Goal: Task Accomplishment & Management: Manage account settings

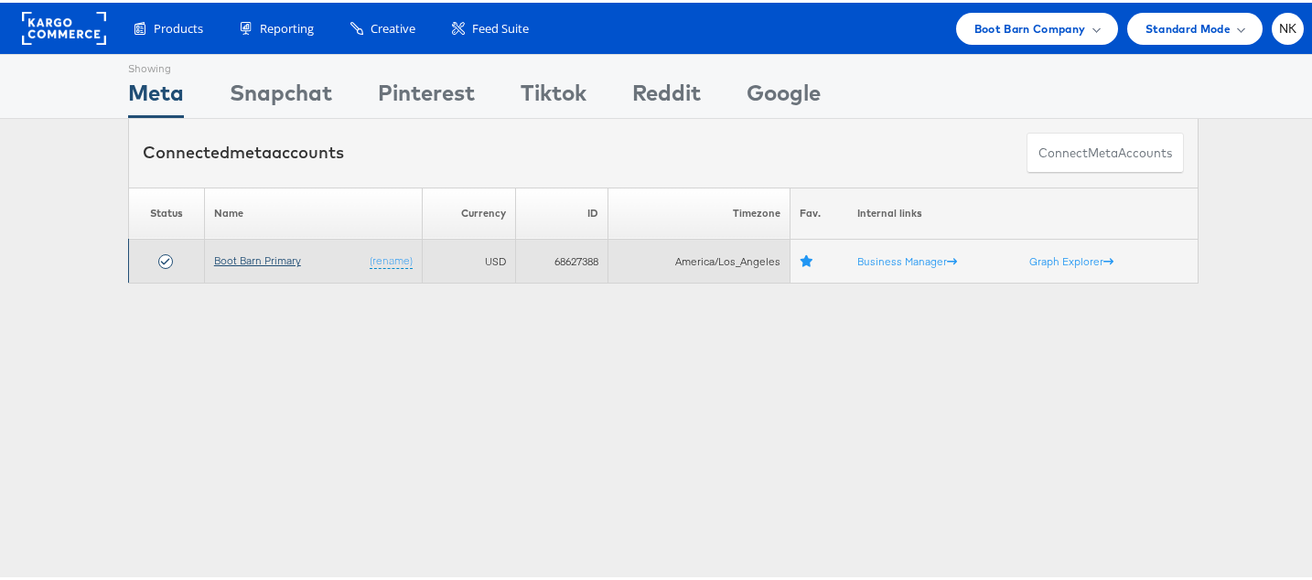
click at [242, 254] on link "Boot Barn Primary" at bounding box center [257, 258] width 87 height 14
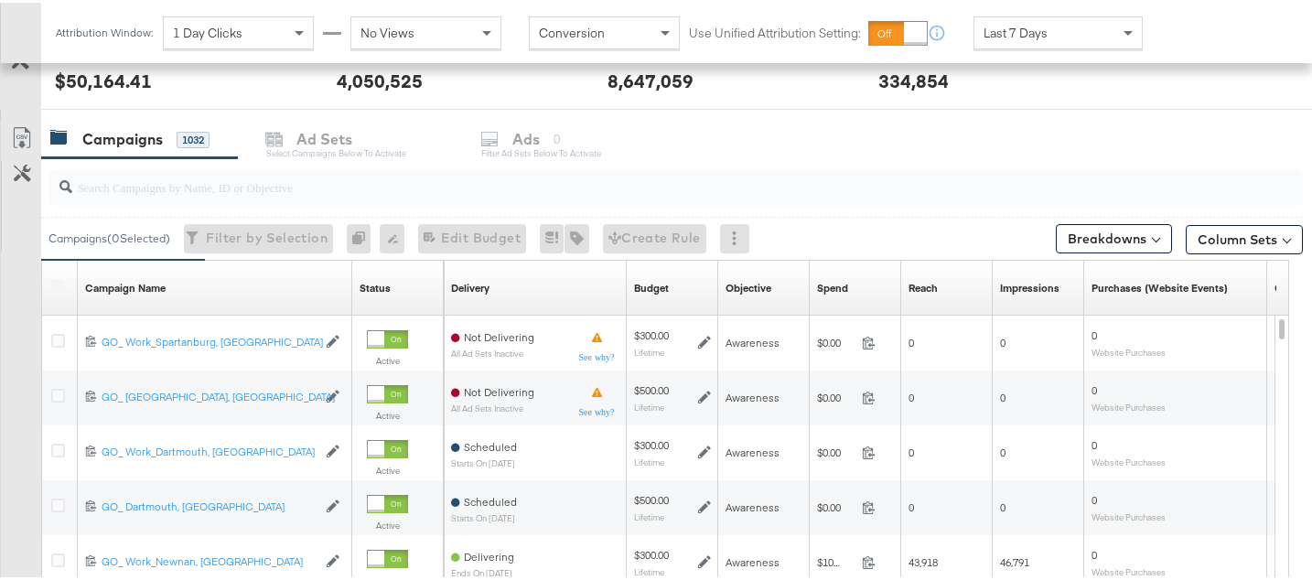
scroll to position [715, 0]
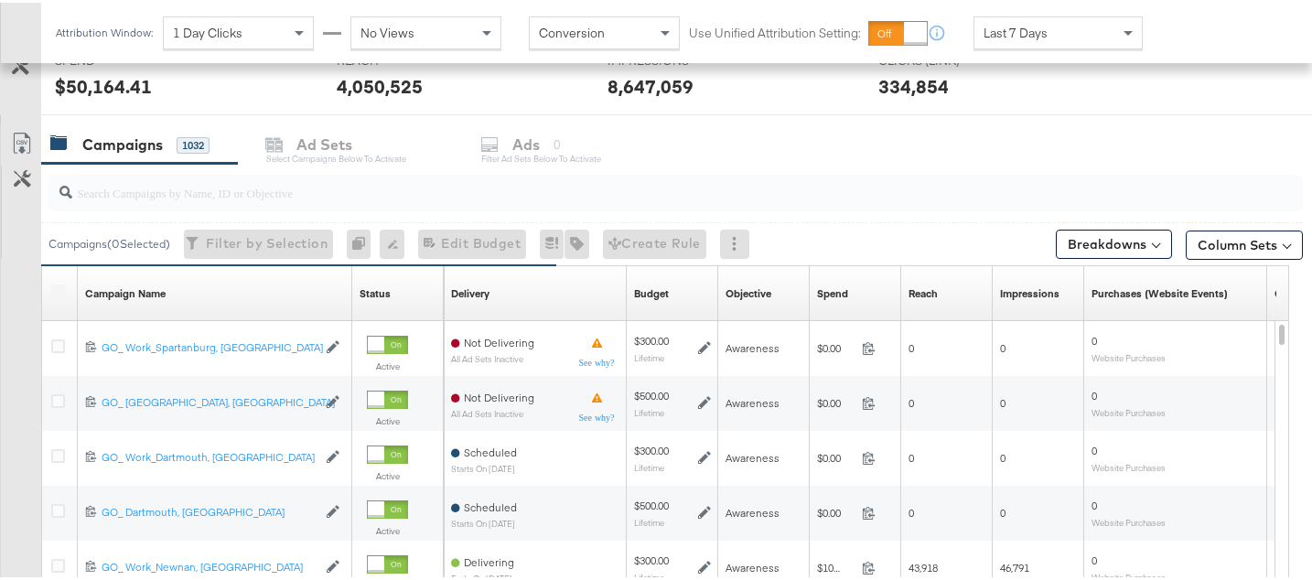
click at [297, 188] on input "search" at bounding box center [631, 183] width 1119 height 36
paste input "6833991076758"
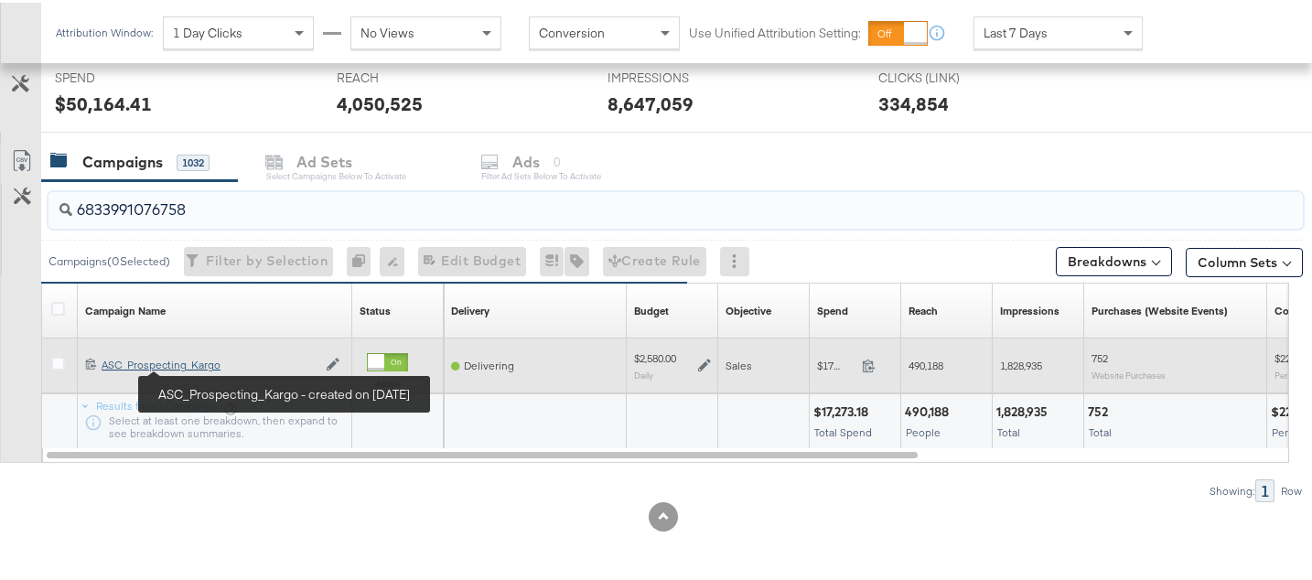
type input "6833991076758"
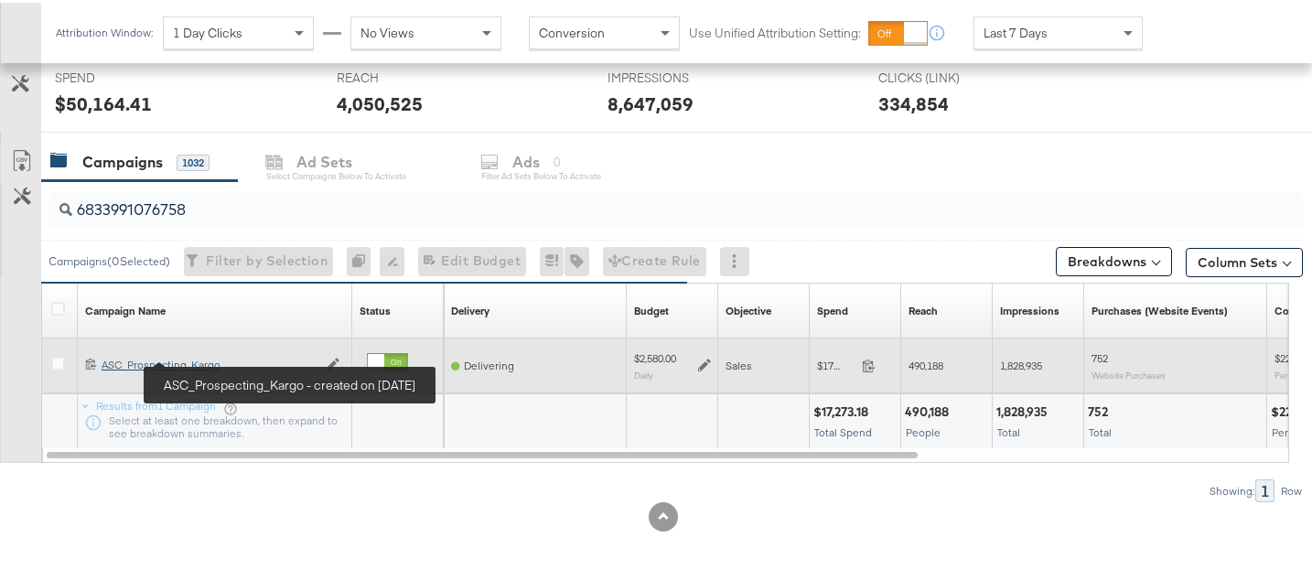
click at [204, 365] on div "ASC_Prospecting_Kargo ASC_Prospecting_Kargo" at bounding box center [209, 362] width 215 height 15
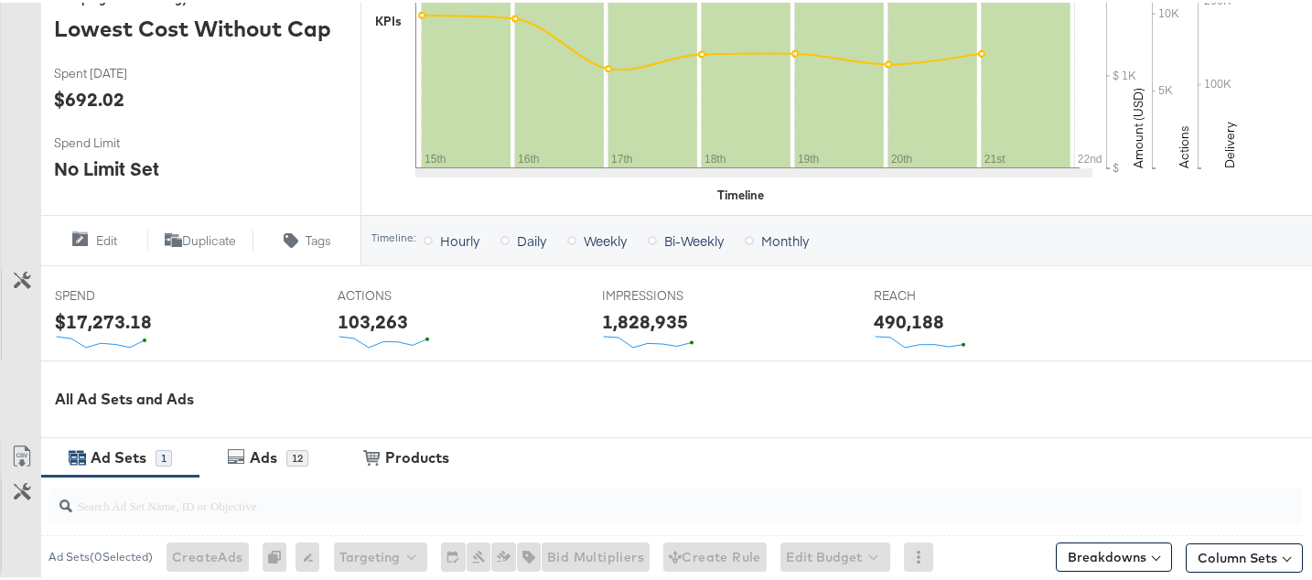
scroll to position [774, 0]
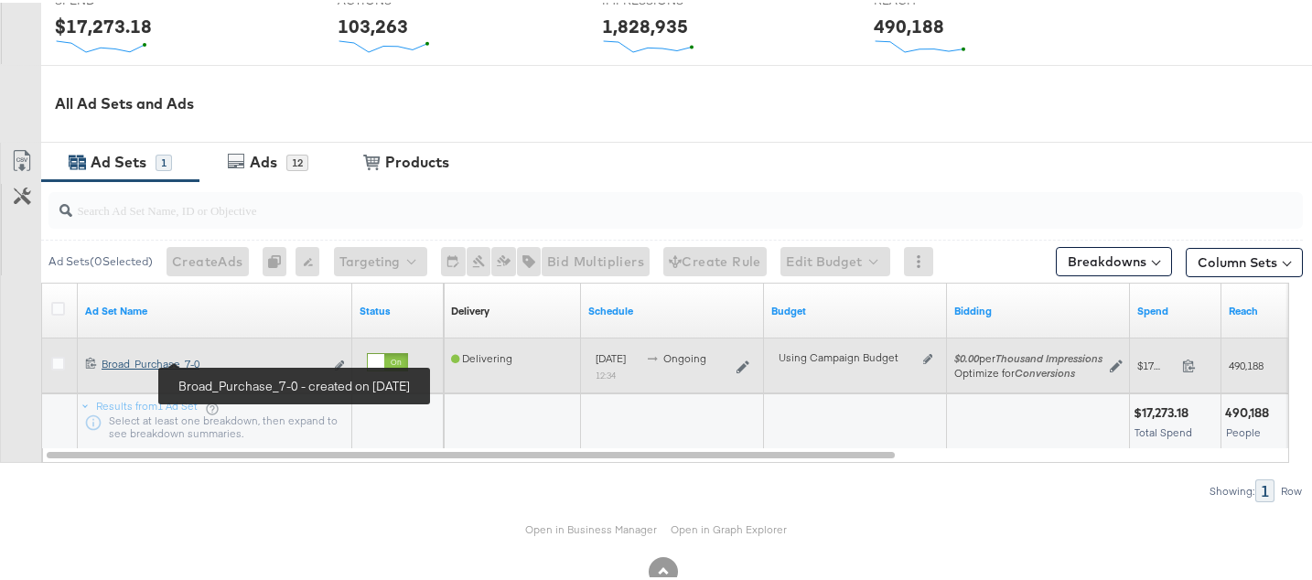
click at [188, 362] on div "Broad_Purchase_7-0 Broad_Purchase_7-0" at bounding box center [213, 361] width 222 height 15
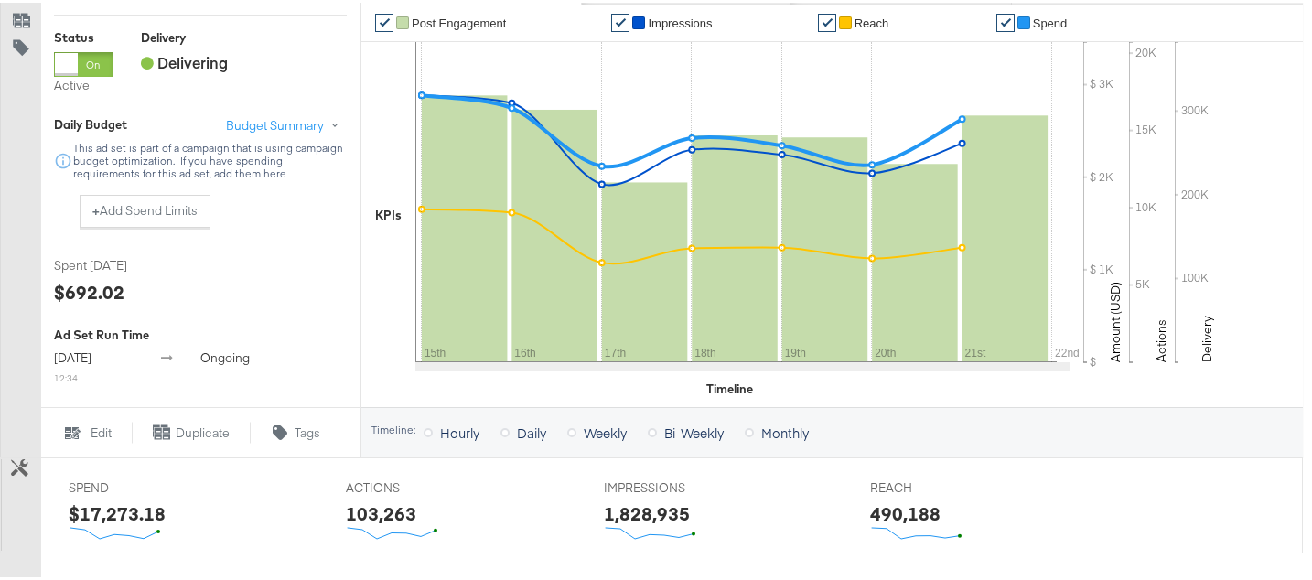
scroll to position [736, 0]
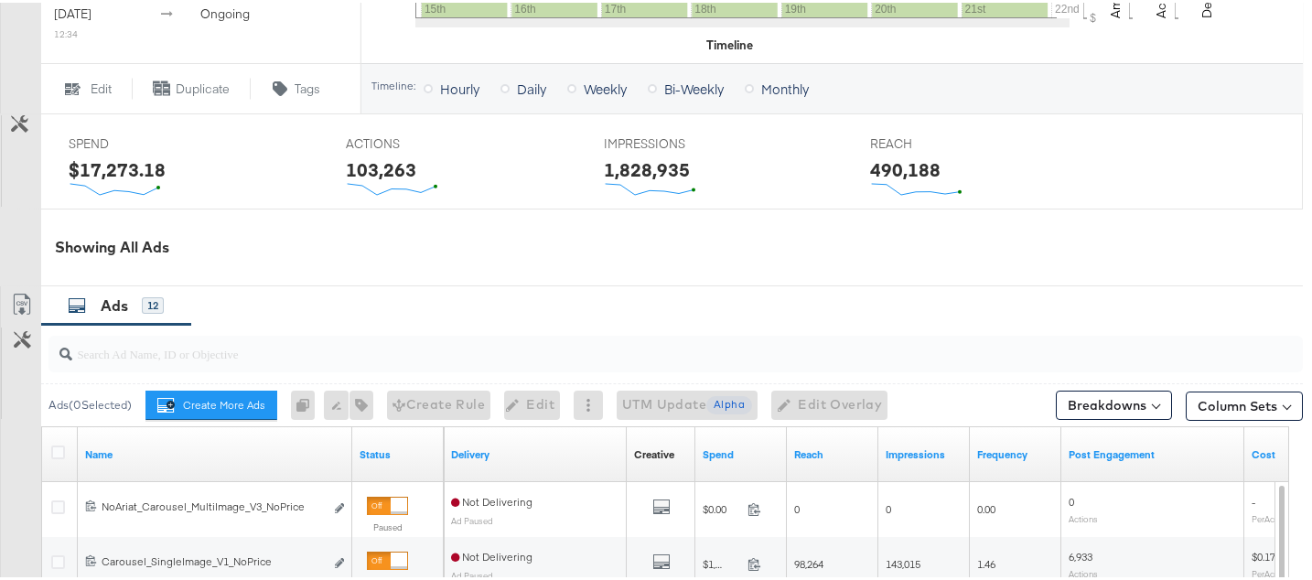
click at [236, 348] on input "search" at bounding box center [631, 344] width 1119 height 36
paste input "6838799294758"
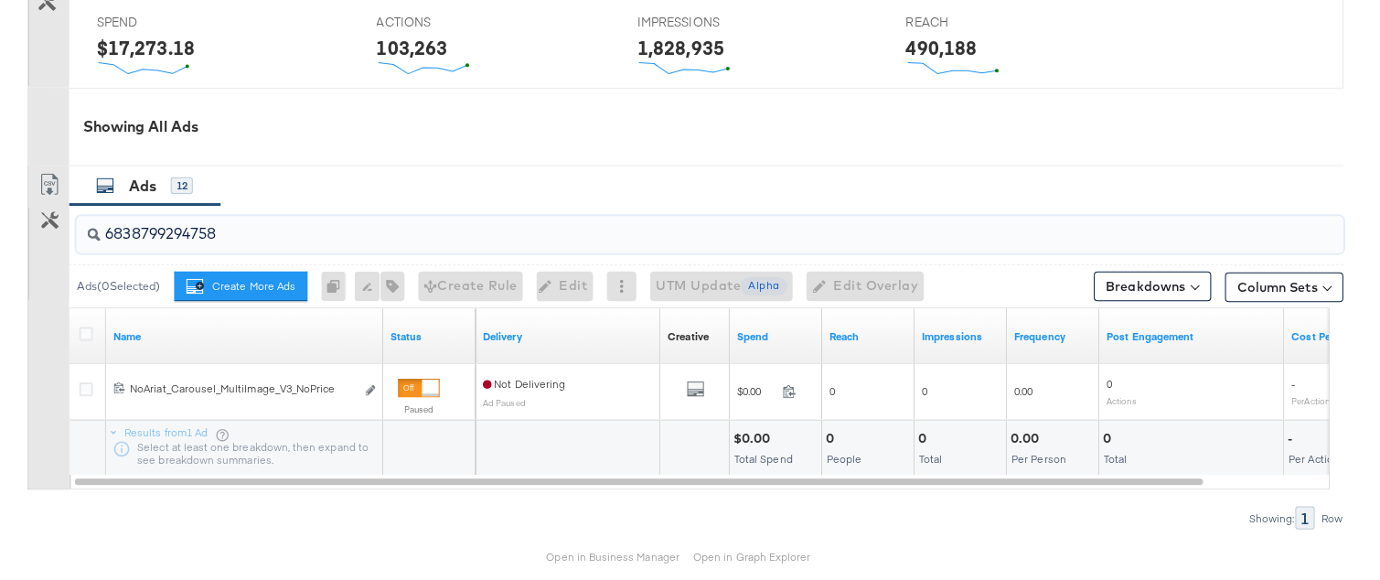
scroll to position [916, 0]
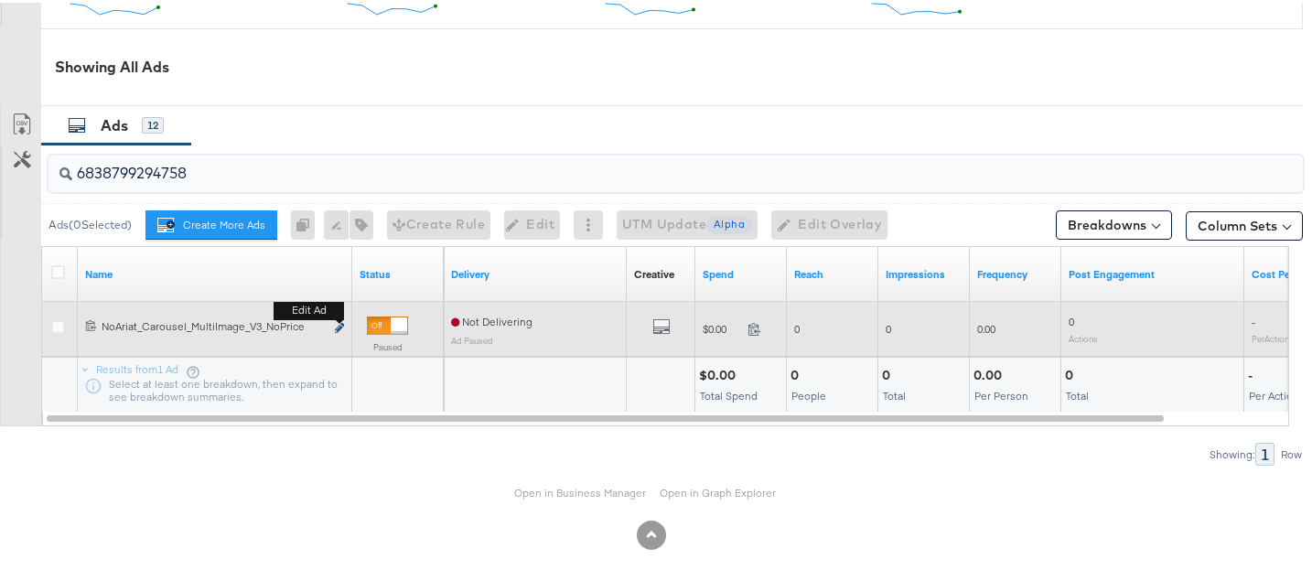
type input "6838799294758"
click at [340, 324] on icon "link" at bounding box center [339, 325] width 9 height 10
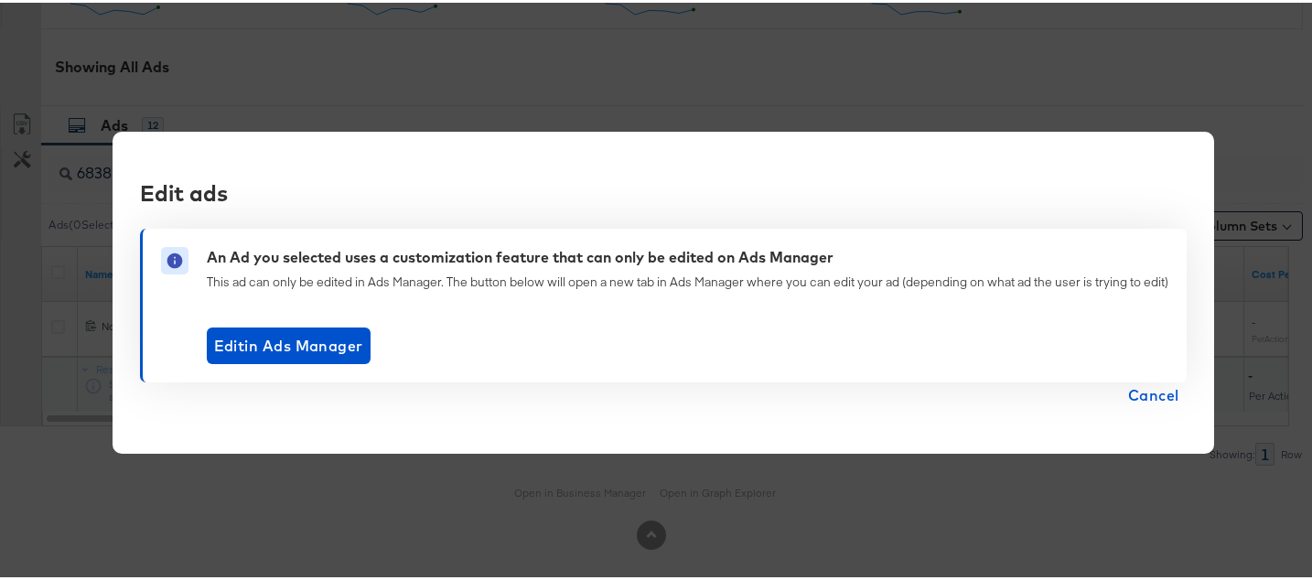
click at [1158, 402] on span "Cancel" at bounding box center [1153, 393] width 51 height 26
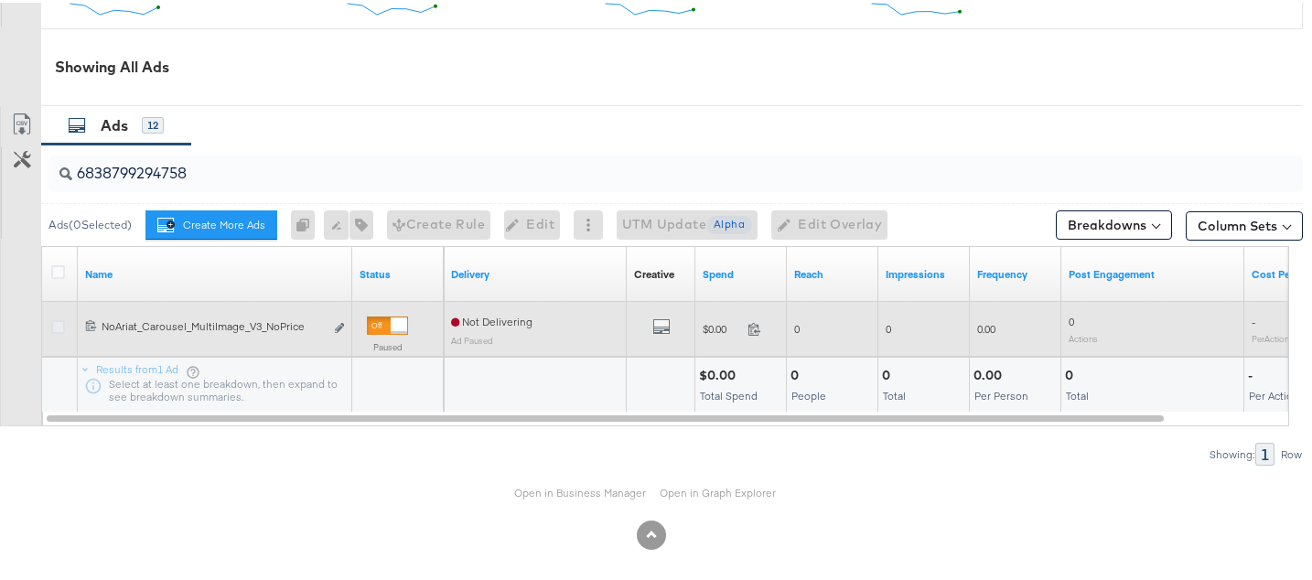
click at [58, 322] on icon at bounding box center [58, 324] width 14 height 14
click at [0, 0] on input "checkbox" at bounding box center [0, 0] width 0 height 0
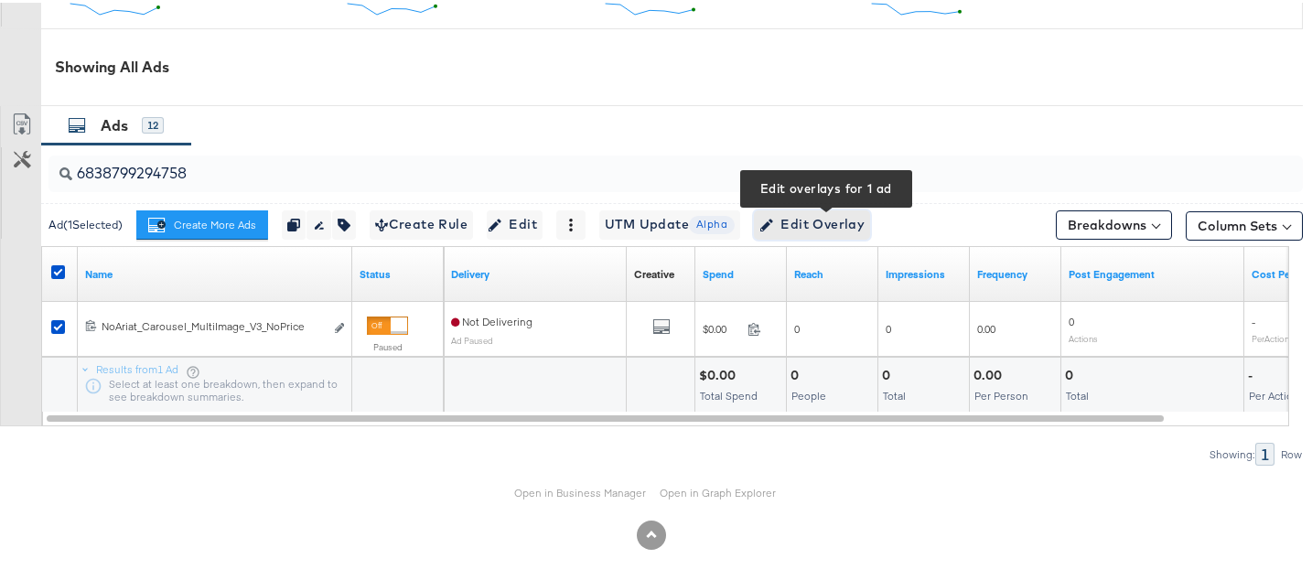
click at [862, 230] on span "Edit Overlay Edit overlays for 1 ad" at bounding box center [811, 221] width 105 height 23
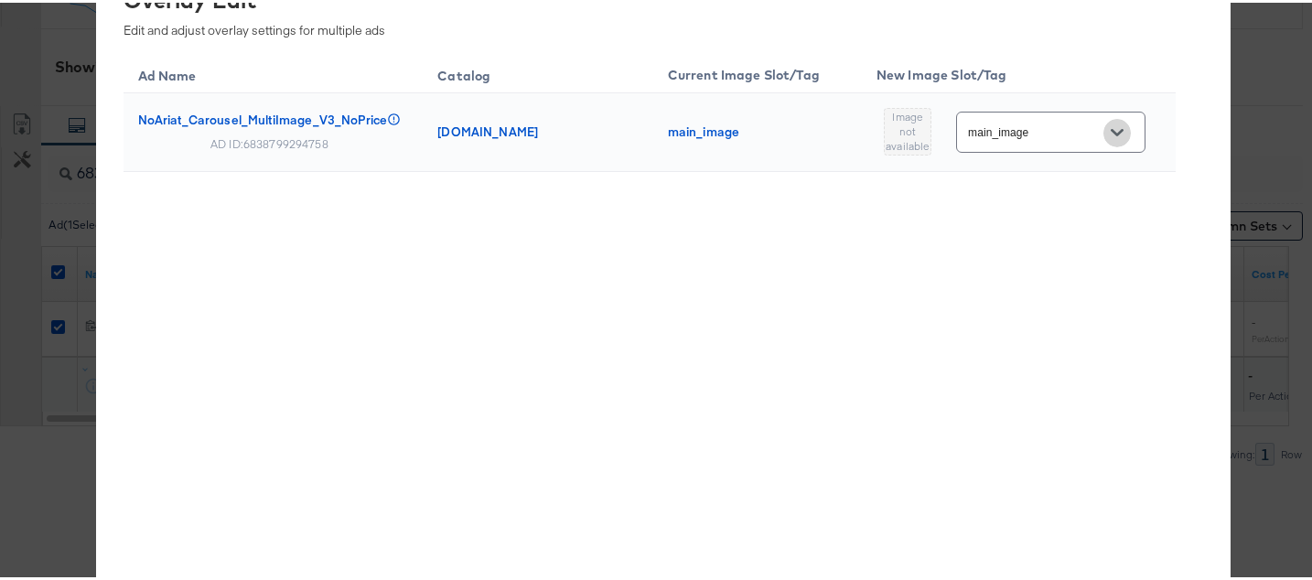
click at [1111, 128] on icon "Open" at bounding box center [1117, 130] width 13 height 13
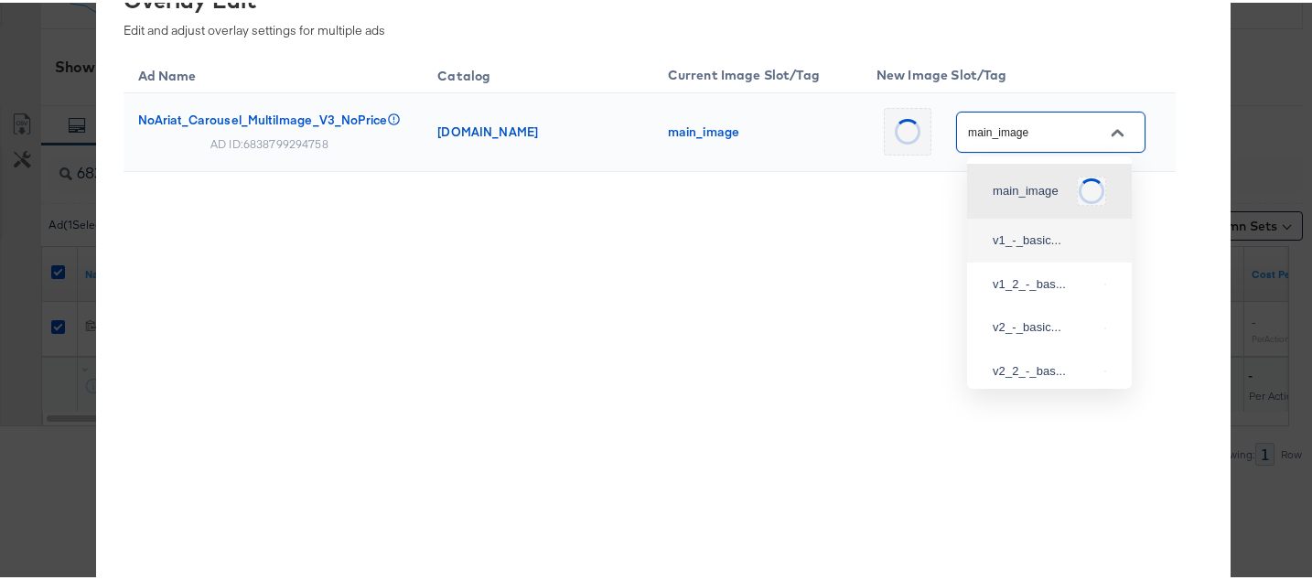
click at [1033, 236] on div "v1_-_basic..." at bounding box center [1045, 238] width 104 height 18
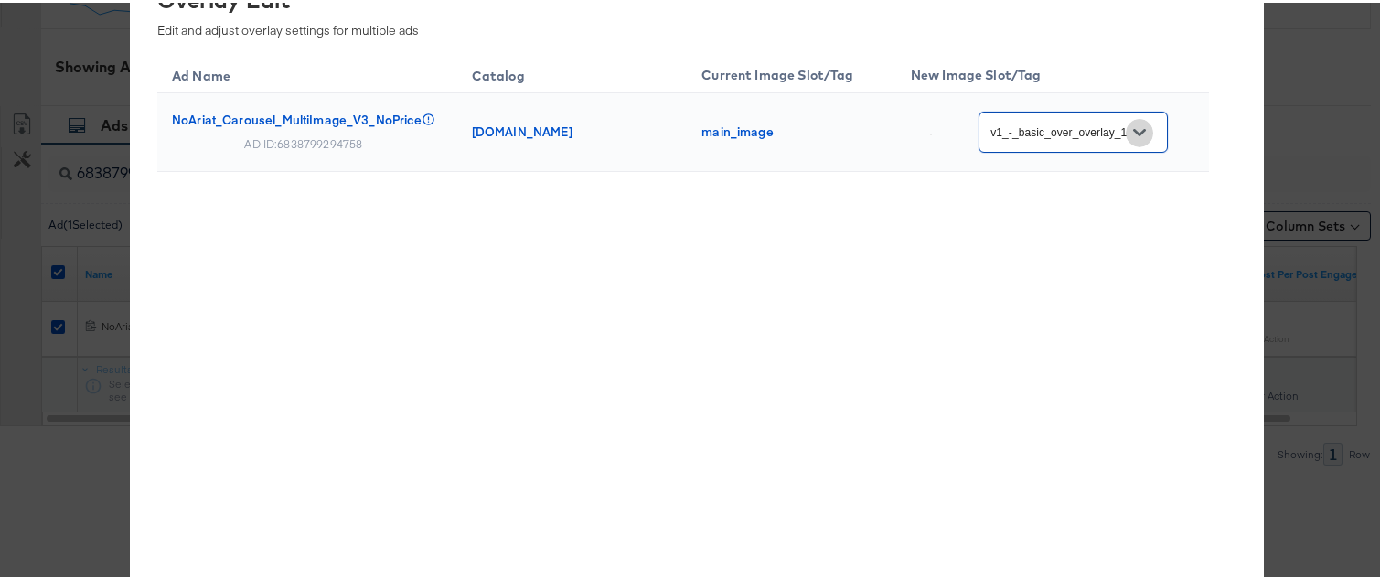
click at [1137, 133] on icon "Open" at bounding box center [1139, 129] width 13 height 7
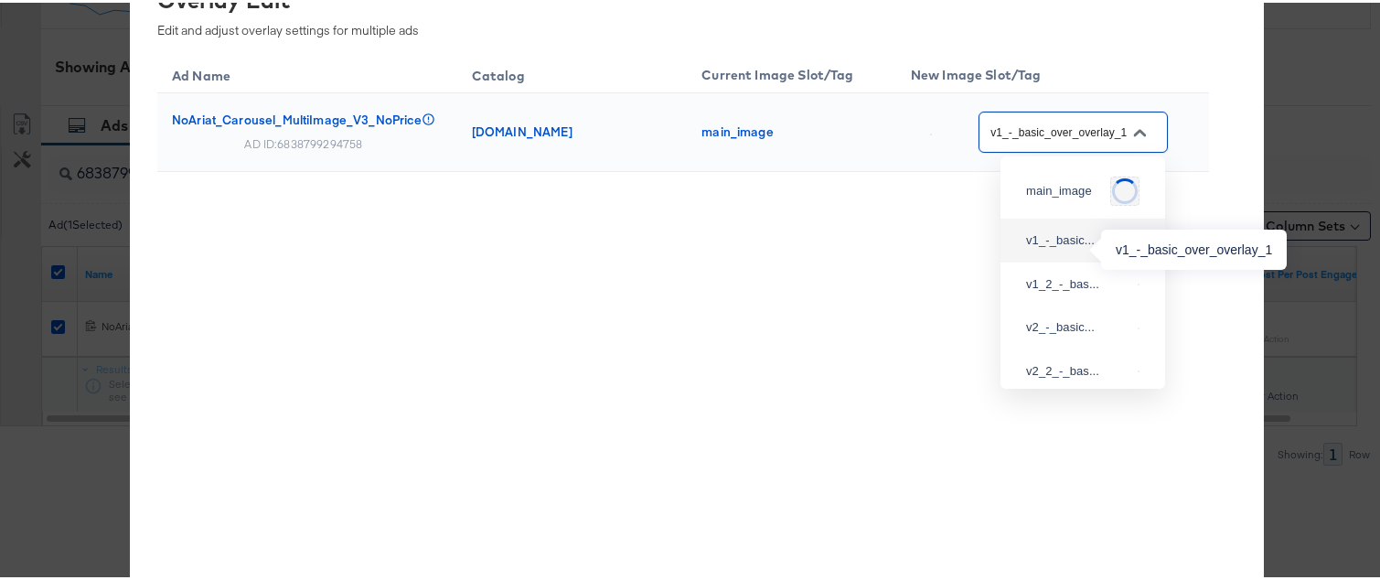
click at [1072, 230] on div "v1_-_basic..." at bounding box center [1078, 238] width 104 height 18
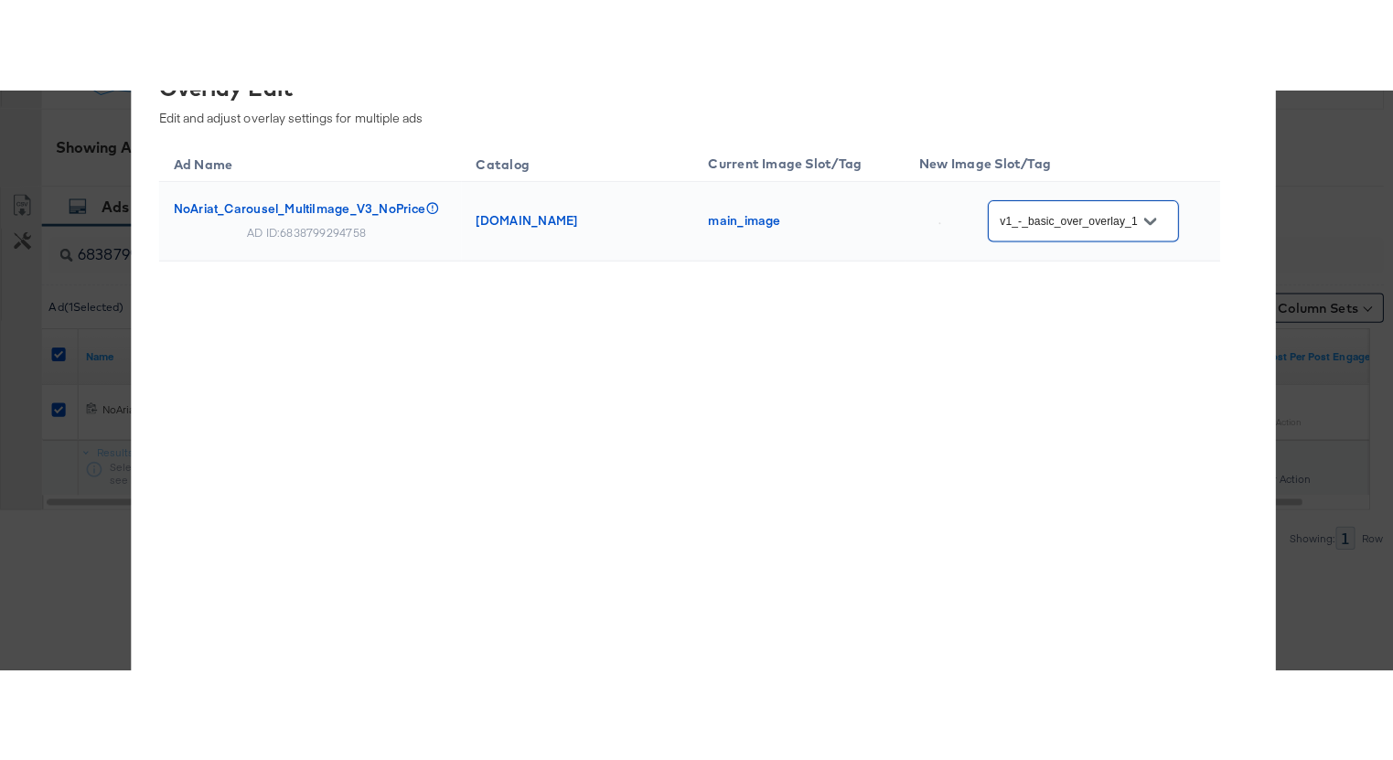
scroll to position [639, 0]
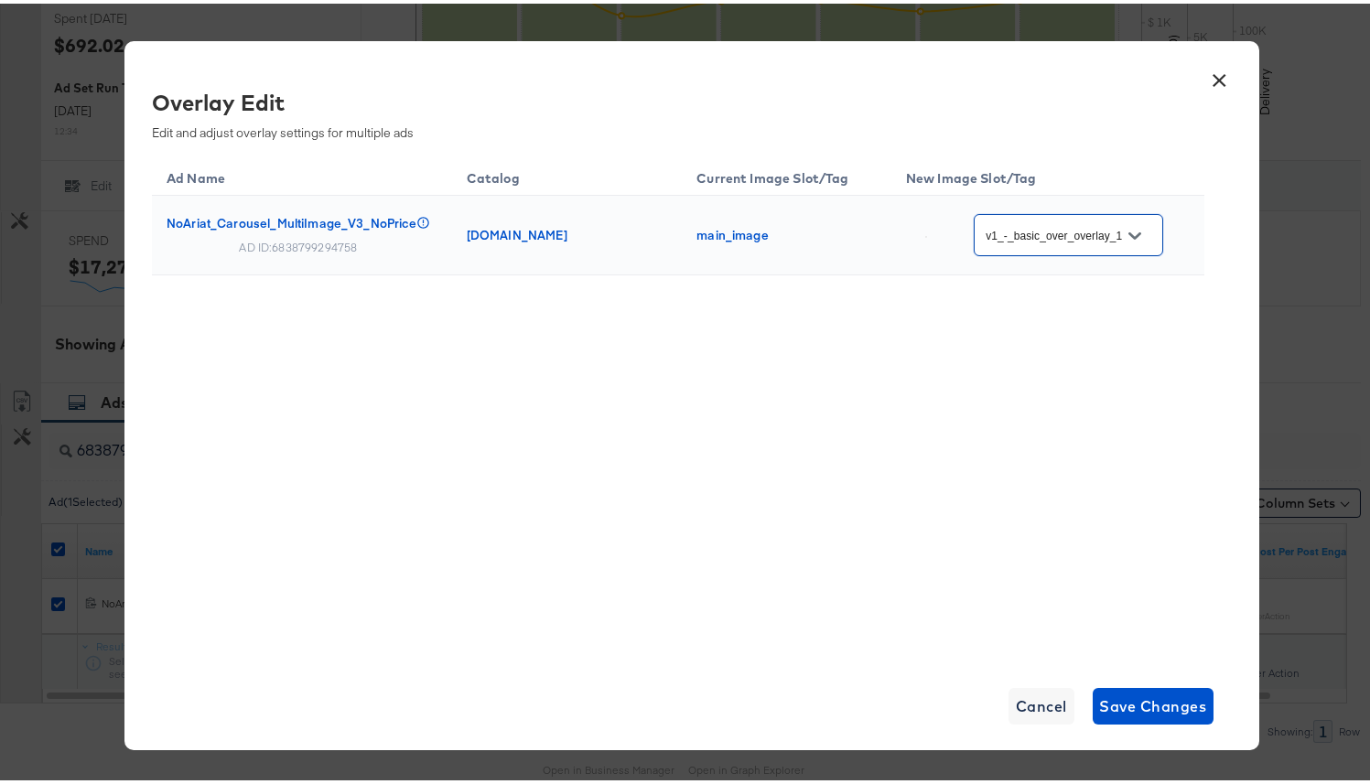
click at [1128, 230] on icon "Open" at bounding box center [1134, 232] width 13 height 7
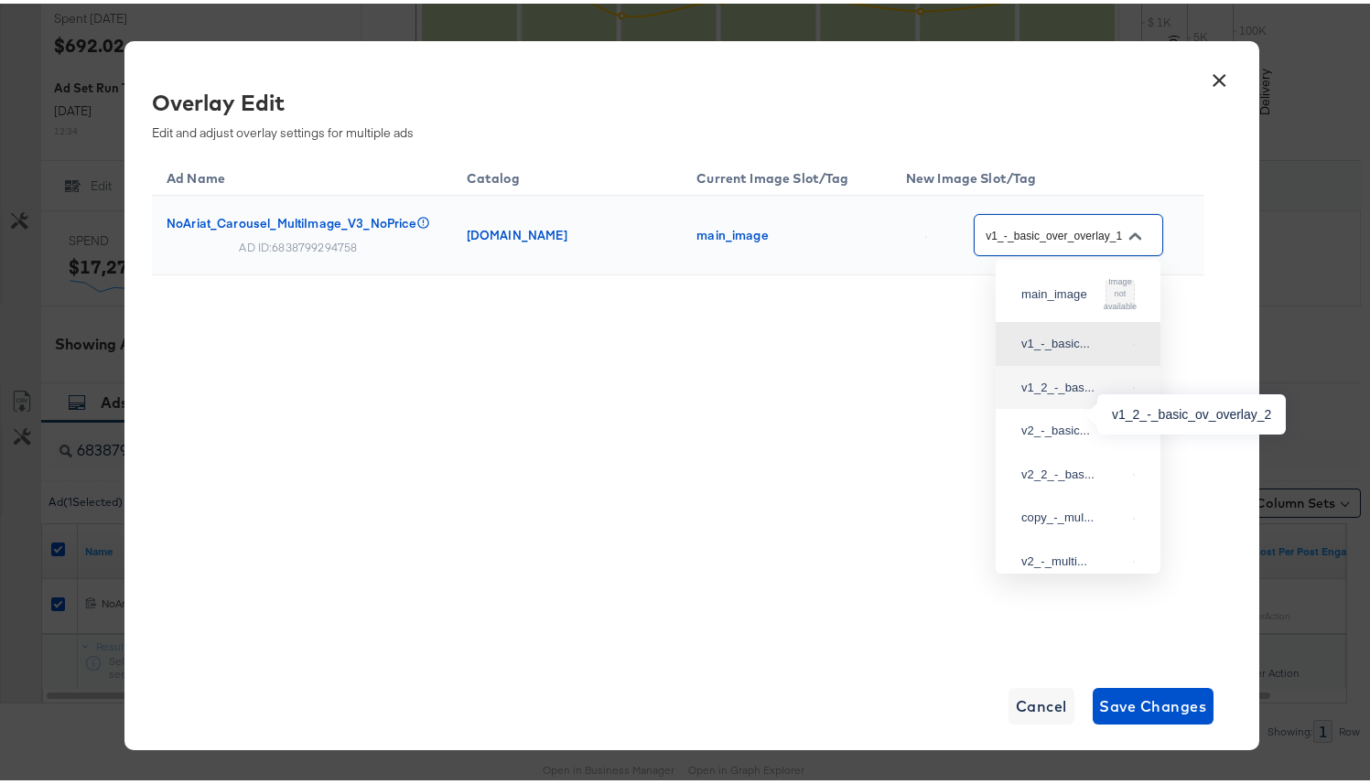
click at [1059, 393] on div "v1_2_-_bas..." at bounding box center [1073, 384] width 104 height 18
type input "v1_2_-_basic_ov_overlay_2"
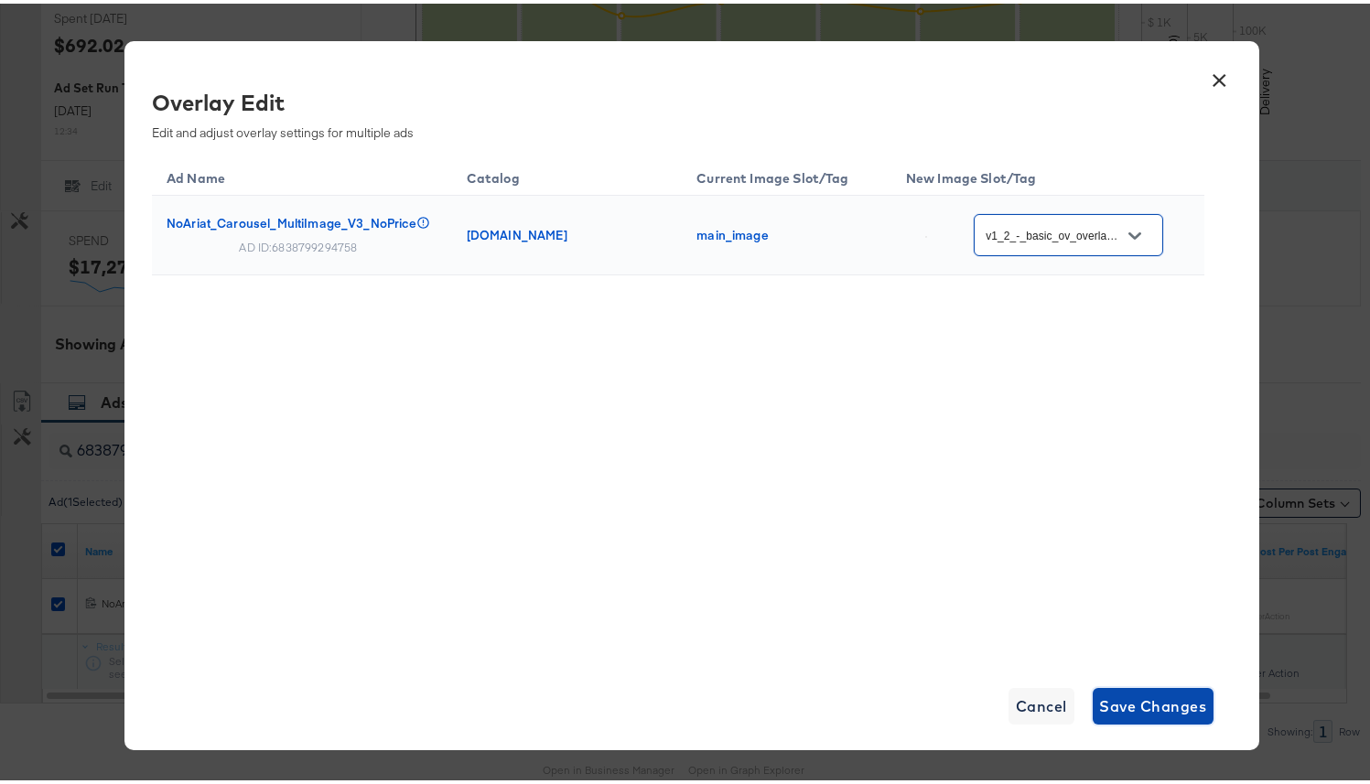
click at [1125, 579] on span "Save Changes" at bounding box center [1153, 703] width 107 height 26
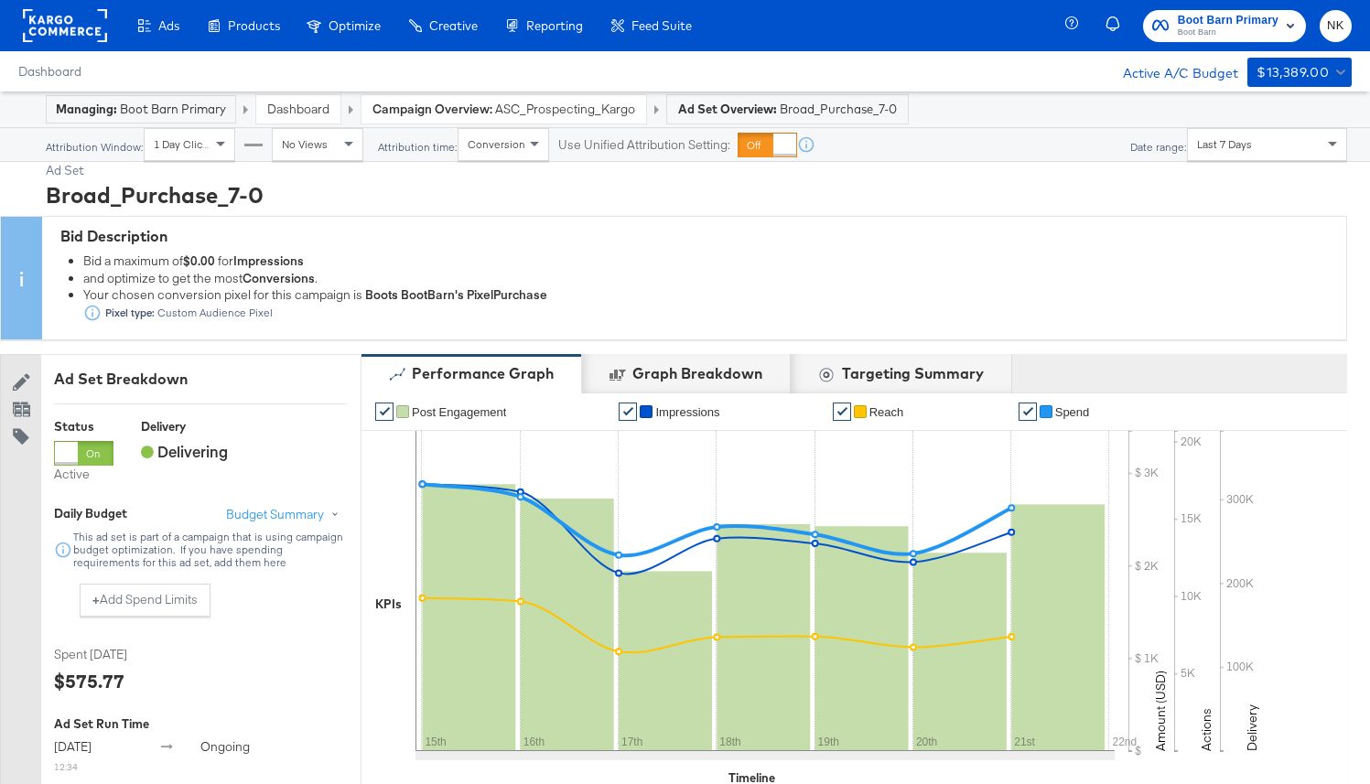
scroll to position [720, 0]
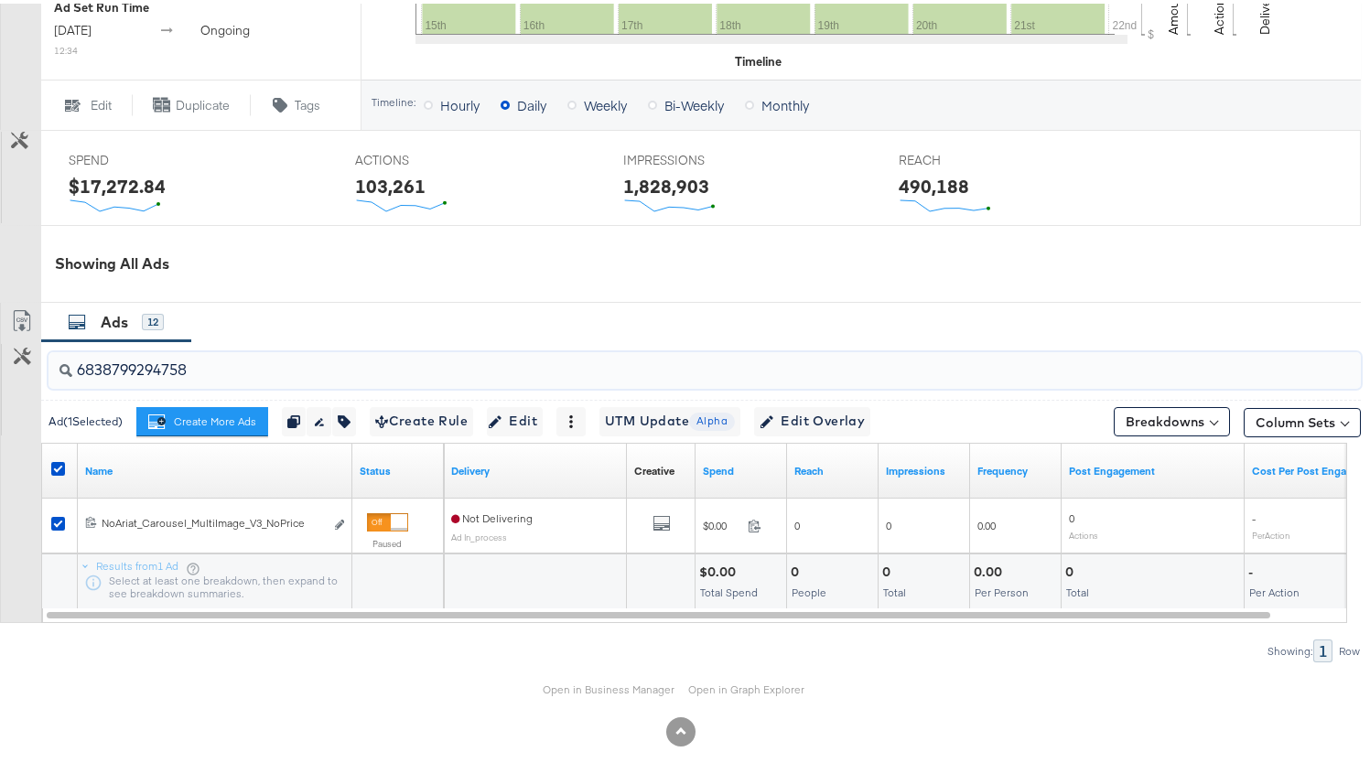
drag, startPoint x: 206, startPoint y: 365, endPoint x: 0, endPoint y: 371, distance: 205.9
click at [0, 371] on div "6838799294758 Ad ( 1 Selected) Create More Ads Create more ads for this ad set …" at bounding box center [680, 498] width 1360 height 321
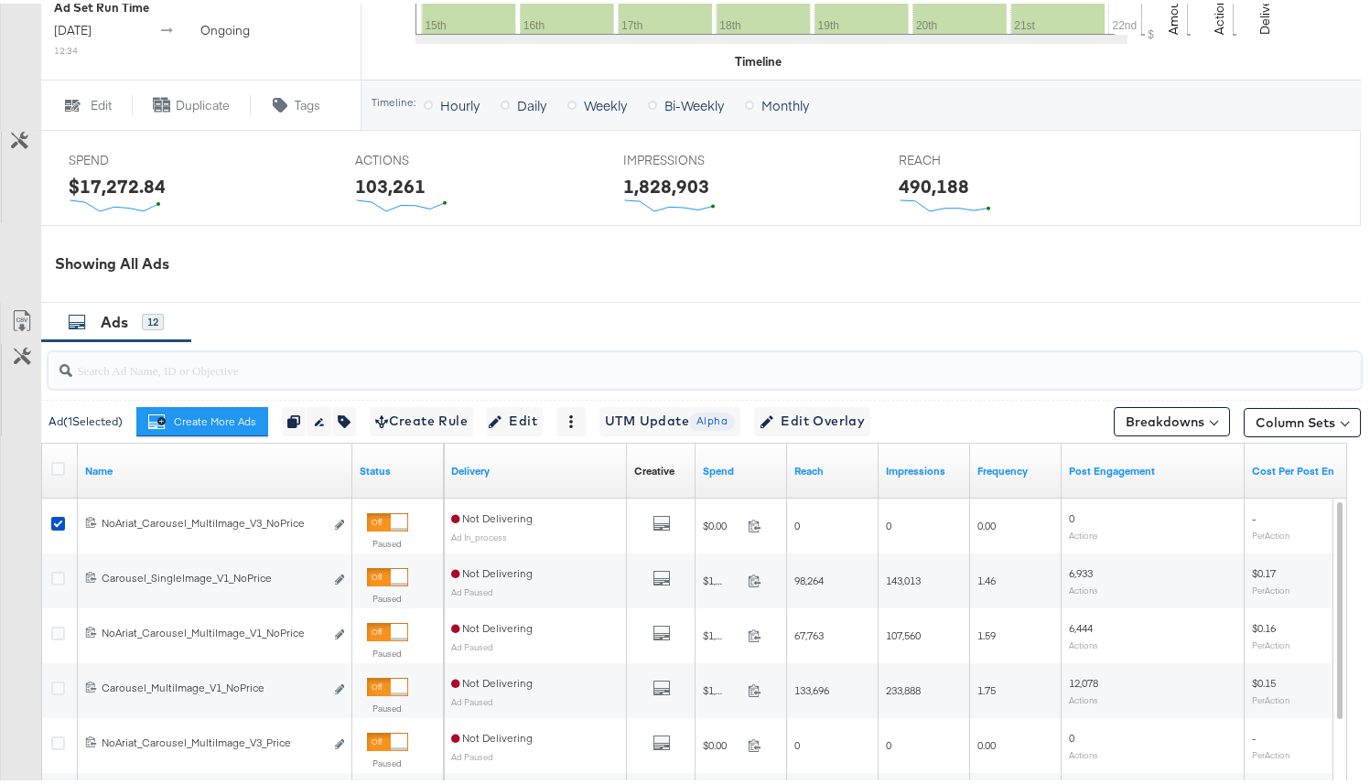
paste input "6838798586958"
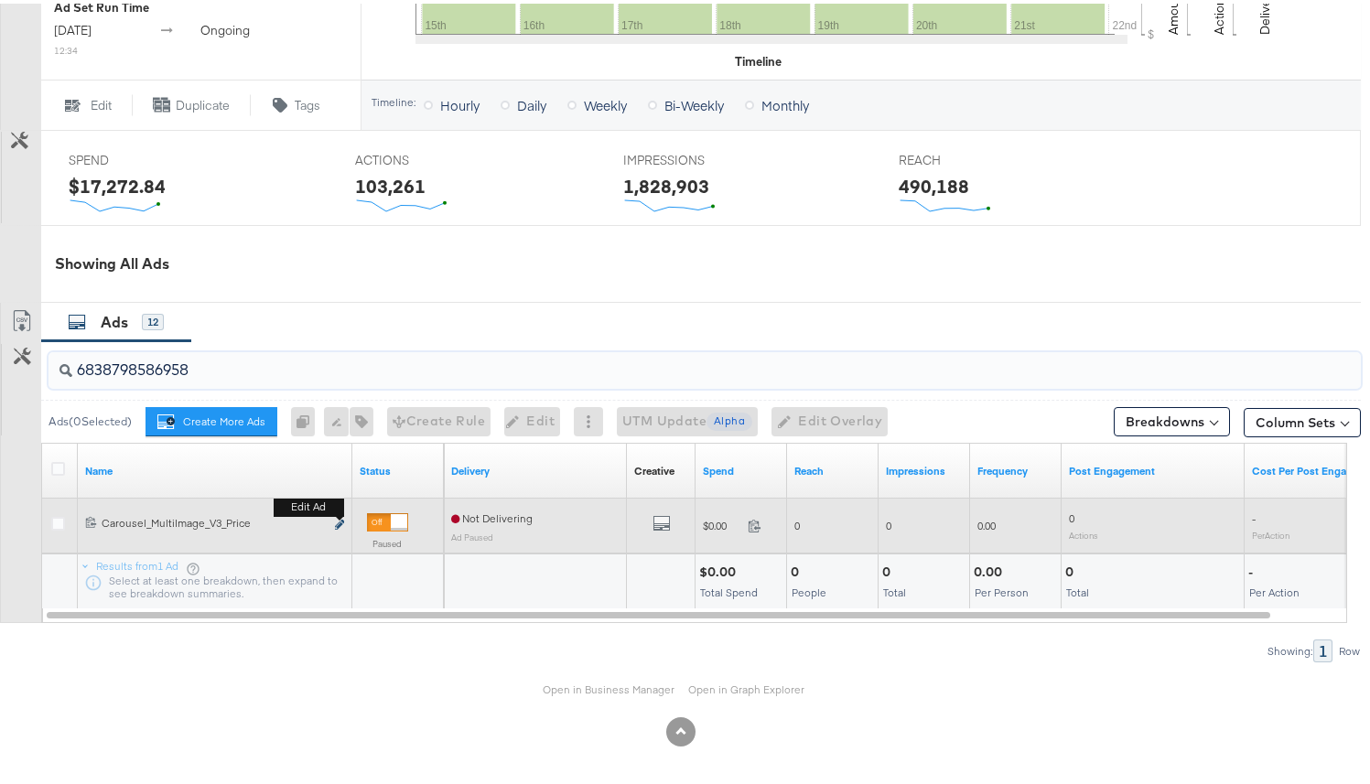
type input "6838798586958"
click at [339, 522] on icon "link" at bounding box center [339, 521] width 9 height 10
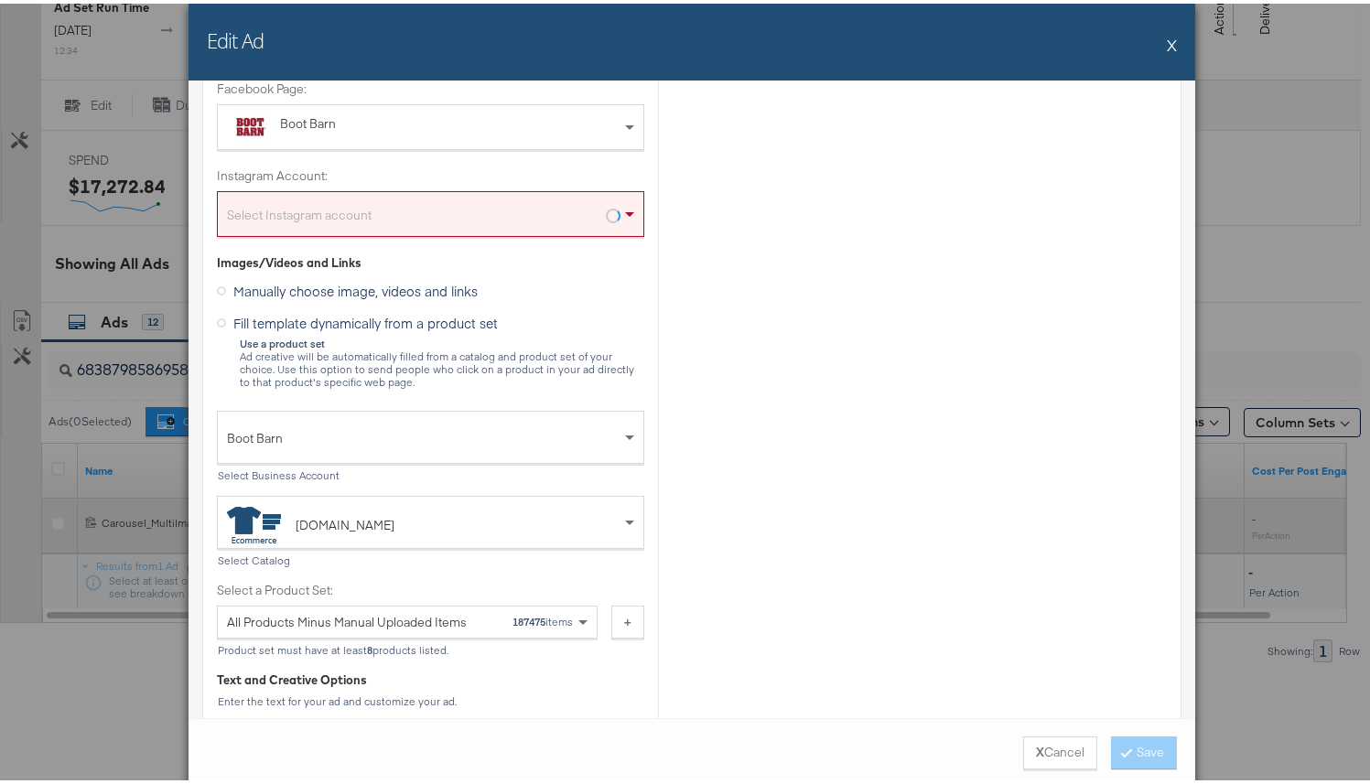
scroll to position [0, 0]
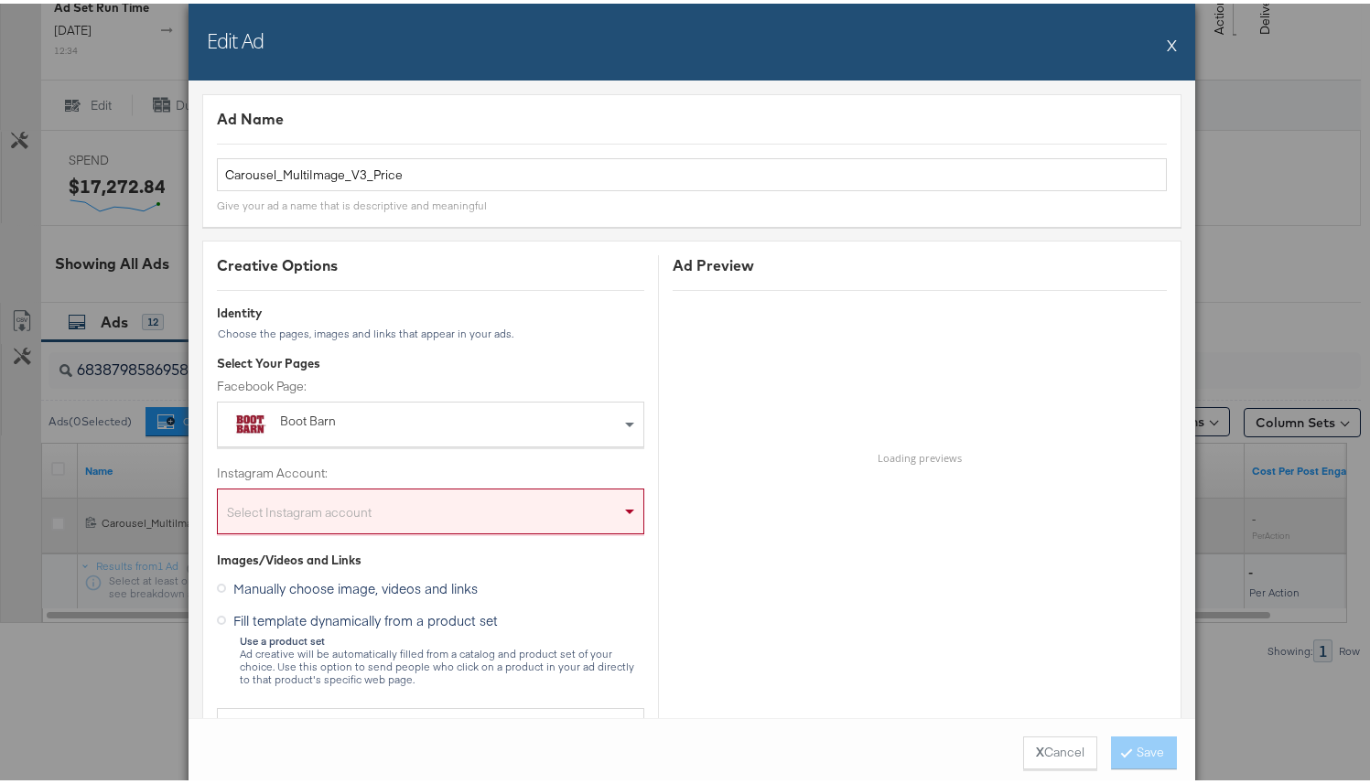
click at [339, 522] on div "Select Instagram account" at bounding box center [430, 511] width 425 height 37
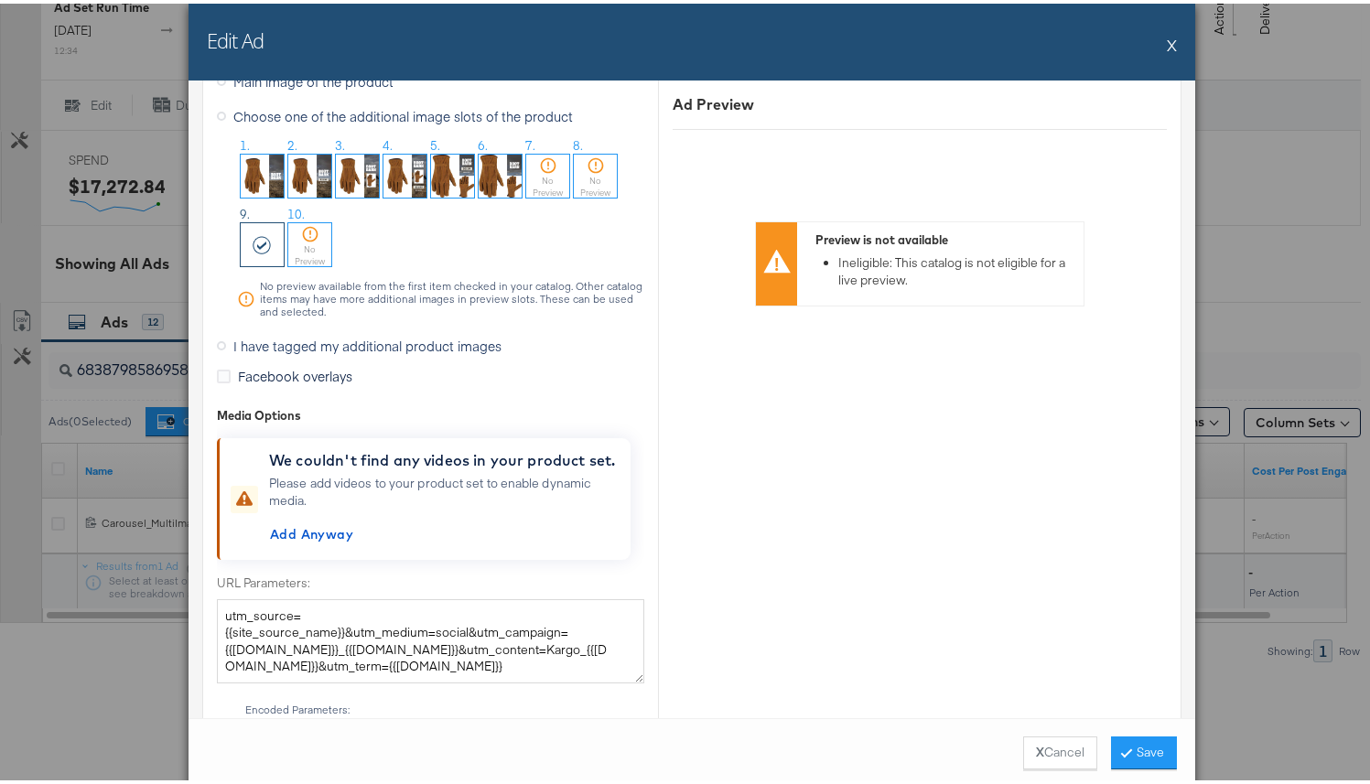
scroll to position [1815, 0]
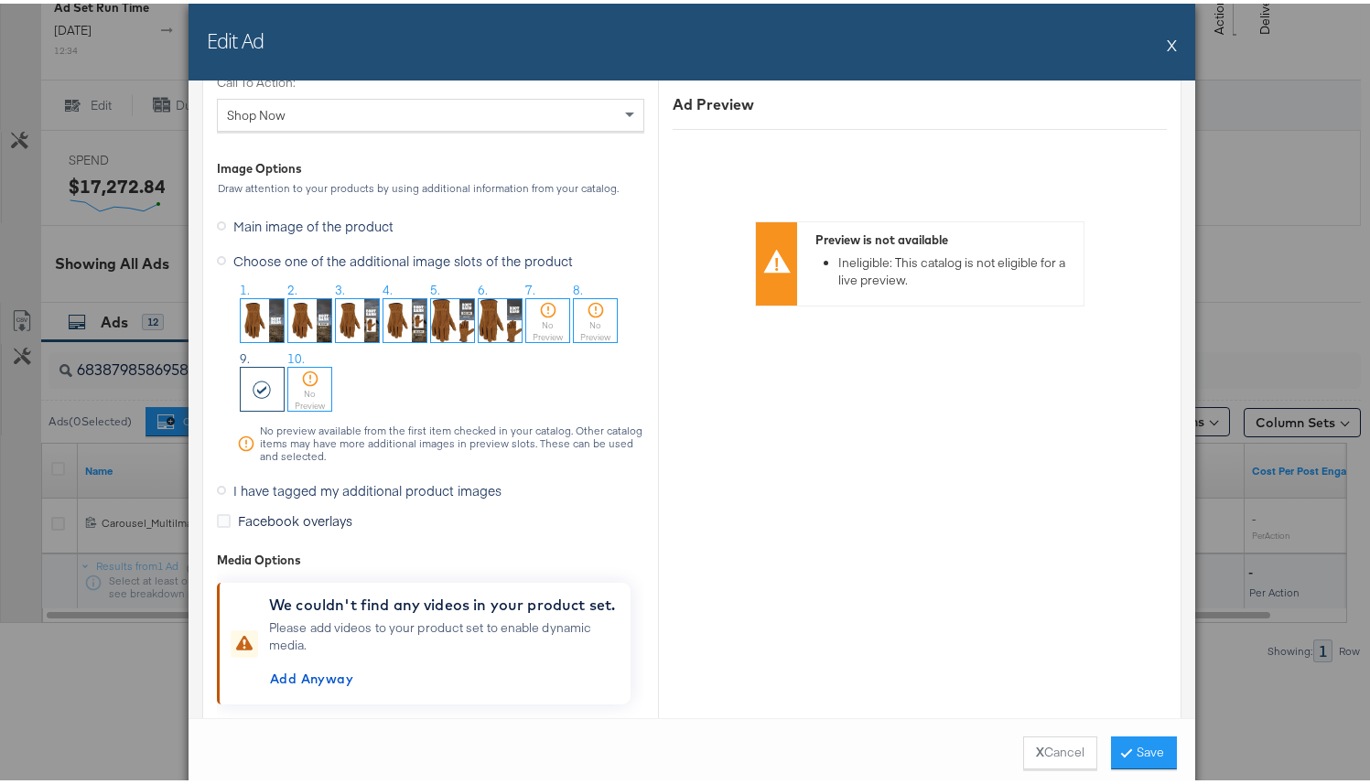
click at [292, 484] on span "I have tagged my additional product images" at bounding box center [367, 487] width 268 height 18
click at [0, 0] on input "I have tagged my additional product images" at bounding box center [0, 0] width 0 height 0
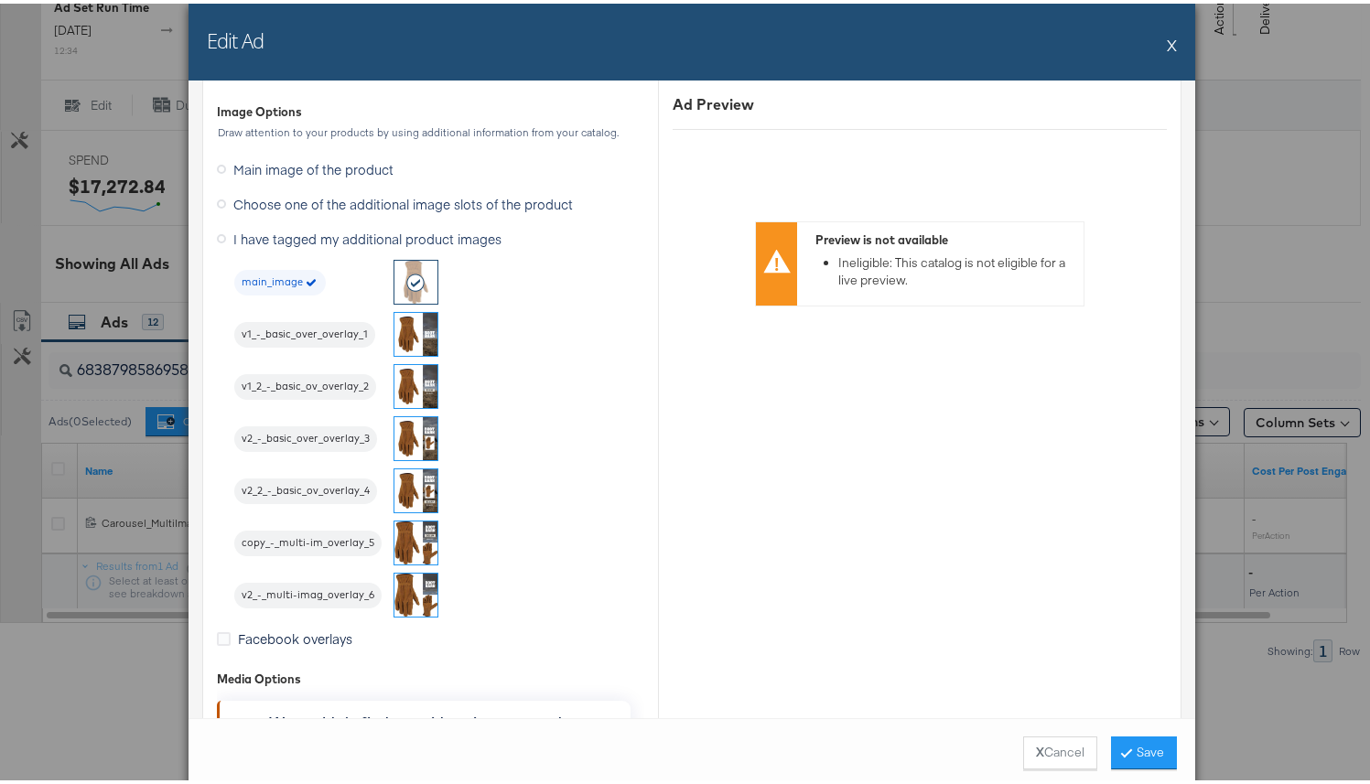
scroll to position [1612, 0]
click at [404, 530] on img at bounding box center [415, 537] width 43 height 43
click at [1128, 750] on button "Save" at bounding box center [1144, 749] width 66 height 33
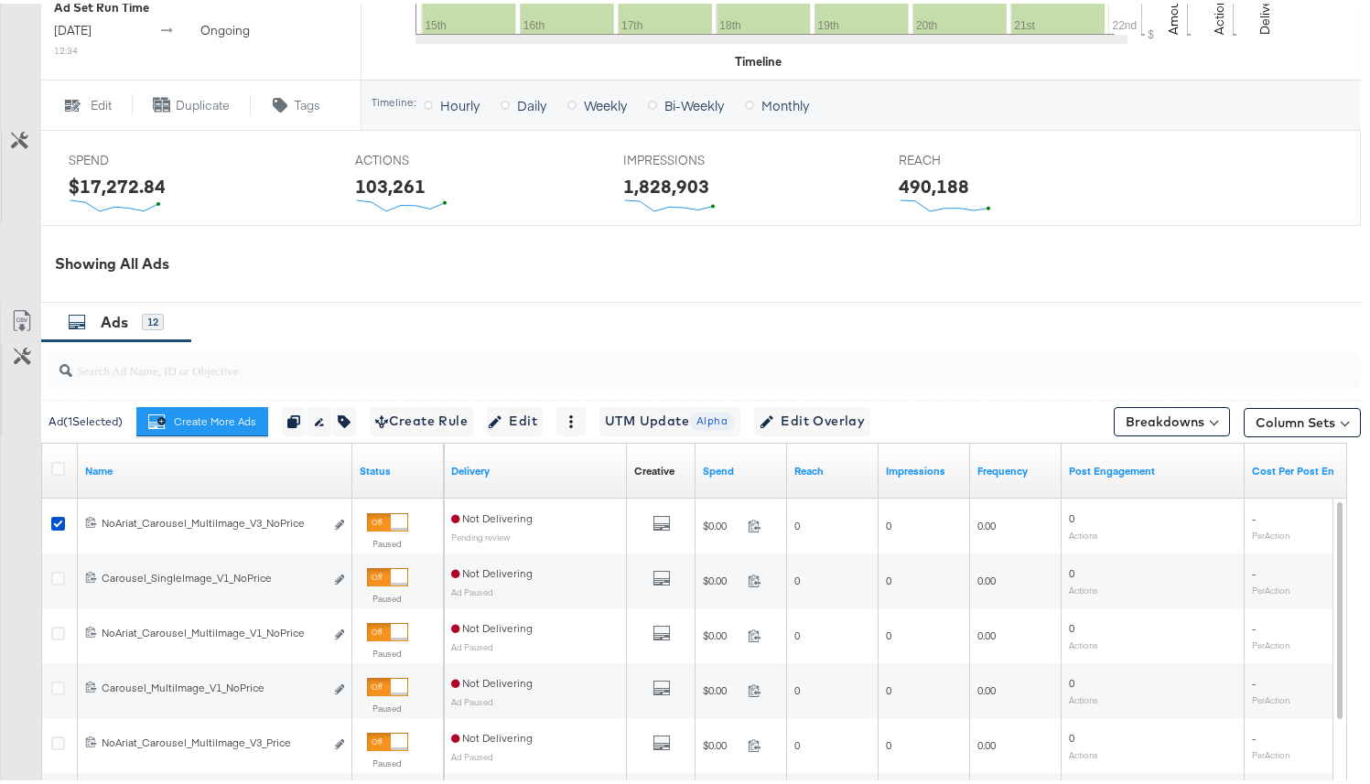
click at [471, 373] on input "search" at bounding box center [657, 359] width 1171 height 36
paste input "6838798586958"
type input "6838798586958"
click at [368, 371] on input "6838798586958" at bounding box center [657, 359] width 1171 height 36
drag, startPoint x: 368, startPoint y: 371, endPoint x: 0, endPoint y: 363, distance: 367.9
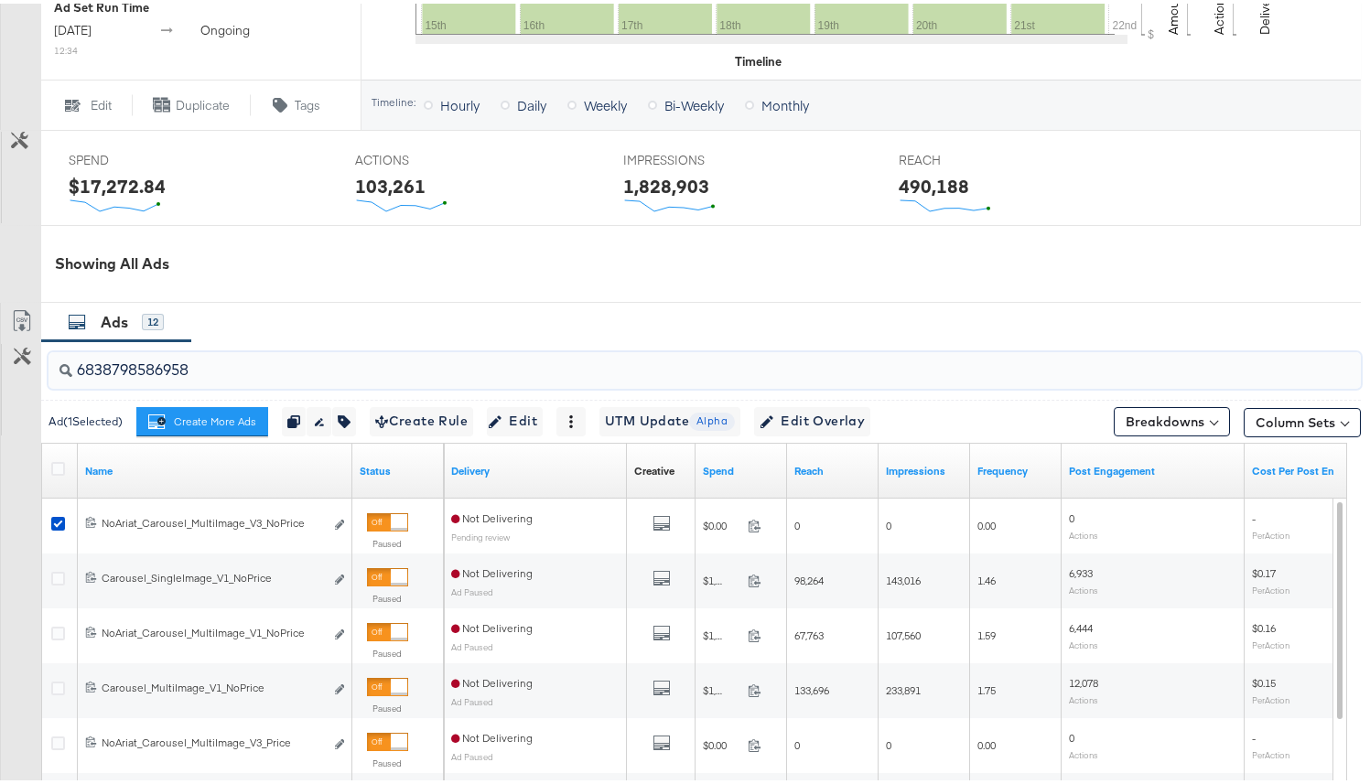
click at [0, 363] on div "6838798586958 Ad ( 1 Selected) Create More Ads Create more ads for this ad set …" at bounding box center [680, 663] width 1360 height 650
paste input "6838798586958"
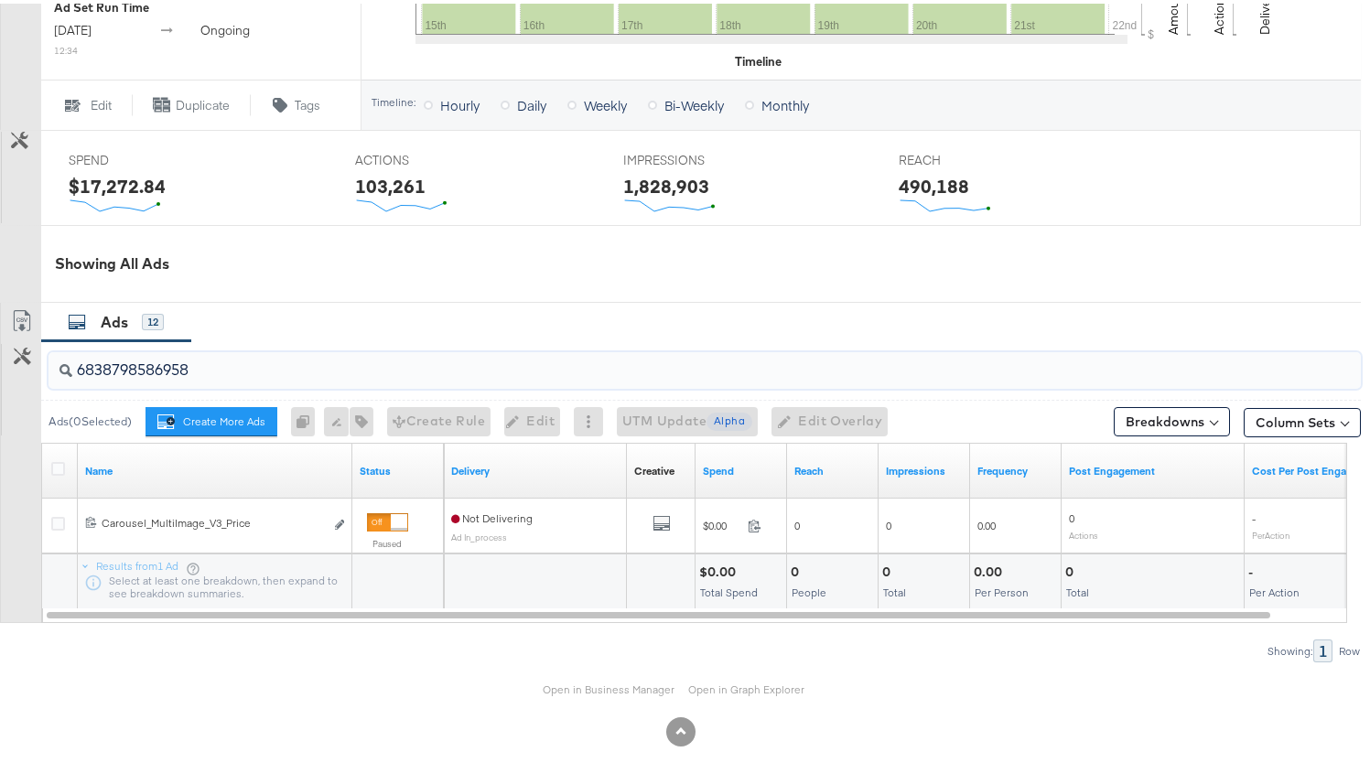
type input "6838798586958"
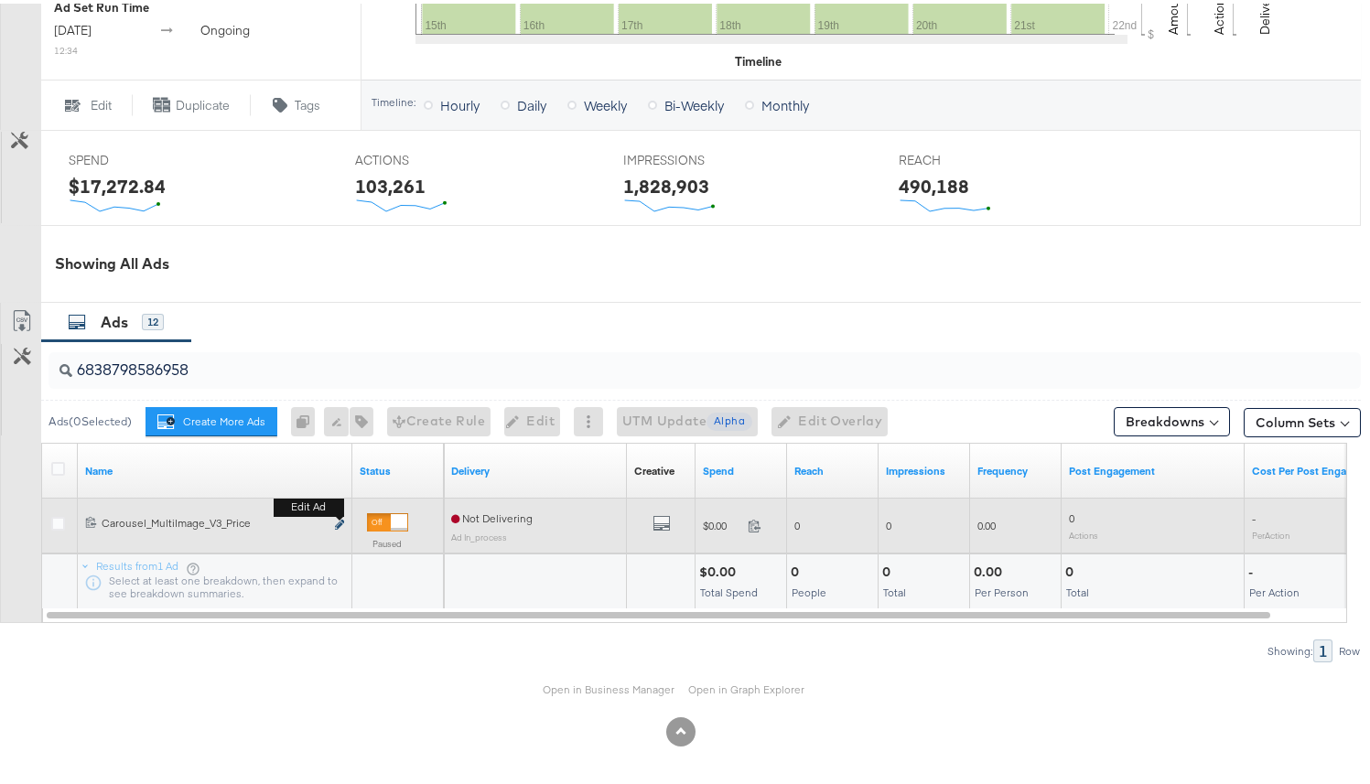
click at [336, 520] on icon "link" at bounding box center [339, 521] width 9 height 10
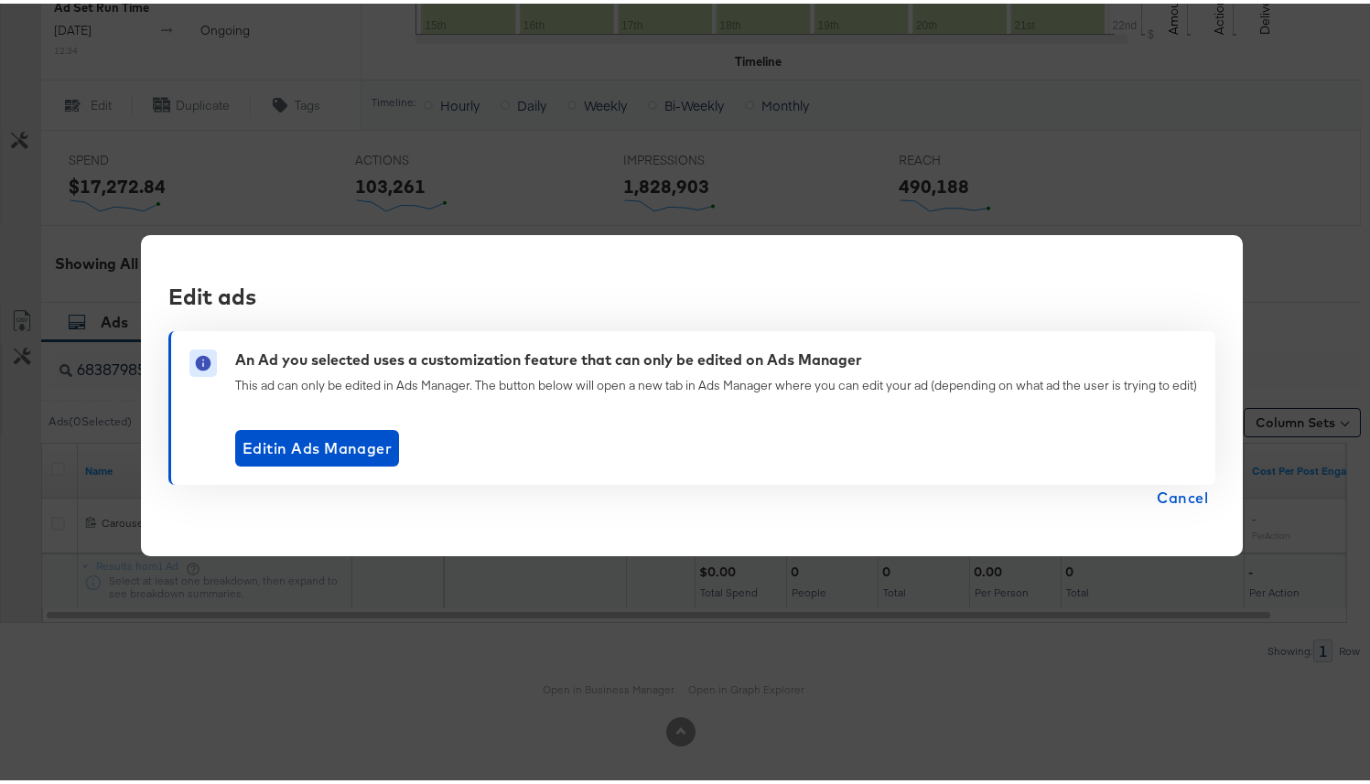
click at [1171, 496] on span "Cancel" at bounding box center [1181, 494] width 51 height 26
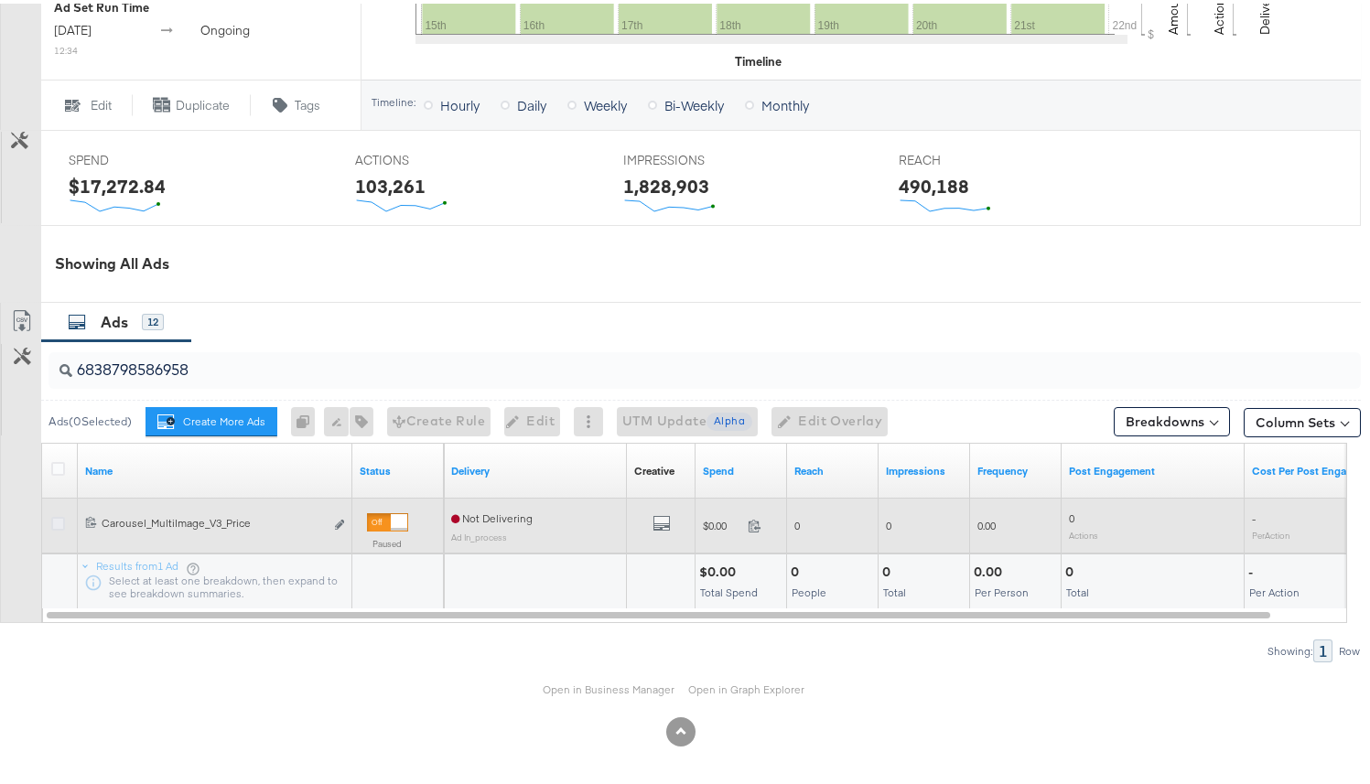
click at [60, 521] on icon at bounding box center [58, 520] width 14 height 14
click at [0, 0] on input "checkbox" at bounding box center [0, 0] width 0 height 0
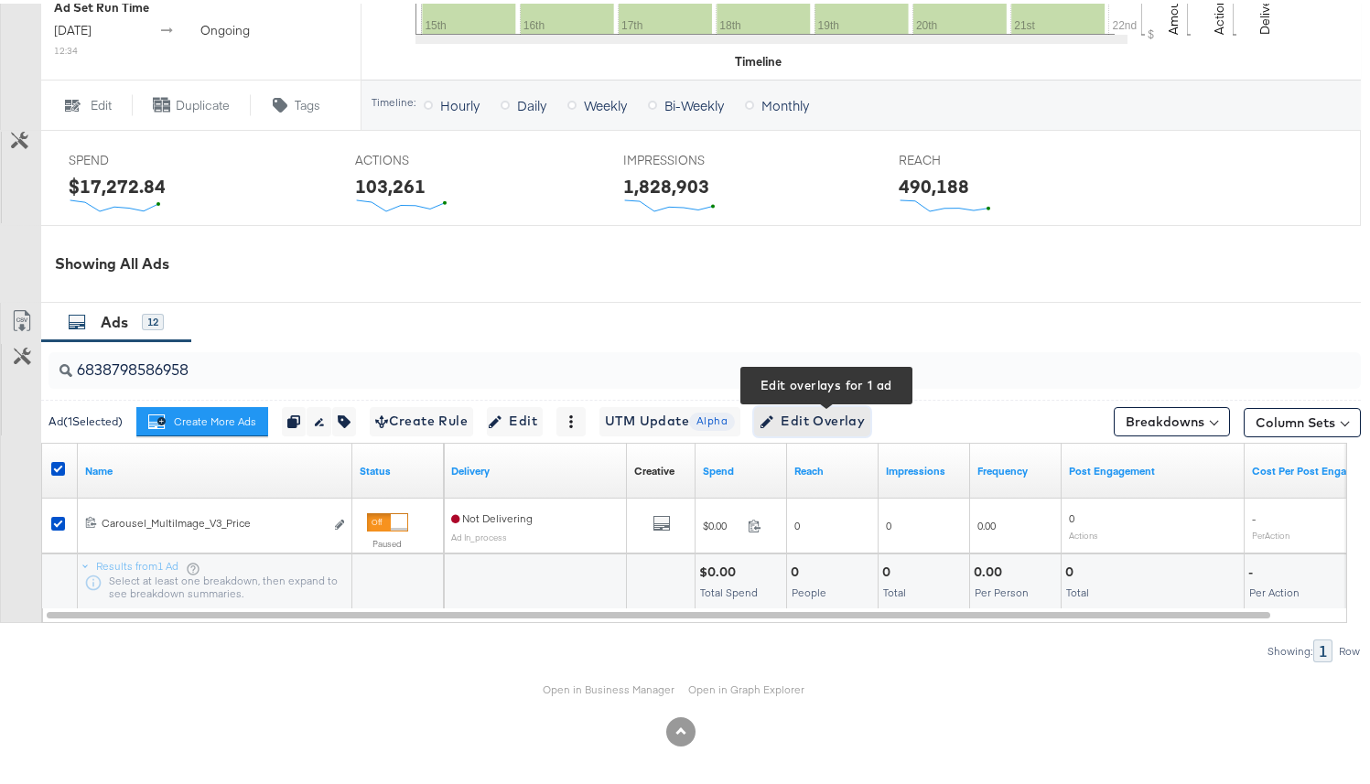
click at [799, 415] on span "Edit Overlay Edit overlays for 1 ad" at bounding box center [811, 417] width 105 height 23
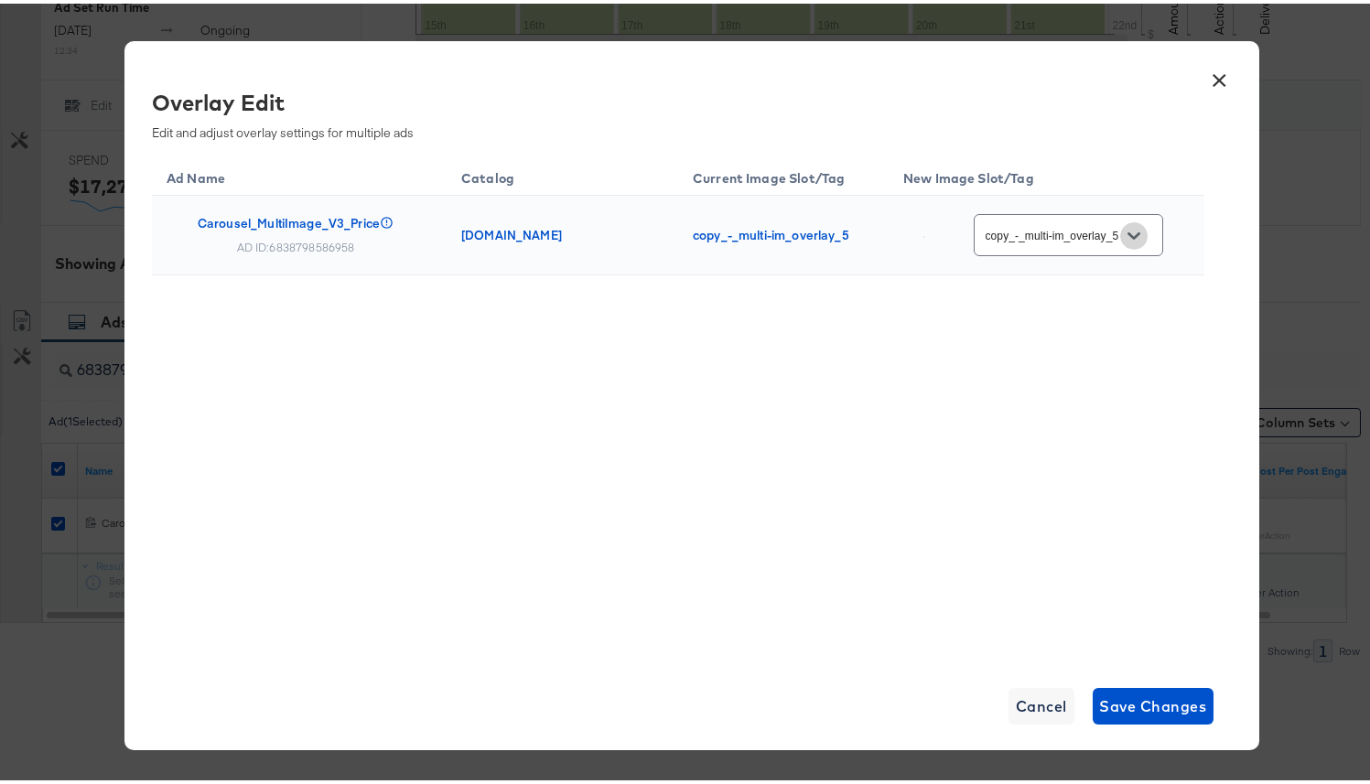
click at [1136, 240] on button "Open" at bounding box center [1133, 232] width 27 height 27
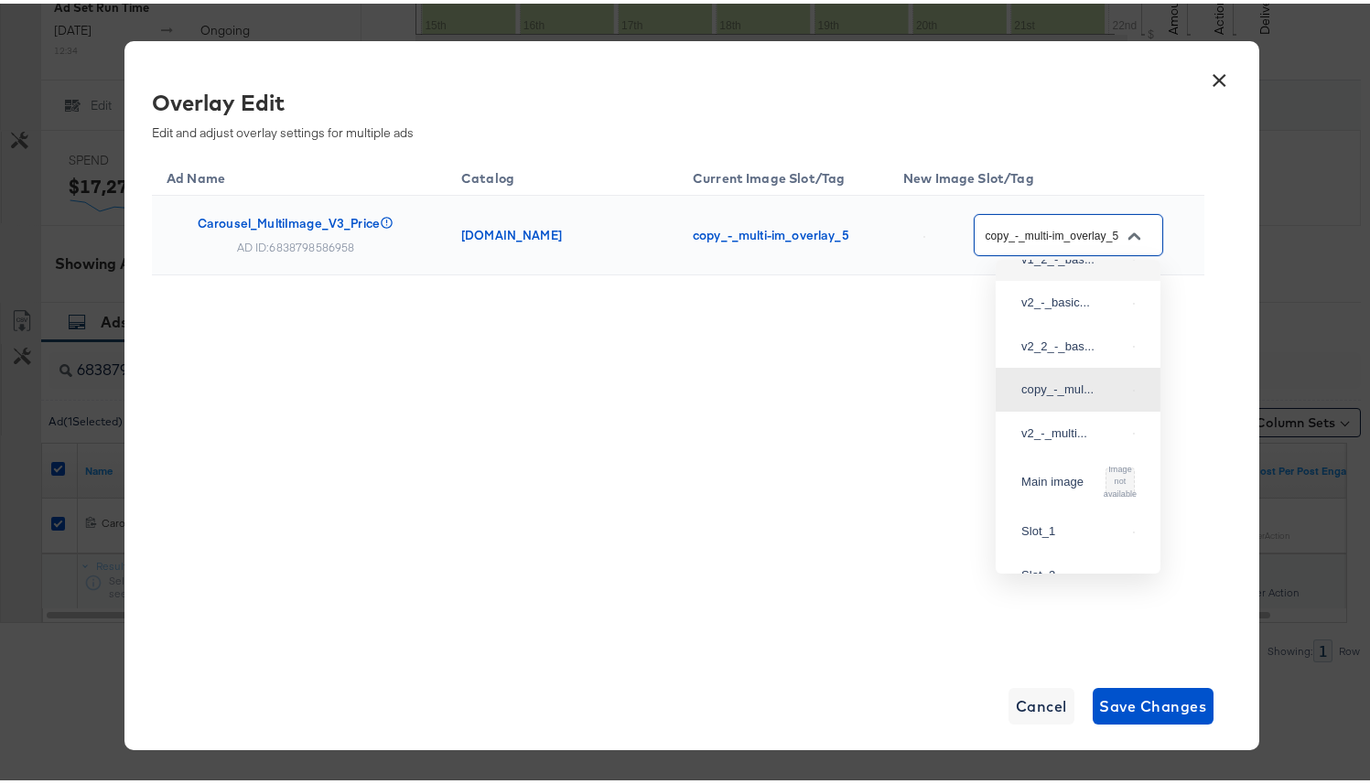
scroll to position [0, 0]
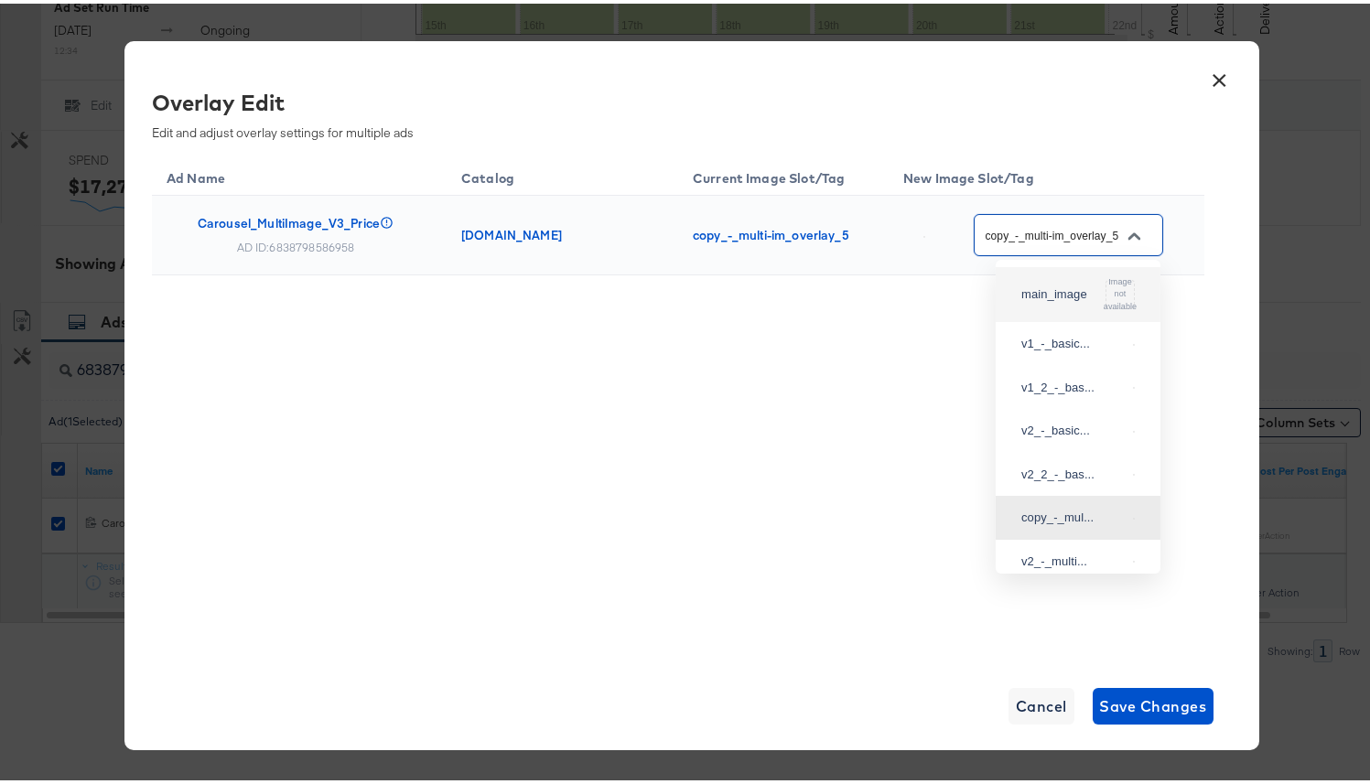
click at [1069, 303] on div "main_image Image not available" at bounding box center [1077, 291] width 135 height 44
type input "main_image"
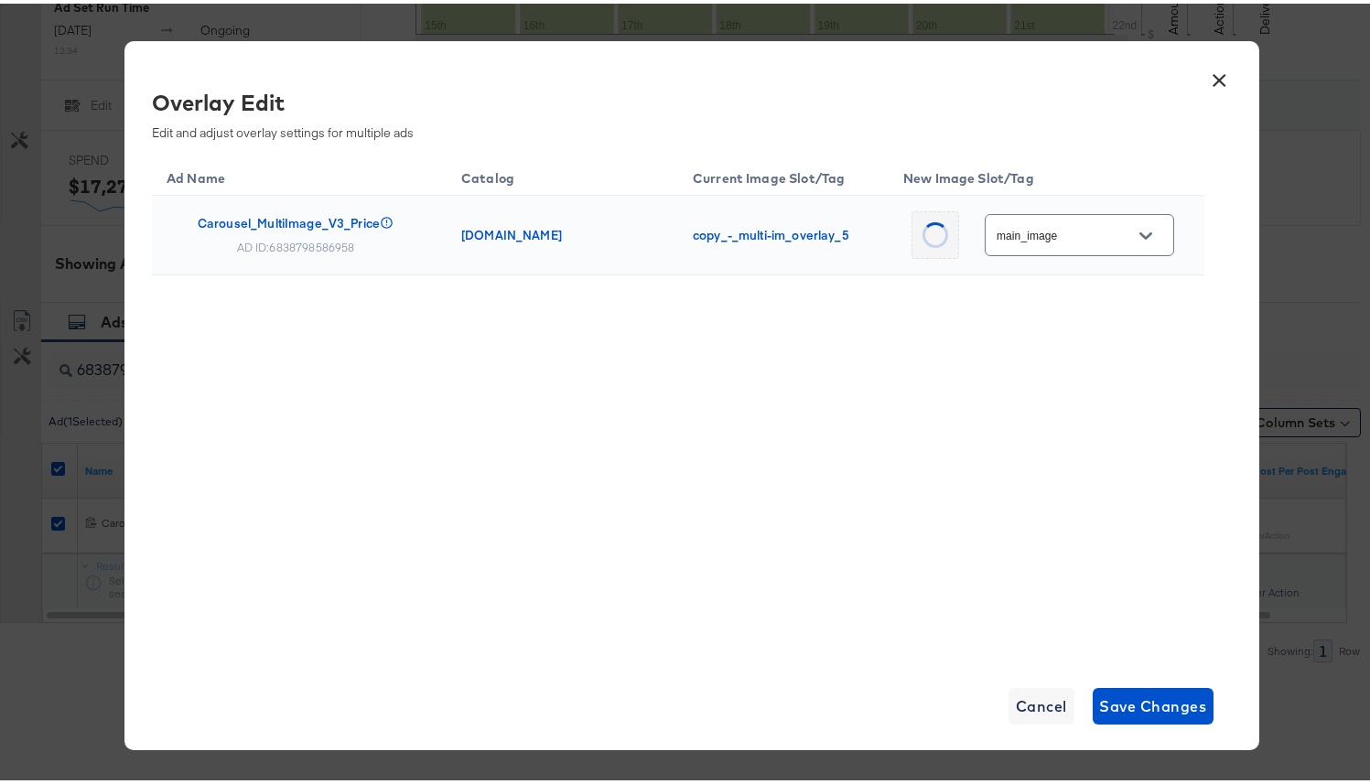
click at [1138, 721] on div "× Overlay Edit Edit and adjust overlay settings for multiple ads Ad Name Catalo…" at bounding box center [691, 392] width 1134 height 708
click at [1138, 710] on span "Save Changes" at bounding box center [1153, 703] width 107 height 26
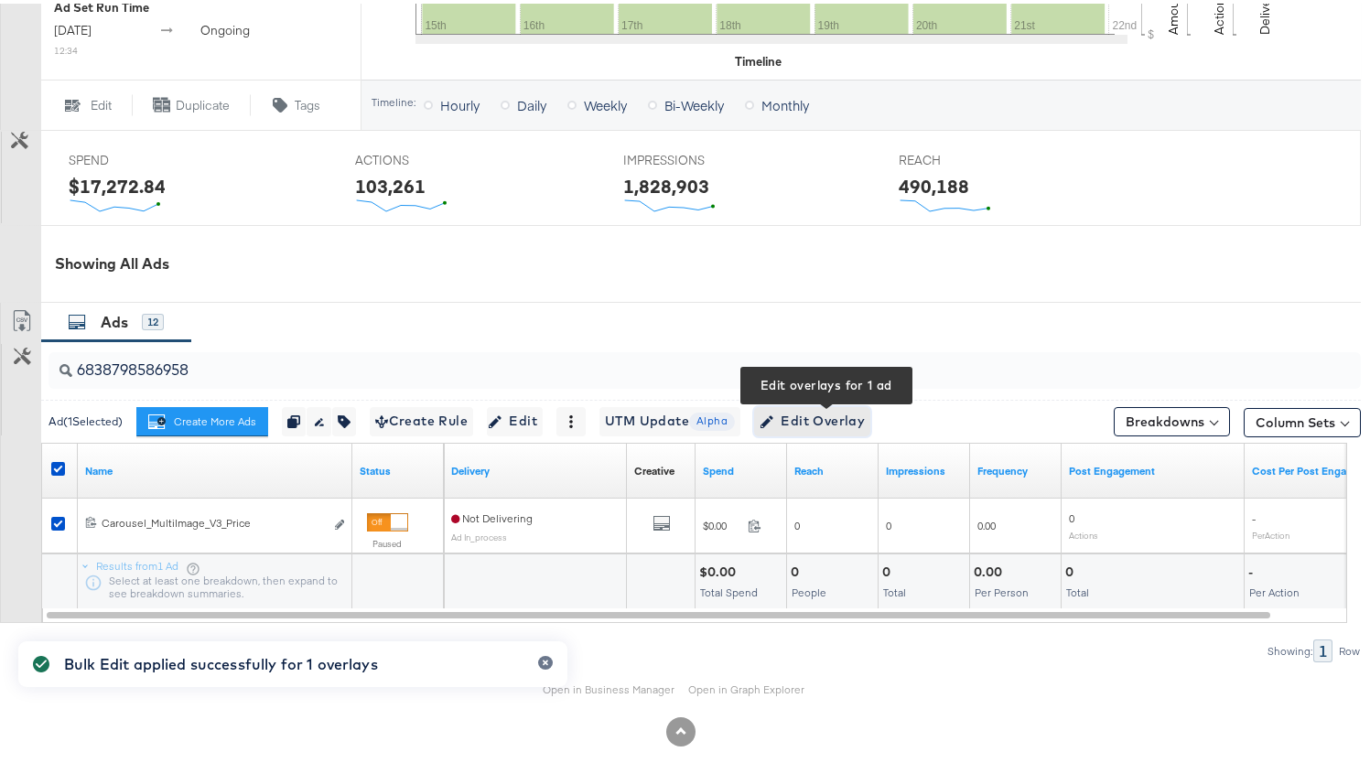
click at [845, 420] on span "Edit Overlay Edit overlays for 1 ad" at bounding box center [811, 417] width 105 height 23
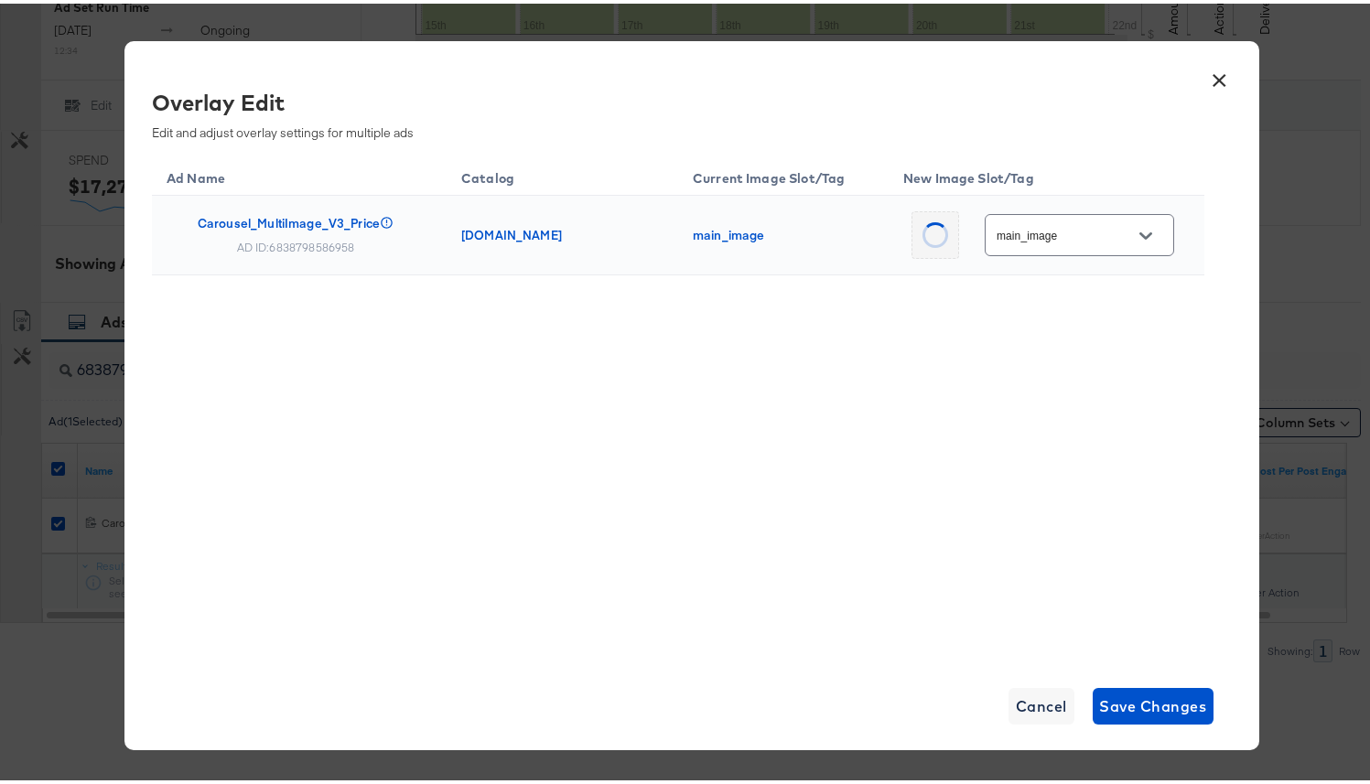
click at [1139, 235] on icon "Open" at bounding box center [1145, 232] width 13 height 7
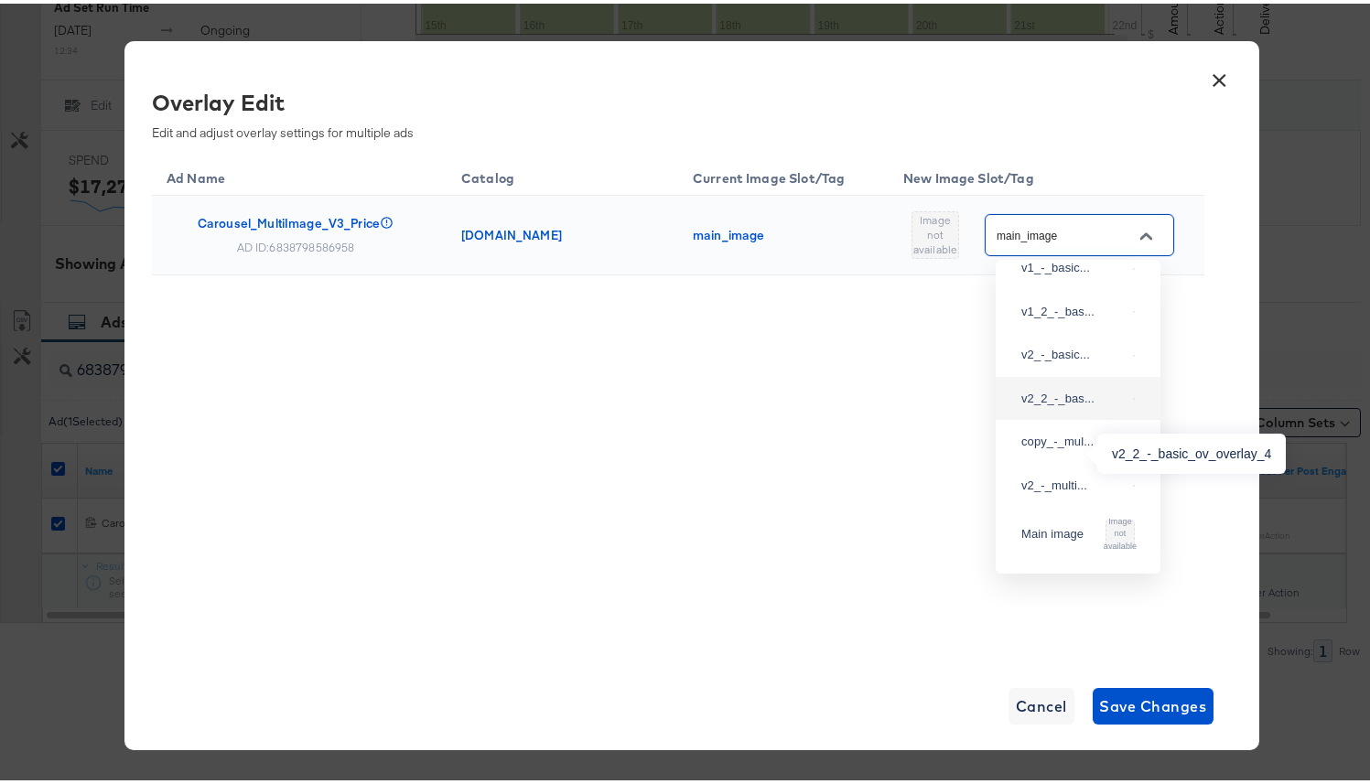
scroll to position [91, 0]
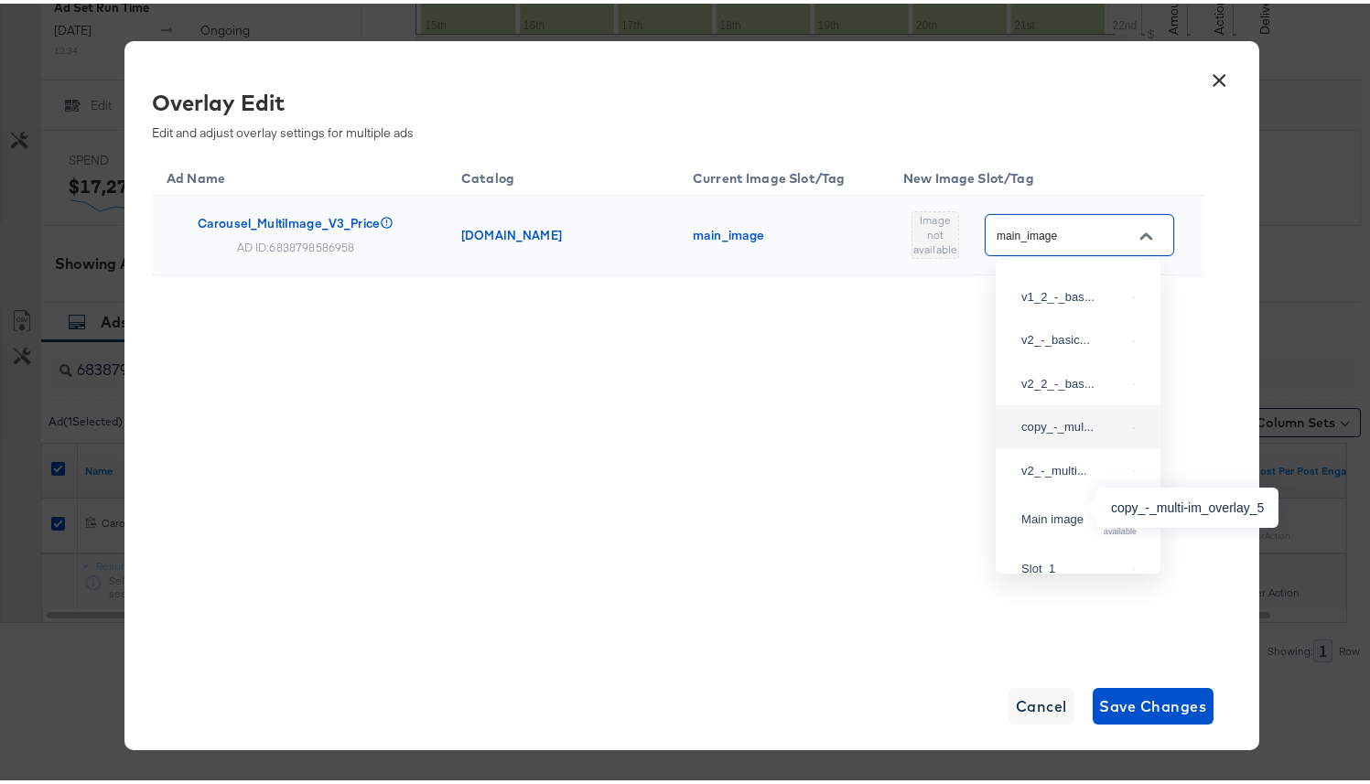
click at [1050, 433] on div "copy_-_mul..." at bounding box center [1073, 423] width 104 height 18
type input "copy_-_multi-im_overlay_5"
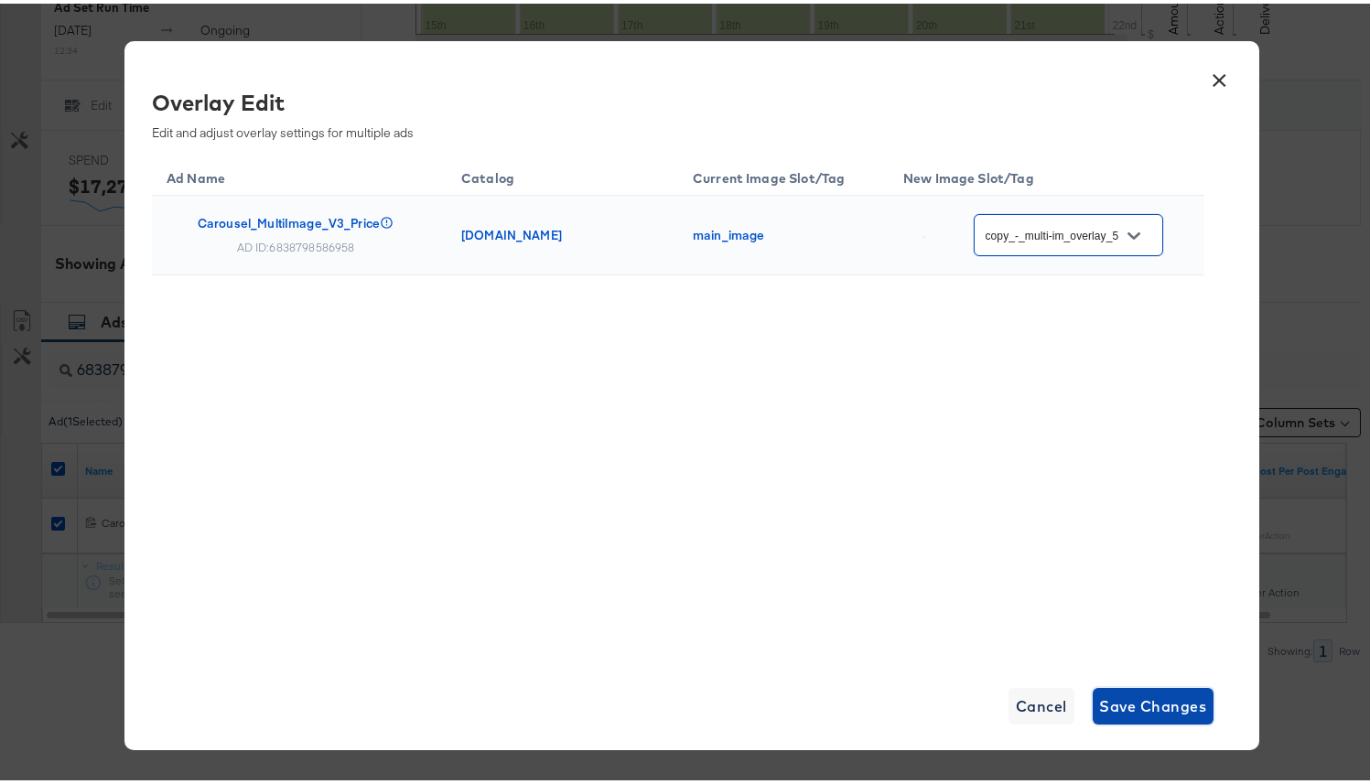
click at [1134, 695] on span "Save Changes" at bounding box center [1153, 703] width 107 height 26
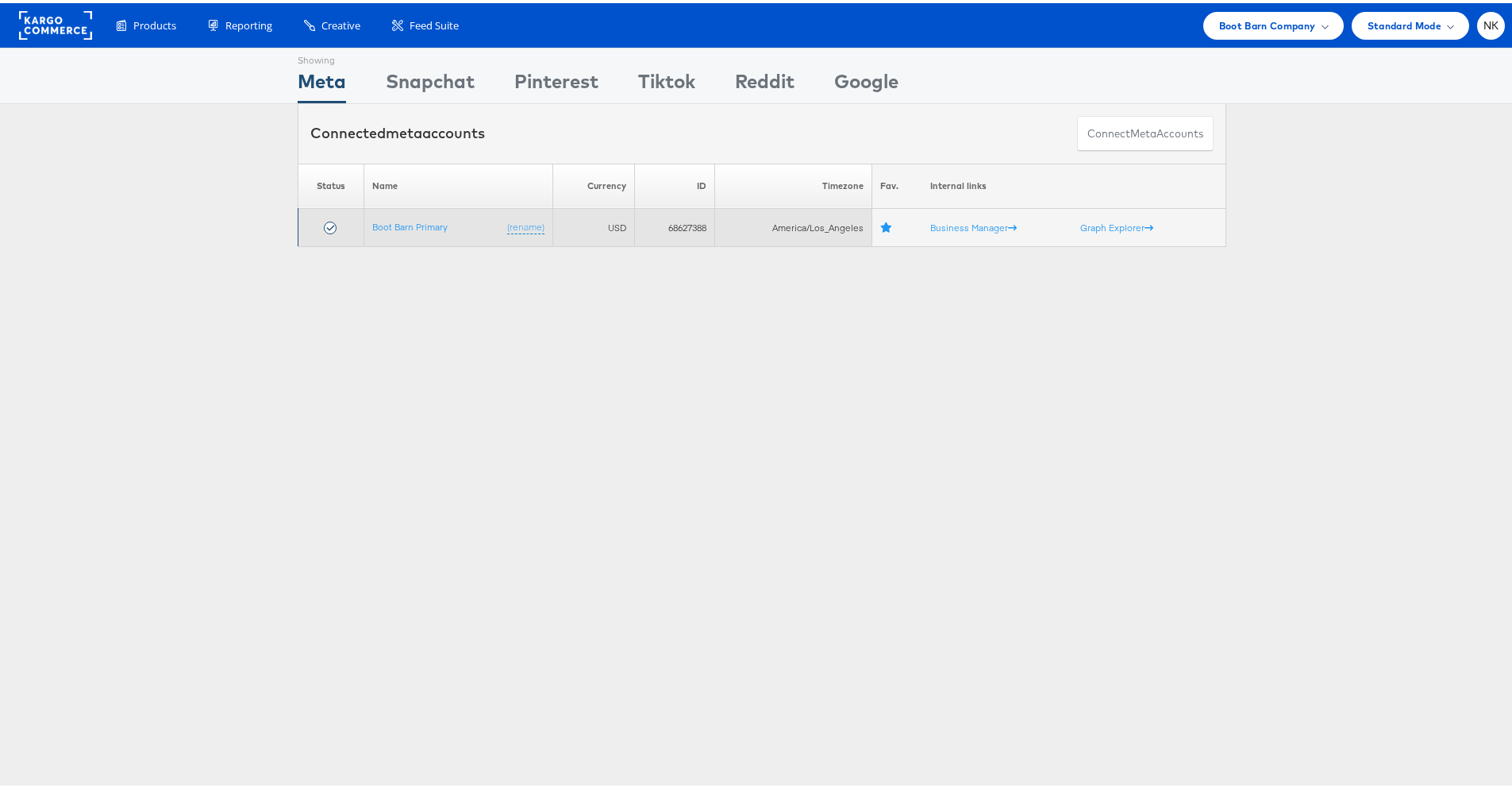
click at [420, 230] on td "Boot Barn Primary (rename)" at bounding box center [459, 225] width 189 height 38
click at [416, 225] on link "Boot Barn Primary" at bounding box center [409, 224] width 75 height 12
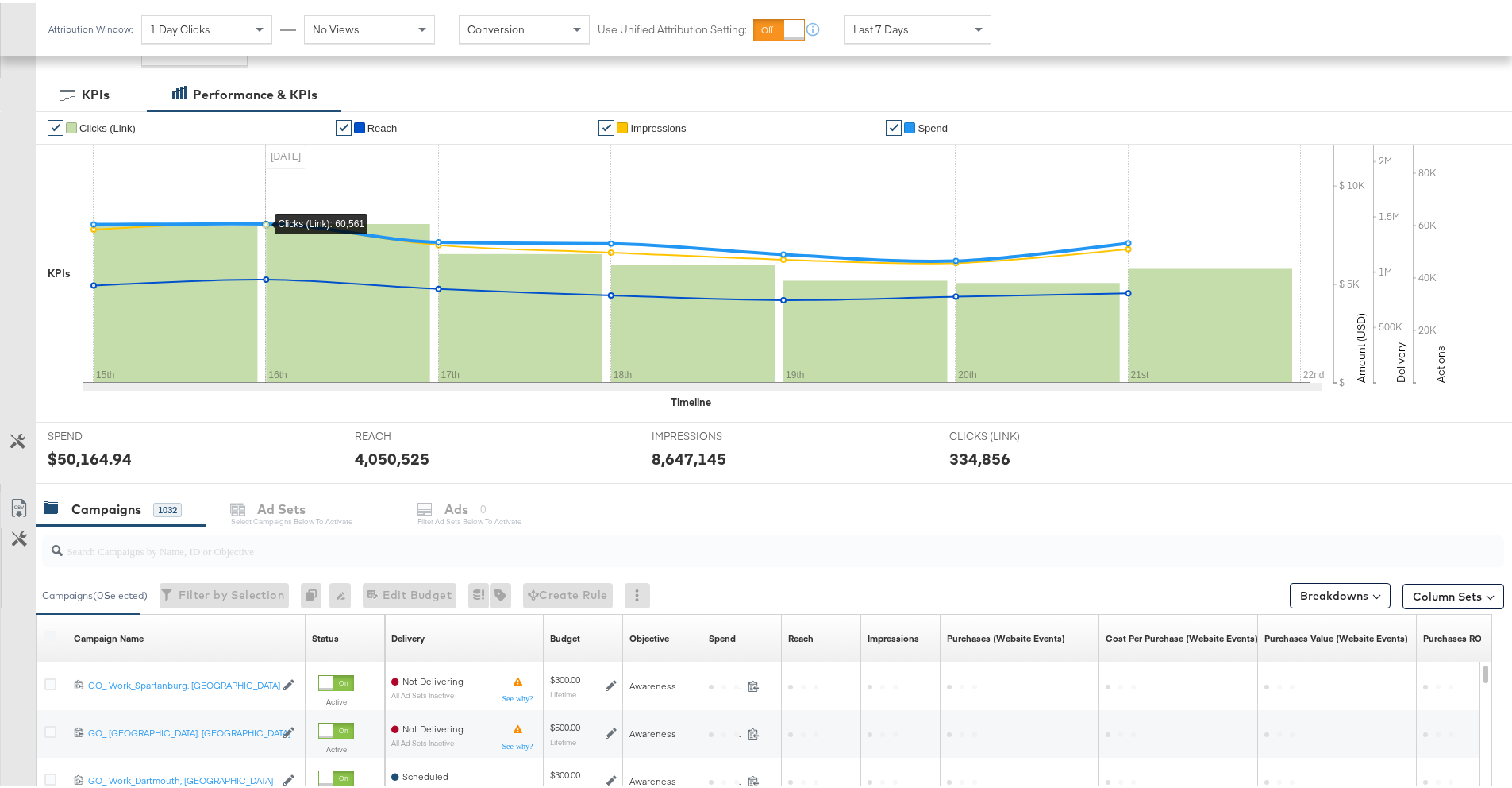
scroll to position [326, 0]
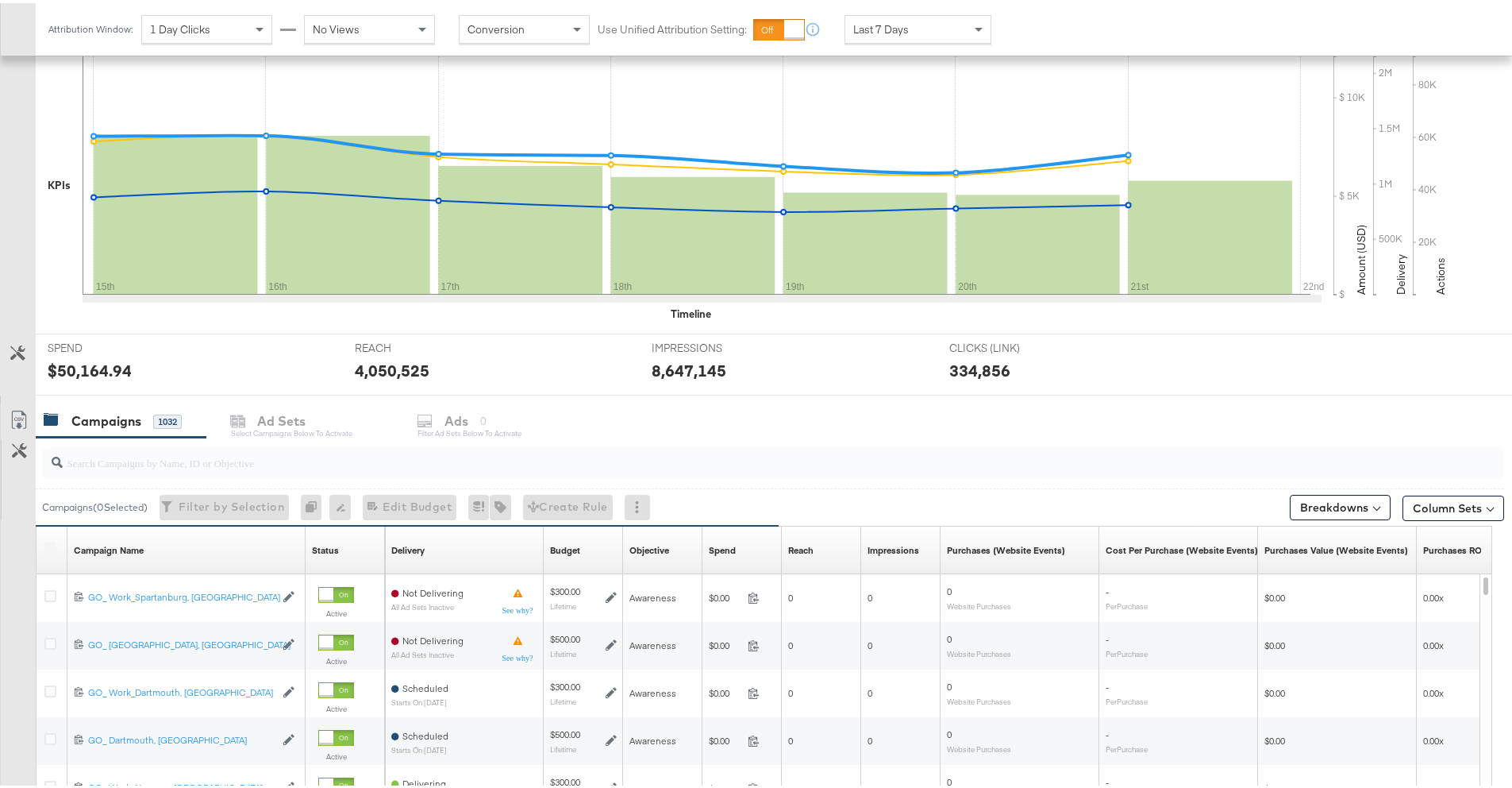
click at [247, 467] on input "search" at bounding box center [716, 453] width 1307 height 31
paste input "6833991076758"
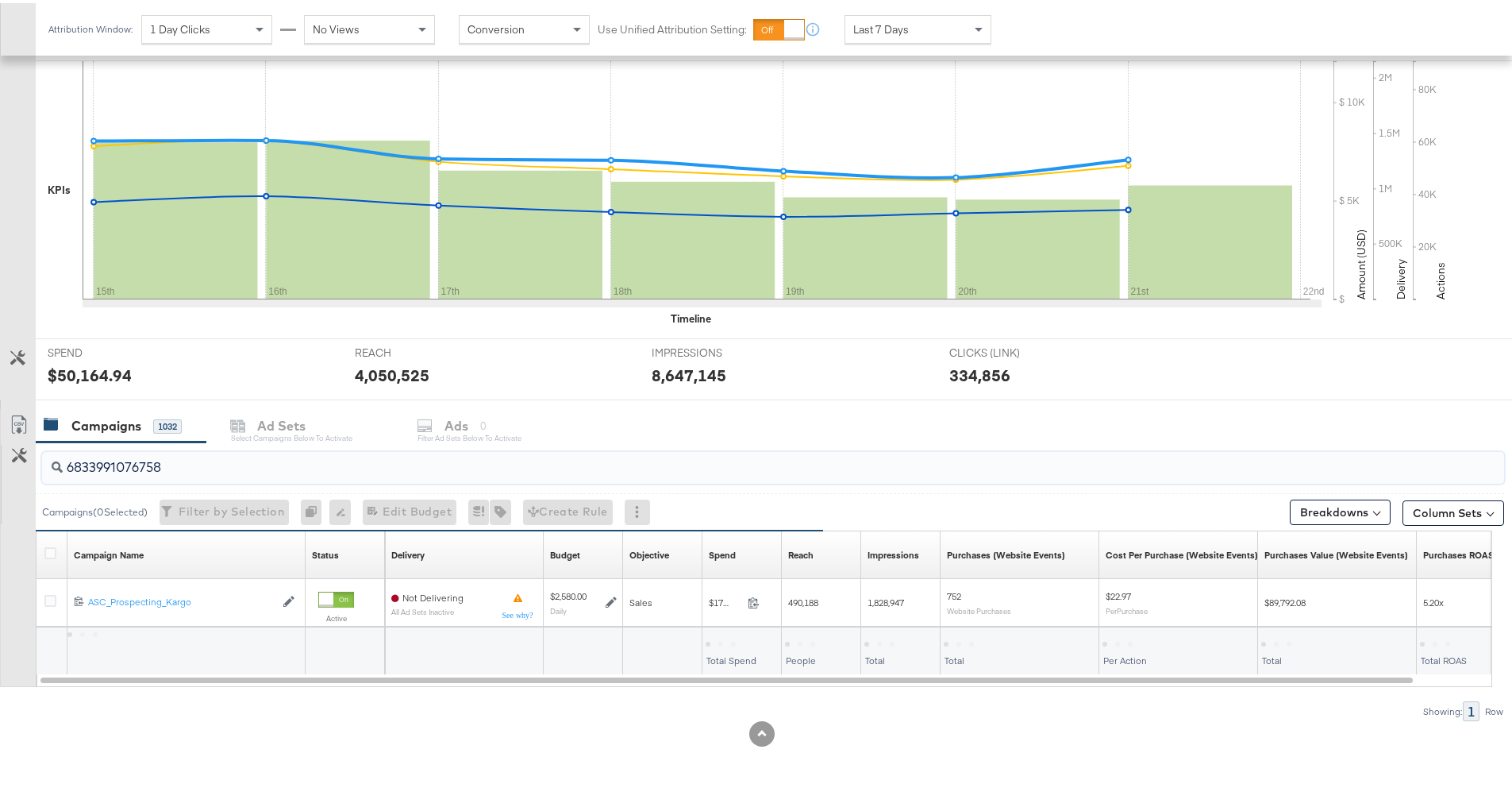
scroll to position [322, 0]
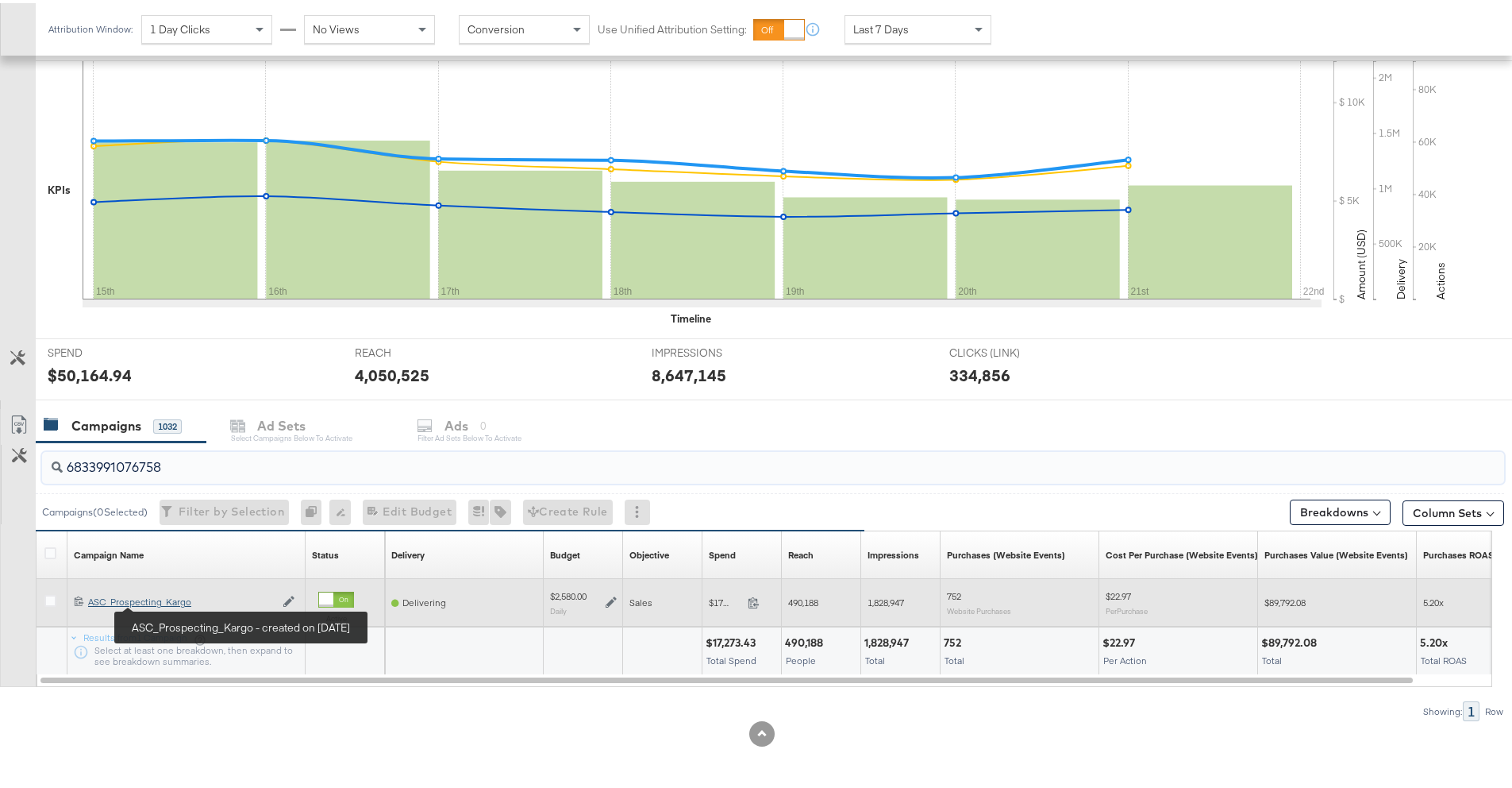
type input "6833991076758"
click at [172, 601] on div "ASC_Prospecting_Kargo ASC_Prospecting_Kargo" at bounding box center [181, 598] width 187 height 13
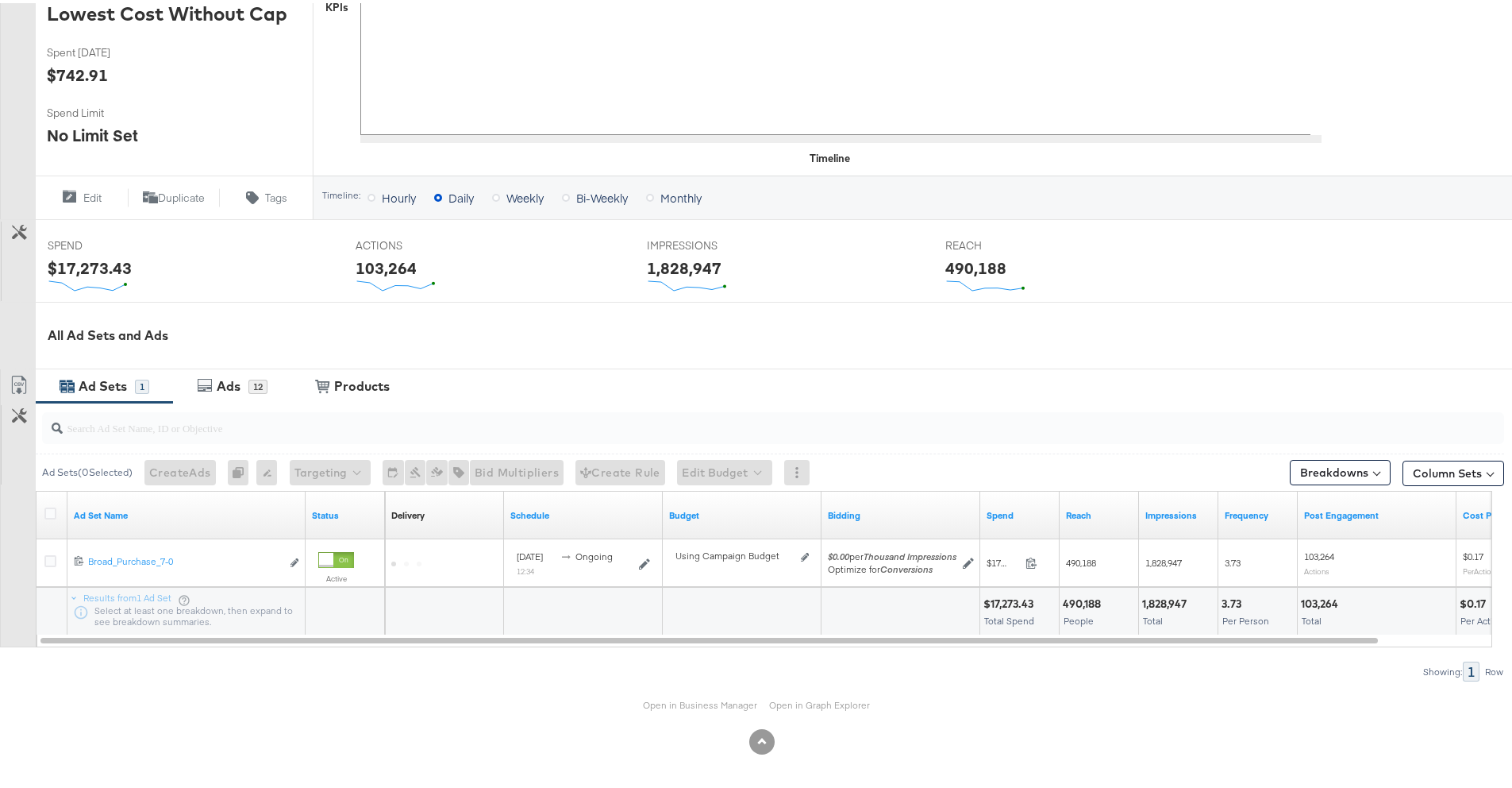
scroll to position [427, 0]
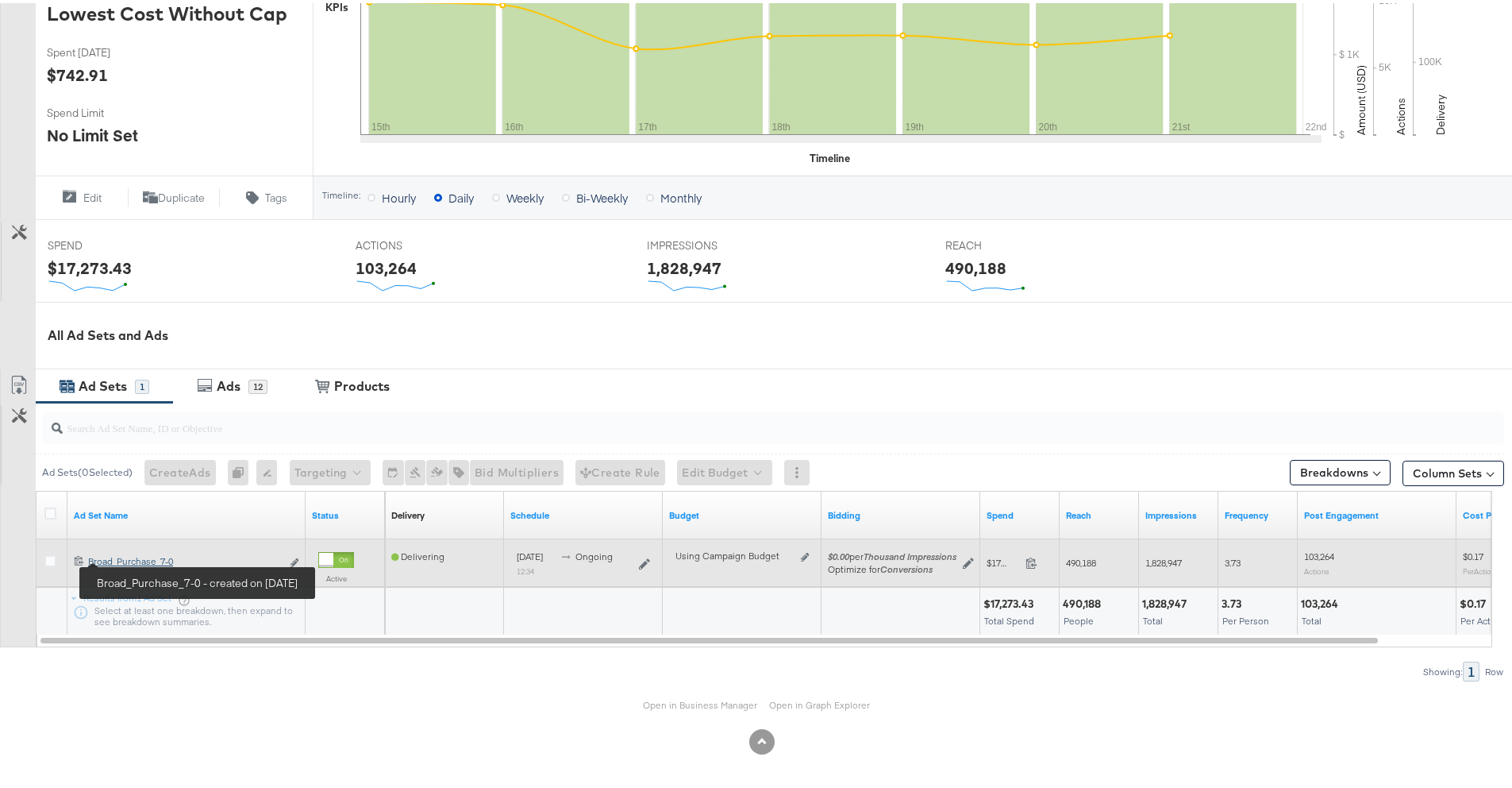
click at [127, 556] on div "Broad_Purchase_7-0 Broad_Purchase_7-0" at bounding box center [185, 558] width 193 height 13
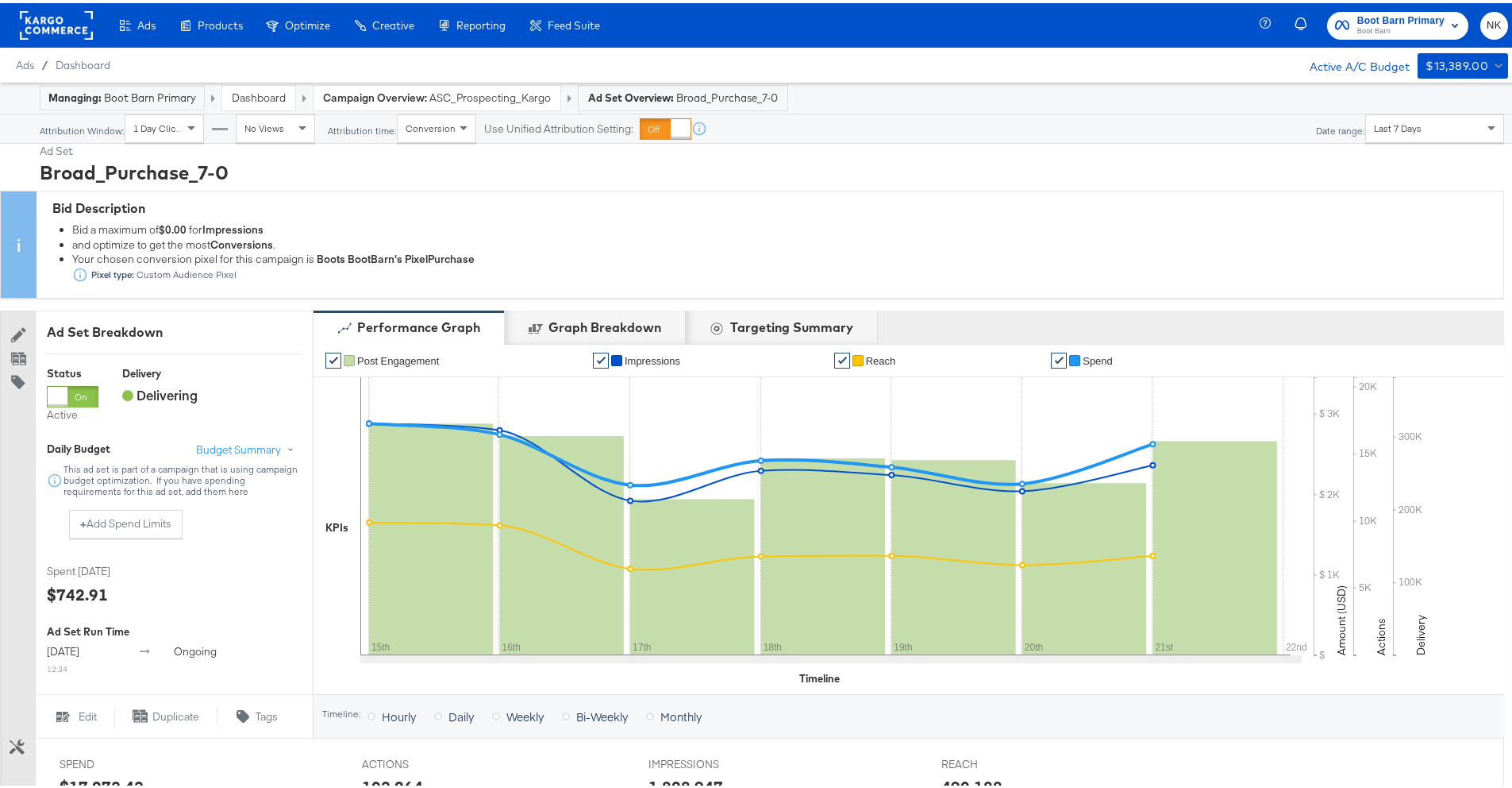
scroll to position [477, 0]
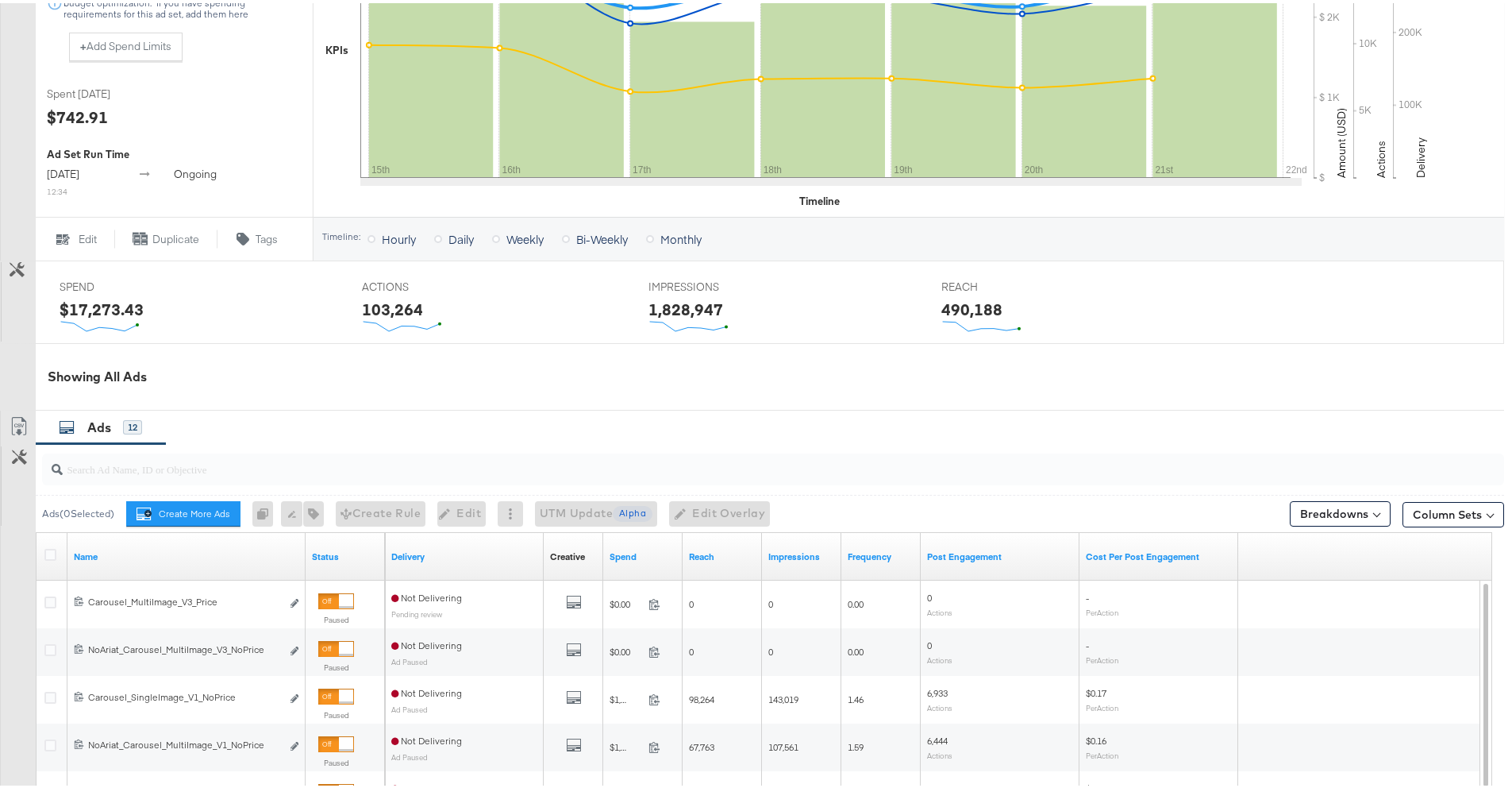
click at [281, 464] on input "search" at bounding box center [716, 459] width 1307 height 31
click at [284, 470] on input "search" at bounding box center [716, 459] width 1307 height 31
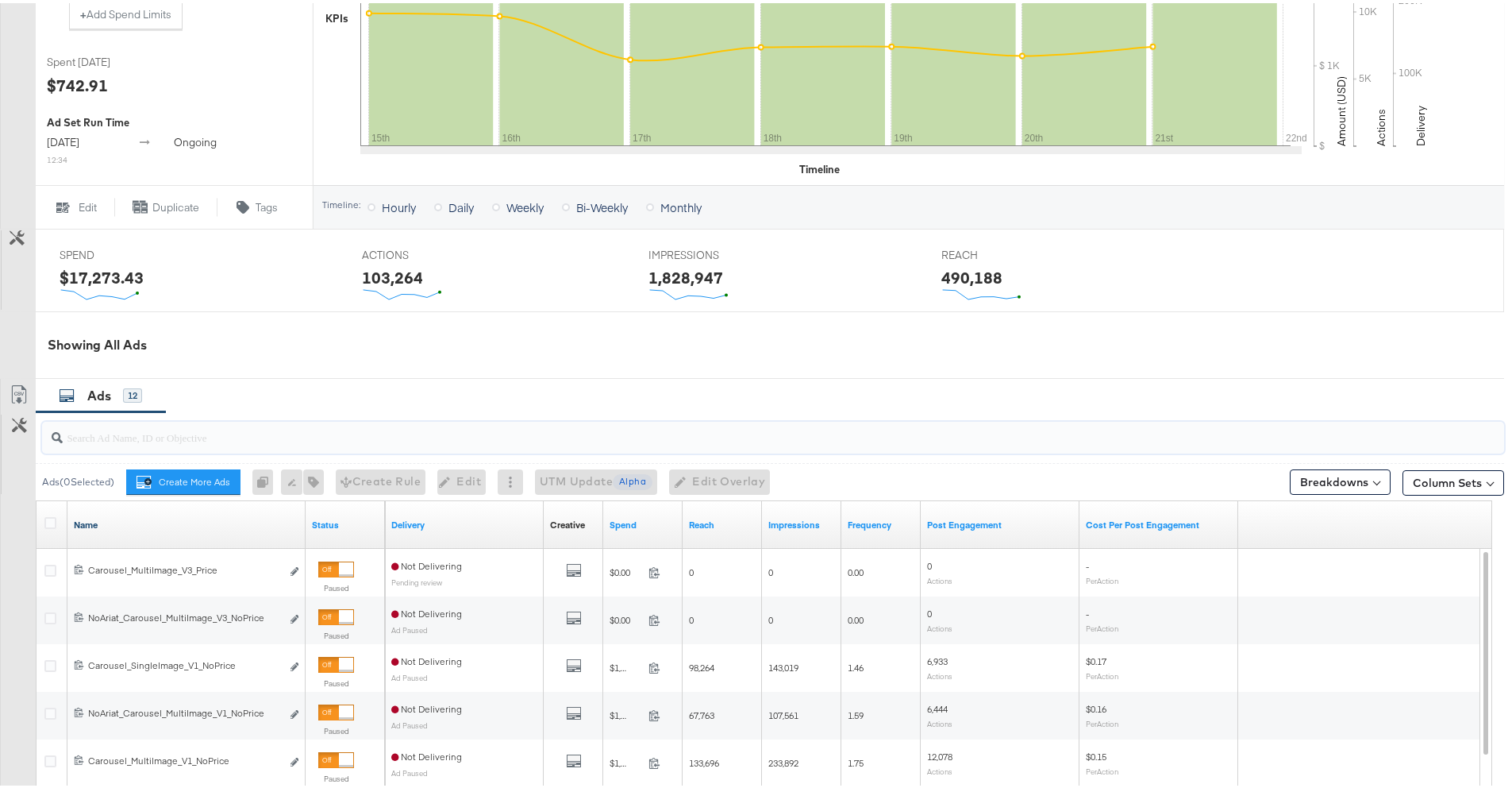
scroll to position [561, 0]
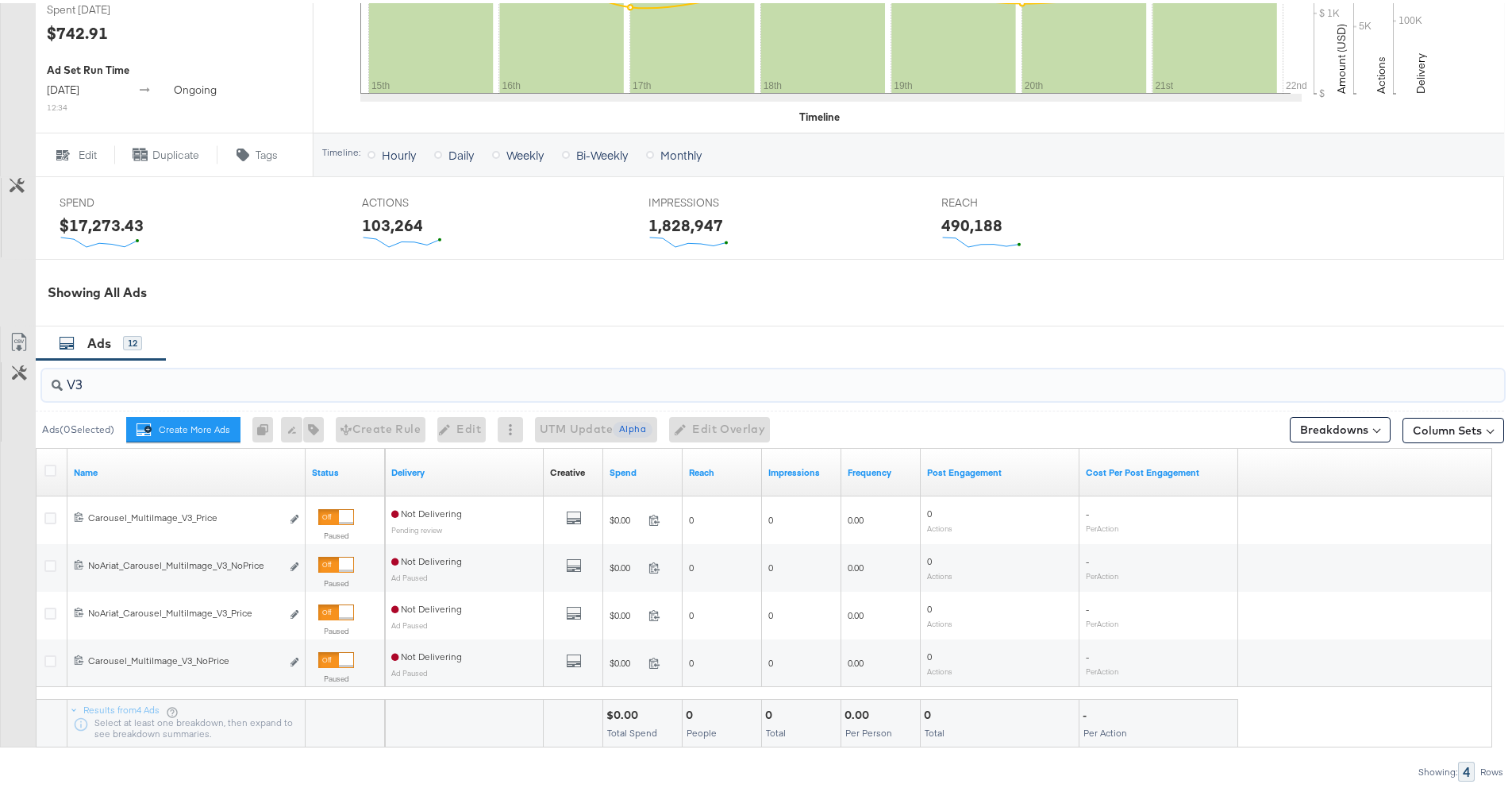
type input "V3"
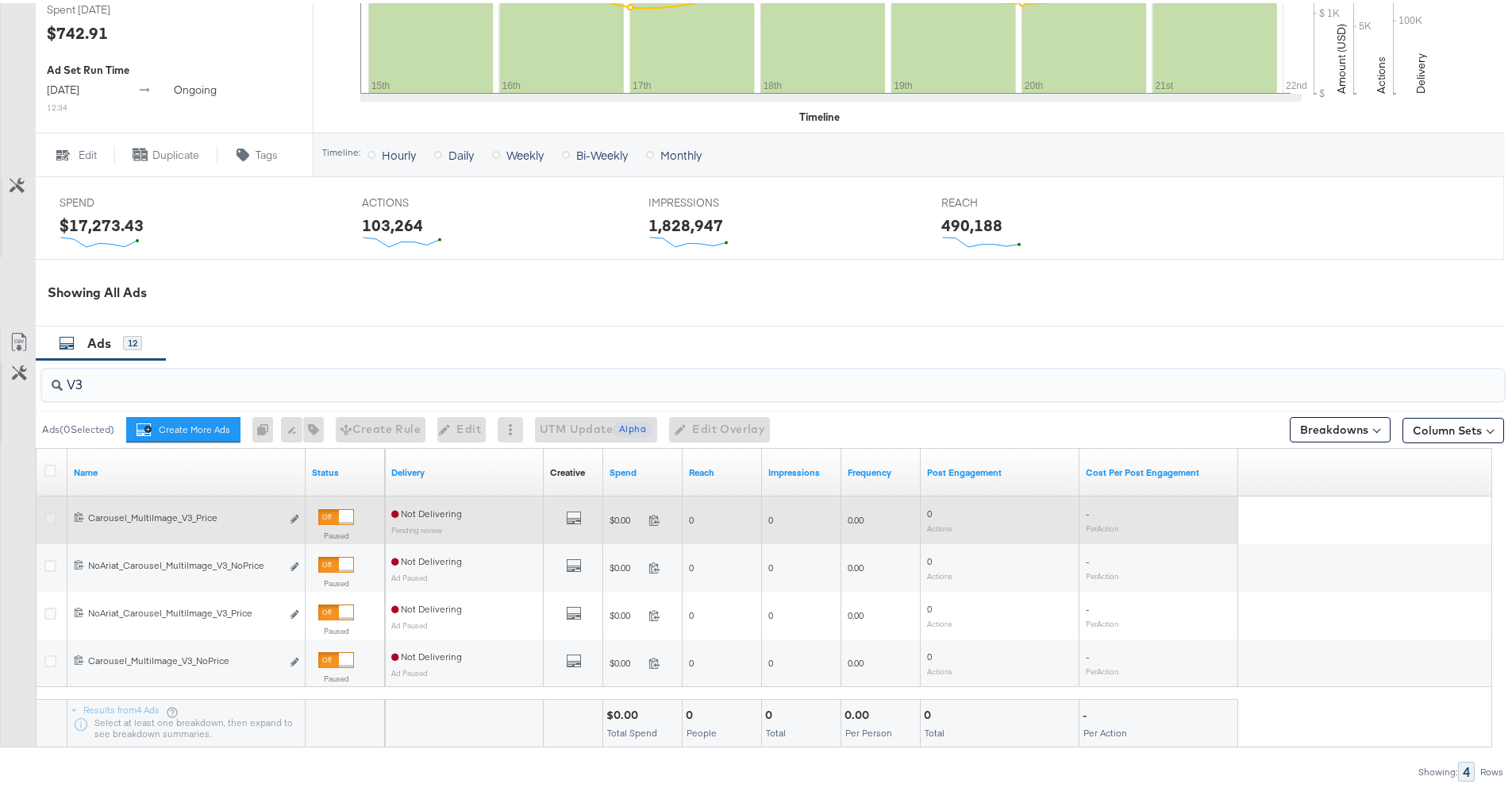
click at [53, 512] on icon at bounding box center [50, 515] width 12 height 12
click at [0, 0] on input "checkbox" at bounding box center [0, 0] width 0 height 0
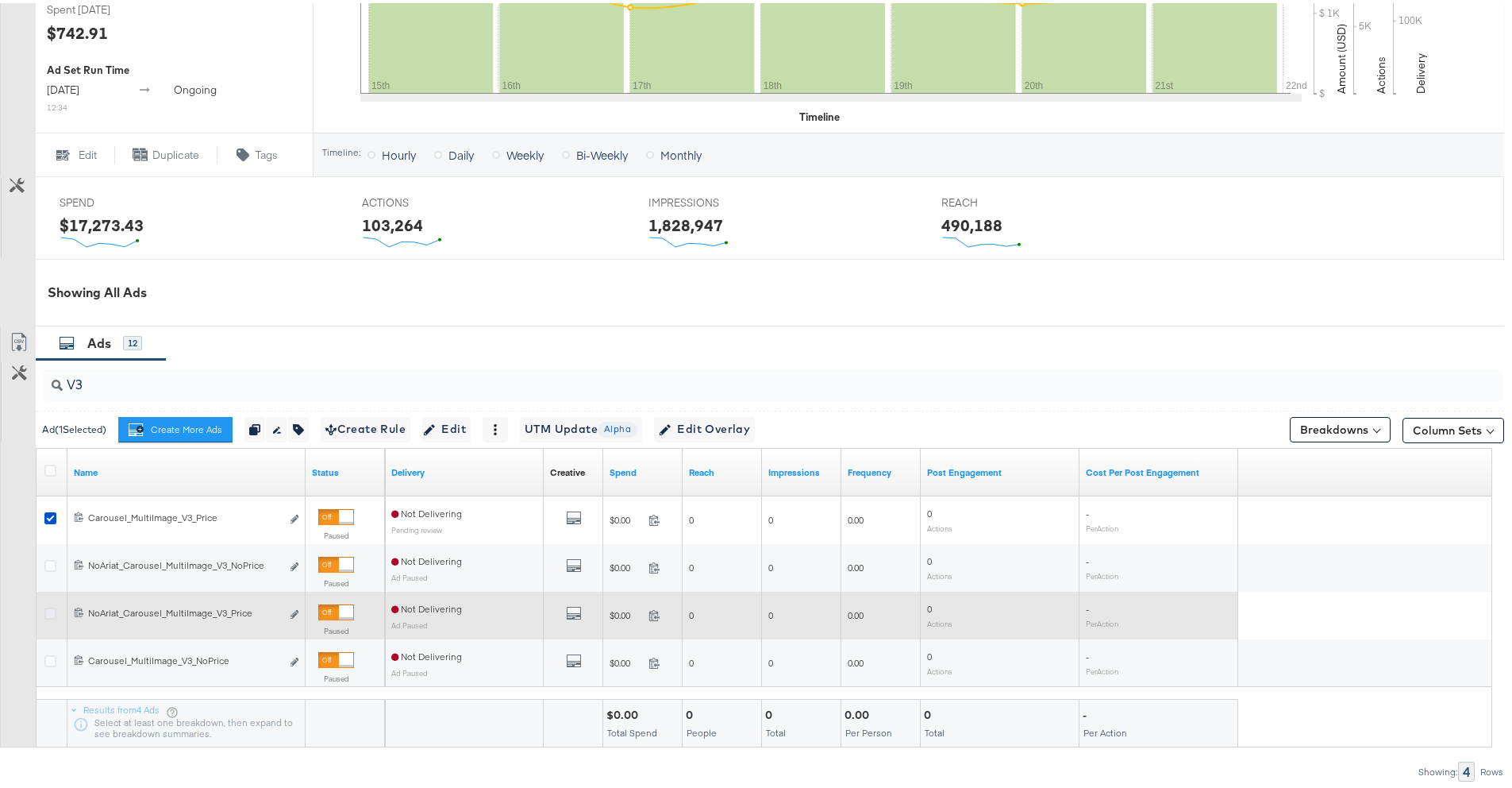
click at [54, 610] on icon at bounding box center [50, 610] width 12 height 12
click at [0, 0] on input "checkbox" at bounding box center [0, 0] width 0 height 0
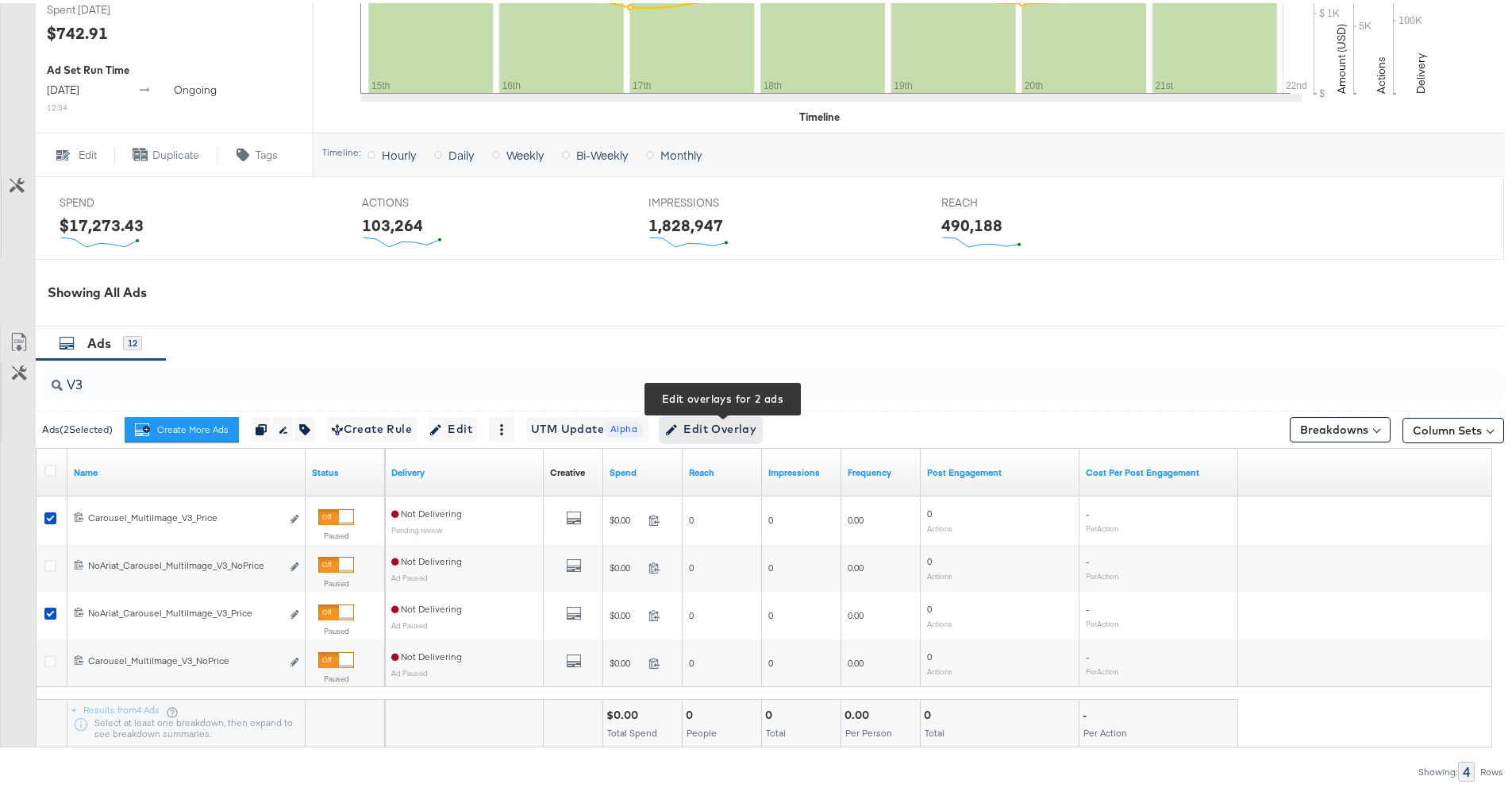
click at [756, 419] on span "Edit Overlay Edit overlays for 2 ads" at bounding box center [710, 425] width 91 height 20
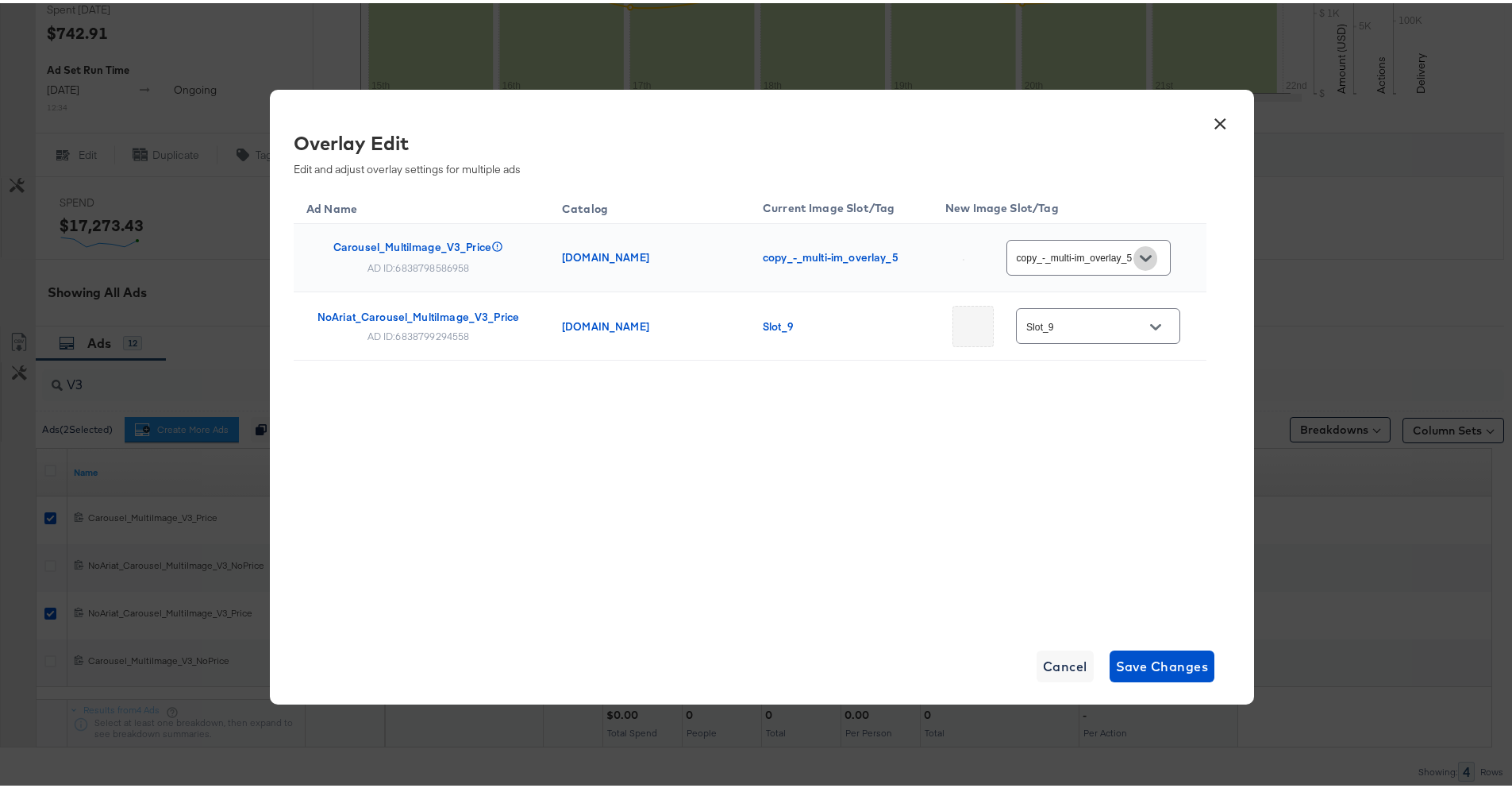
click at [1146, 263] on button "Open" at bounding box center [1144, 254] width 23 height 23
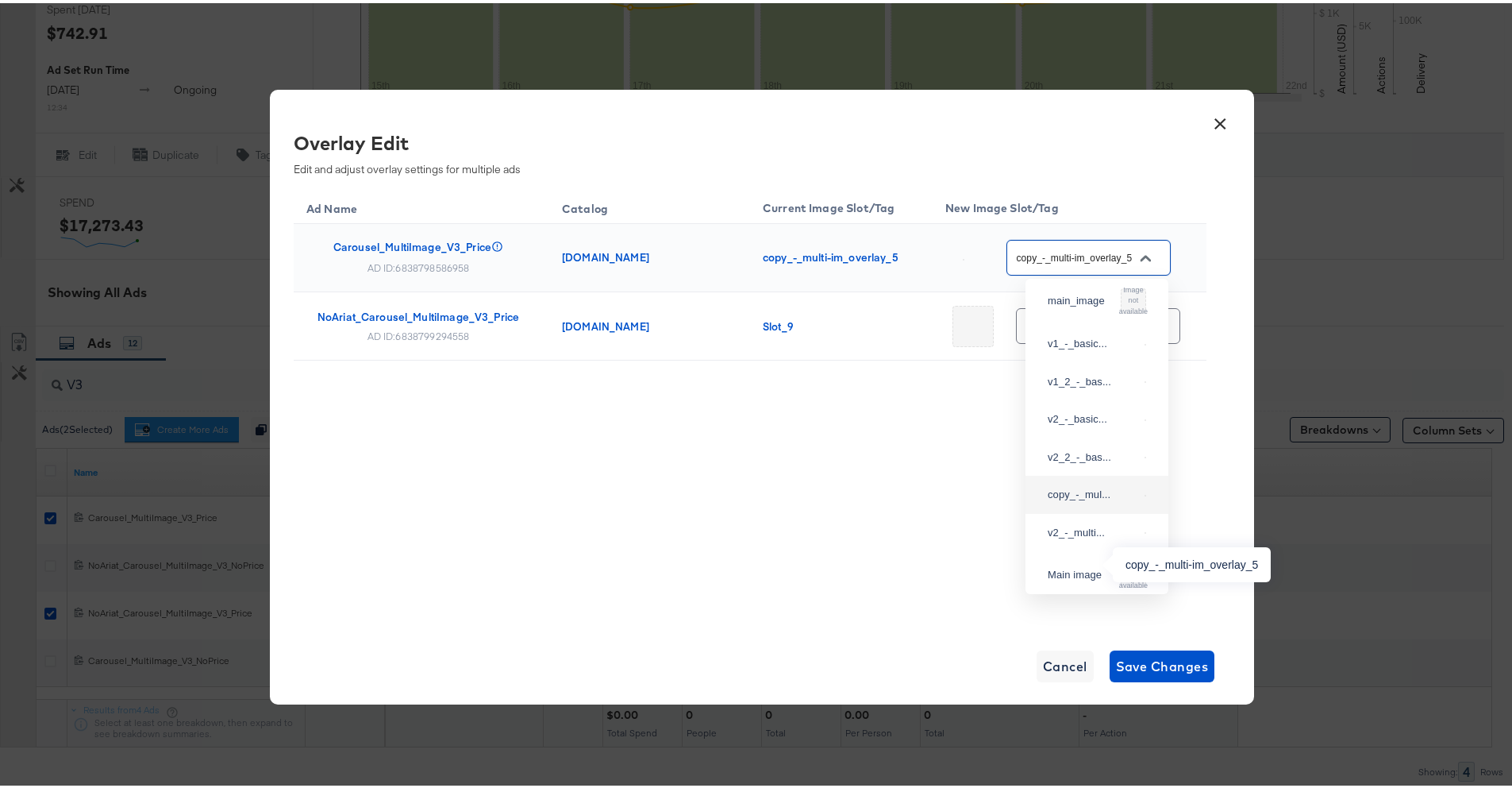
click at [1092, 499] on div "copy_-_mul..." at bounding box center [1093, 491] width 90 height 16
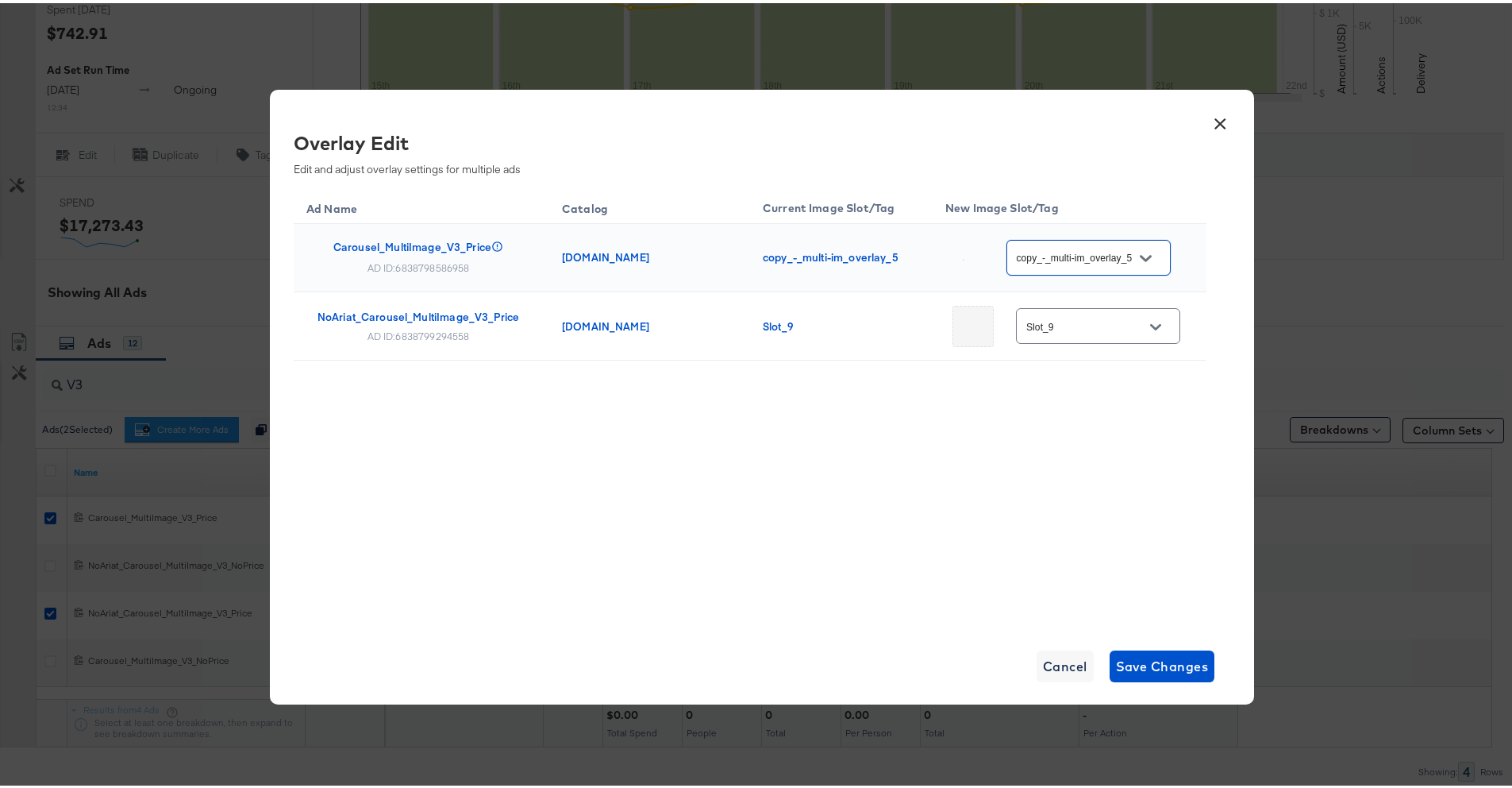
click at [1150, 318] on icon "Open" at bounding box center [1155, 324] width 11 height 11
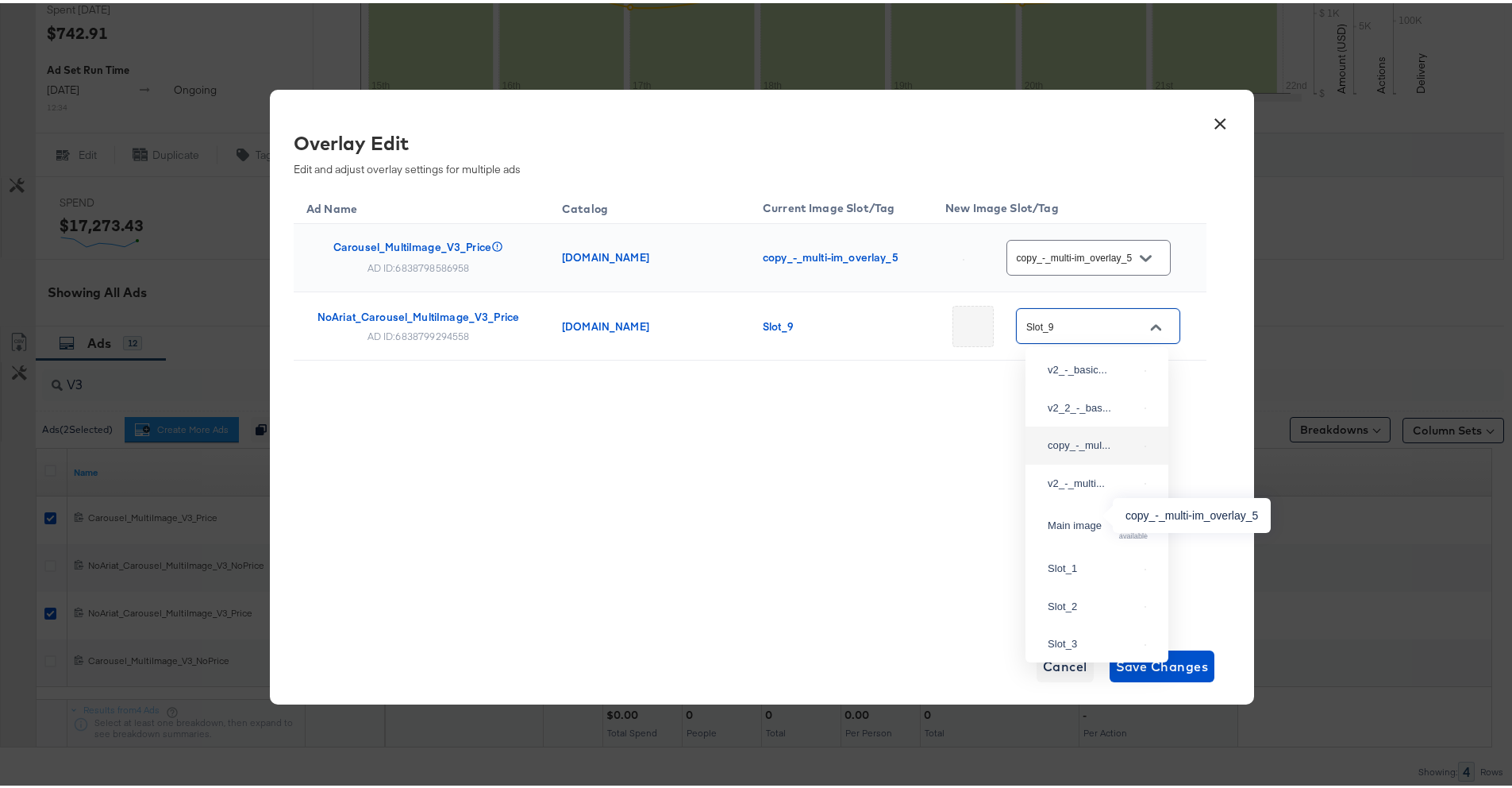
click at [1089, 450] on div "copy_-_mul..." at bounding box center [1093, 442] width 90 height 16
type input "copy_-_multi-im_overlay_5"
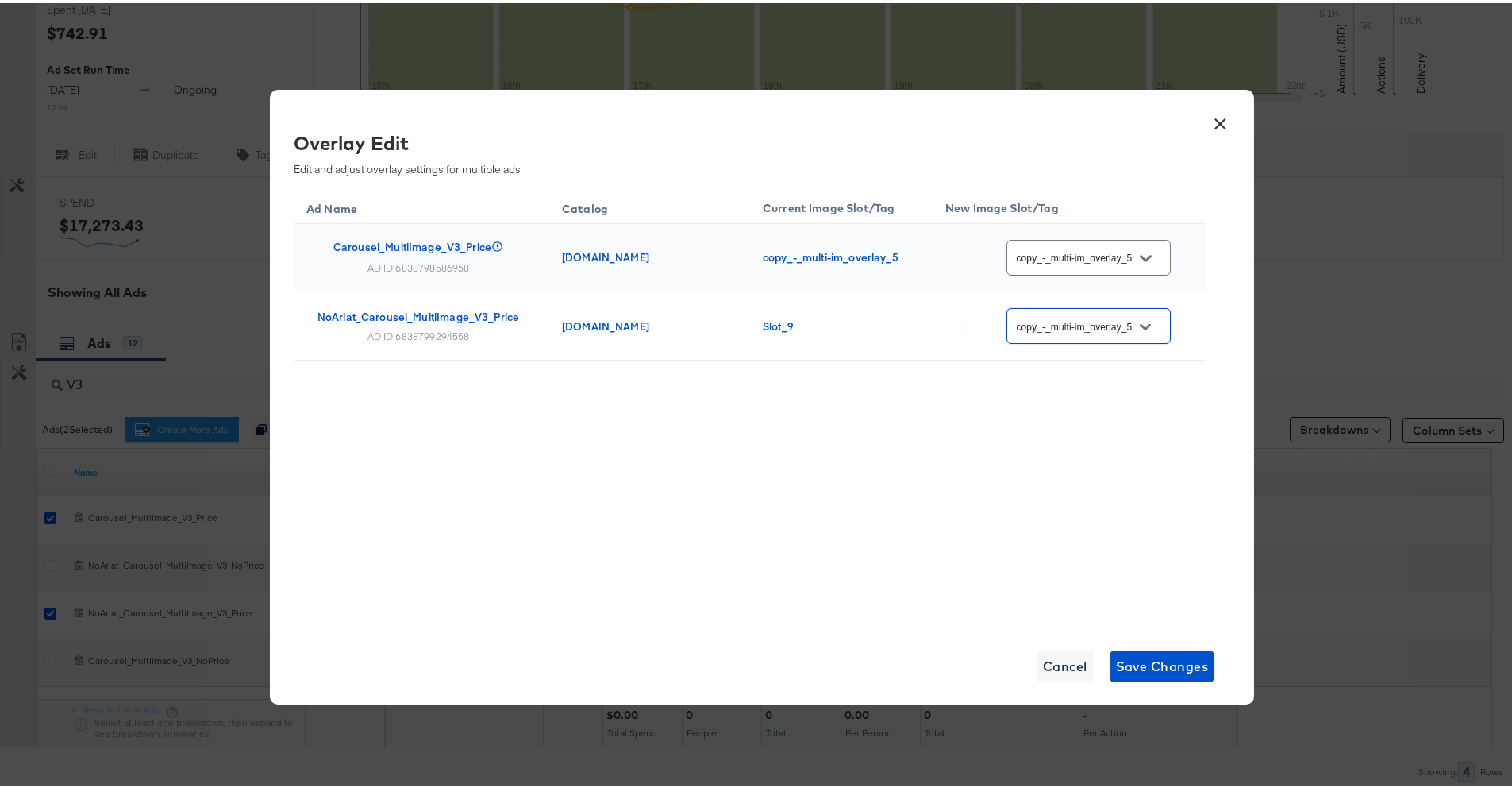
click at [1145, 325] on icon "Open" at bounding box center [1145, 324] width 11 height 6
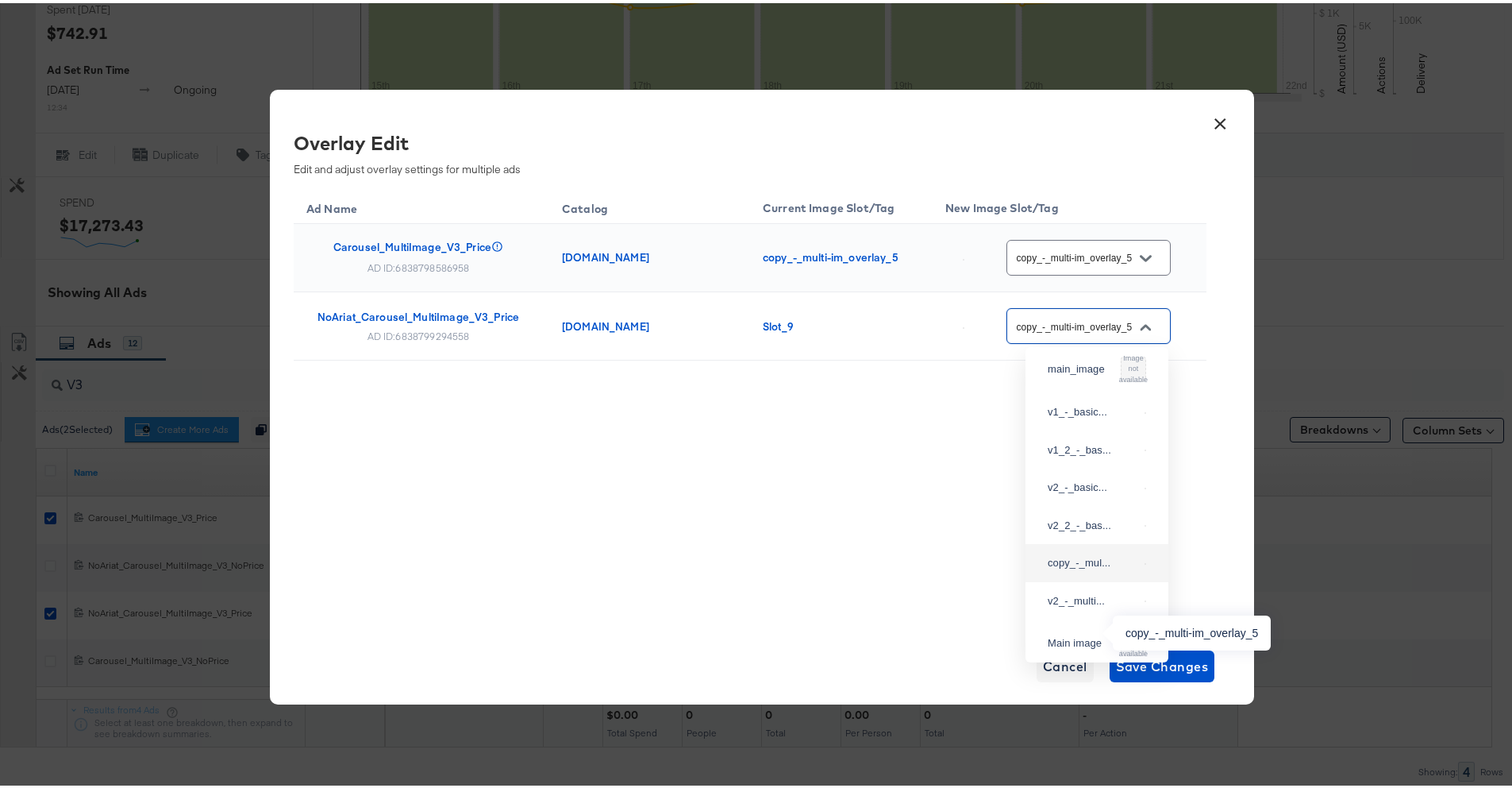
click at [1084, 568] on div "copy_-_mul..." at bounding box center [1093, 560] width 90 height 16
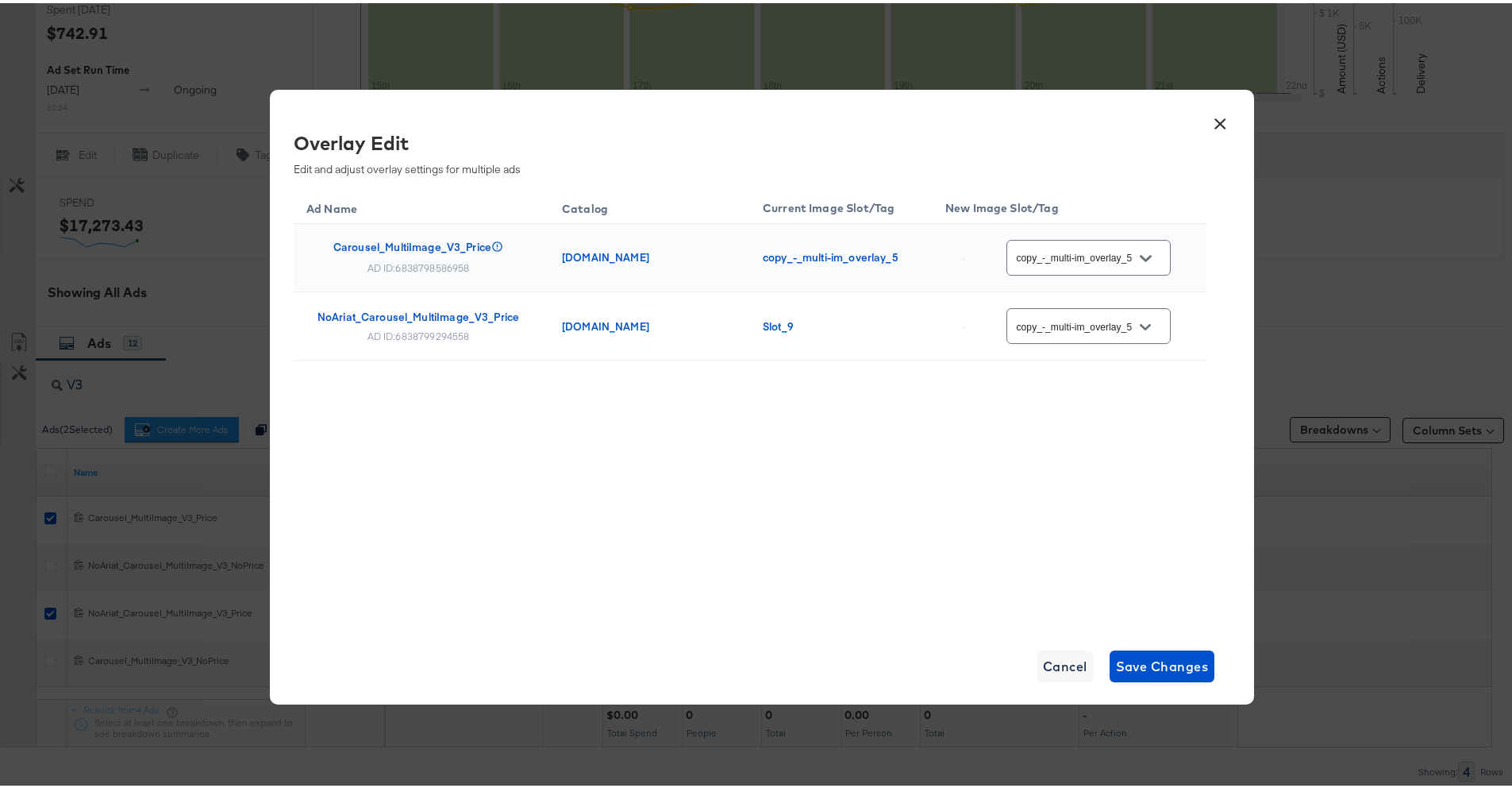
click at [1103, 525] on div "Ad Name Catalog Current Image Slot/Tag New Image Slot/Tag Carousel_MultiImage_V…" at bounding box center [749, 403] width 913 height 437
click at [1144, 660] on span "Save Changes" at bounding box center [1162, 663] width 93 height 23
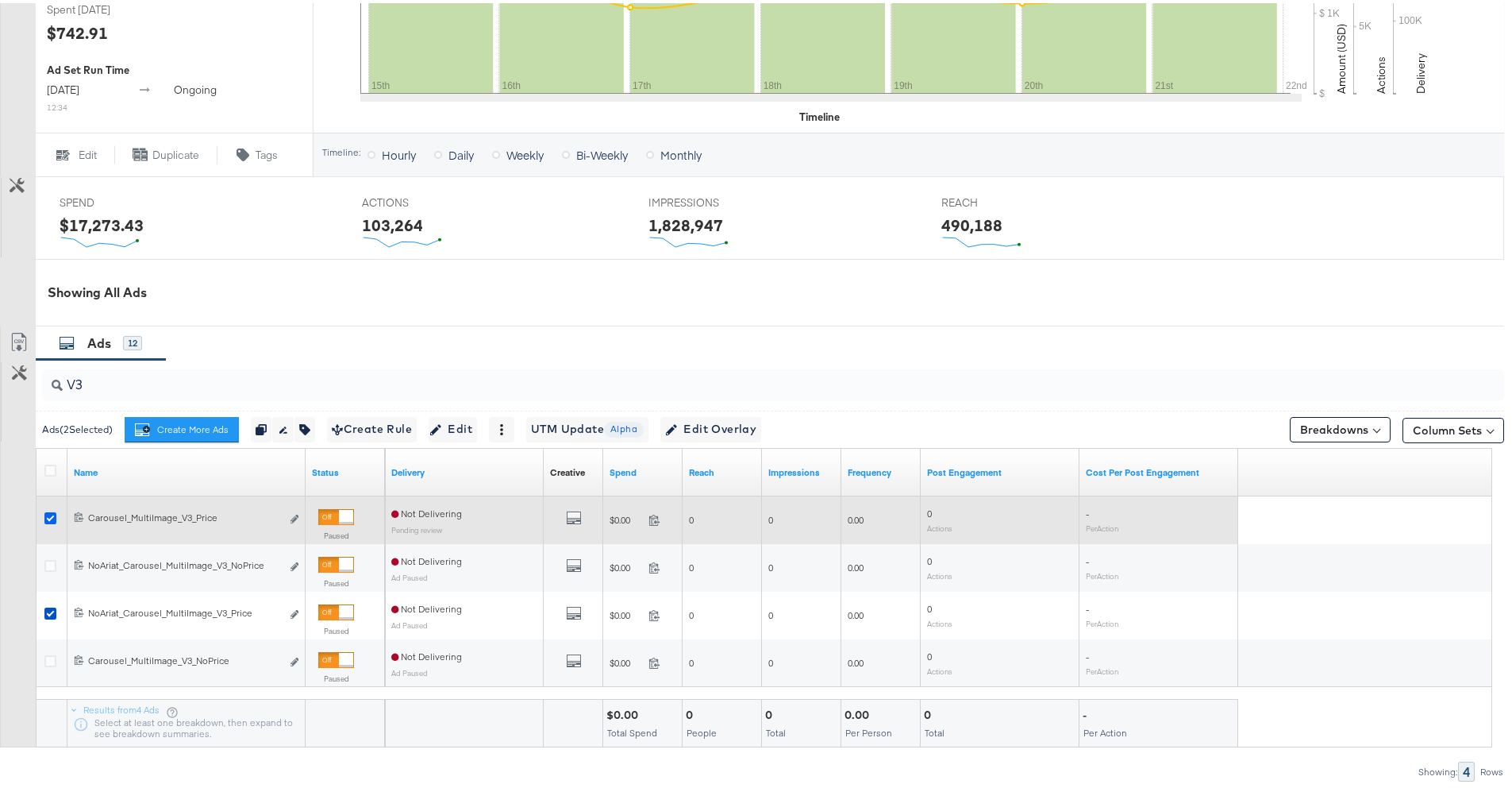
click at [50, 518] on icon at bounding box center [50, 515] width 12 height 12
click at [0, 0] on input "checkbox" at bounding box center [0, 0] width 0 height 0
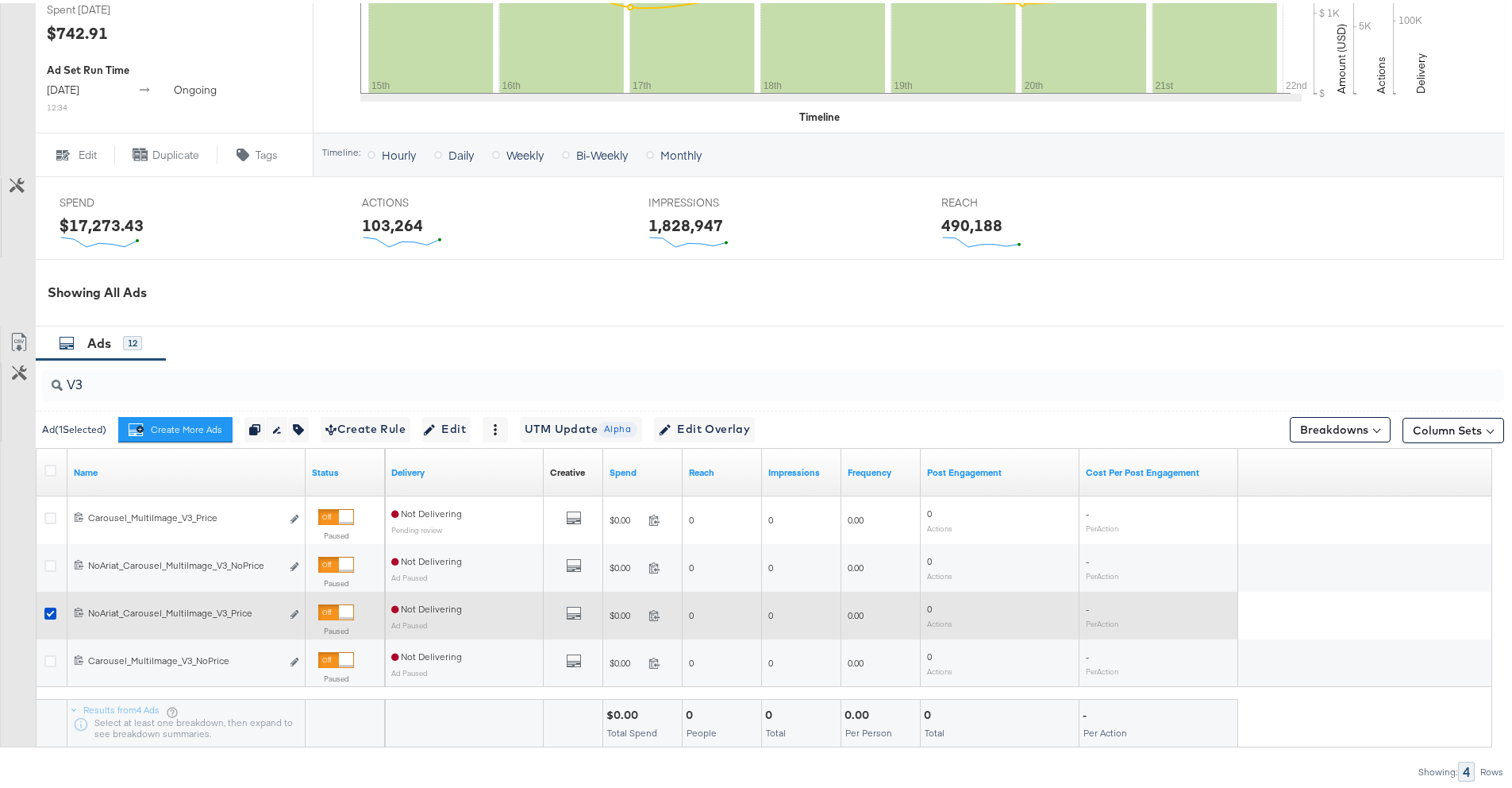
click at [51, 607] on icon at bounding box center [50, 610] width 12 height 12
click at [0, 0] on input "checkbox" at bounding box center [0, 0] width 0 height 0
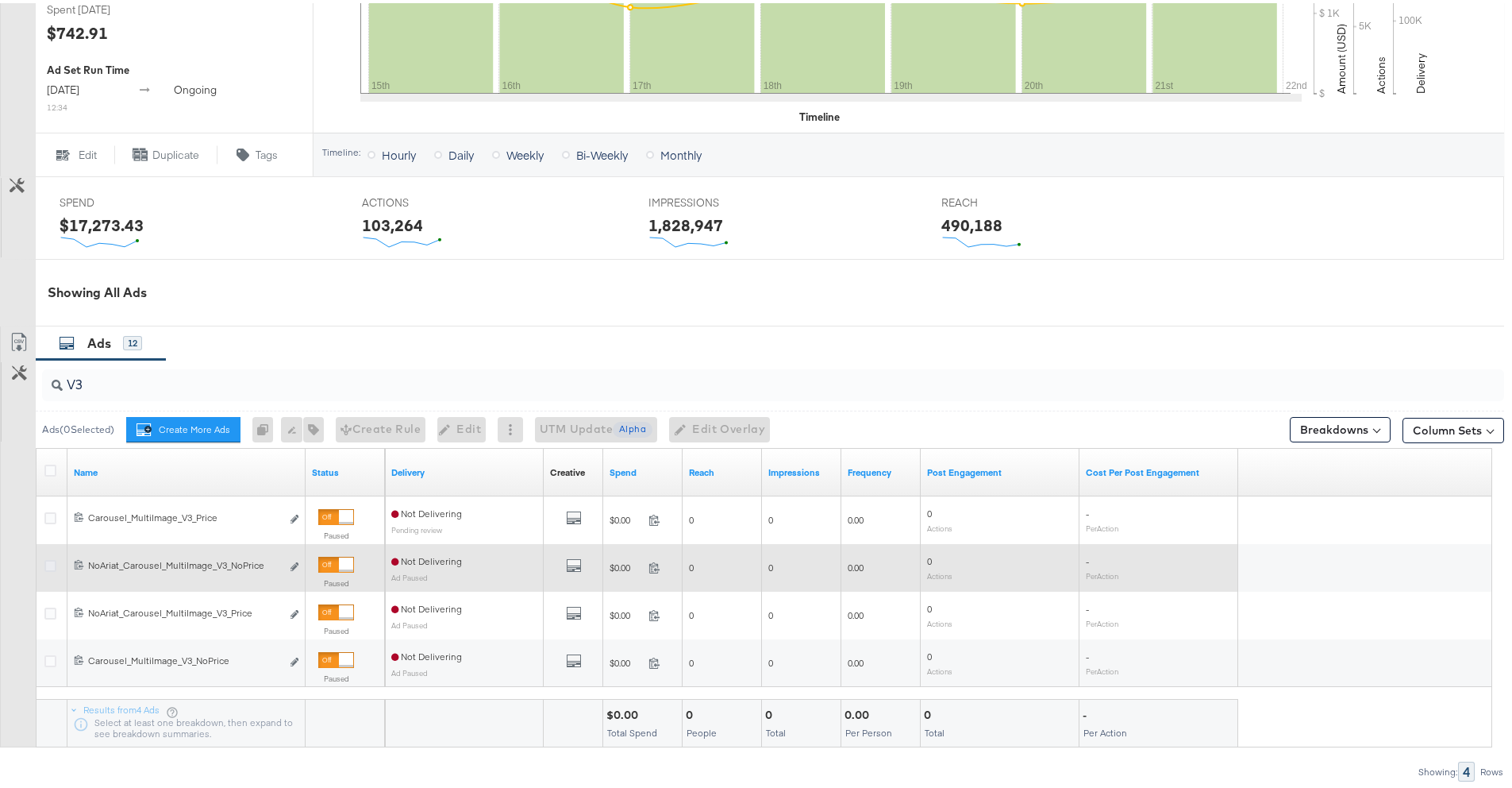
click at [49, 563] on icon at bounding box center [50, 562] width 12 height 12
click at [0, 0] on input "checkbox" at bounding box center [0, 0] width 0 height 0
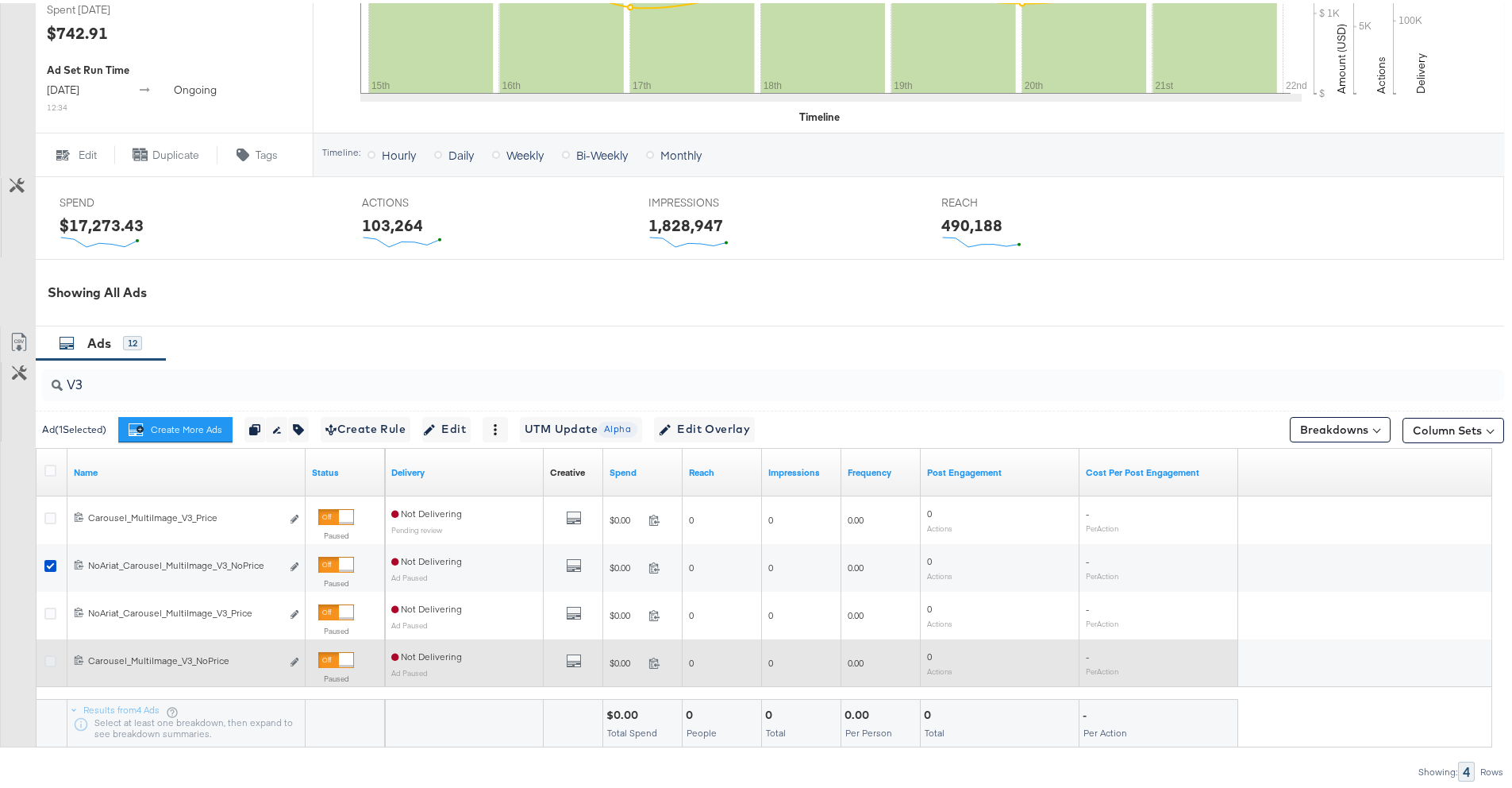
click at [49, 654] on icon at bounding box center [50, 658] width 12 height 12
click at [0, 0] on input "checkbox" at bounding box center [0, 0] width 0 height 0
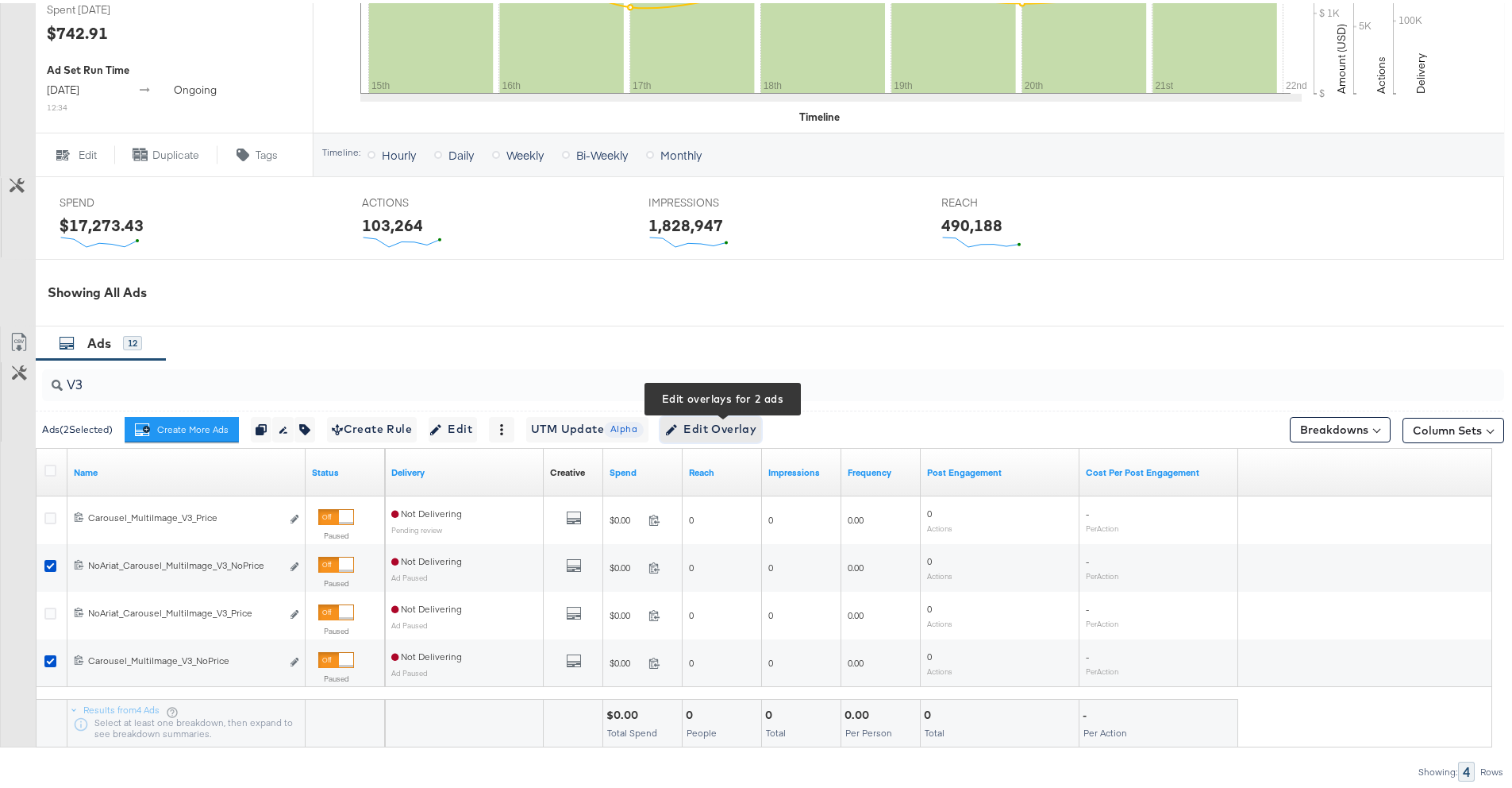
click at [727, 427] on span "Edit Overlay Edit overlays for 2 ads" at bounding box center [710, 425] width 91 height 20
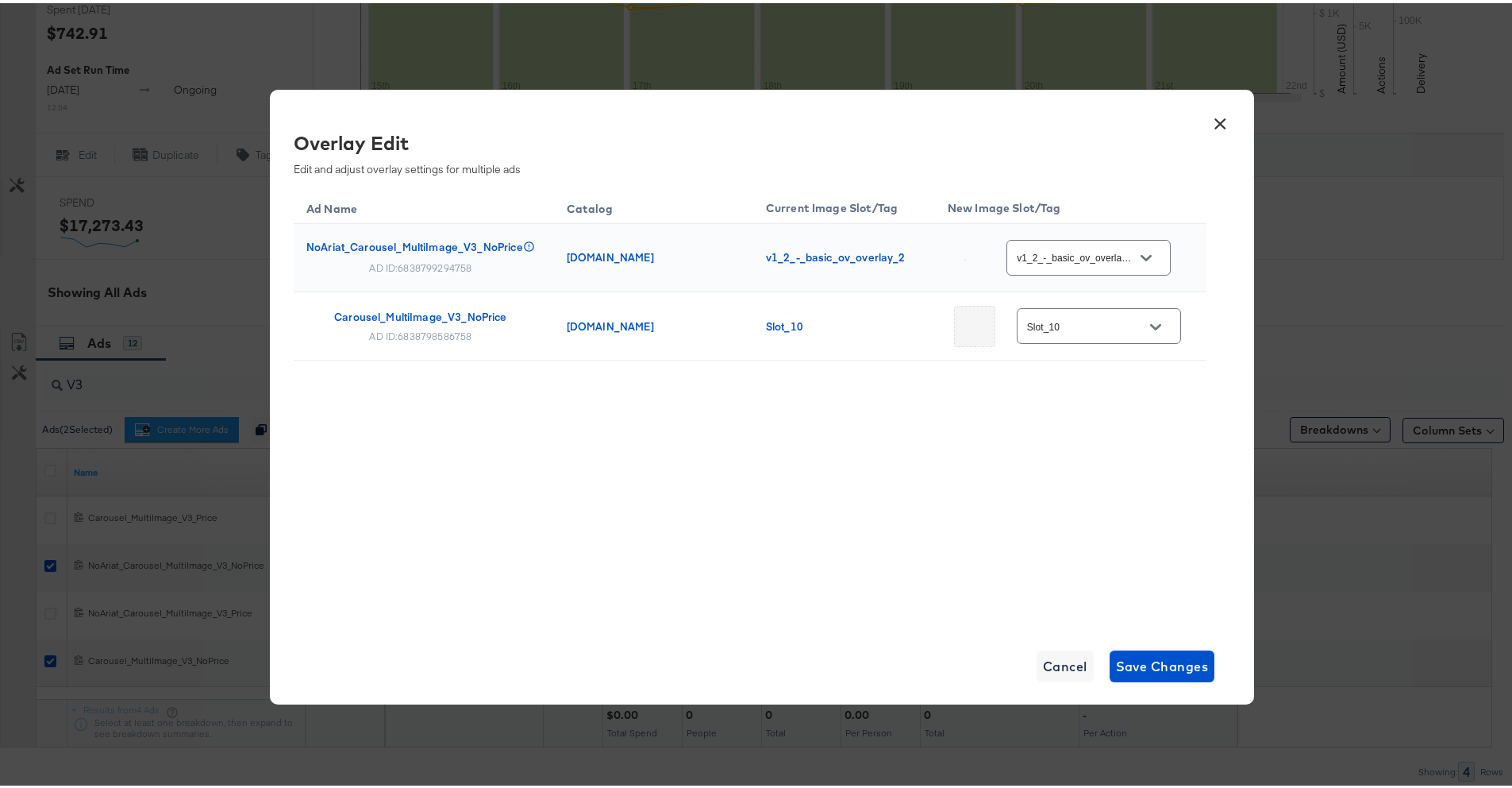
click at [1148, 254] on icon "Open" at bounding box center [1146, 254] width 11 height 6
click at [1090, 384] on div "v2_-_multi..." at bounding box center [1093, 376] width 90 height 16
type input "v2_-_multi-imag_overlay_6"
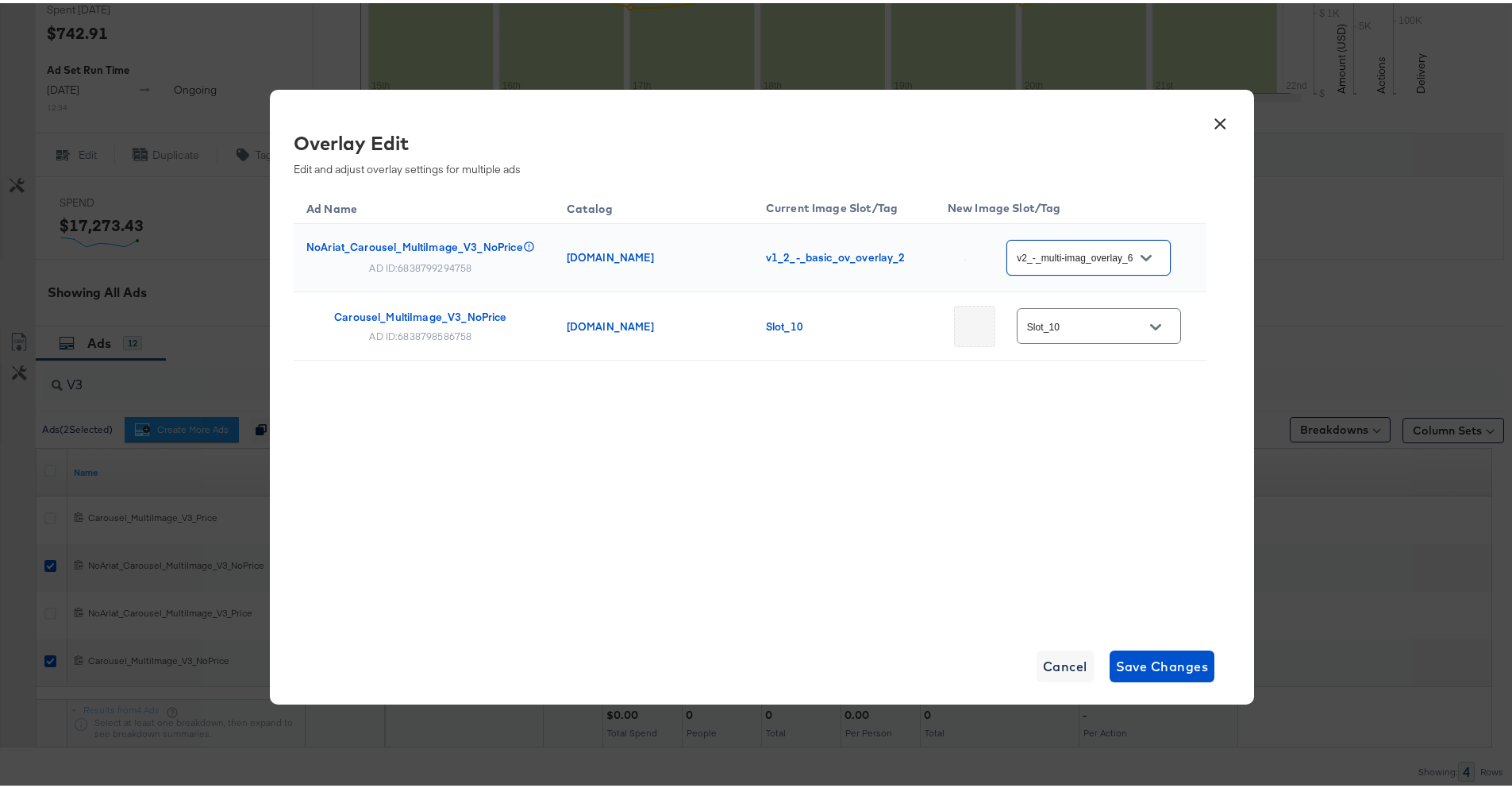
click at [1150, 328] on icon "Open" at bounding box center [1155, 324] width 11 height 11
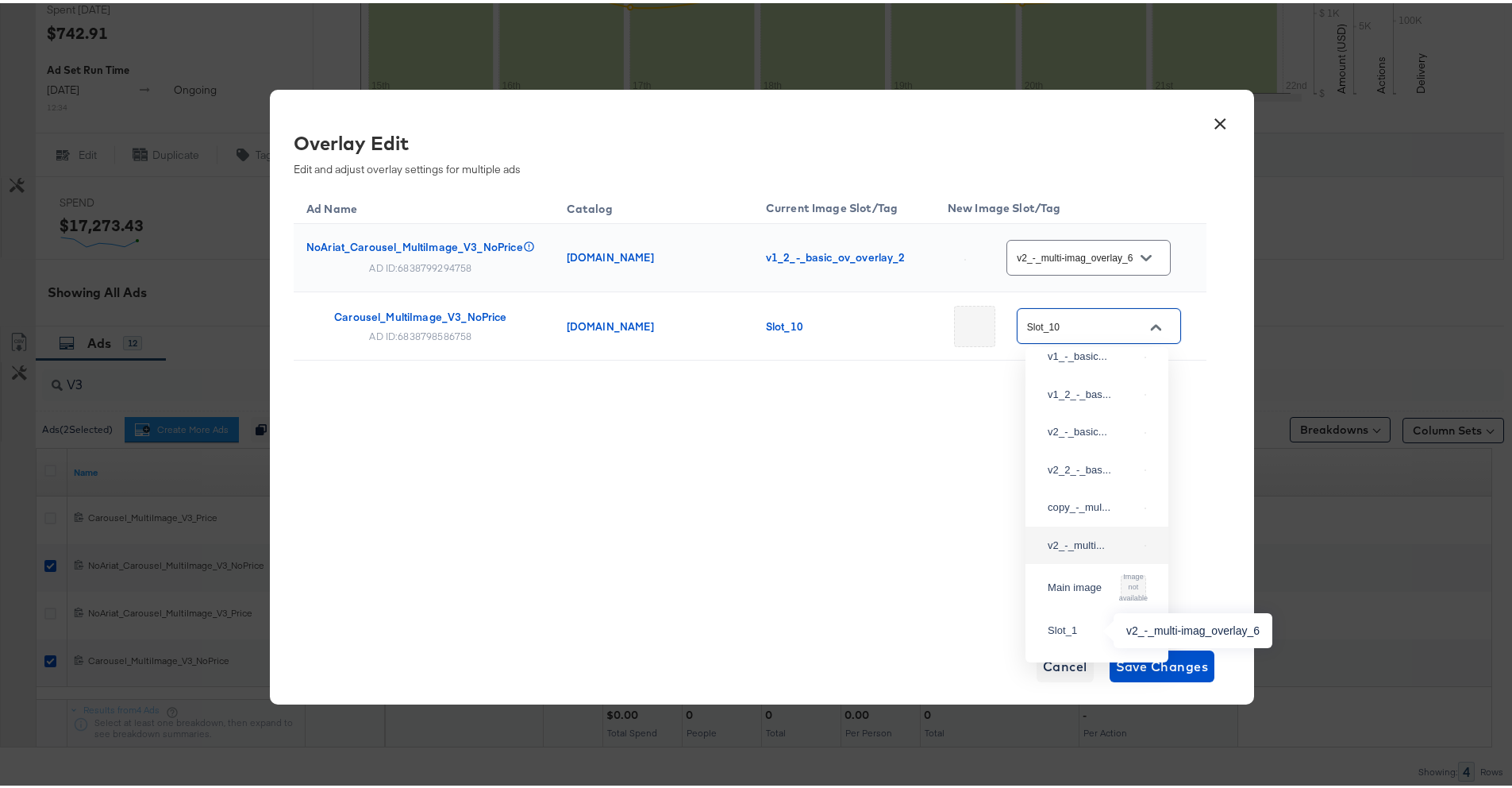
click at [1092, 550] on div "v2_-_multi..." at bounding box center [1093, 542] width 90 height 16
type input "v2_-_multi-imag_overlay_6"
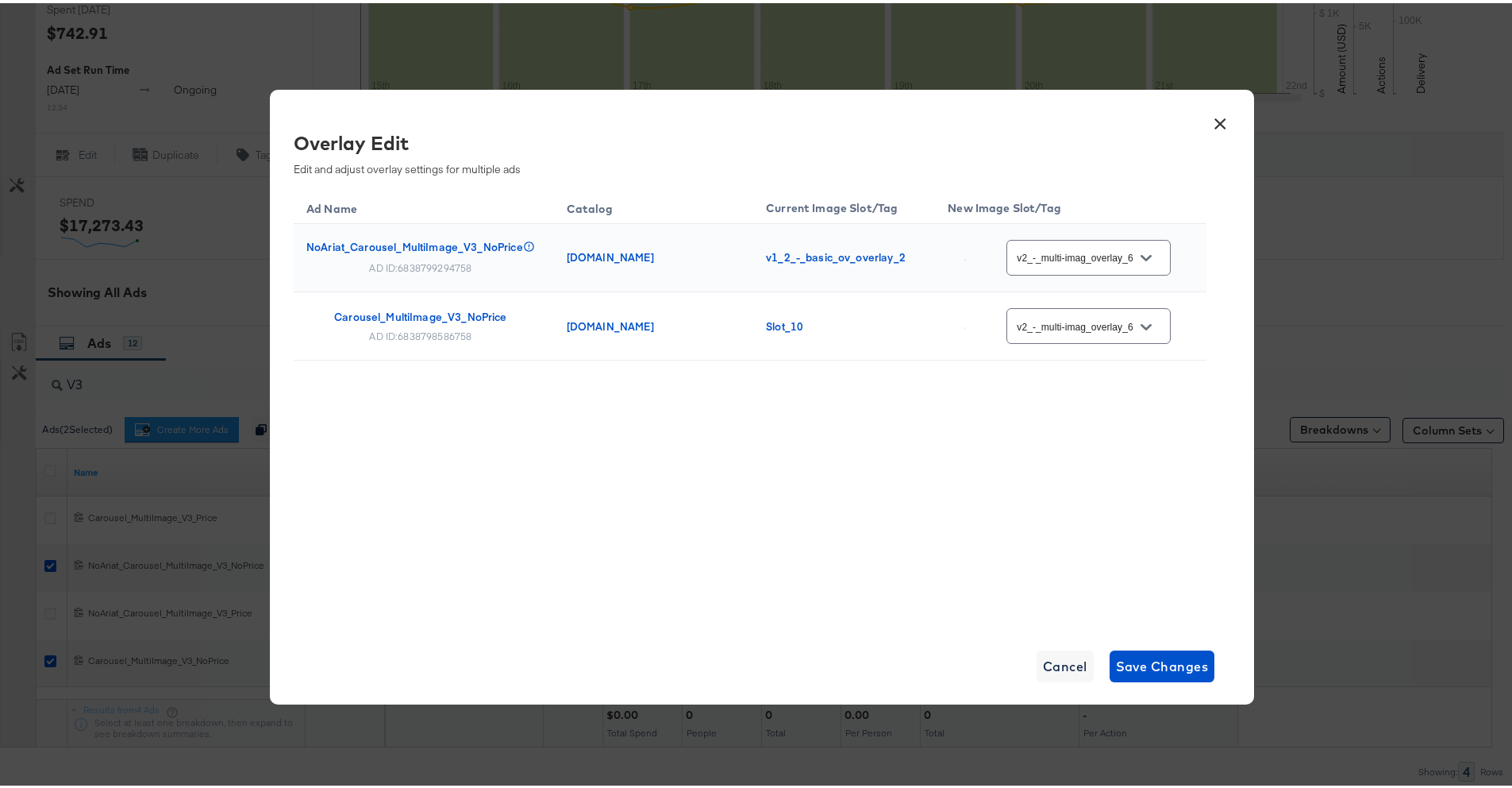
click at [1070, 576] on div "Ad Name Catalog Current Image Slot/Tag New Image Slot/Tag NoAriat_Carousel_Mult…" at bounding box center [749, 403] width 913 height 437
click at [1149, 318] on icon "Open" at bounding box center [1146, 324] width 11 height 11
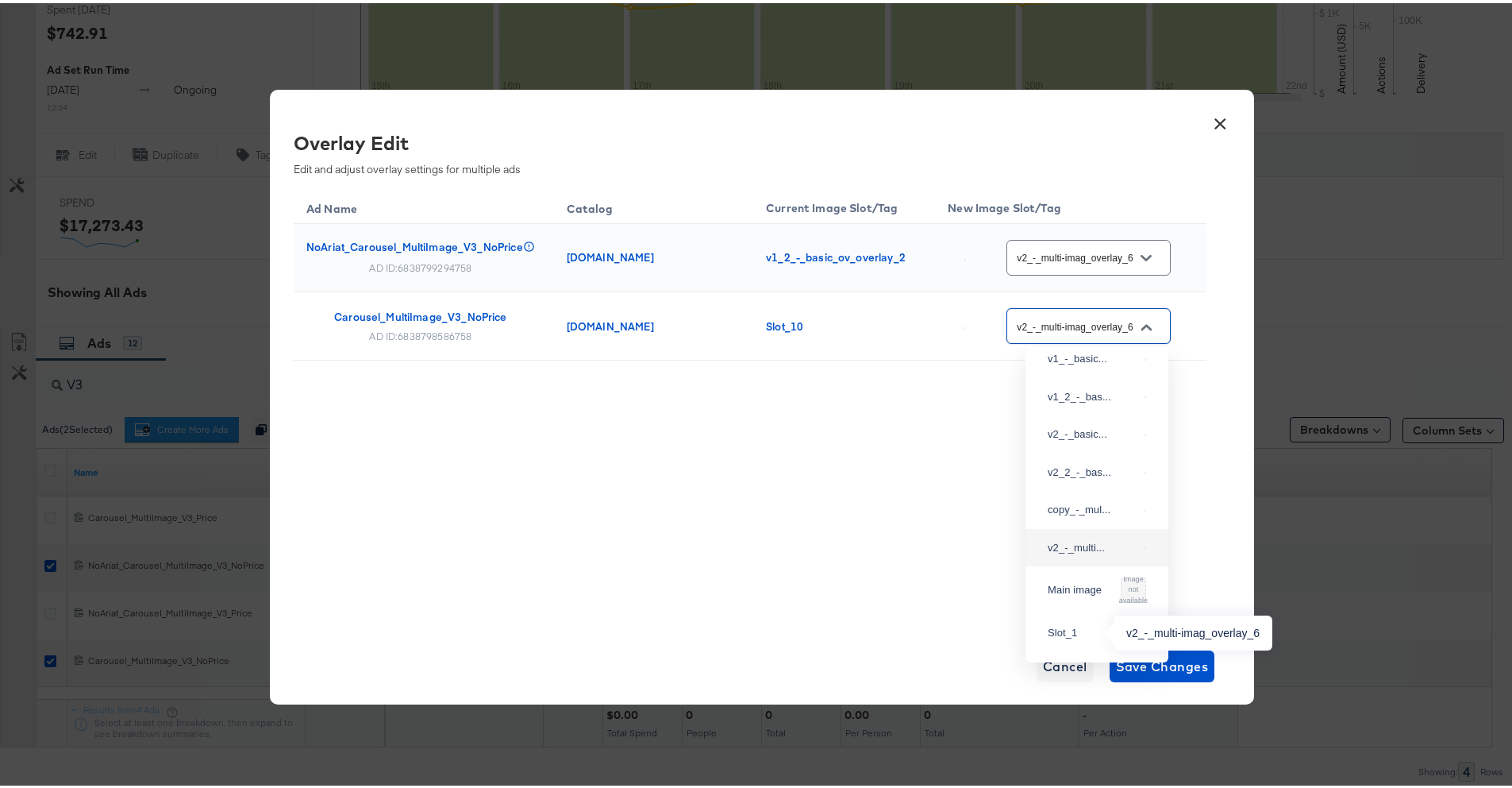
click at [1098, 553] on div "v2_-_multi..." at bounding box center [1093, 544] width 90 height 16
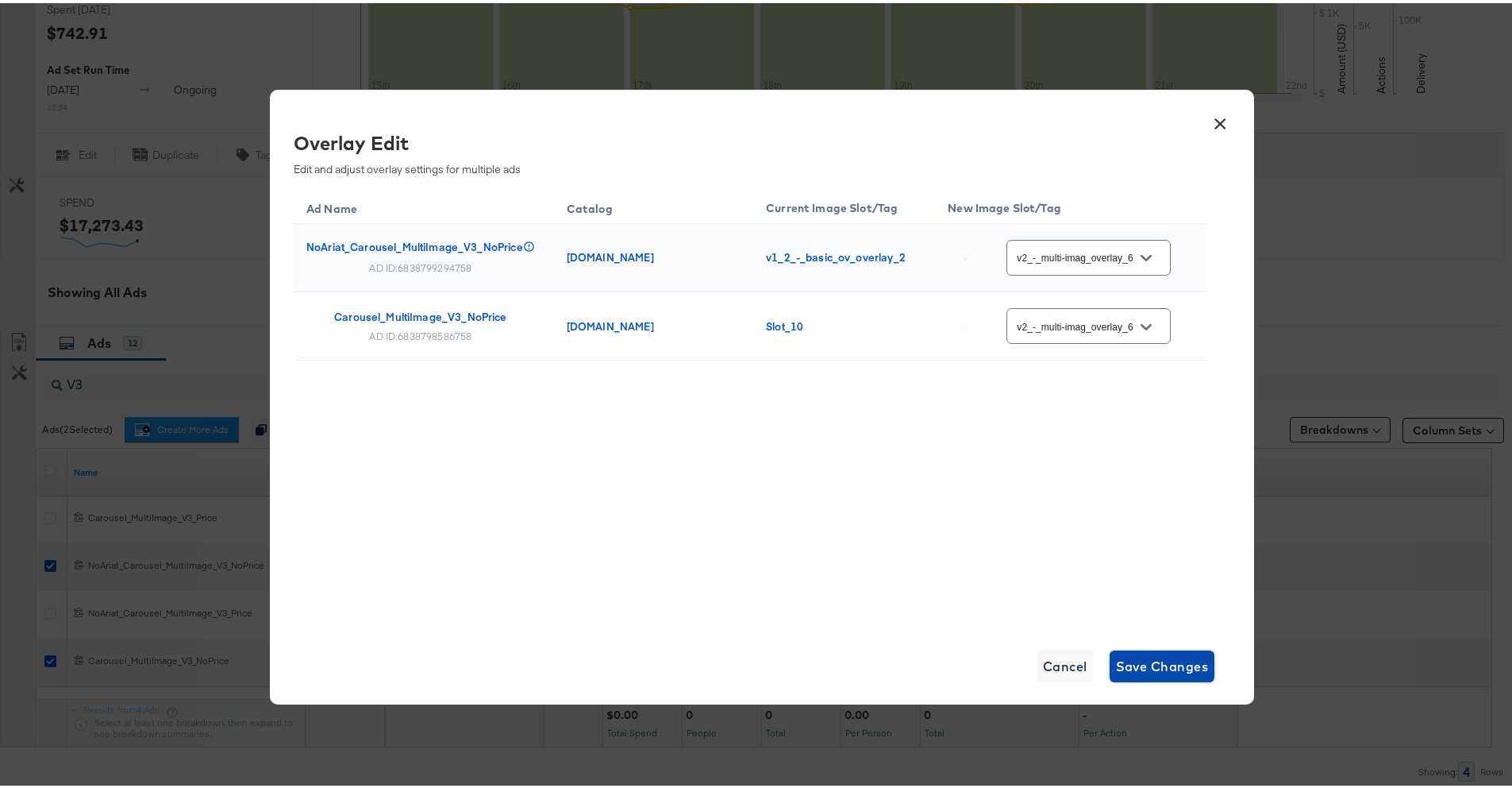
scroll to position [0, 0]
click at [1141, 648] on button "Save Changes" at bounding box center [1162, 663] width 106 height 32
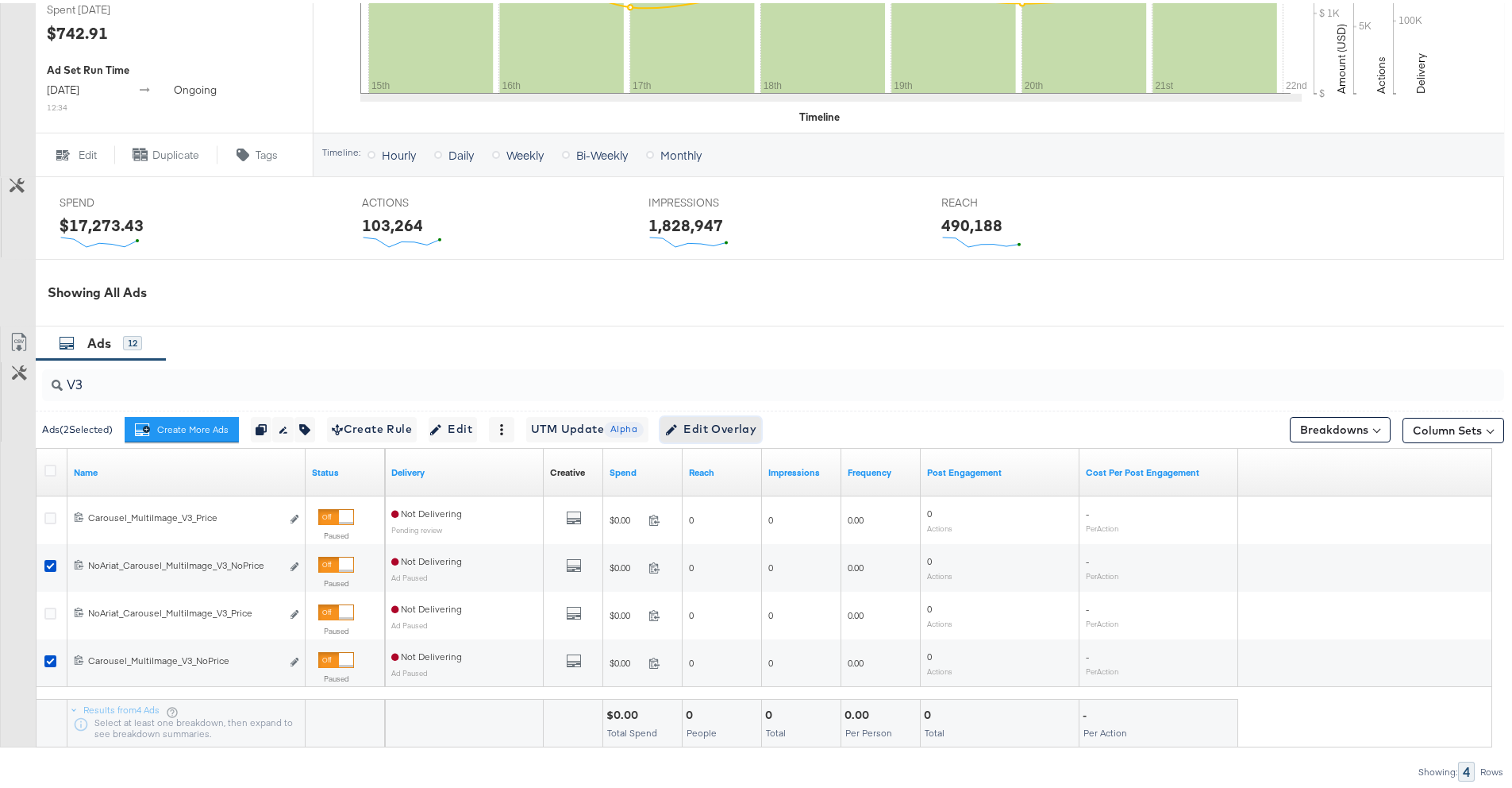
click at [736, 429] on span "Edit Overlay Edit overlays for 2 ads" at bounding box center [710, 425] width 91 height 20
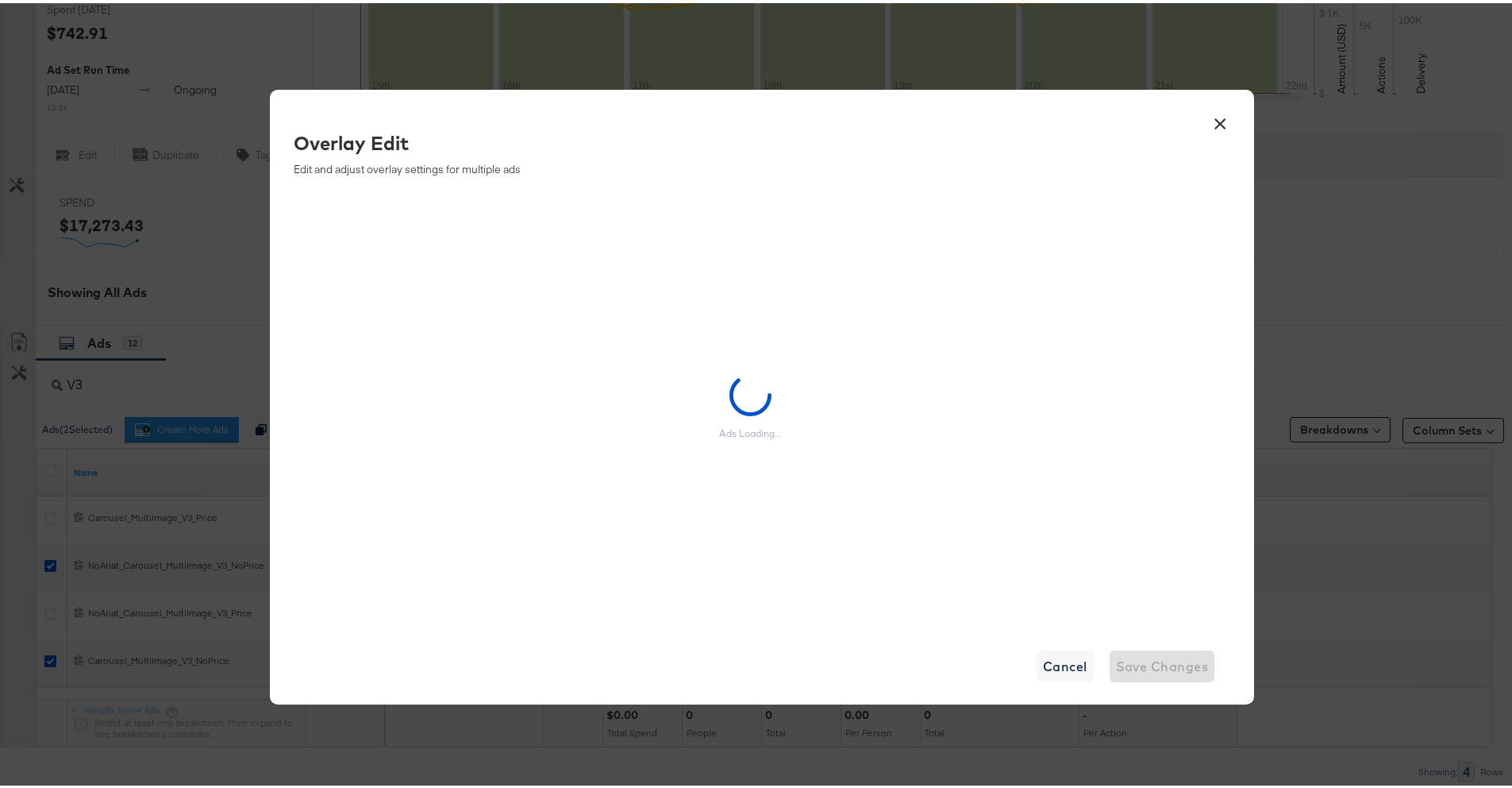
drag, startPoint x: 735, startPoint y: 430, endPoint x: 743, endPoint y: 429, distance: 8.1
click at [743, 429] on div "Ads Loading..." at bounding box center [750, 430] width 62 height 13
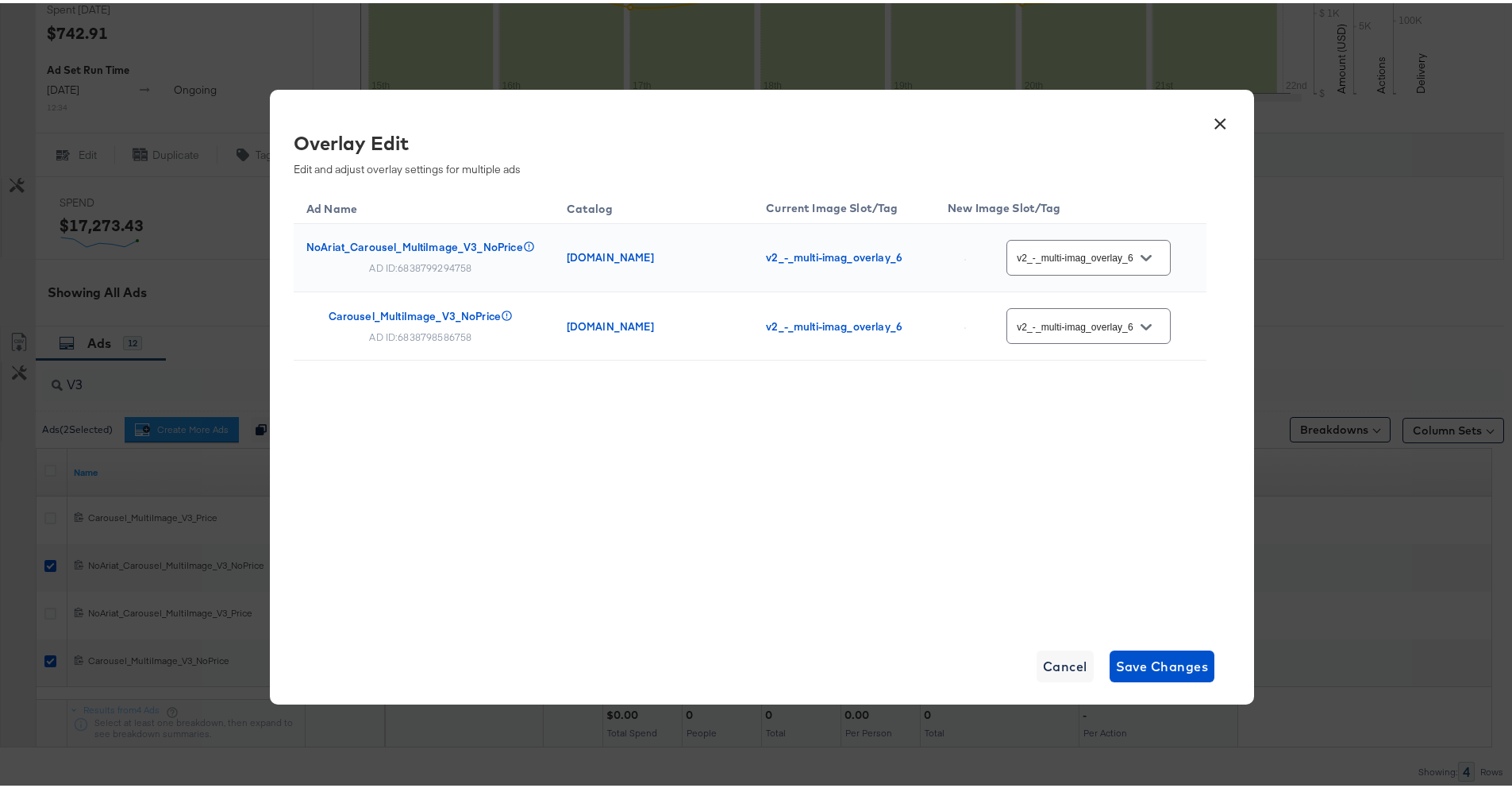
click at [1154, 253] on button "Open" at bounding box center [1145, 254] width 23 height 23
click at [1182, 455] on div "Ad Name Catalog Current Image Slot/Tag New Image Slot/Tag NoAriat_Carousel_Mult…" at bounding box center [749, 403] width 913 height 437
drag, startPoint x: 1141, startPoint y: 246, endPoint x: 1137, endPoint y: 266, distance: 20.4
click at [1141, 246] on button "Open" at bounding box center [1145, 254] width 23 height 23
click at [1137, 253] on button "Open" at bounding box center [1145, 254] width 23 height 23
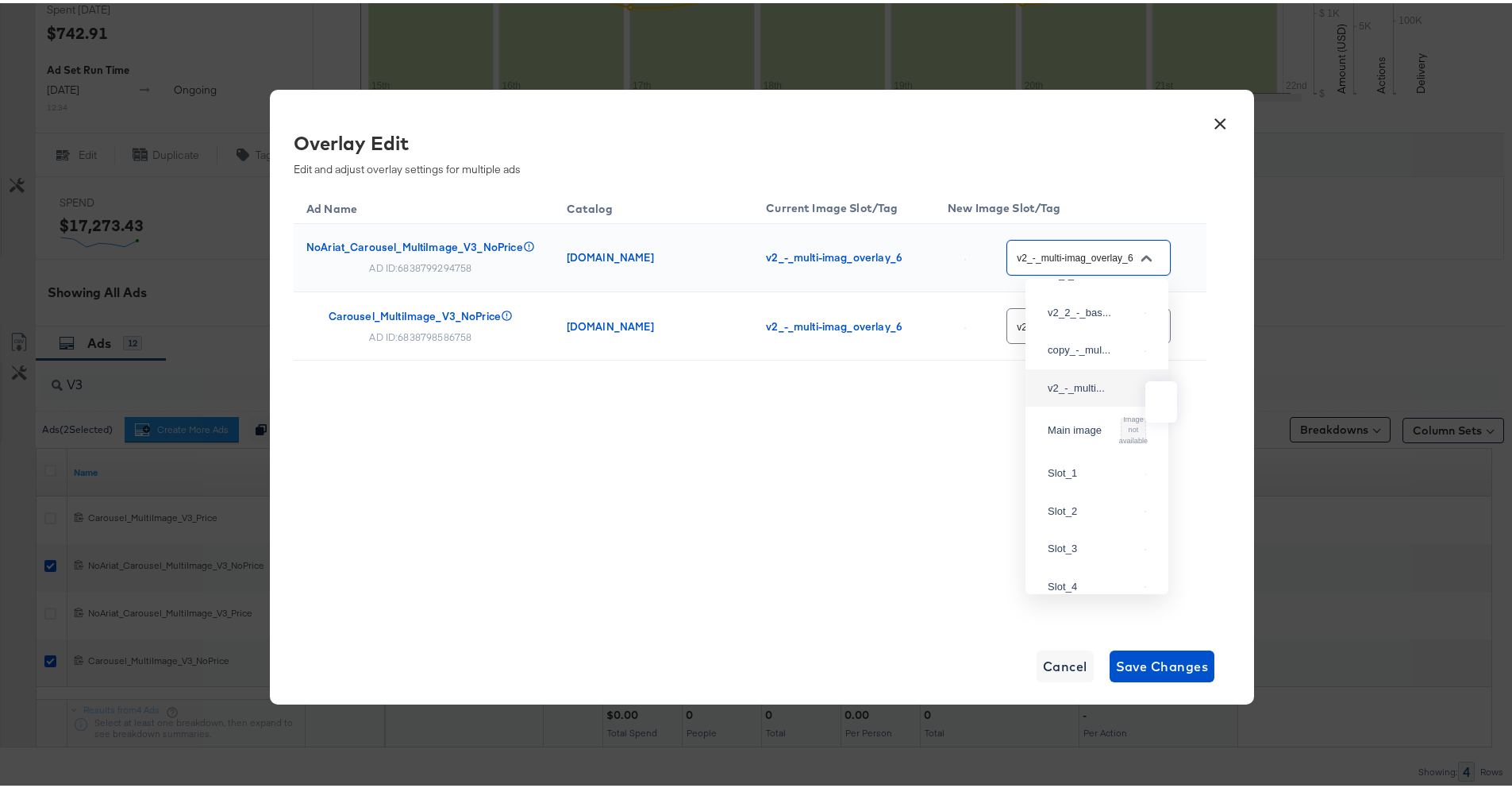
scroll to position [173, 0]
click at [1216, 125] on button "×" at bounding box center [1220, 116] width 29 height 29
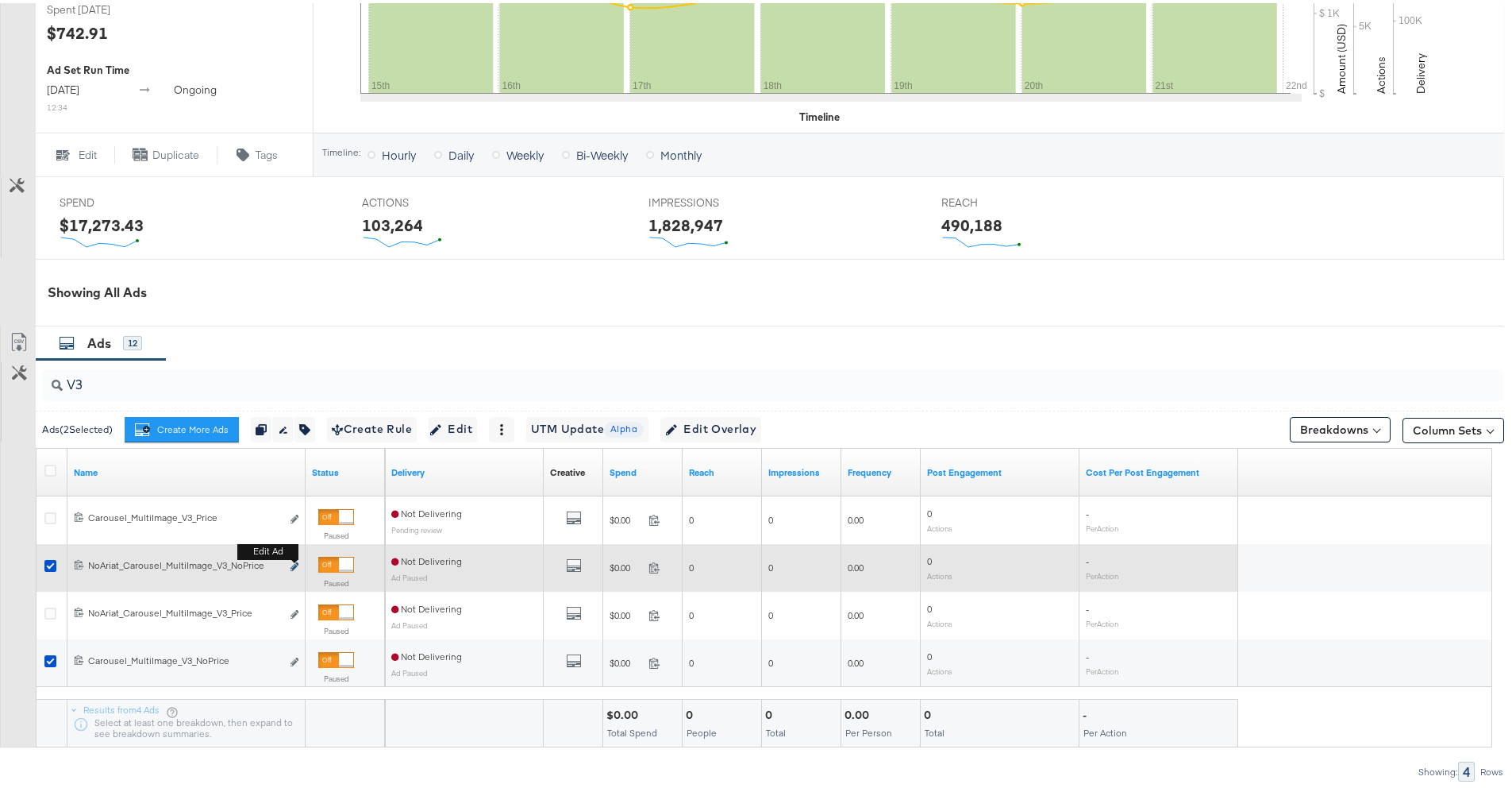
click at [295, 564] on icon "link" at bounding box center [294, 563] width 8 height 9
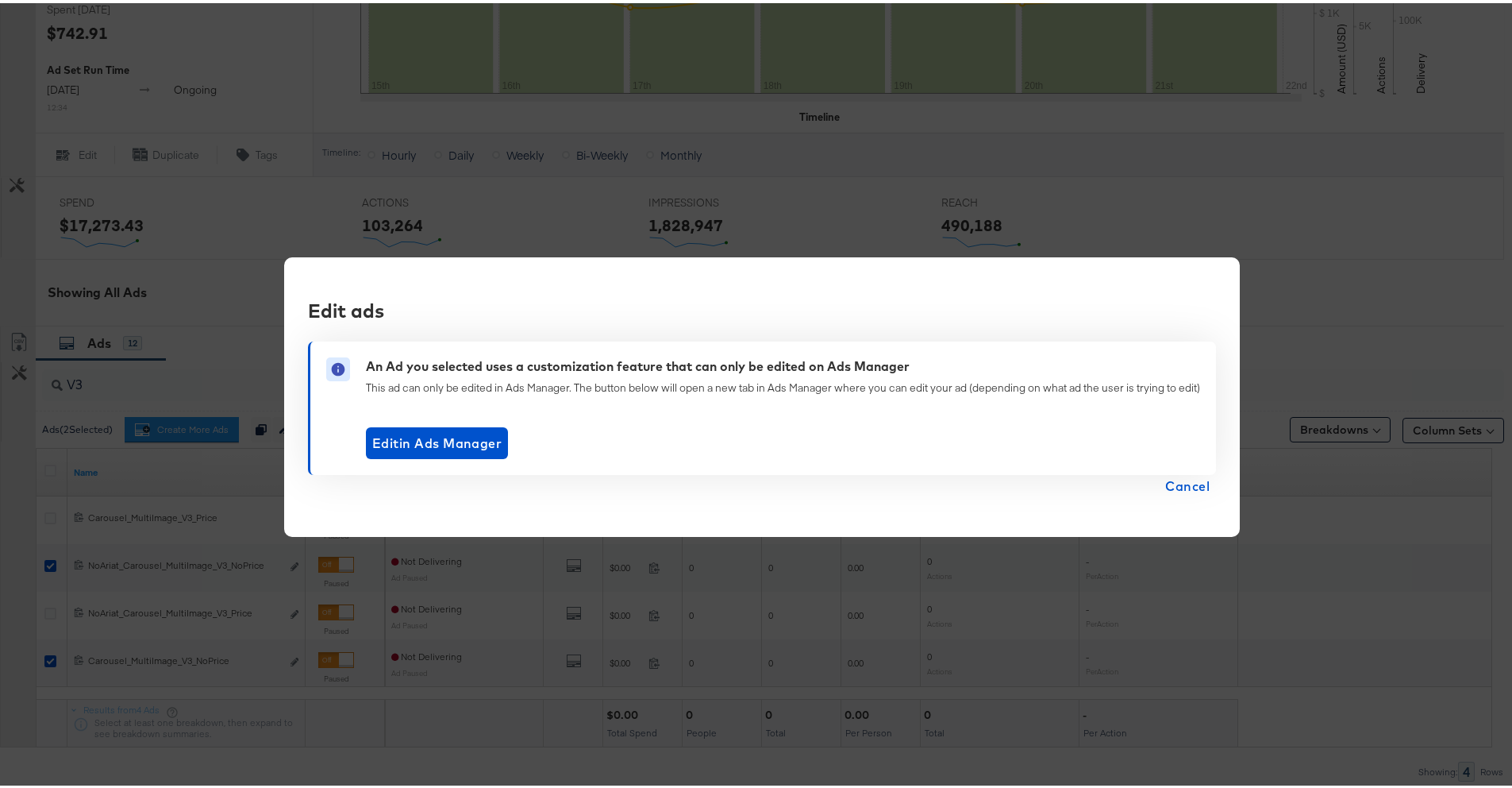
click at [1195, 483] on span "Cancel" at bounding box center [1187, 483] width 44 height 23
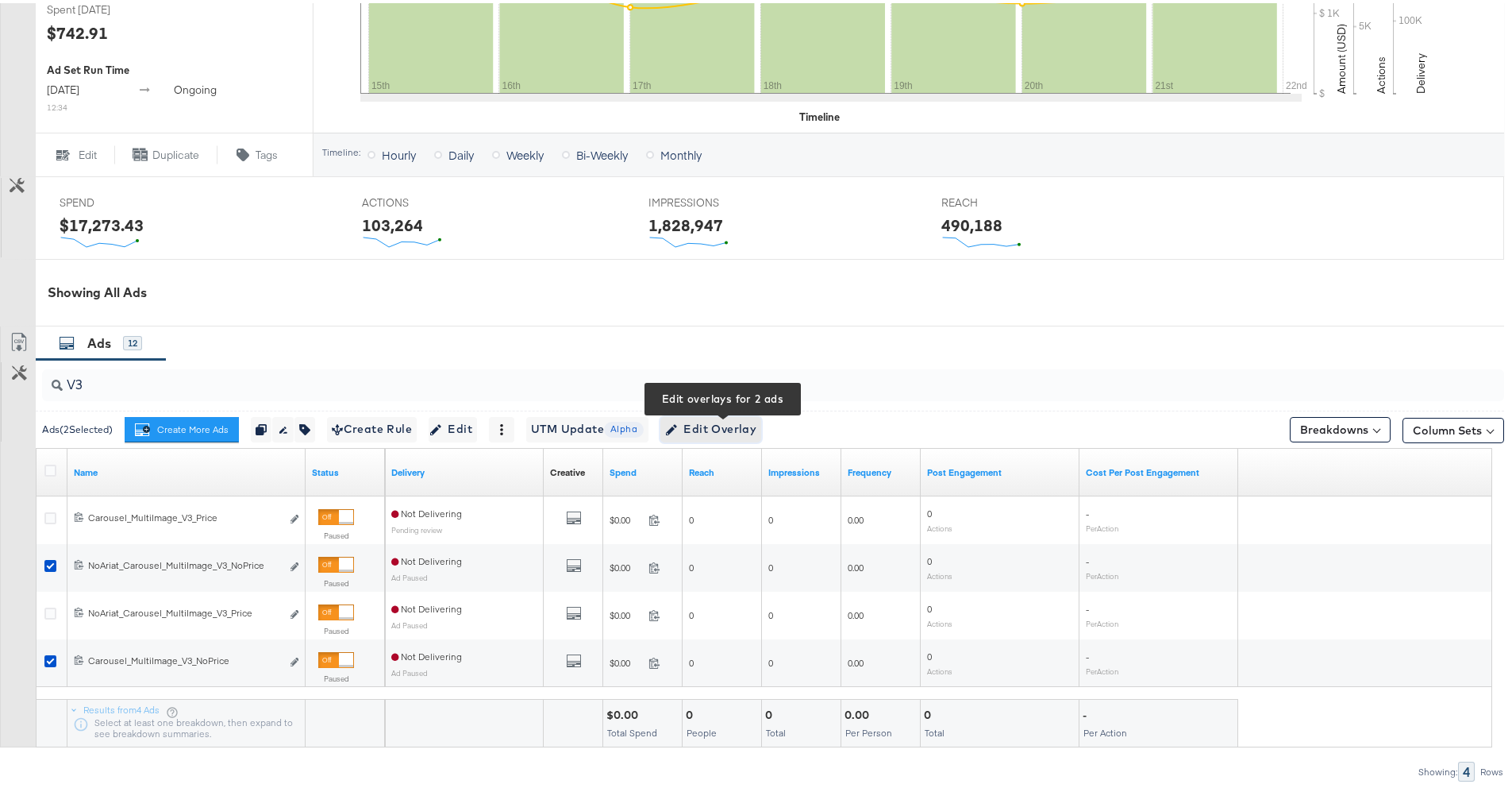
click at [698, 437] on button "Edit Overlay Edit overlays for 2 ads" at bounding box center [710, 426] width 101 height 25
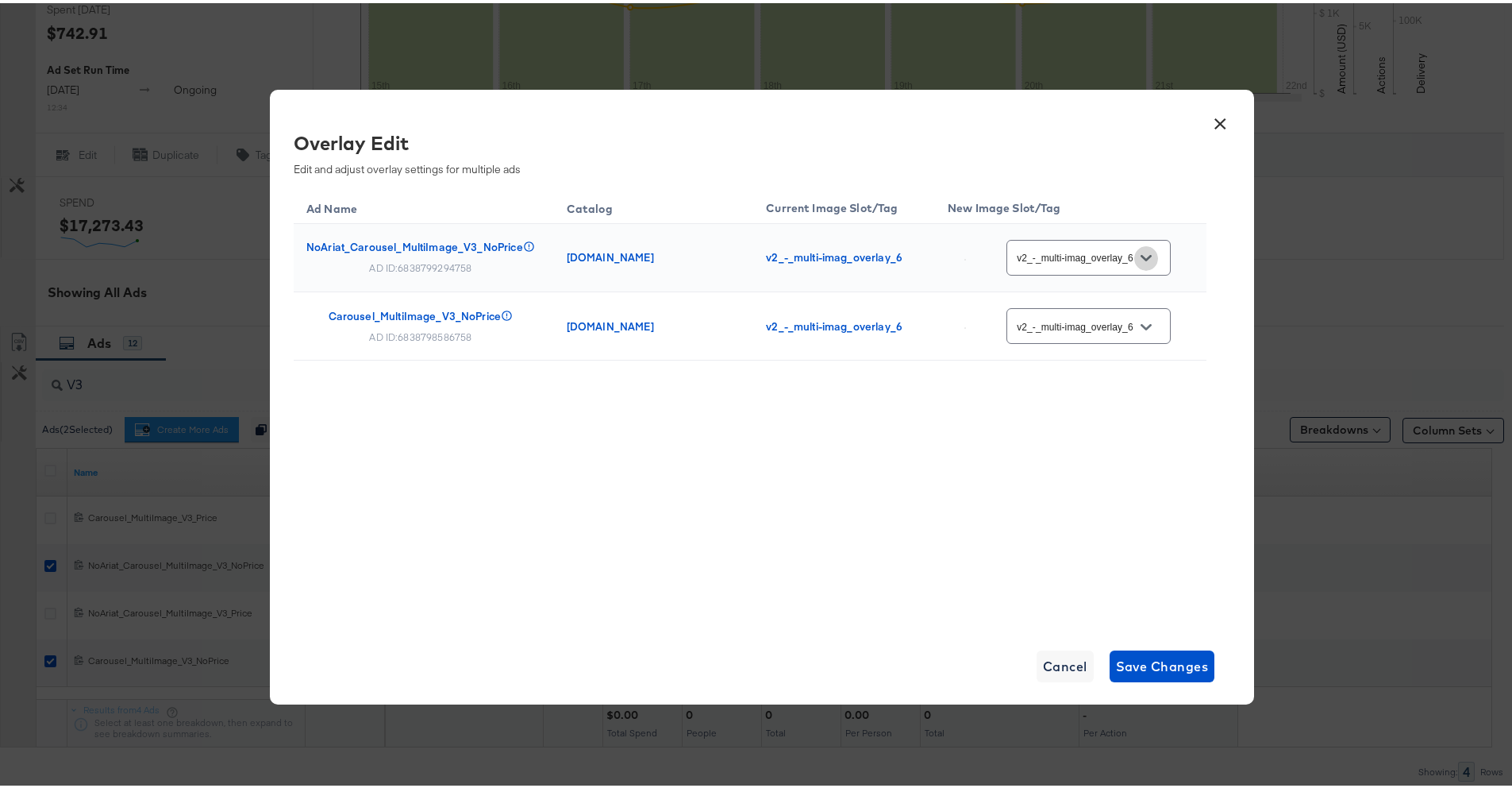
click at [1145, 257] on icon "Open" at bounding box center [1146, 254] width 11 height 6
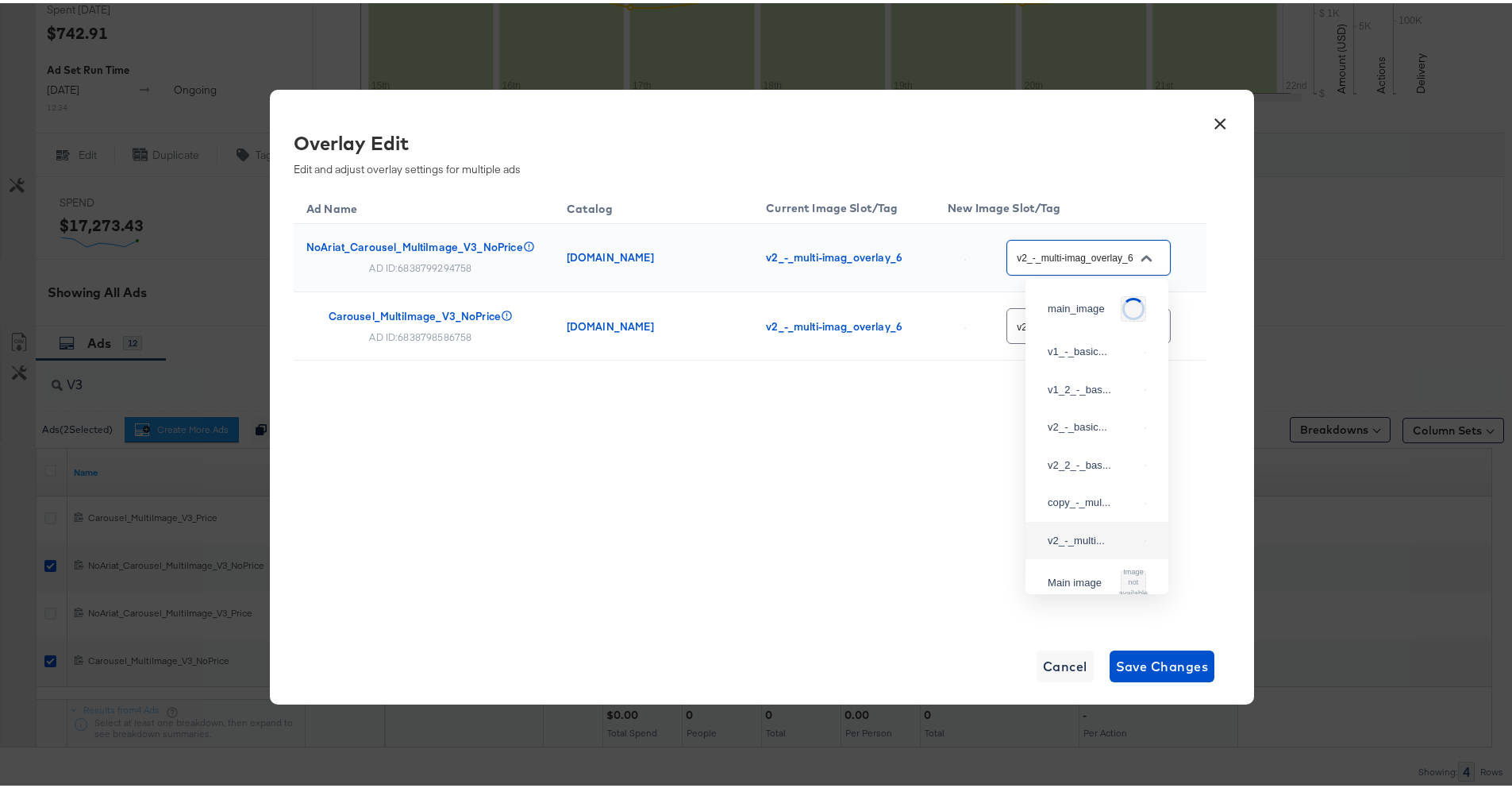
scroll to position [61, 0]
click at [1198, 418] on div "Ad Name Catalog Current Image Slot/Tag New Image Slot/Tag NoAriat_Carousel_Mult…" at bounding box center [749, 311] width 913 height 252
drag, startPoint x: 1191, startPoint y: 163, endPoint x: 1214, endPoint y: 114, distance: 54.1
click at [1195, 154] on div "Overlay Edit Edit and adjust overlay settings for multiple ads Ad Name Catalog …" at bounding box center [749, 373] width 913 height 496
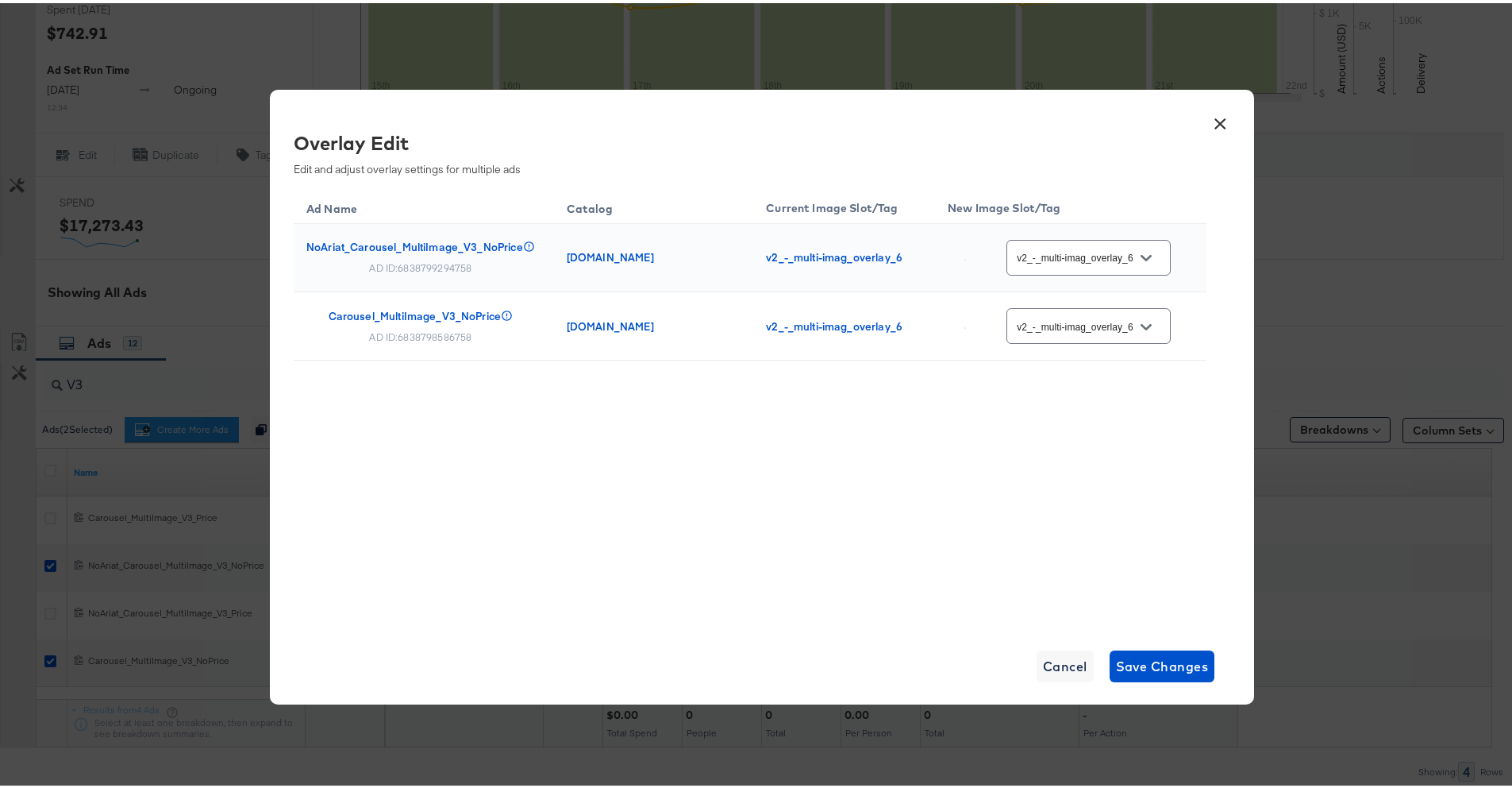
click at [1210, 117] on button "×" at bounding box center [1220, 116] width 29 height 29
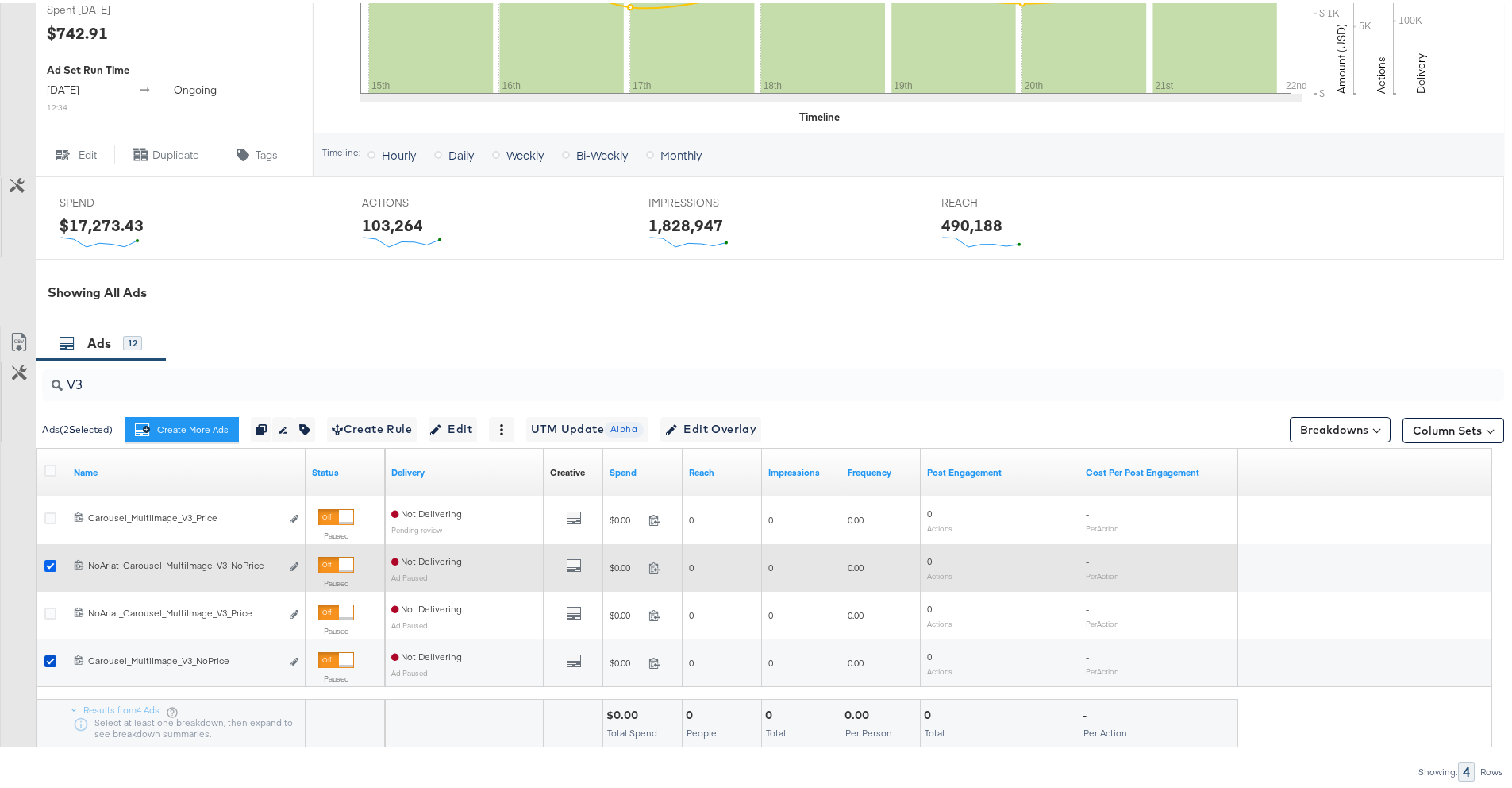
click at [43, 560] on div at bounding box center [53, 564] width 29 height 29
click at [48, 557] on icon at bounding box center [50, 562] width 12 height 12
click at [0, 0] on input "checkbox" at bounding box center [0, 0] width 0 height 0
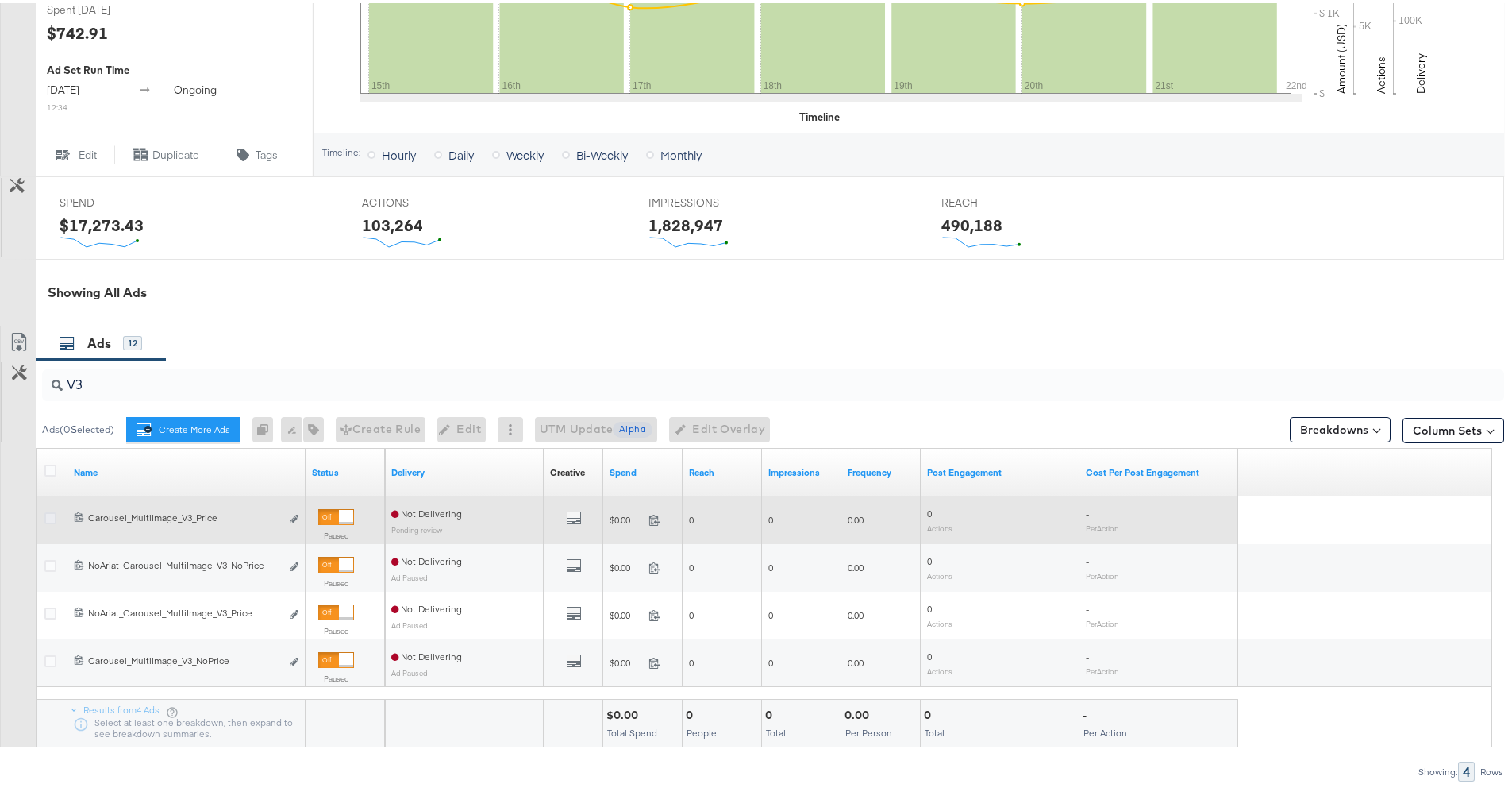
click at [49, 517] on icon at bounding box center [50, 515] width 12 height 12
click at [0, 0] on input "checkbox" at bounding box center [0, 0] width 0 height 0
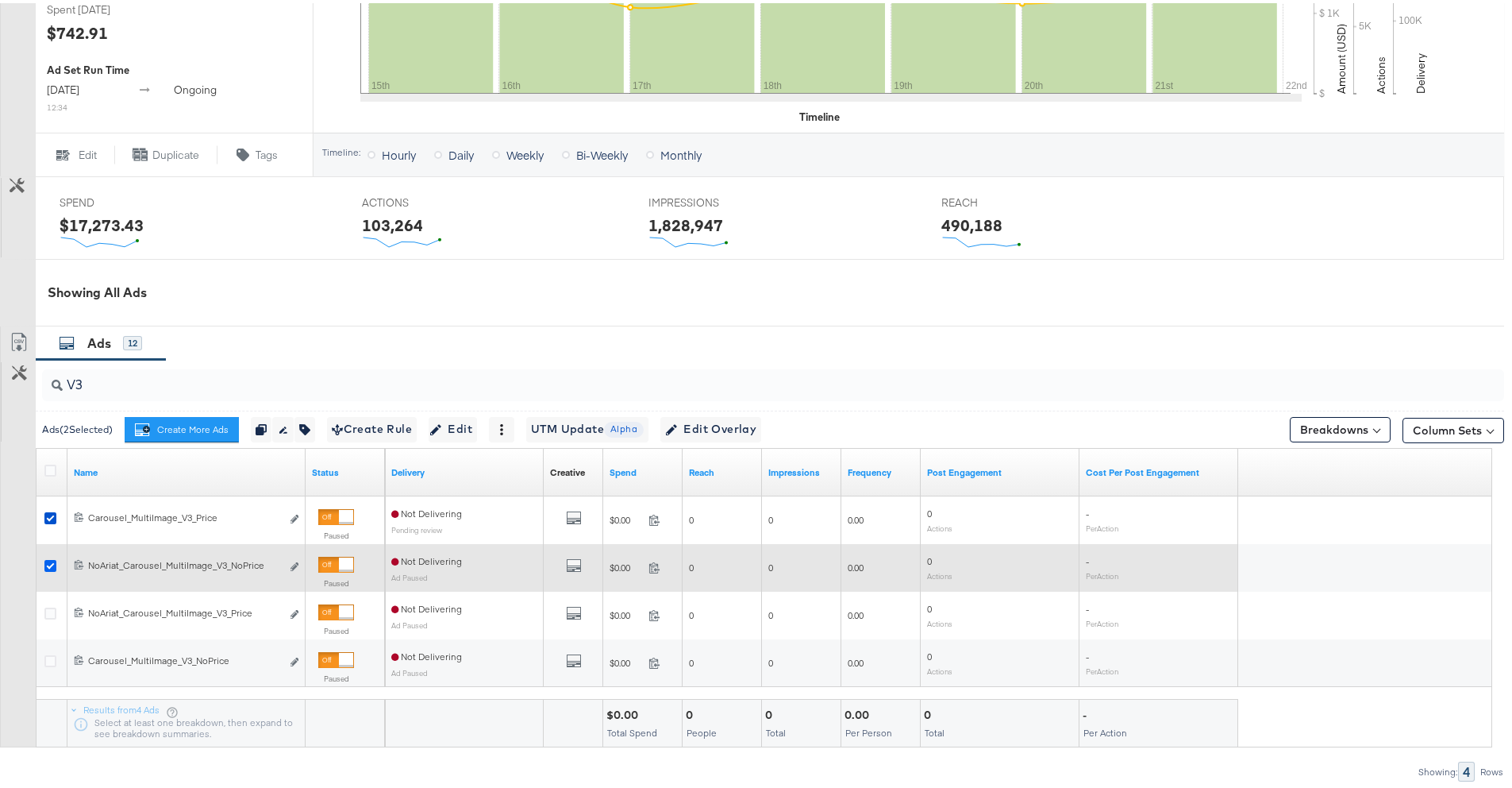
click at [54, 566] on icon at bounding box center [50, 562] width 12 height 12
click at [0, 0] on input "checkbox" at bounding box center [0, 0] width 0 height 0
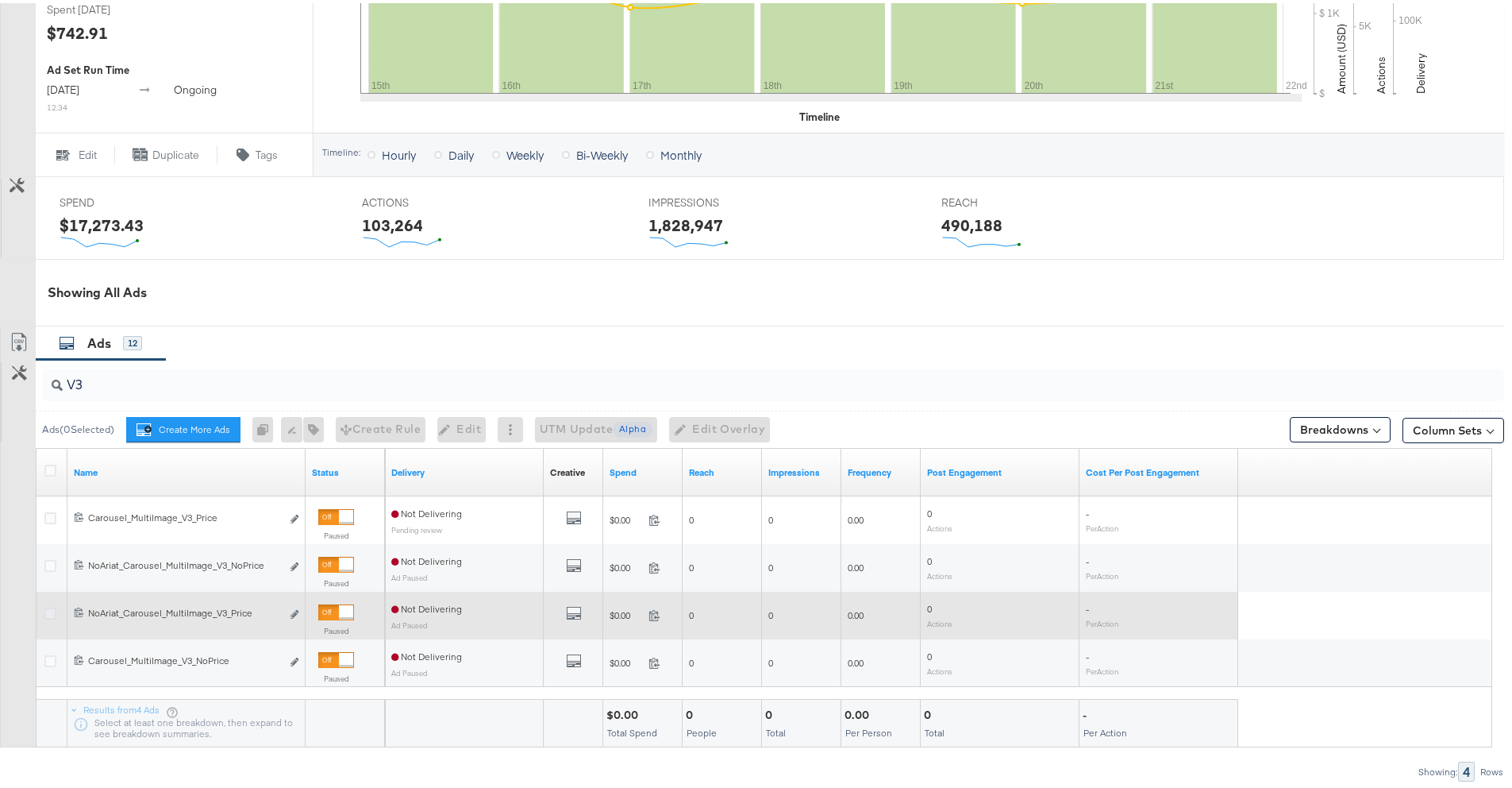
click at [51, 604] on icon at bounding box center [50, 610] width 12 height 12
click at [0, 0] on input "checkbox" at bounding box center [0, 0] width 0 height 0
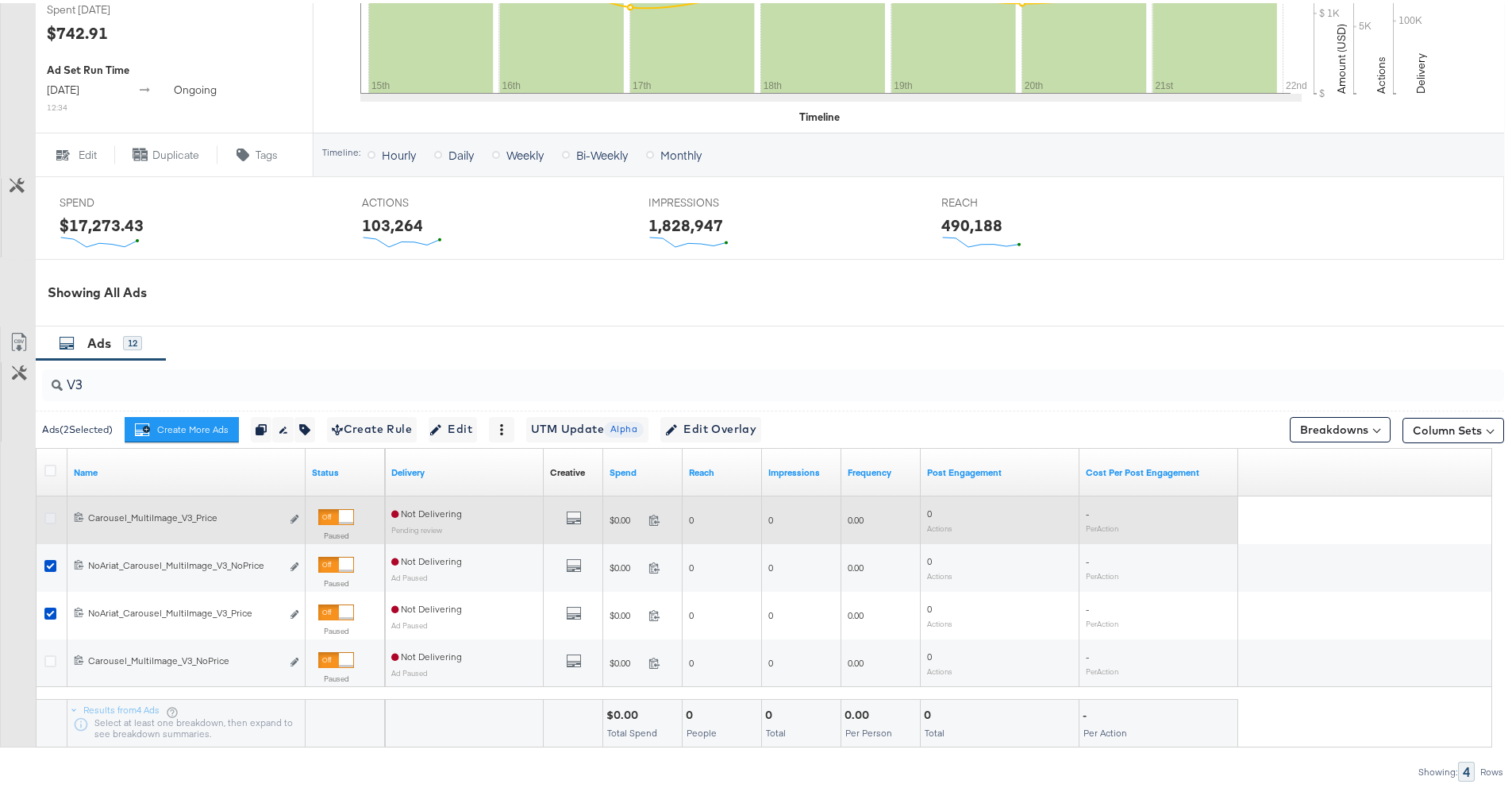
click at [49, 520] on icon at bounding box center [50, 515] width 12 height 12
click at [0, 0] on input "checkbox" at bounding box center [0, 0] width 0 height 0
click at [49, 515] on icon at bounding box center [50, 515] width 12 height 12
click at [0, 0] on input "checkbox" at bounding box center [0, 0] width 0 height 0
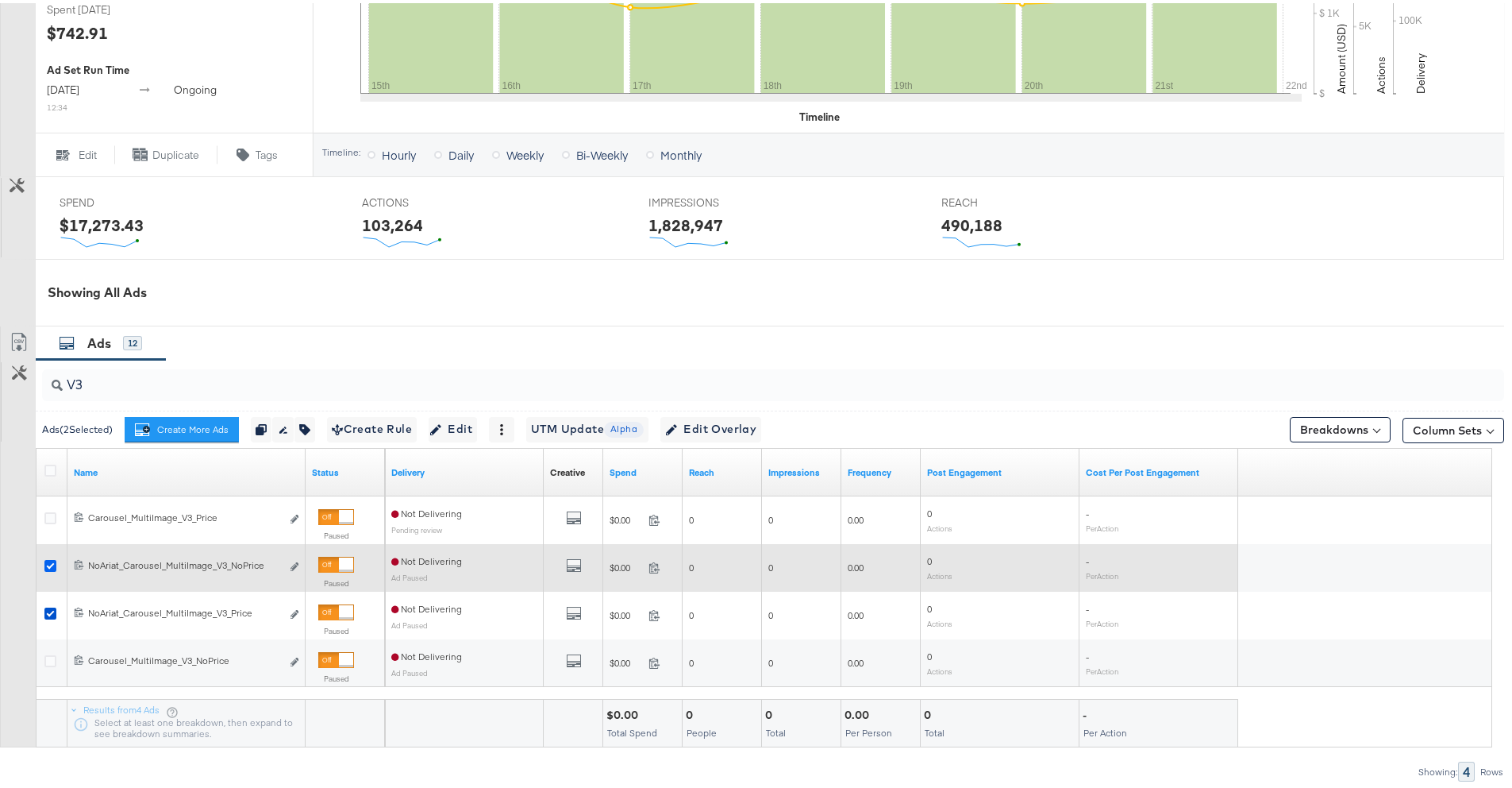
click at [49, 560] on icon at bounding box center [50, 562] width 12 height 12
click at [0, 0] on input "checkbox" at bounding box center [0, 0] width 0 height 0
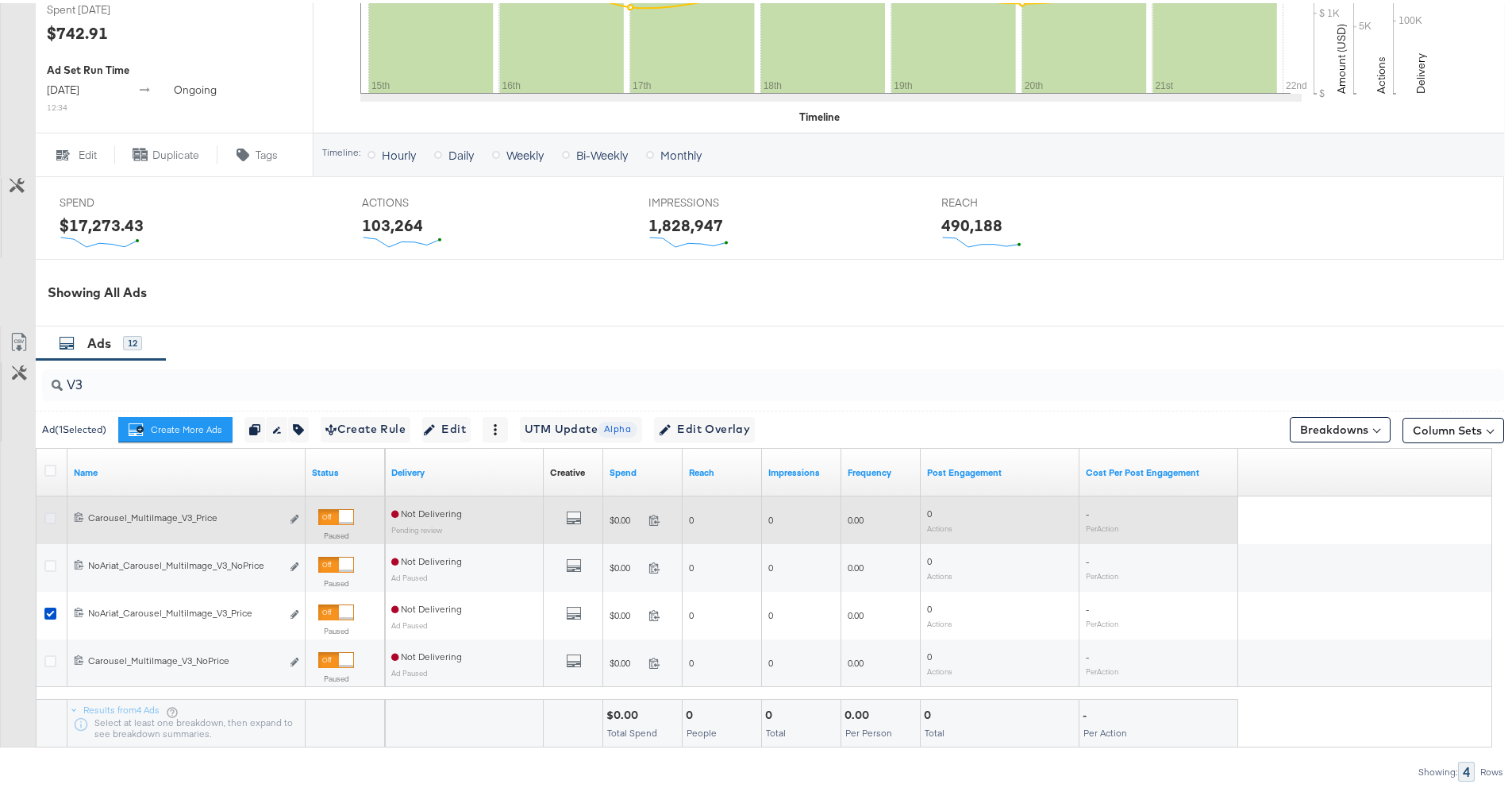
click at [49, 514] on icon at bounding box center [50, 515] width 12 height 12
click at [0, 0] on input "checkbox" at bounding box center [0, 0] width 0 height 0
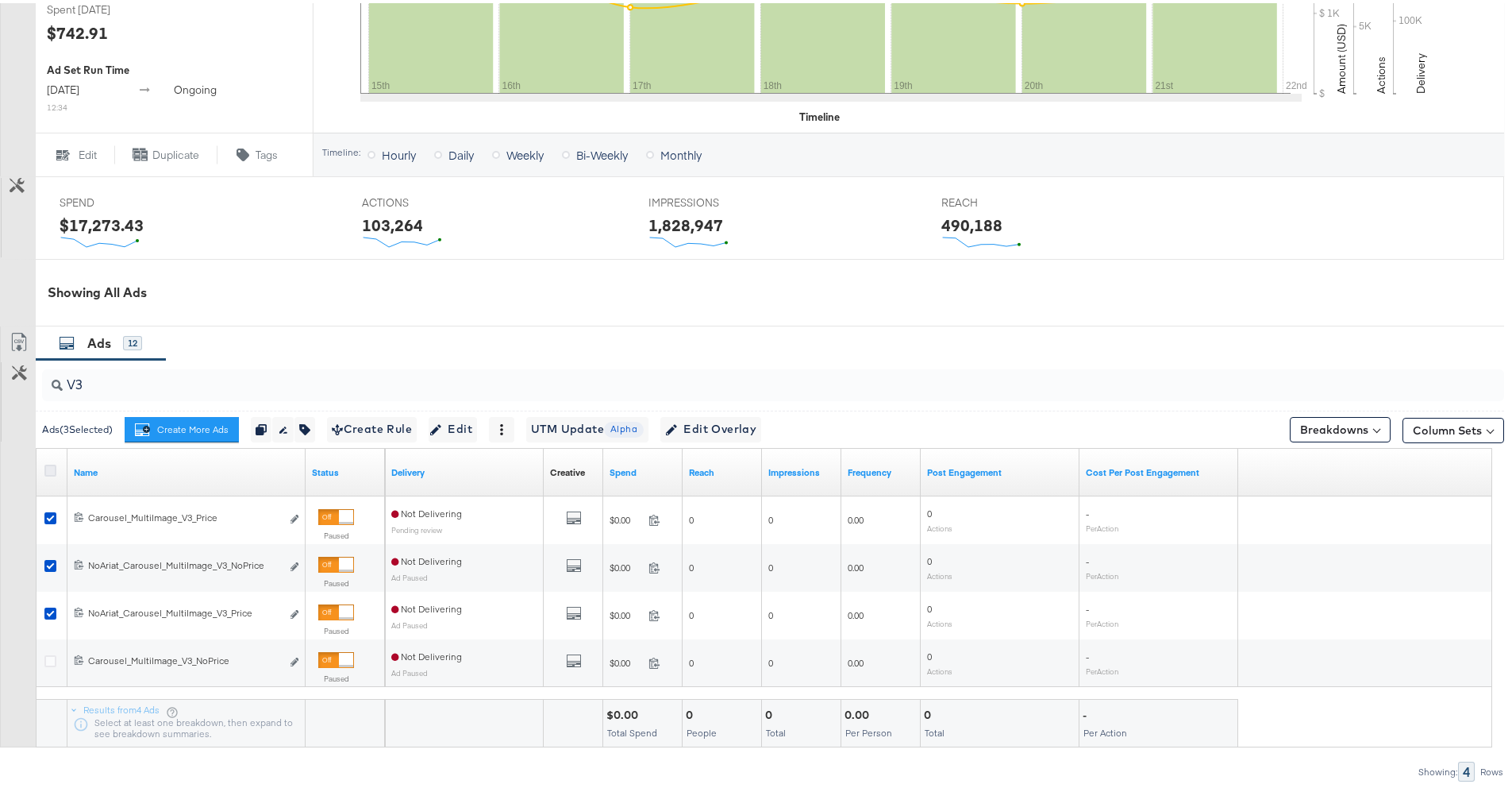
click at [50, 463] on icon at bounding box center [50, 468] width 12 height 12
click at [0, 0] on input "checkbox" at bounding box center [0, 0] width 0 height 0
click at [51, 465] on icon at bounding box center [50, 468] width 12 height 12
click at [0, 0] on input "checkbox" at bounding box center [0, 0] width 0 height 0
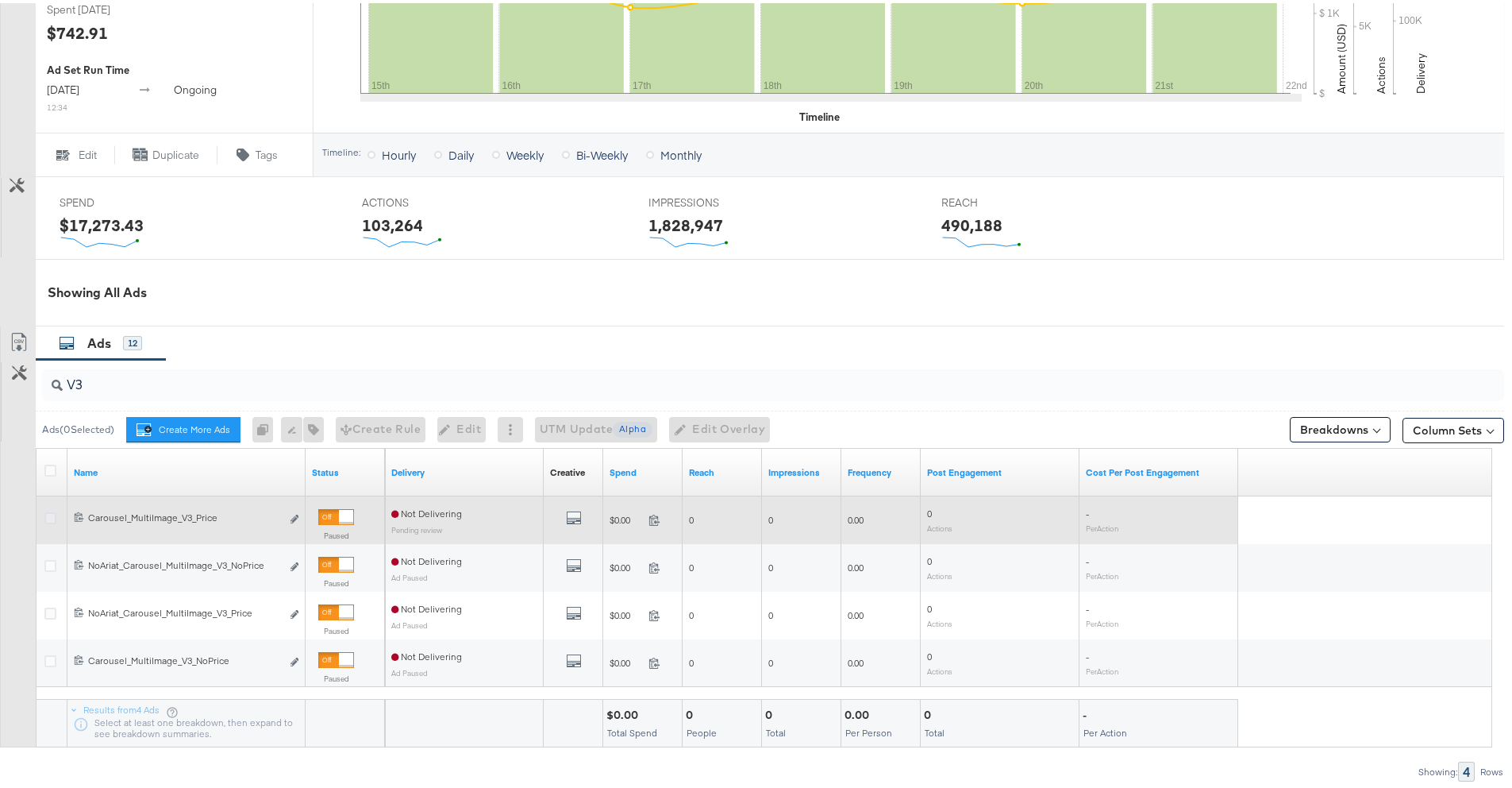
click at [51, 515] on icon at bounding box center [50, 515] width 12 height 12
click at [0, 0] on input "checkbox" at bounding box center [0, 0] width 0 height 0
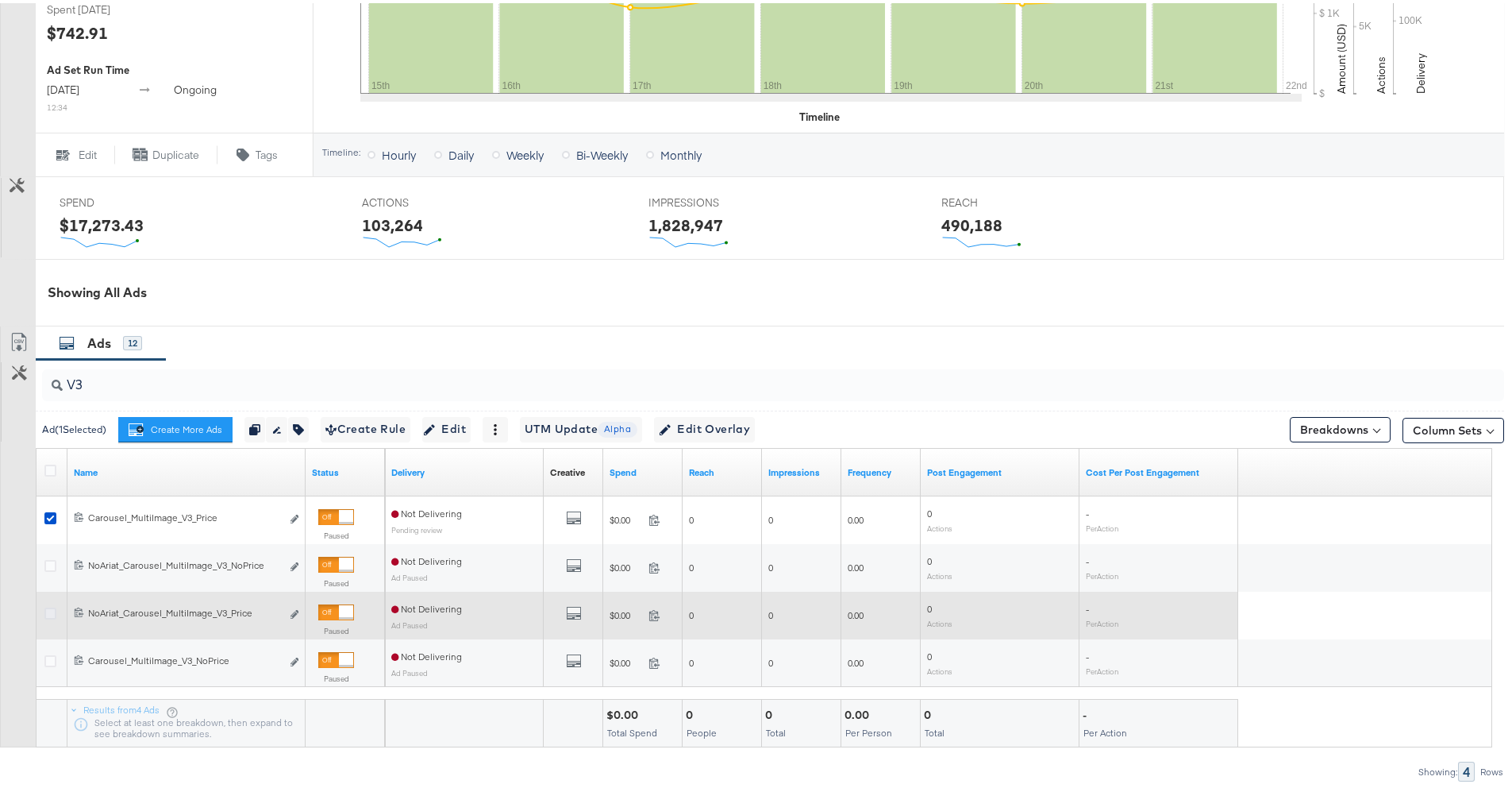
click at [49, 614] on icon at bounding box center [50, 610] width 12 height 12
click at [0, 0] on input "checkbox" at bounding box center [0, 0] width 0 height 0
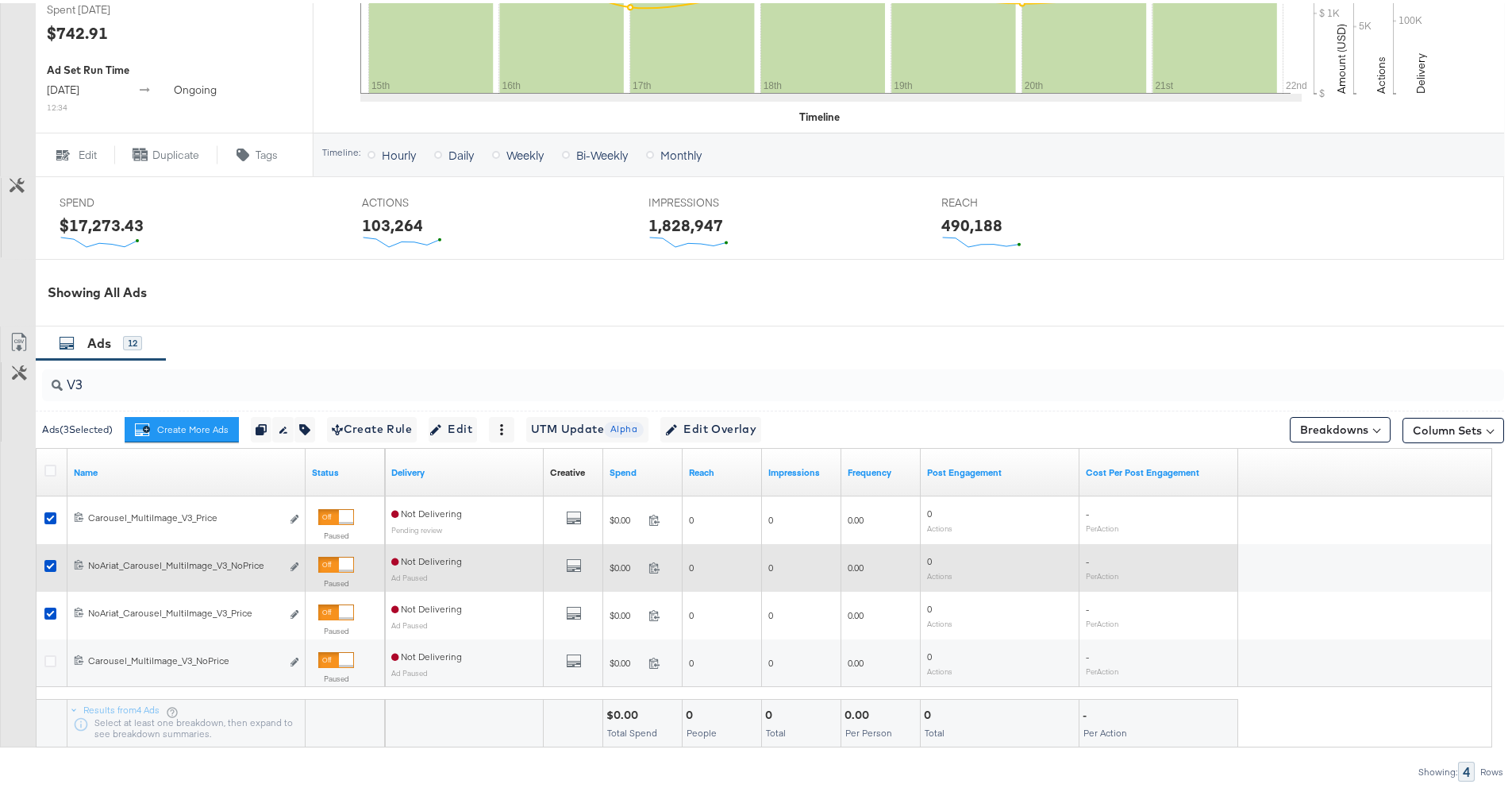
click at [46, 568] on div at bounding box center [52, 564] width 16 height 16
click at [48, 561] on icon at bounding box center [50, 562] width 12 height 12
click at [0, 0] on input "checkbox" at bounding box center [0, 0] width 0 height 0
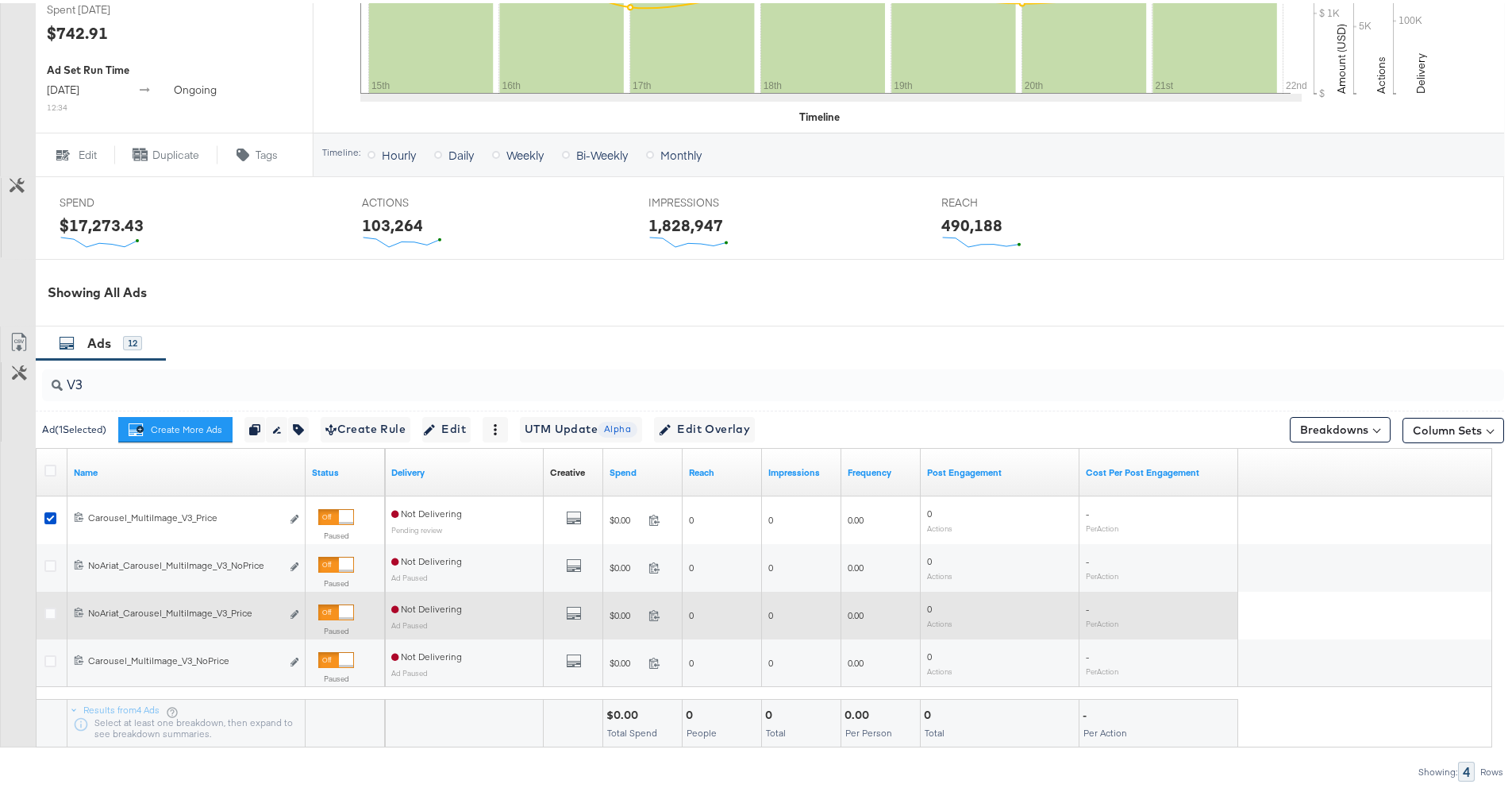
click at [49, 602] on div at bounding box center [53, 612] width 29 height 29
click at [49, 611] on icon at bounding box center [50, 610] width 12 height 12
click at [0, 0] on input "checkbox" at bounding box center [0, 0] width 0 height 0
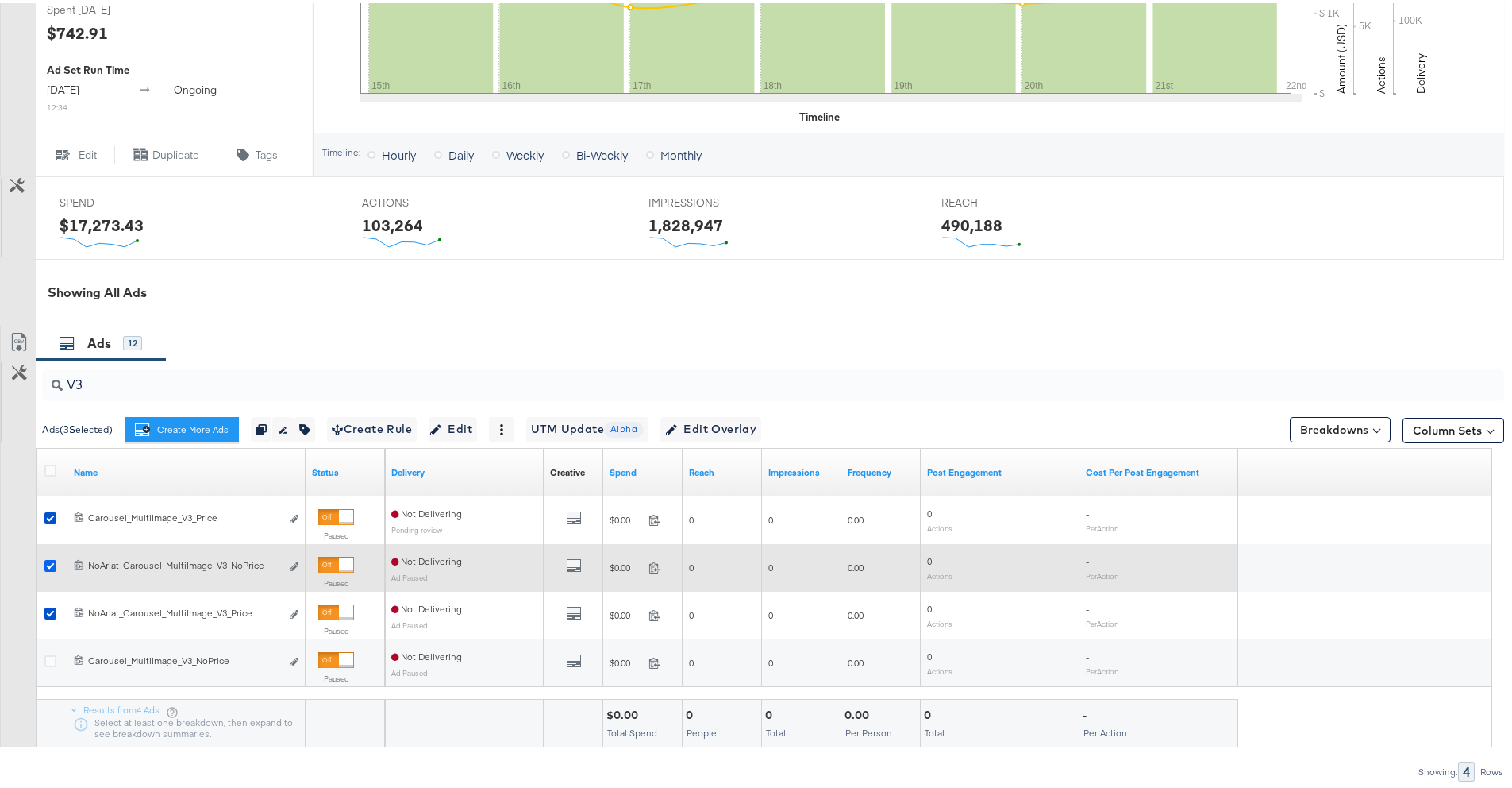
click at [48, 560] on icon at bounding box center [50, 562] width 12 height 12
click at [0, 0] on input "checkbox" at bounding box center [0, 0] width 0 height 0
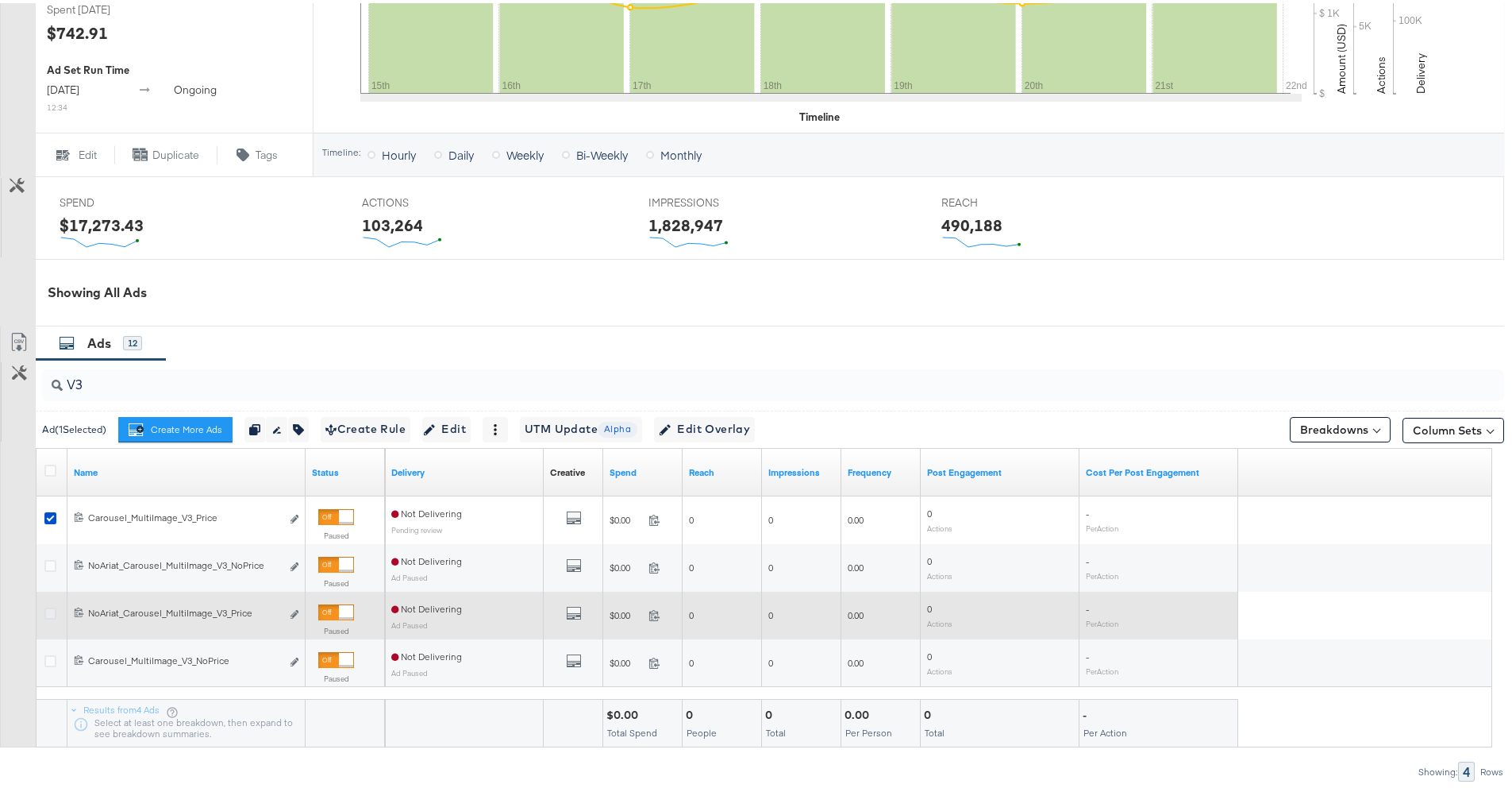
click at [51, 607] on icon at bounding box center [50, 610] width 12 height 12
click at [0, 0] on input "checkbox" at bounding box center [0, 0] width 0 height 0
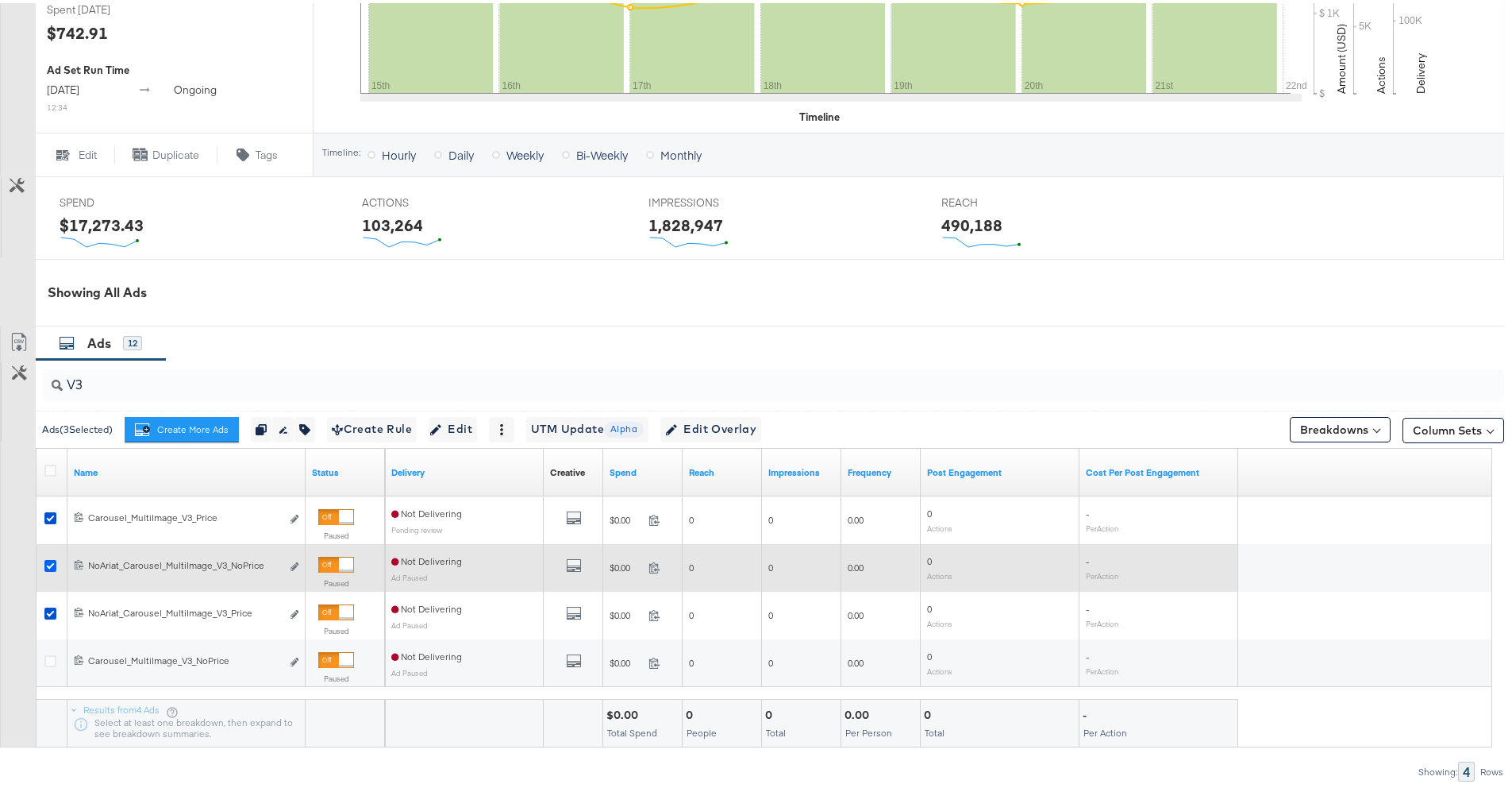
click at [46, 561] on icon at bounding box center [50, 562] width 12 height 12
click at [0, 0] on input "checkbox" at bounding box center [0, 0] width 0 height 0
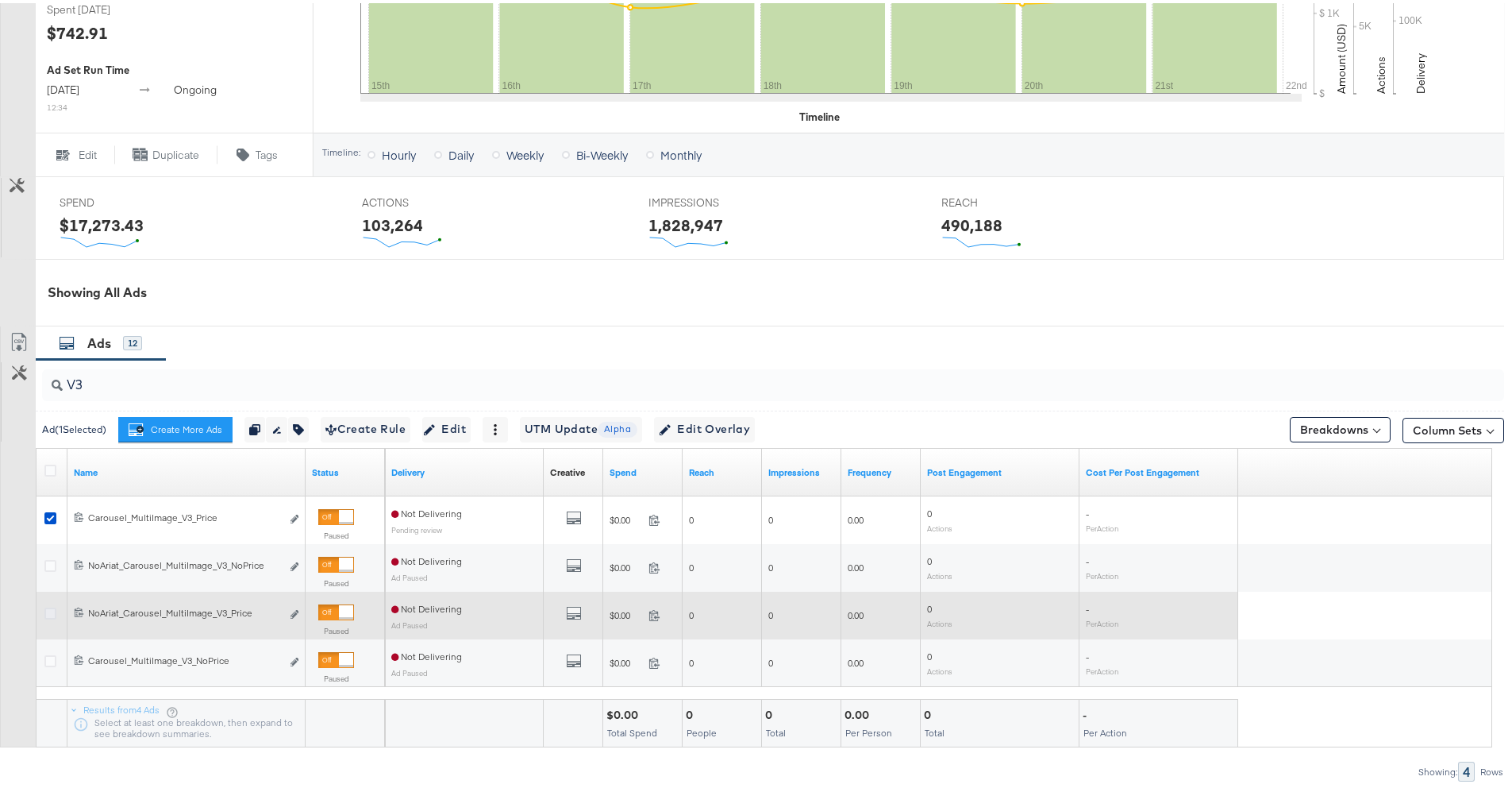
click at [50, 604] on icon at bounding box center [50, 610] width 12 height 12
click at [0, 0] on input "checkbox" at bounding box center [0, 0] width 0 height 0
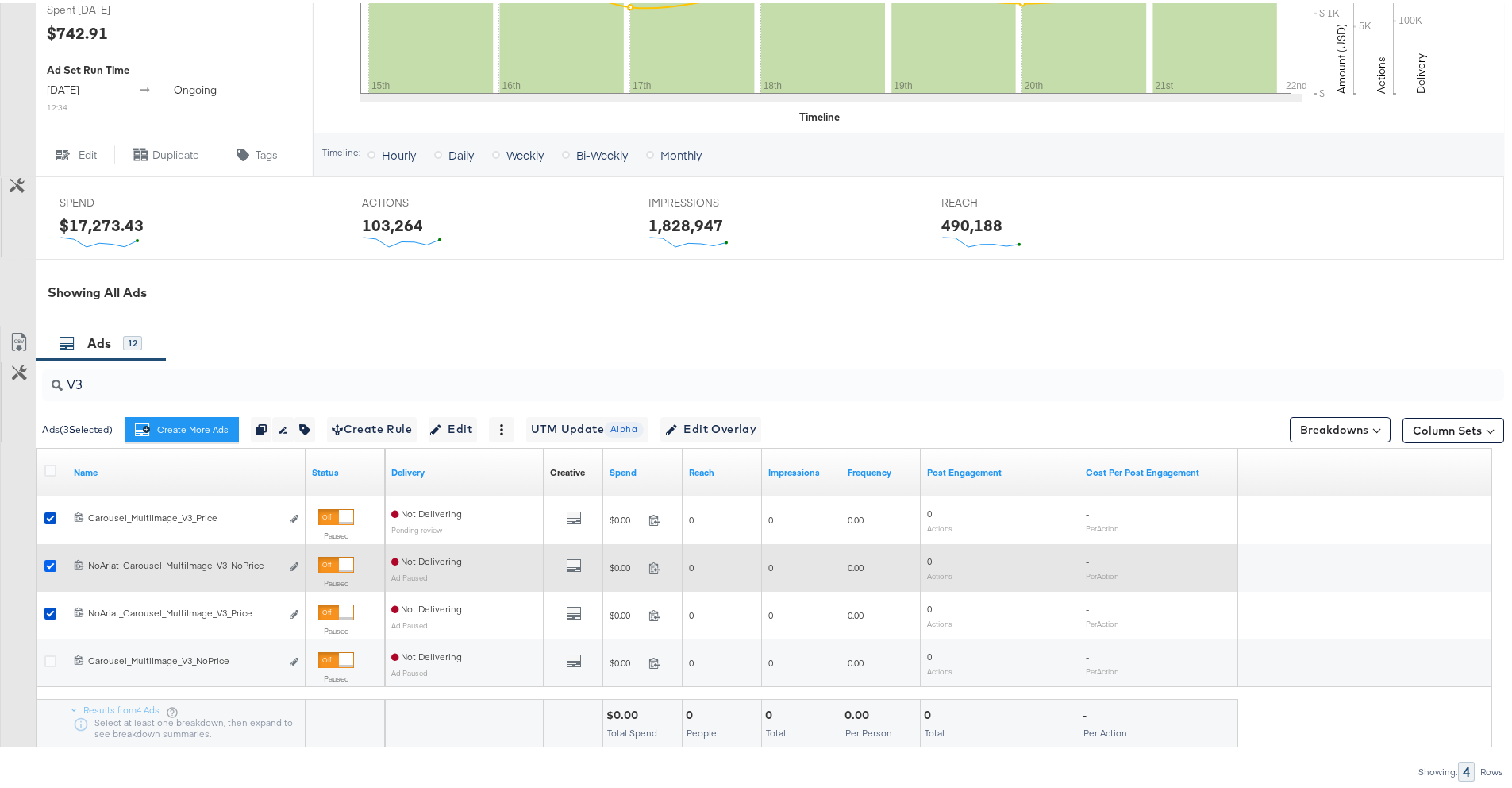
click at [47, 565] on icon at bounding box center [50, 562] width 12 height 12
click at [0, 0] on input "checkbox" at bounding box center [0, 0] width 0 height 0
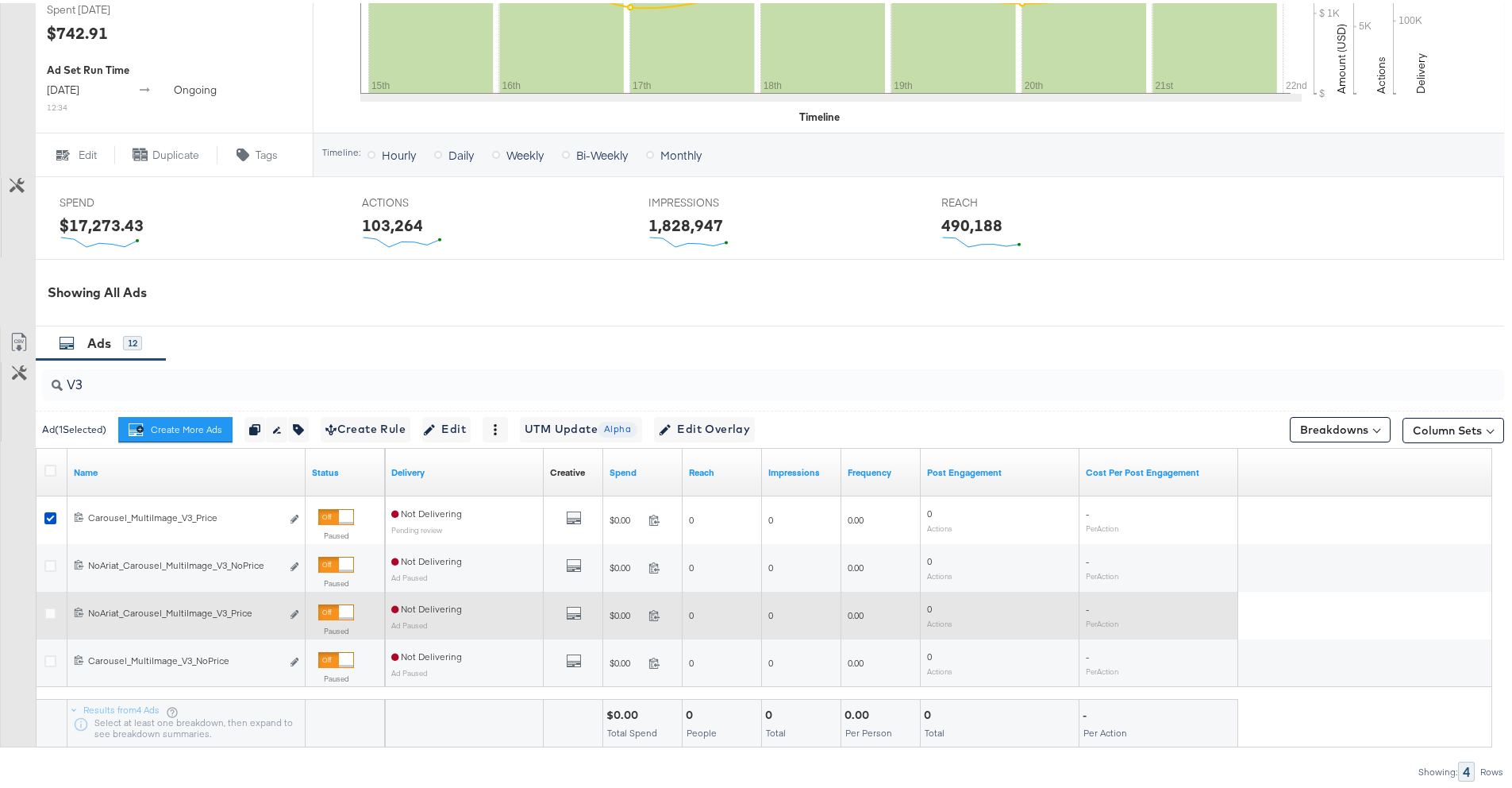
click at [47, 598] on div at bounding box center [53, 612] width 29 height 29
click at [49, 603] on div at bounding box center [53, 612] width 29 height 29
click at [53, 613] on icon at bounding box center [50, 610] width 12 height 12
click at [0, 0] on input "checkbox" at bounding box center [0, 0] width 0 height 0
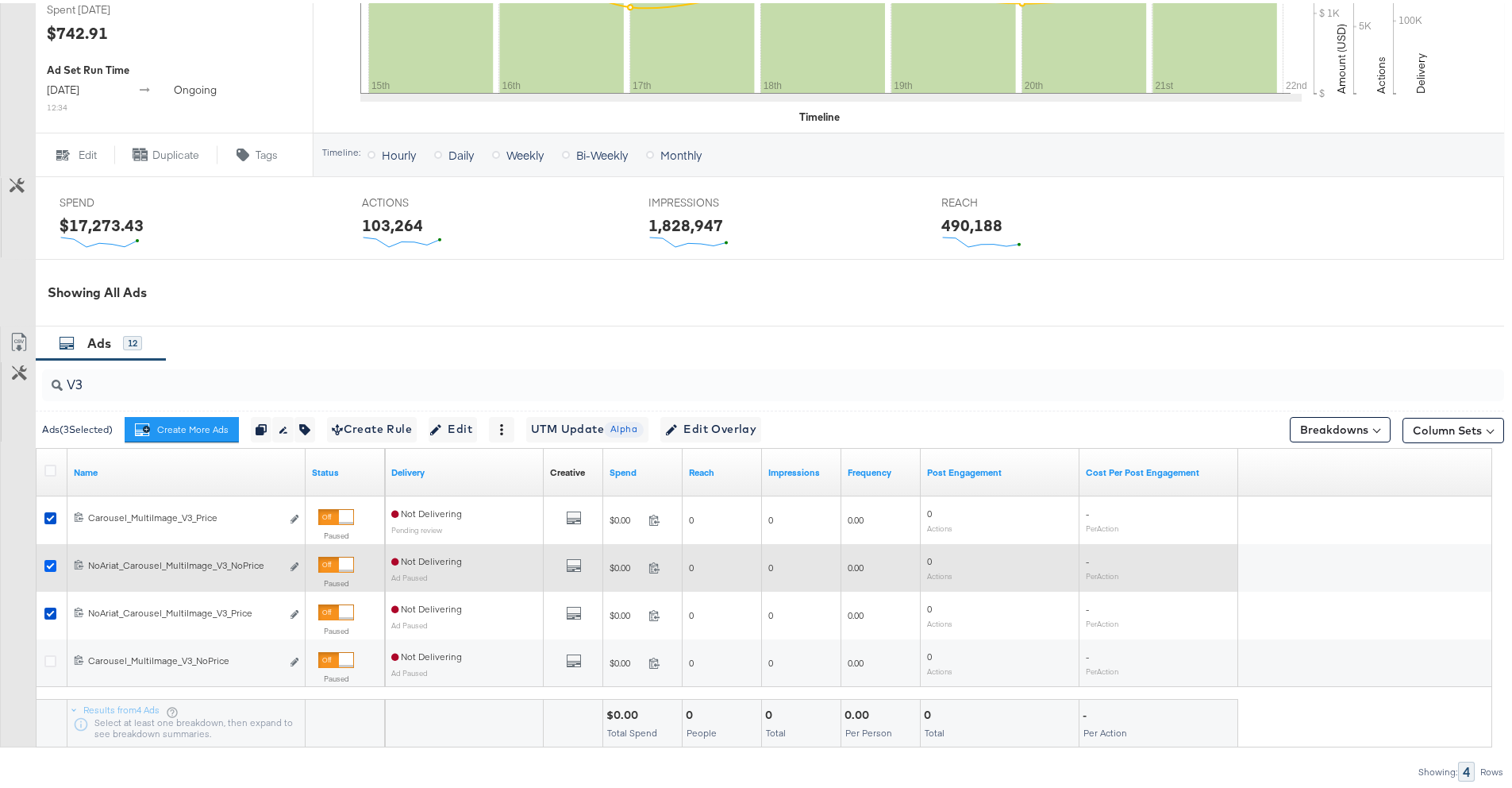
click at [53, 564] on icon at bounding box center [50, 562] width 12 height 12
click at [0, 0] on input "checkbox" at bounding box center [0, 0] width 0 height 0
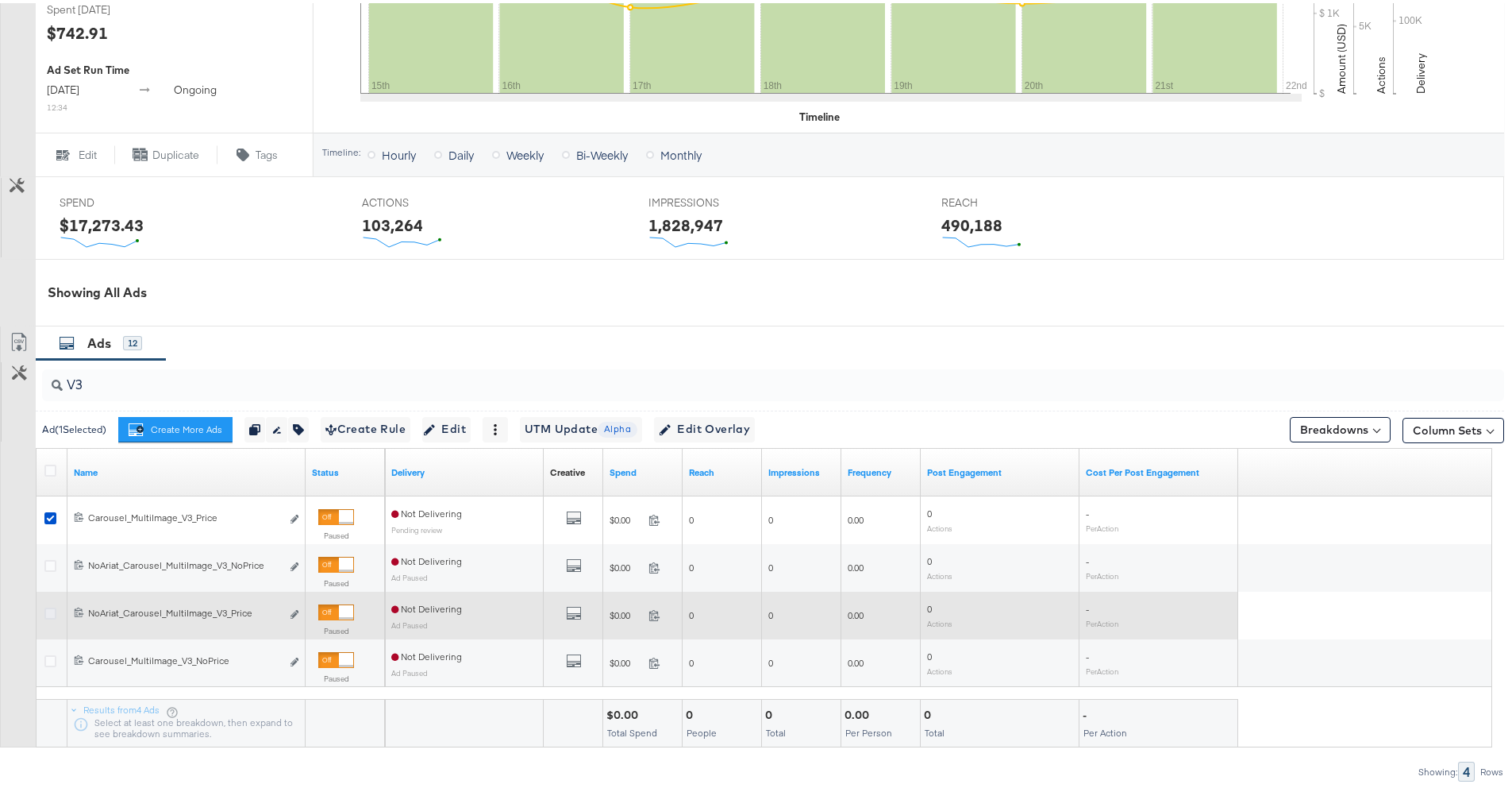
click at [44, 612] on icon at bounding box center [50, 610] width 12 height 12
click at [0, 0] on input "checkbox" at bounding box center [0, 0] width 0 height 0
click at [49, 609] on icon at bounding box center [50, 610] width 12 height 12
click at [0, 0] on input "checkbox" at bounding box center [0, 0] width 0 height 0
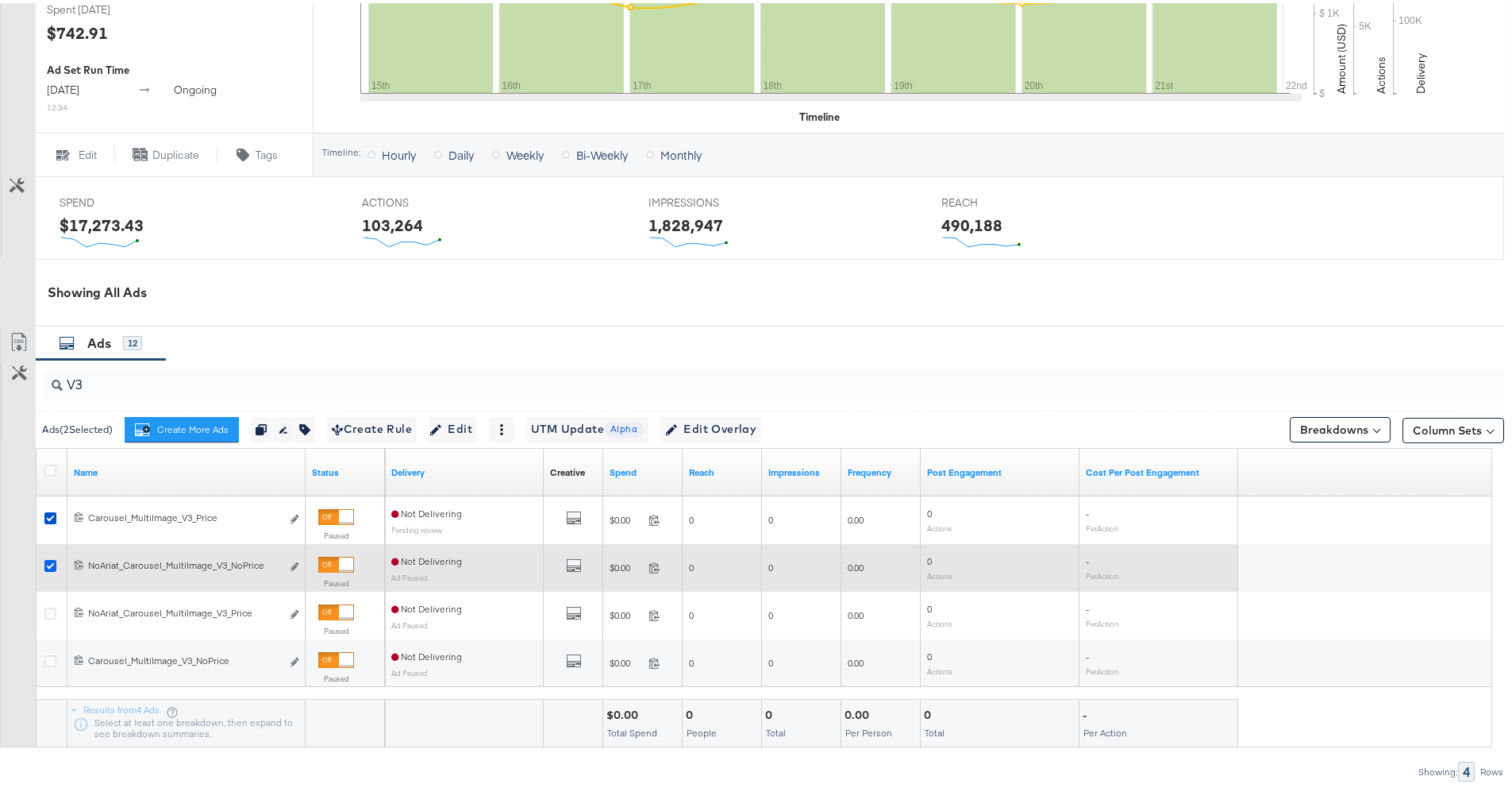
click at [47, 556] on icon at bounding box center [50, 562] width 12 height 12
click at [0, 0] on input "checkbox" at bounding box center [0, 0] width 0 height 0
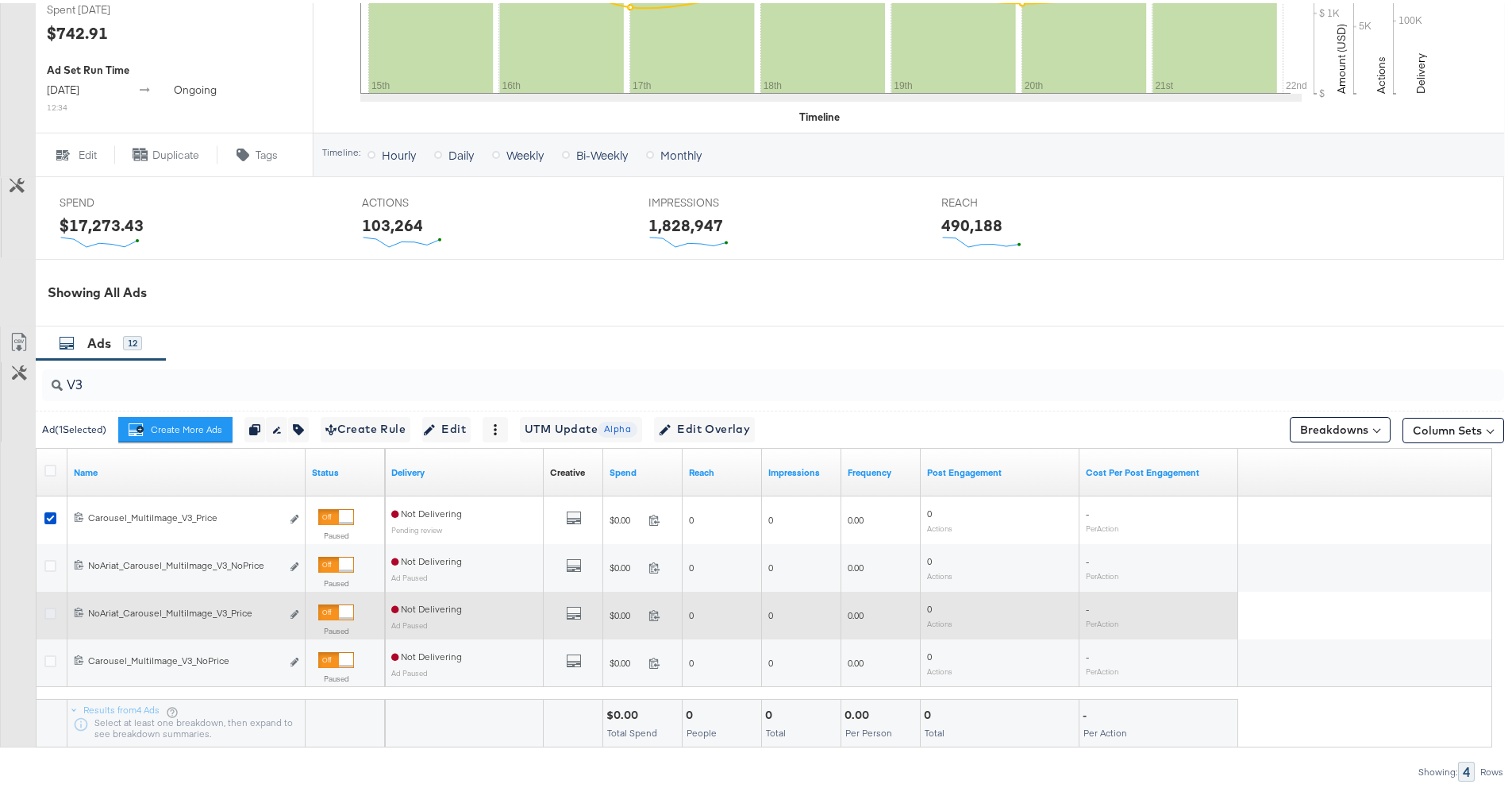
click at [50, 610] on icon at bounding box center [50, 610] width 12 height 12
click at [0, 0] on input "checkbox" at bounding box center [0, 0] width 0 height 0
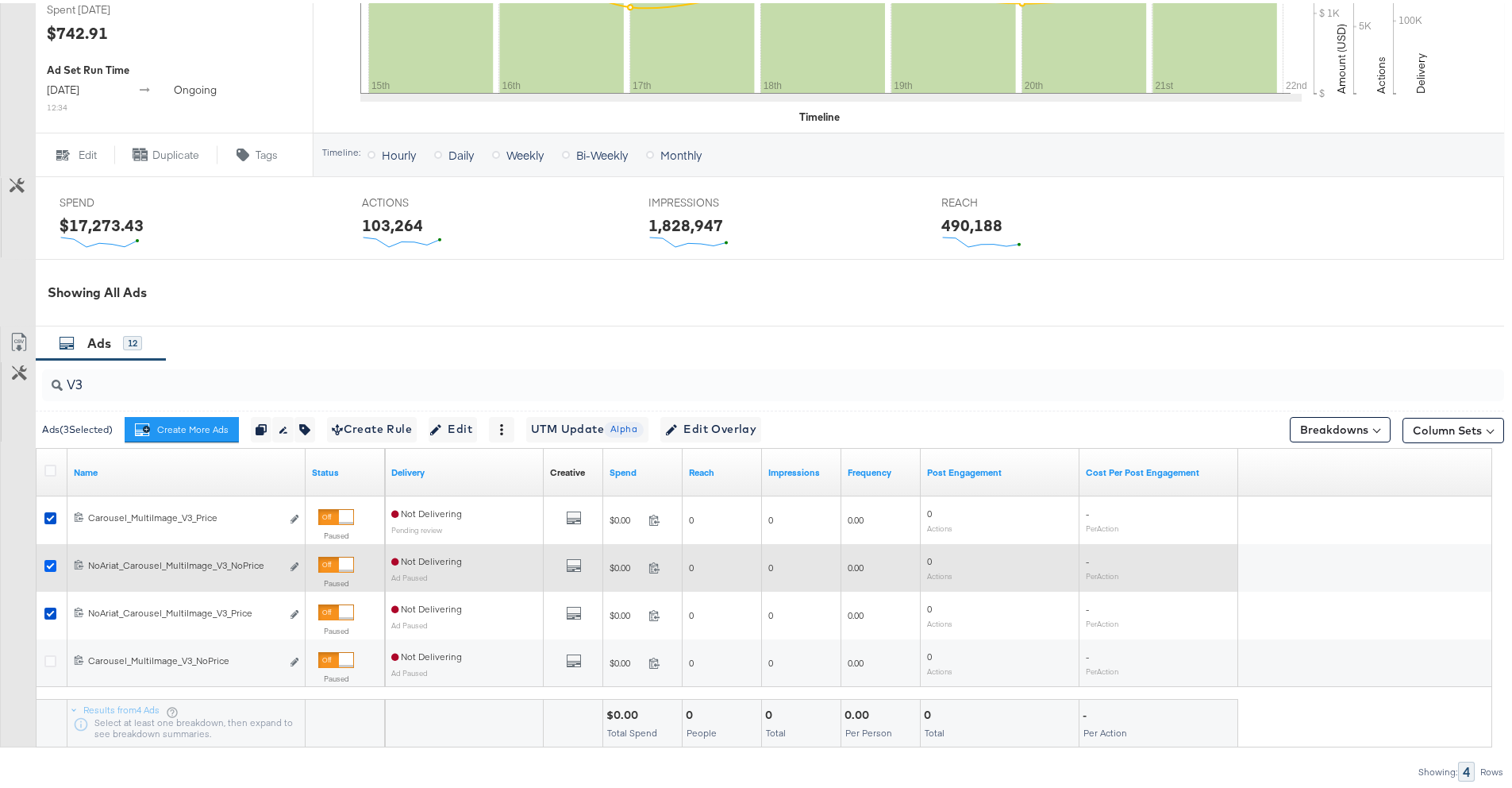
click at [55, 561] on icon at bounding box center [50, 562] width 12 height 12
click at [0, 0] on input "checkbox" at bounding box center [0, 0] width 0 height 0
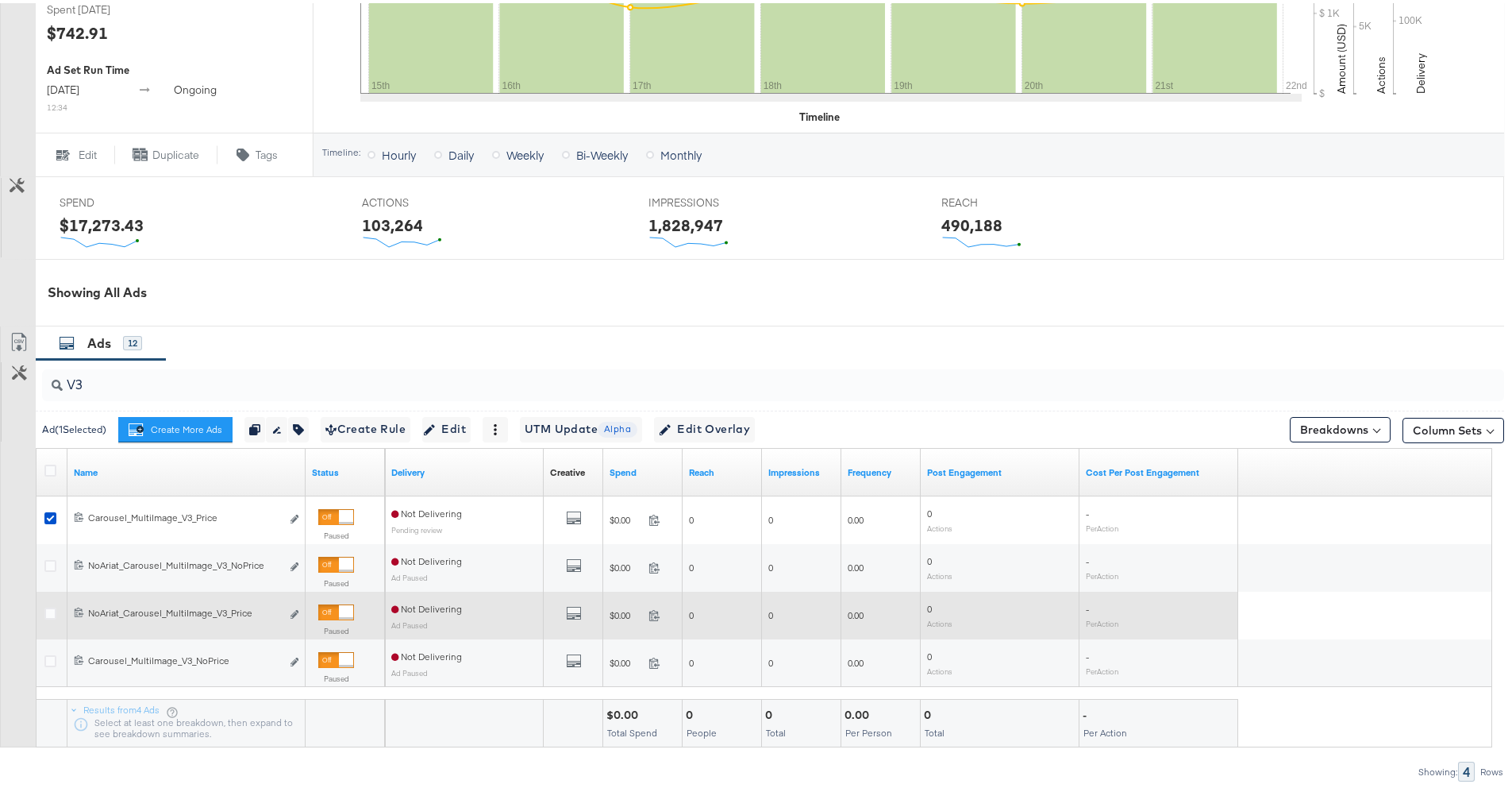
click at [49, 616] on div at bounding box center [52, 612] width 16 height 16
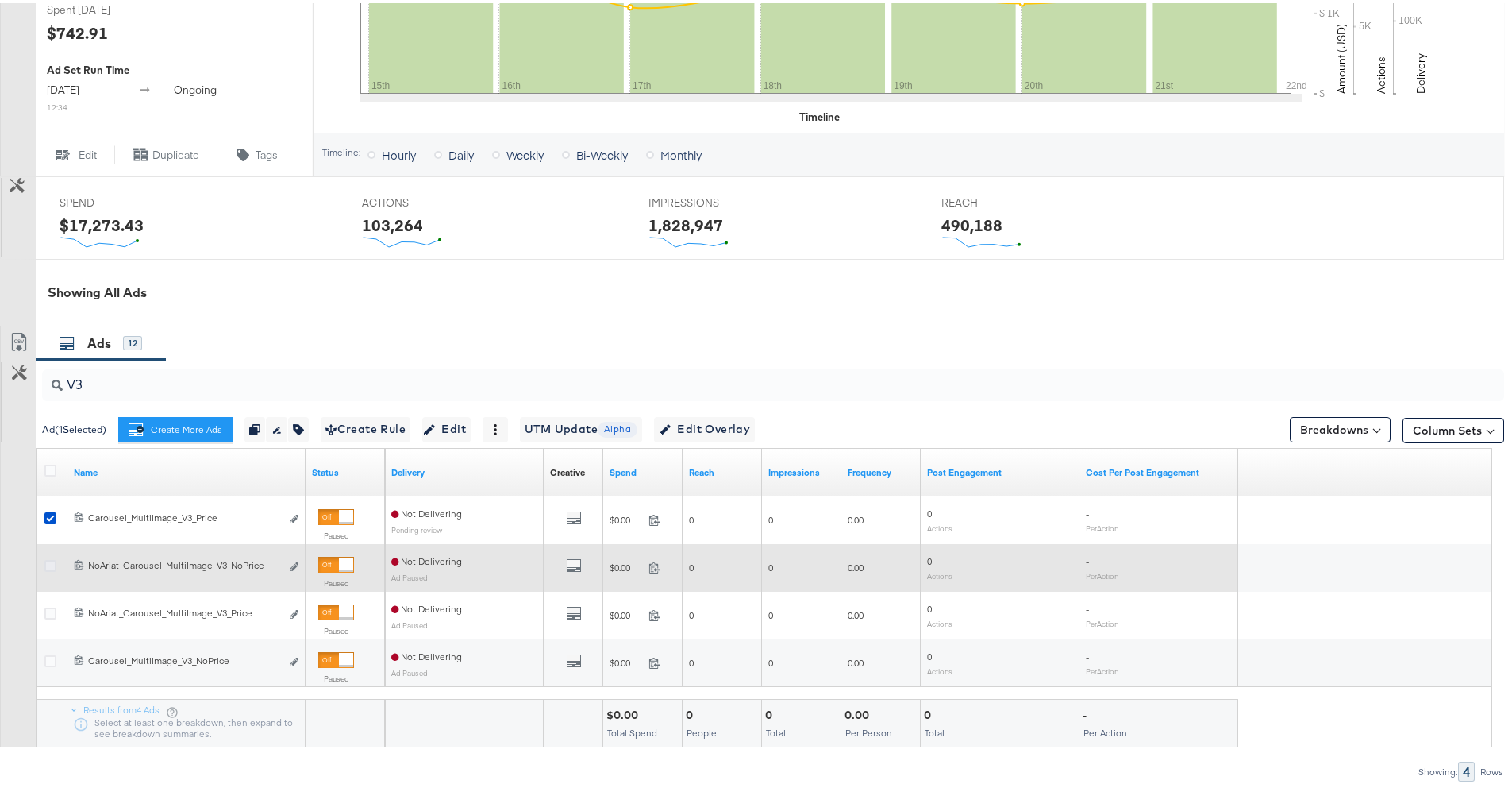
click at [48, 566] on icon at bounding box center [50, 562] width 12 height 12
click at [0, 0] on input "checkbox" at bounding box center [0, 0] width 0 height 0
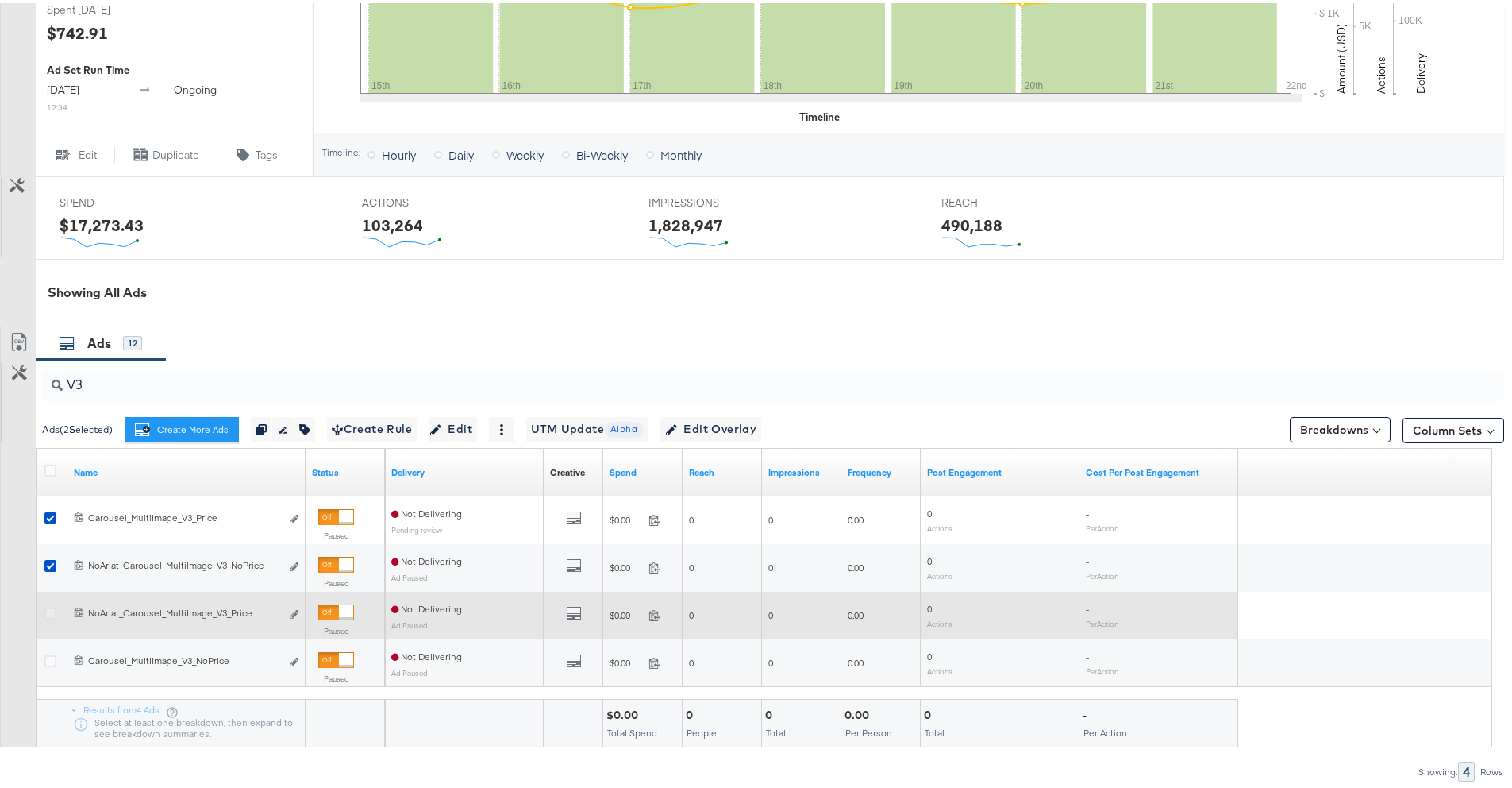
click at [51, 608] on icon at bounding box center [50, 610] width 12 height 12
click at [0, 0] on input "checkbox" at bounding box center [0, 0] width 0 height 0
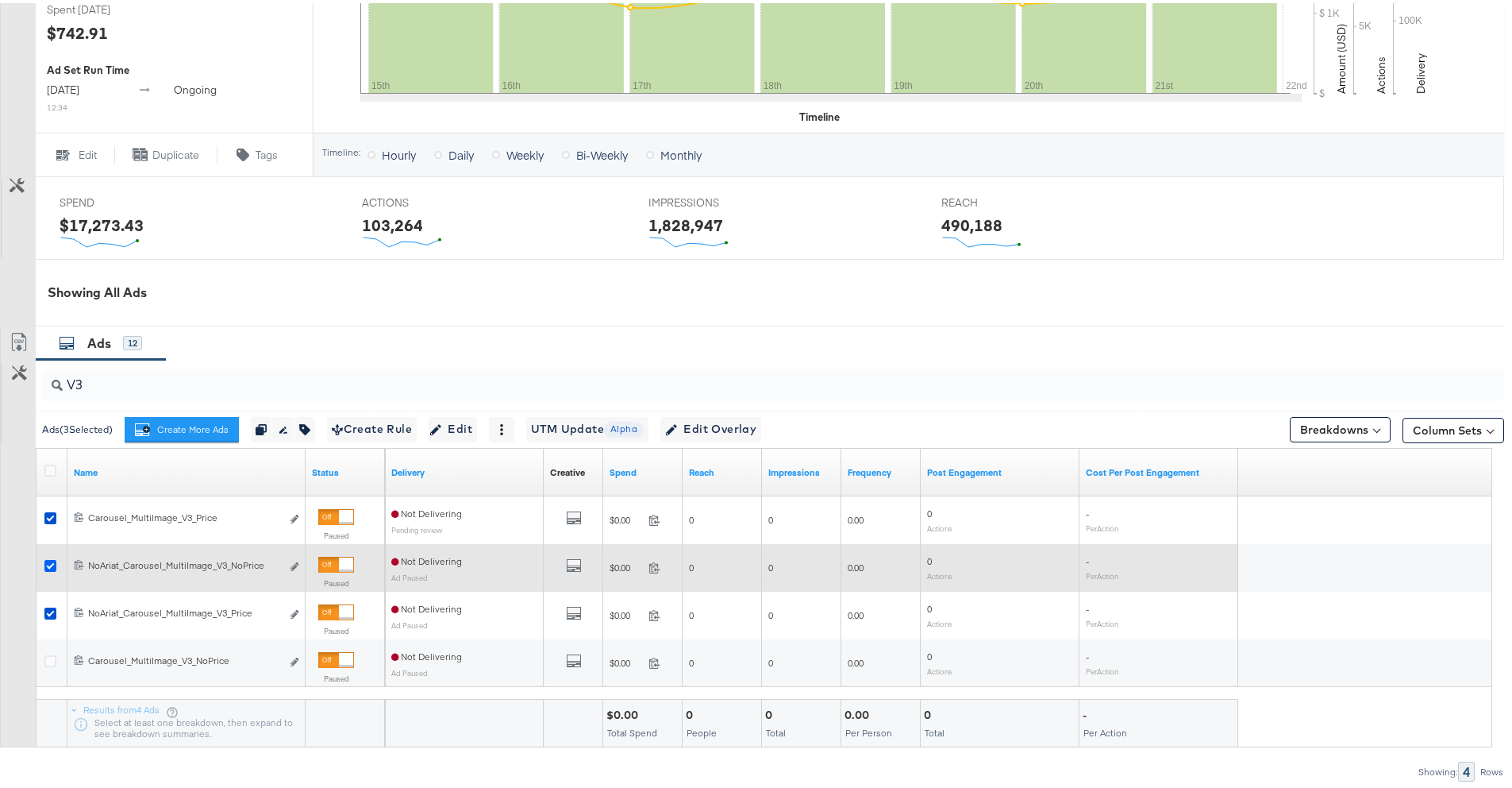
click at [51, 564] on icon at bounding box center [50, 562] width 12 height 12
click at [0, 0] on input "checkbox" at bounding box center [0, 0] width 0 height 0
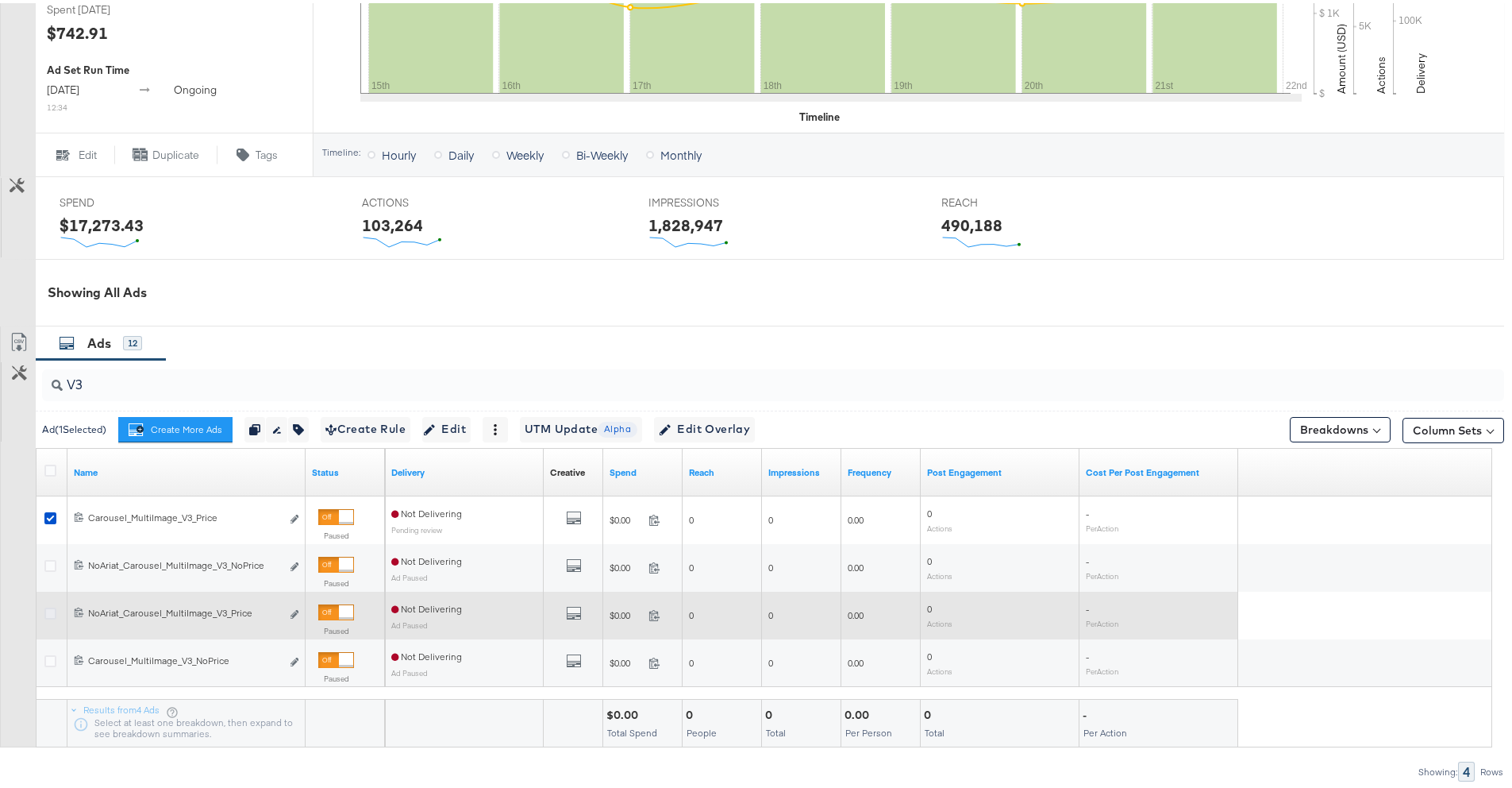
click at [48, 607] on icon at bounding box center [50, 610] width 12 height 12
click at [0, 0] on input "checkbox" at bounding box center [0, 0] width 0 height 0
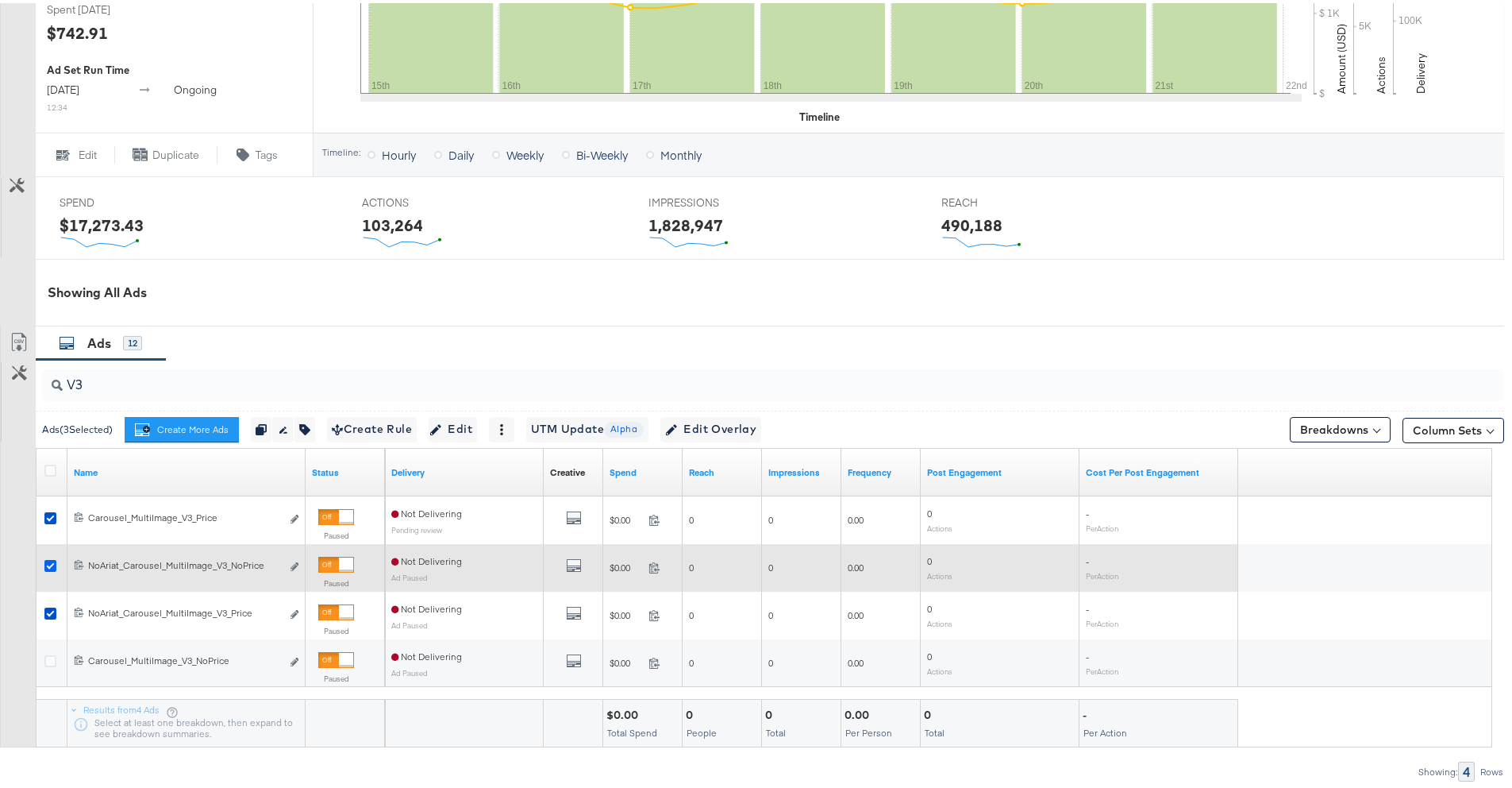
click at [51, 563] on icon at bounding box center [50, 562] width 12 height 12
click at [0, 0] on input "checkbox" at bounding box center [0, 0] width 0 height 0
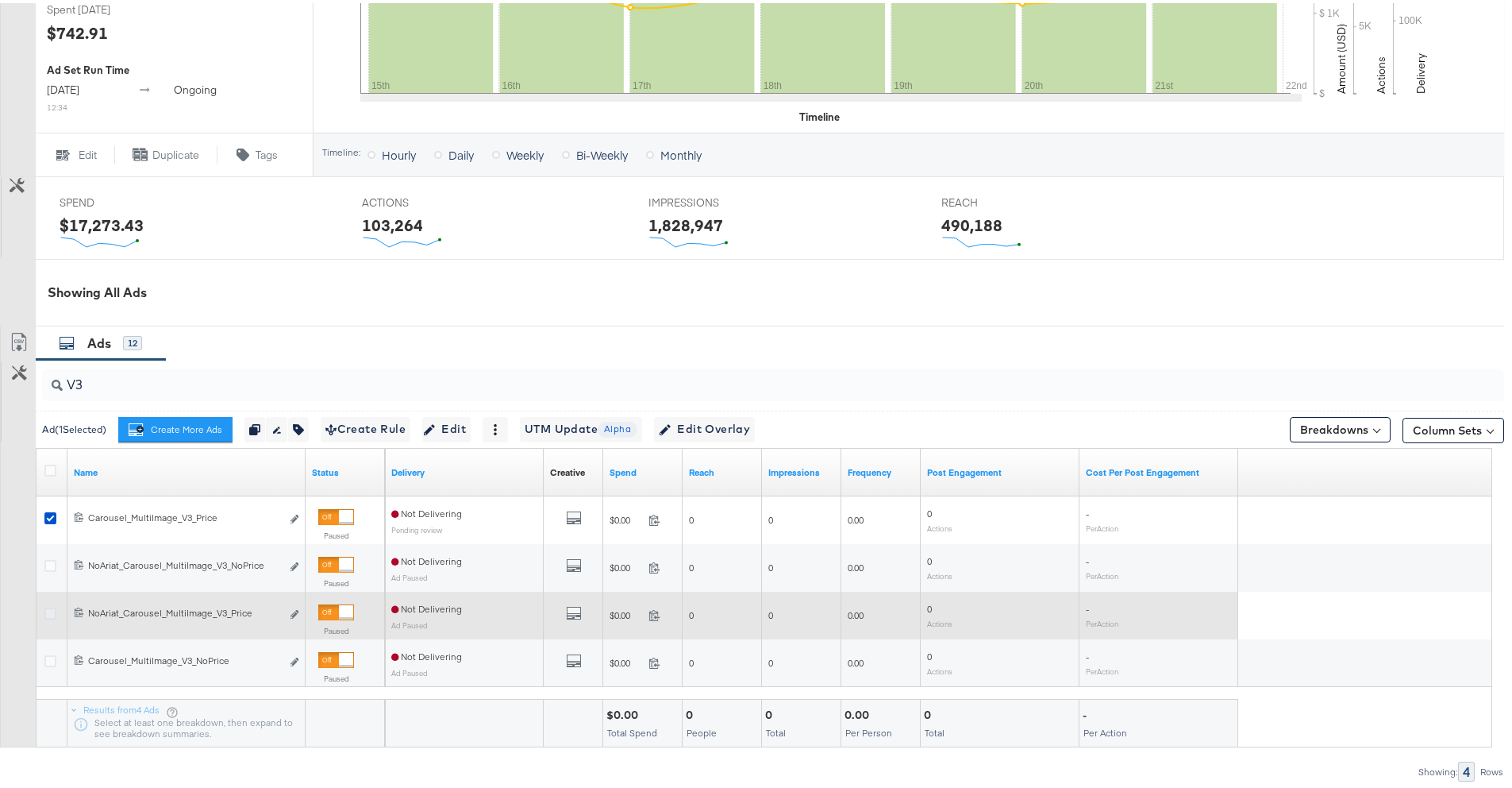
click at [50, 604] on icon at bounding box center [50, 610] width 12 height 12
click at [0, 0] on input "checkbox" at bounding box center [0, 0] width 0 height 0
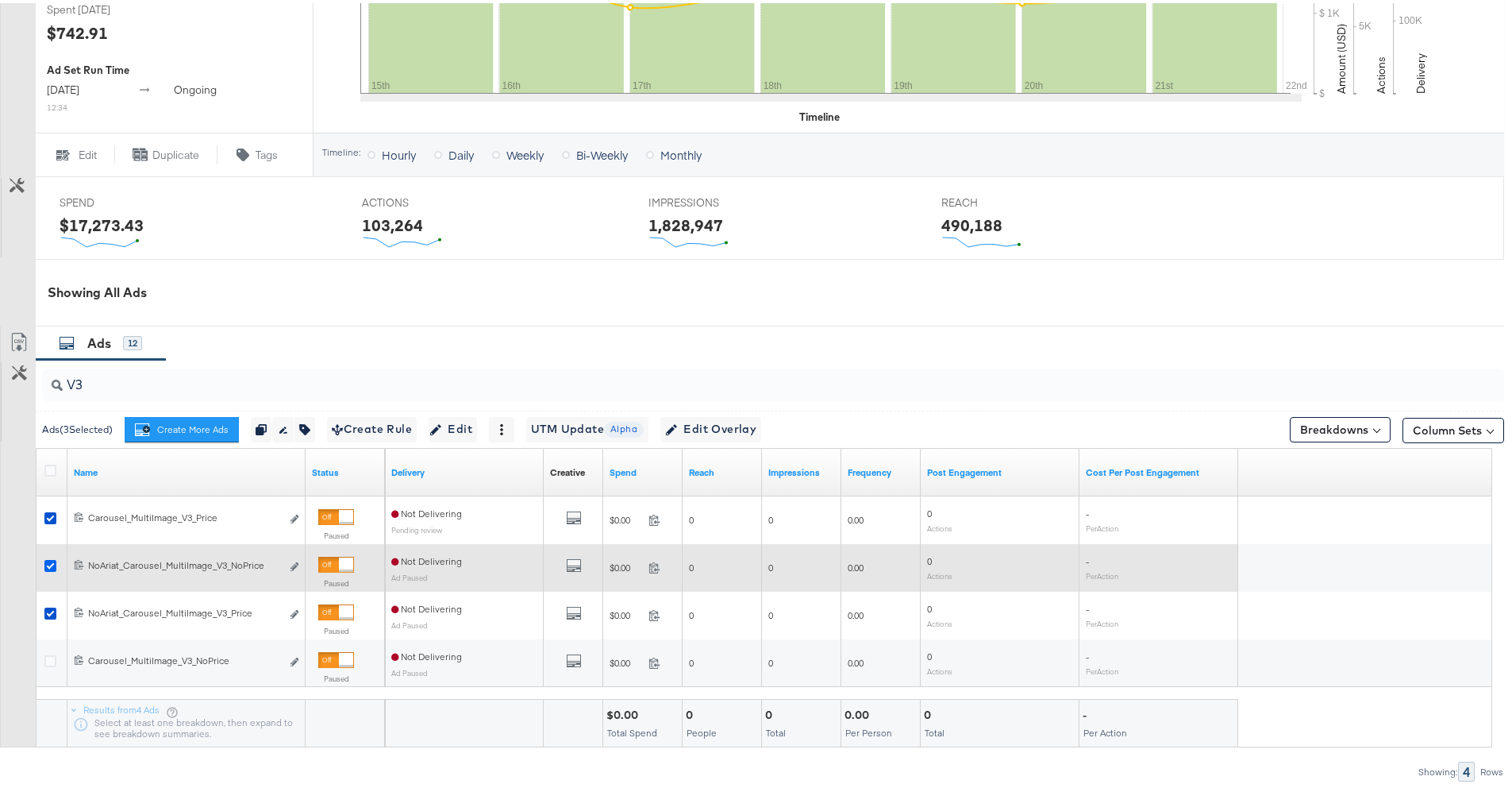
click at [46, 563] on icon at bounding box center [50, 562] width 12 height 12
click at [0, 0] on input "checkbox" at bounding box center [0, 0] width 0 height 0
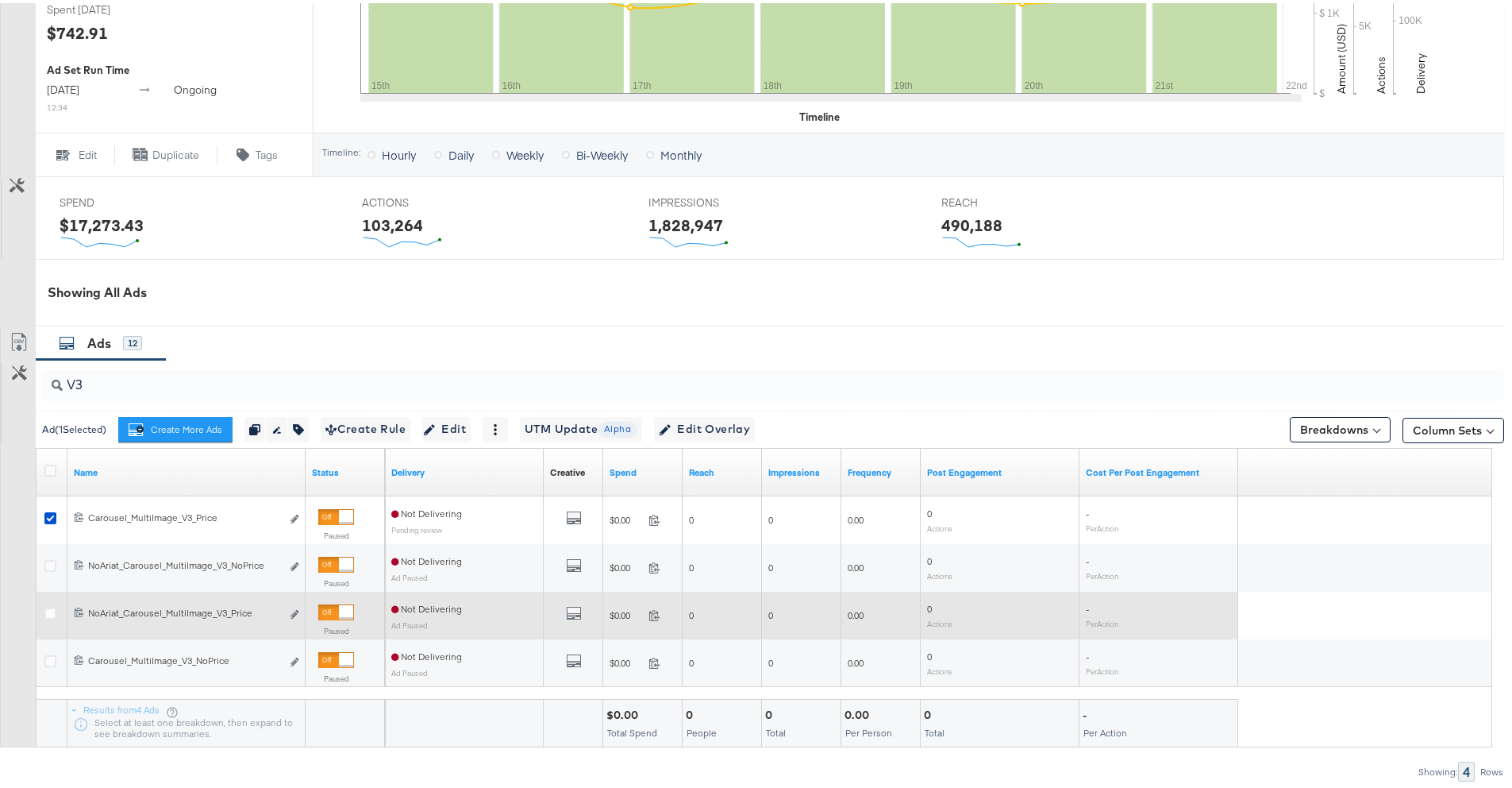
click at [52, 602] on div at bounding box center [53, 612] width 29 height 29
click at [54, 607] on icon at bounding box center [50, 610] width 12 height 12
click at [0, 0] on input "checkbox" at bounding box center [0, 0] width 0 height 0
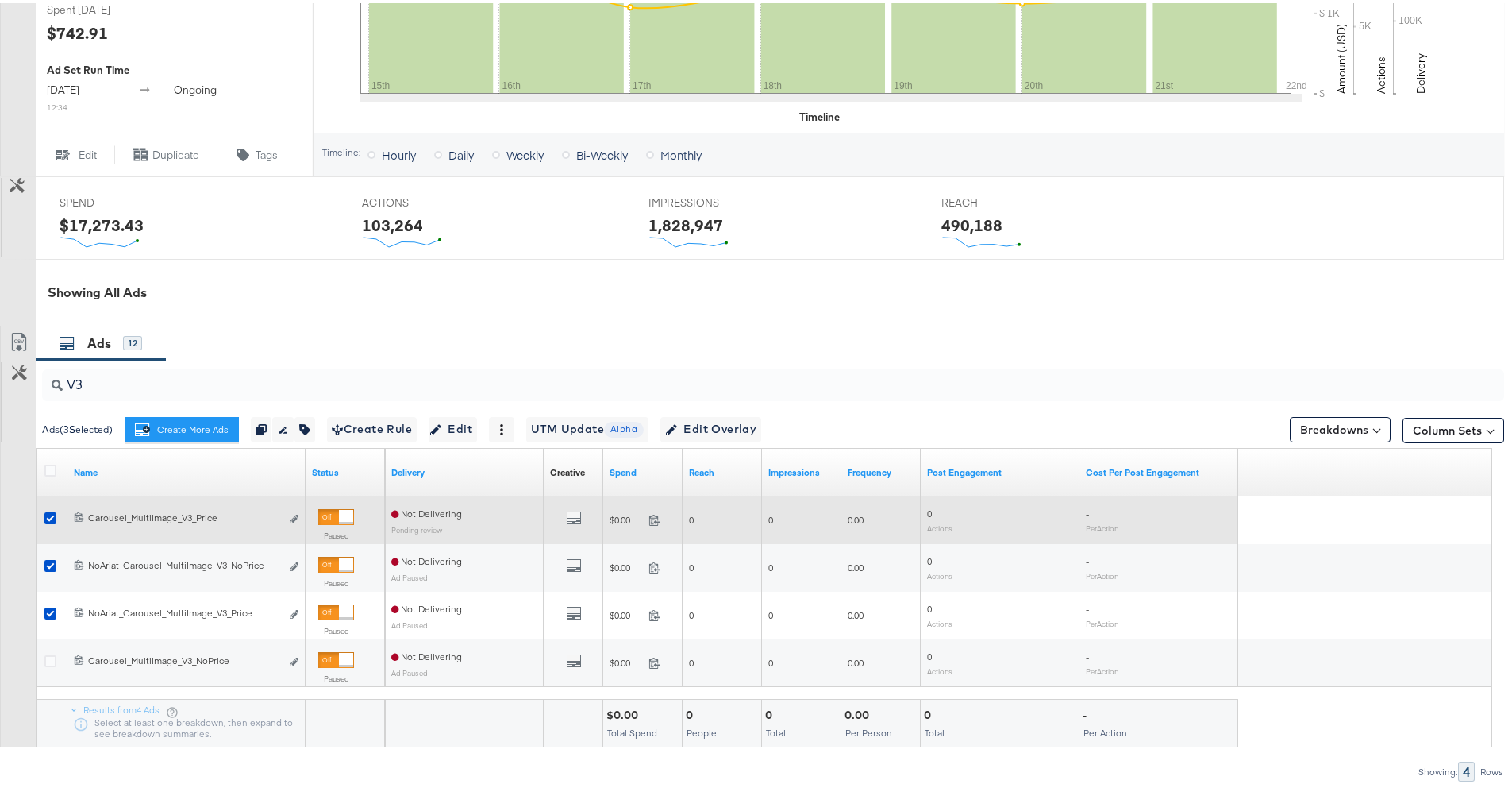
click at [54, 520] on div at bounding box center [52, 516] width 16 height 16
click at [52, 516] on icon at bounding box center [50, 515] width 12 height 12
click at [0, 0] on input "checkbox" at bounding box center [0, 0] width 0 height 0
click at [54, 518] on icon at bounding box center [50, 515] width 12 height 12
click at [0, 0] on input "checkbox" at bounding box center [0, 0] width 0 height 0
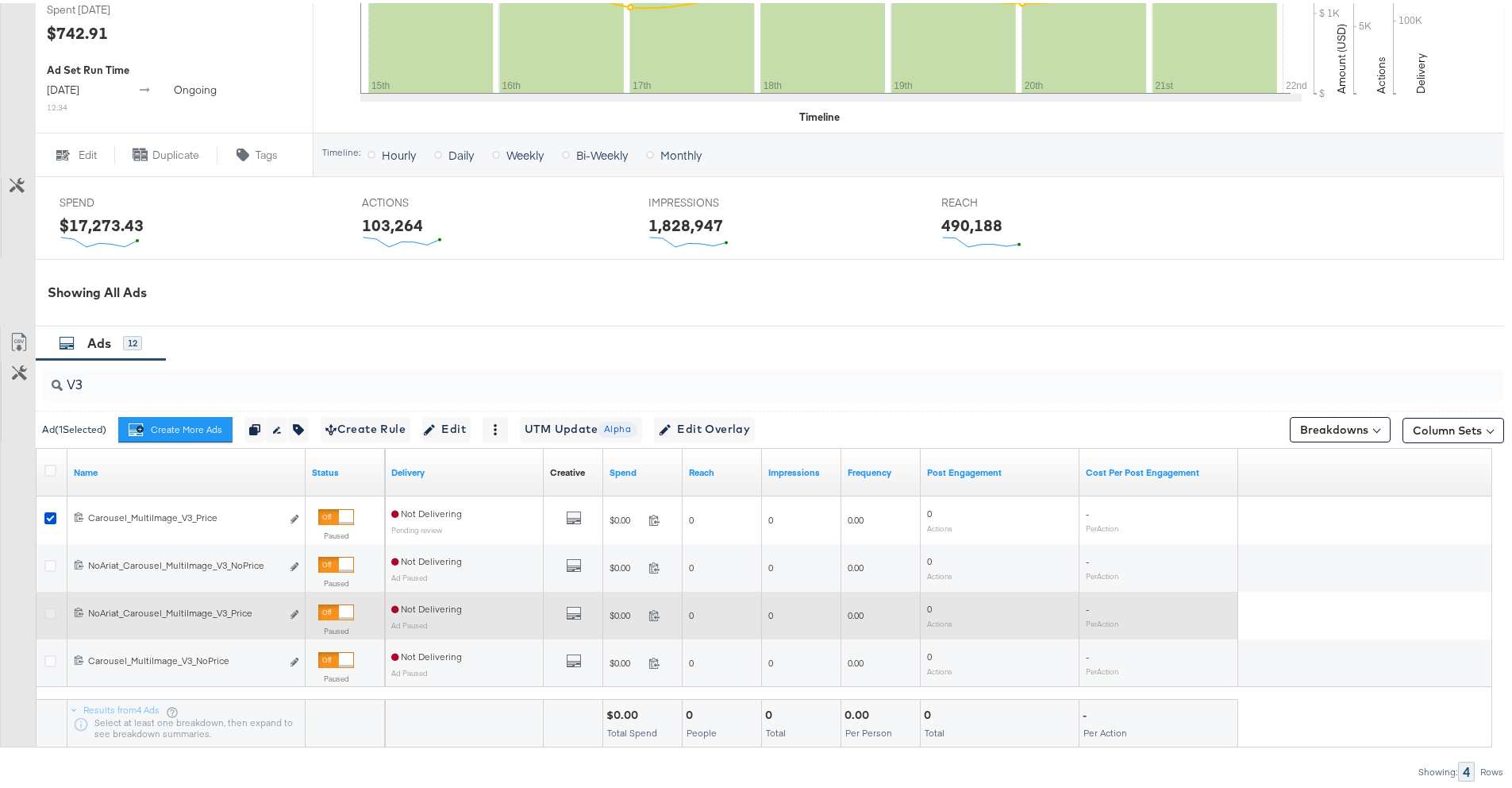
click at [49, 607] on icon at bounding box center [50, 610] width 12 height 12
click at [0, 0] on input "checkbox" at bounding box center [0, 0] width 0 height 0
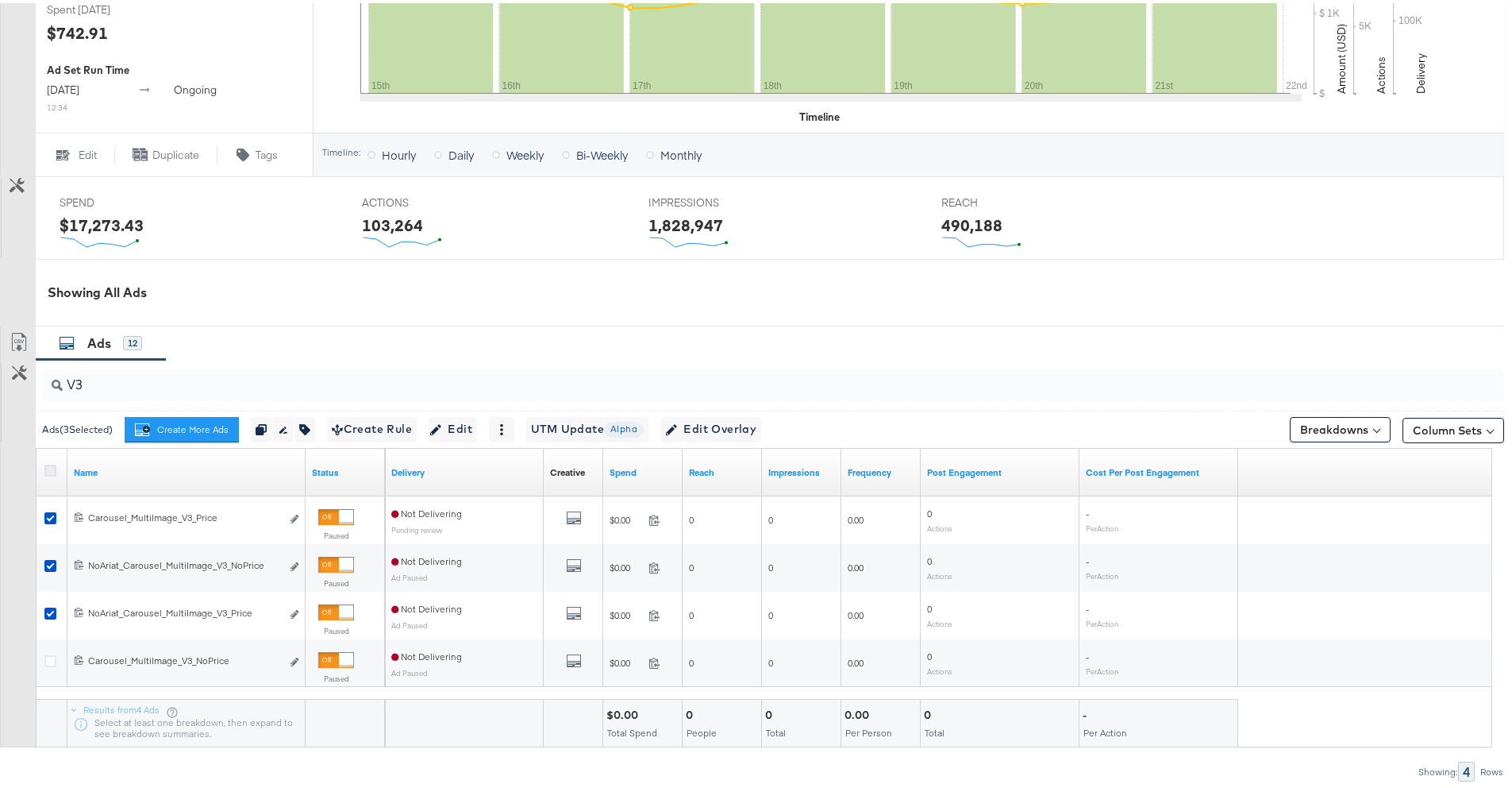
click at [47, 470] on icon at bounding box center [50, 468] width 12 height 12
click at [0, 0] on input "checkbox" at bounding box center [0, 0] width 0 height 0
click at [47, 470] on icon at bounding box center [50, 468] width 12 height 12
click at [0, 0] on input "checkbox" at bounding box center [0, 0] width 0 height 0
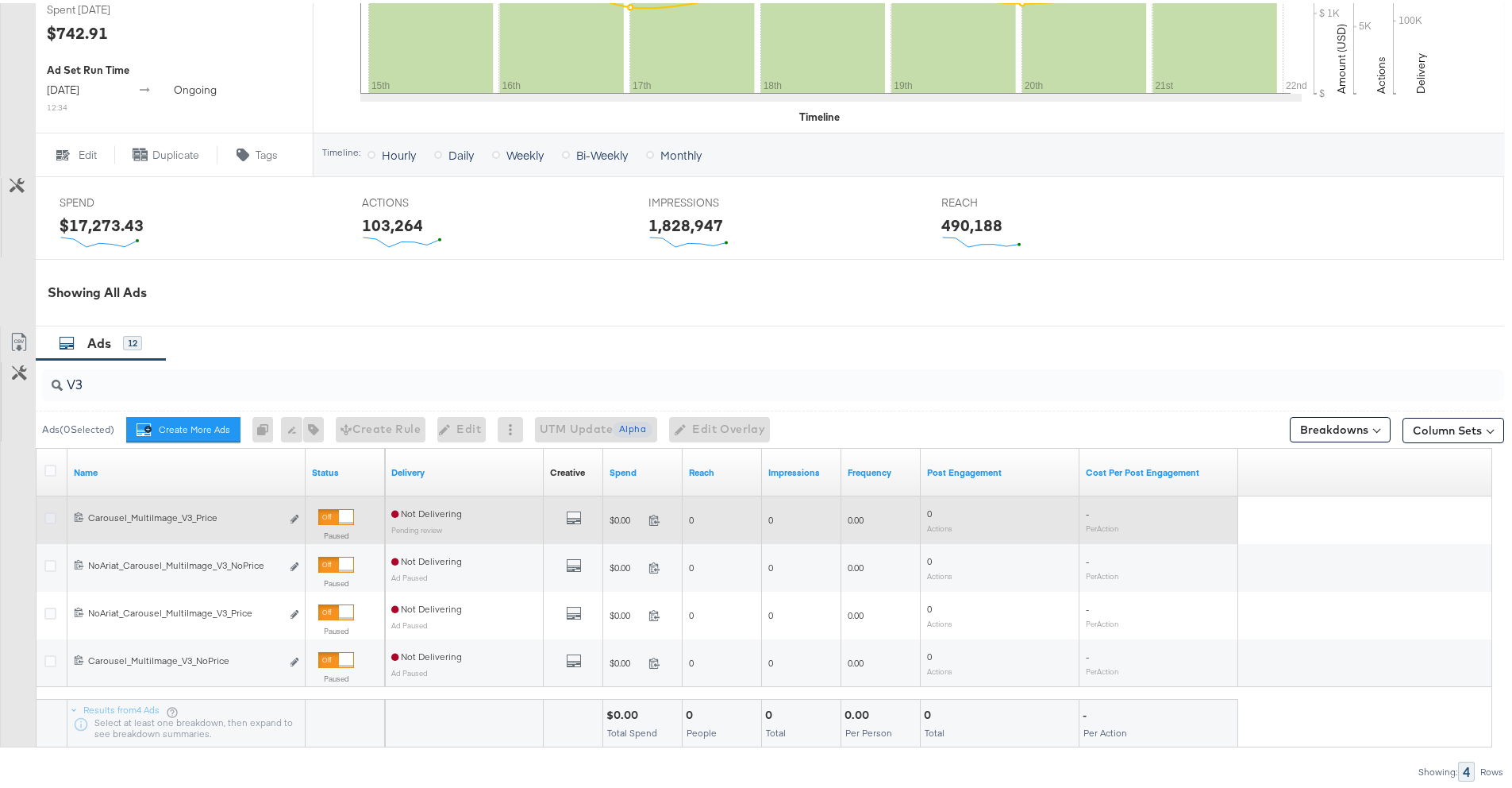
click at [49, 513] on icon at bounding box center [50, 515] width 12 height 12
click at [0, 0] on input "checkbox" at bounding box center [0, 0] width 0 height 0
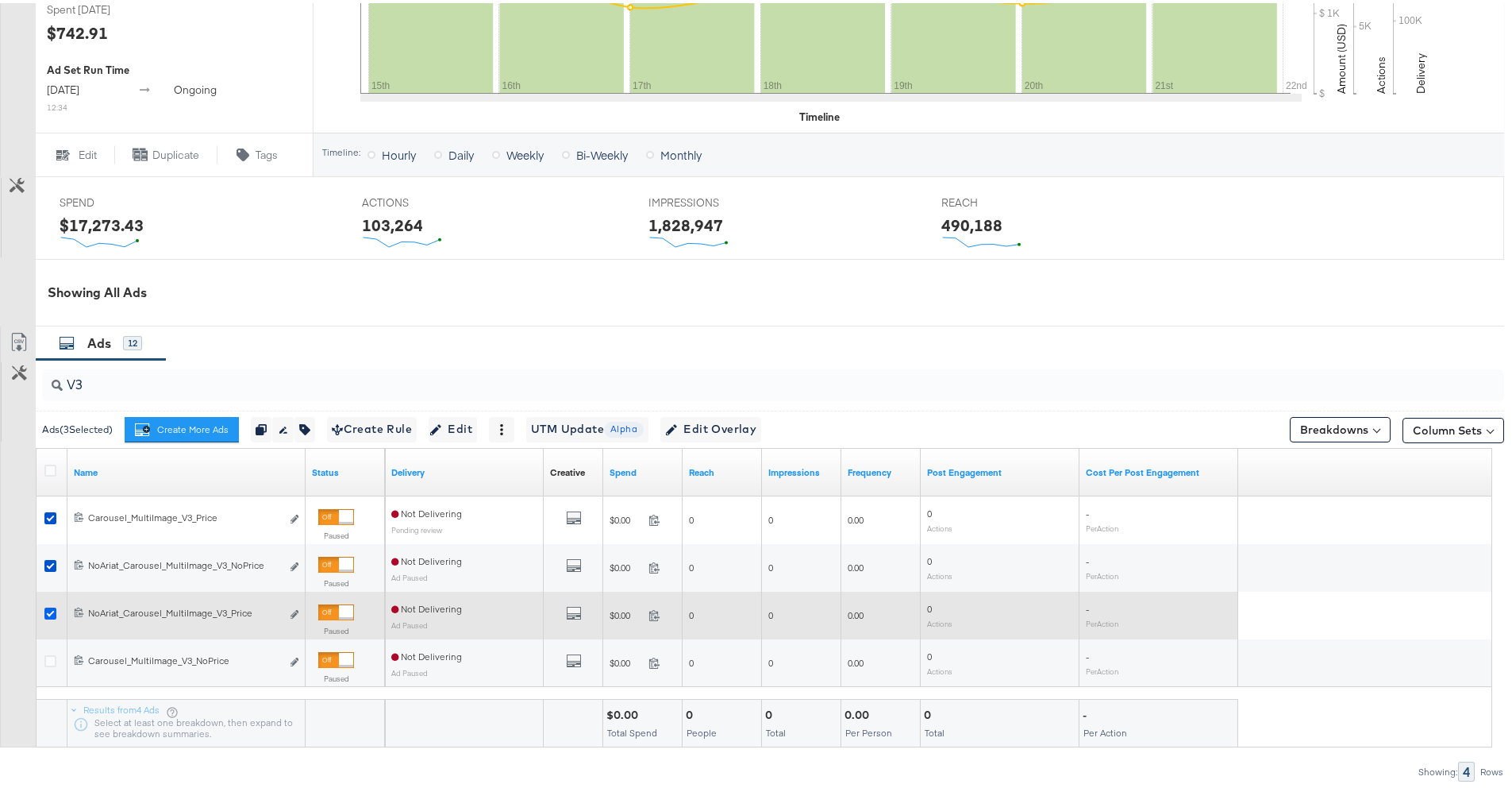
click at [51, 607] on icon at bounding box center [50, 610] width 12 height 12
click at [0, 0] on input "checkbox" at bounding box center [0, 0] width 0 height 0
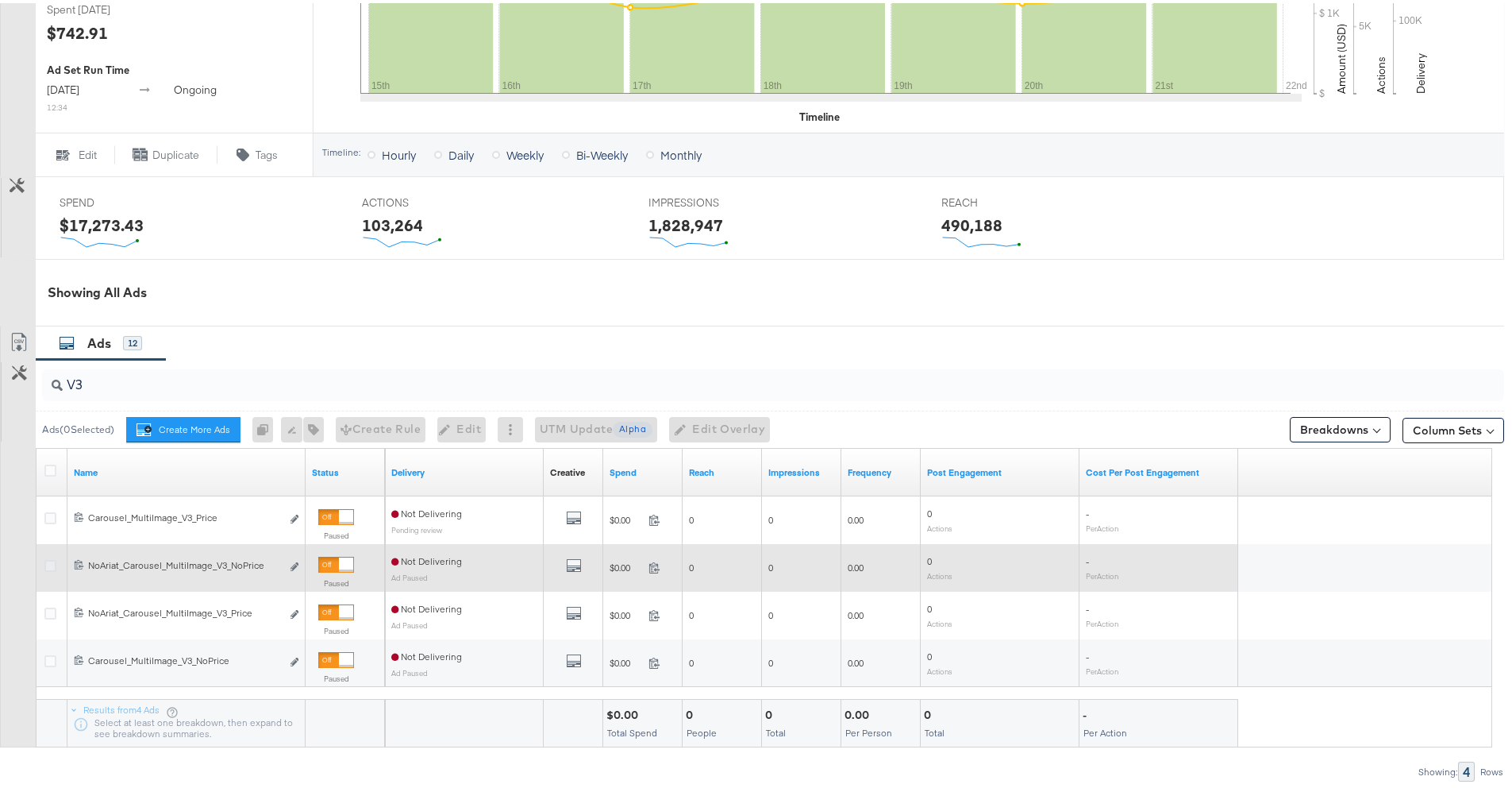
click at [49, 566] on icon at bounding box center [50, 562] width 12 height 12
click at [0, 0] on input "checkbox" at bounding box center [0, 0] width 0 height 0
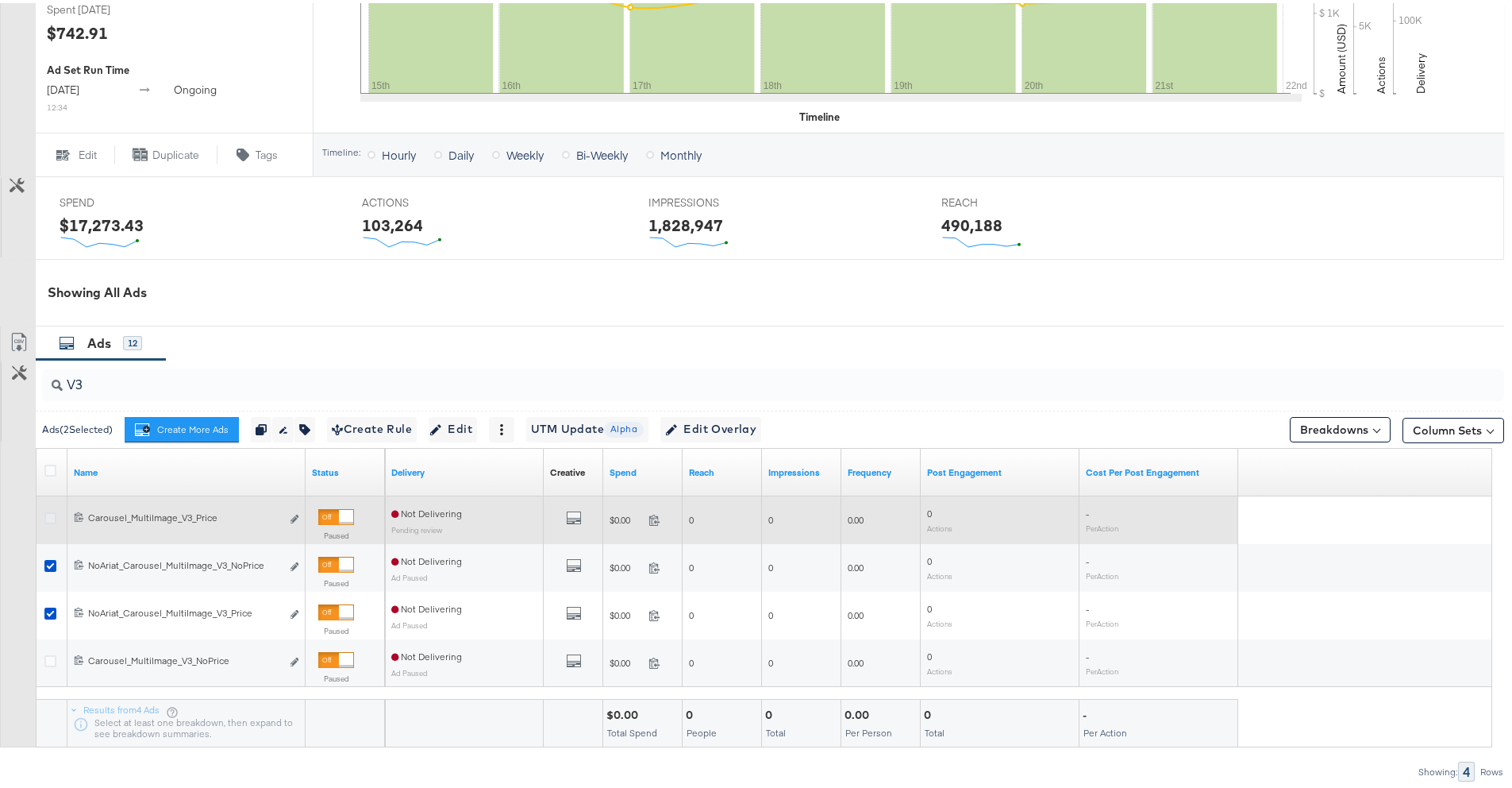
click at [51, 521] on div at bounding box center [52, 516] width 16 height 16
click at [52, 517] on icon at bounding box center [50, 515] width 12 height 12
click at [0, 0] on input "checkbox" at bounding box center [0, 0] width 0 height 0
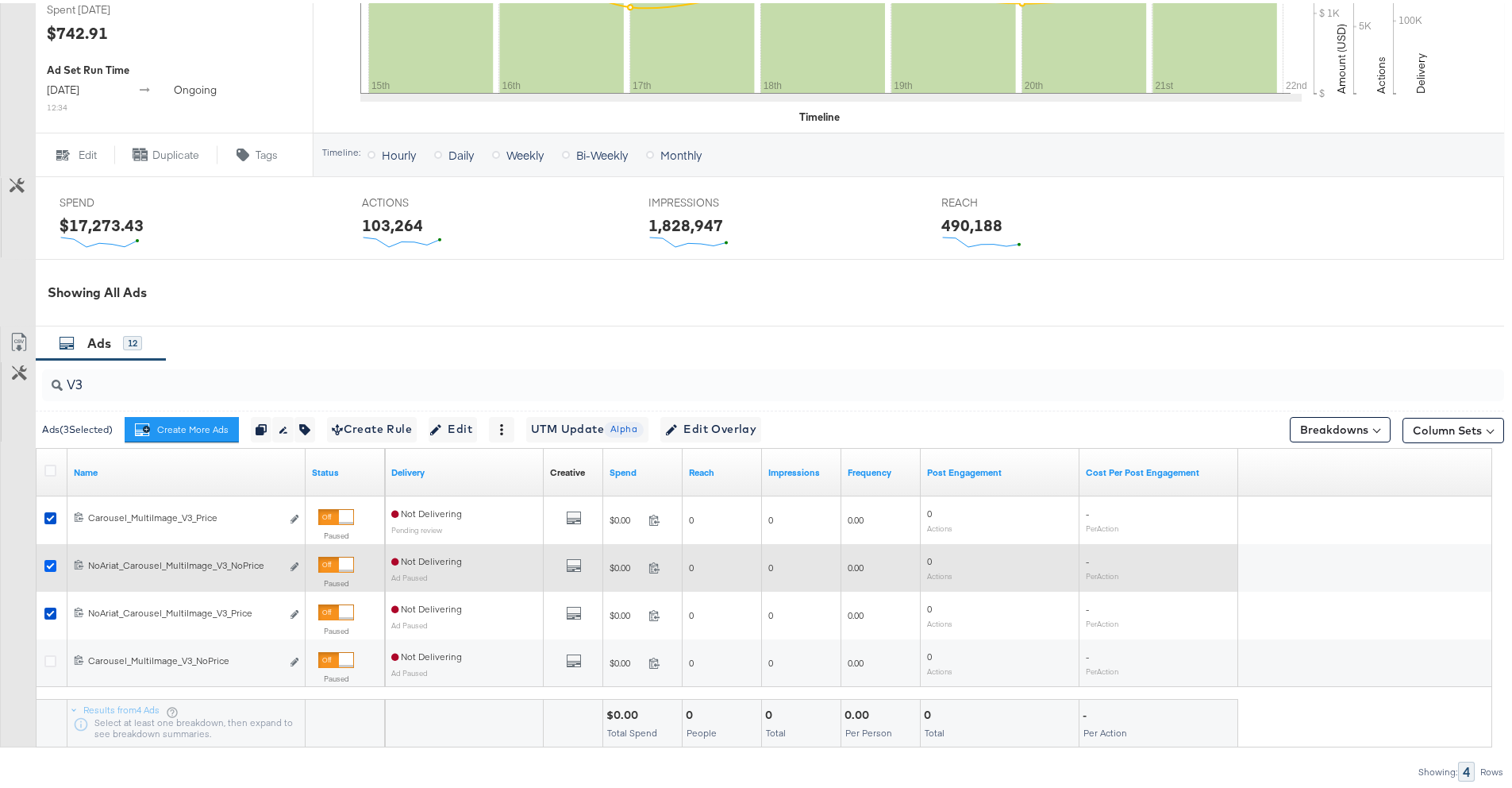
click at [48, 561] on icon at bounding box center [50, 562] width 12 height 12
click at [0, 0] on input "checkbox" at bounding box center [0, 0] width 0 height 0
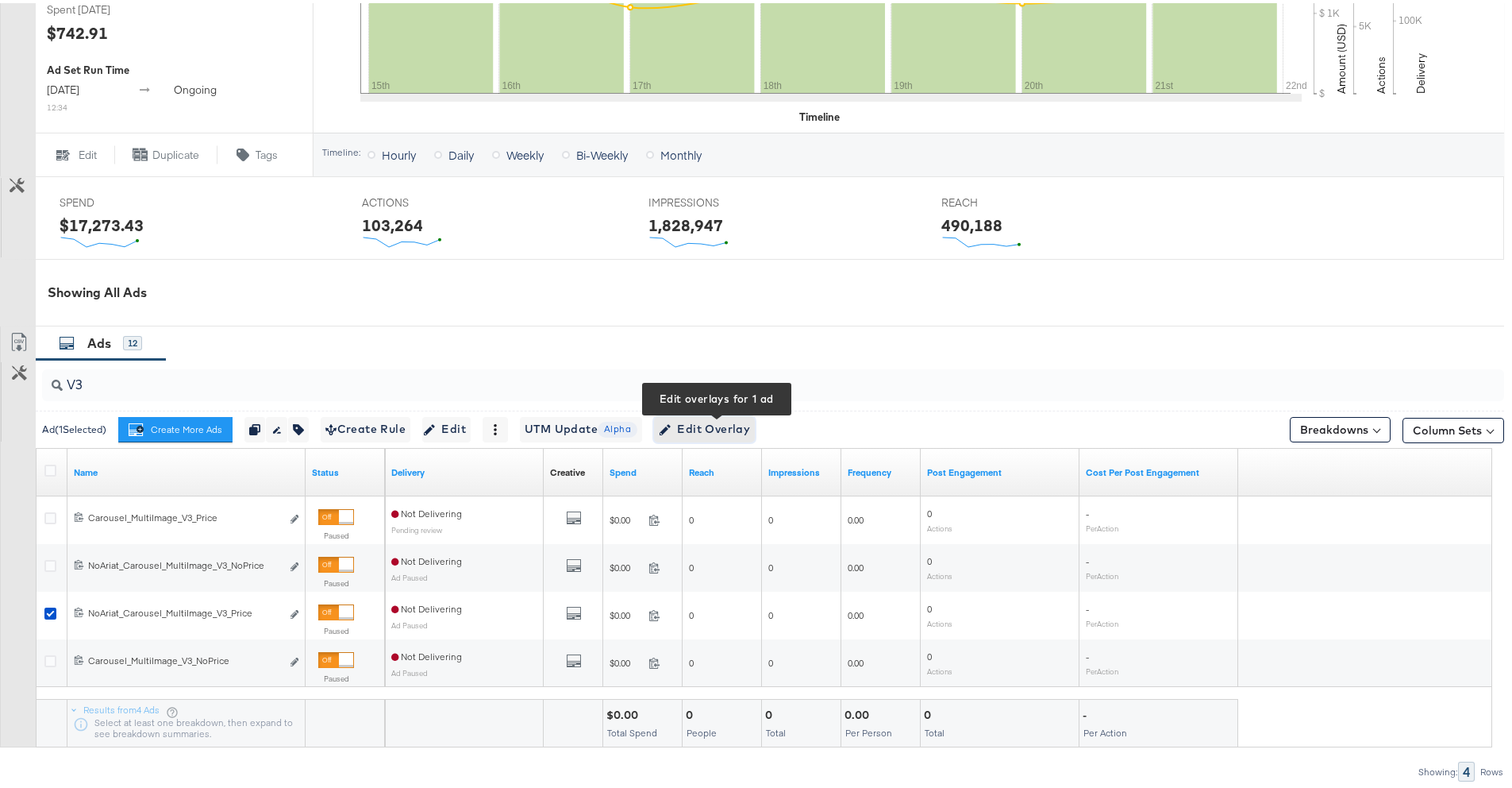
click at [710, 429] on span "Edit Overlay Edit overlays for 1 ad" at bounding box center [704, 425] width 91 height 20
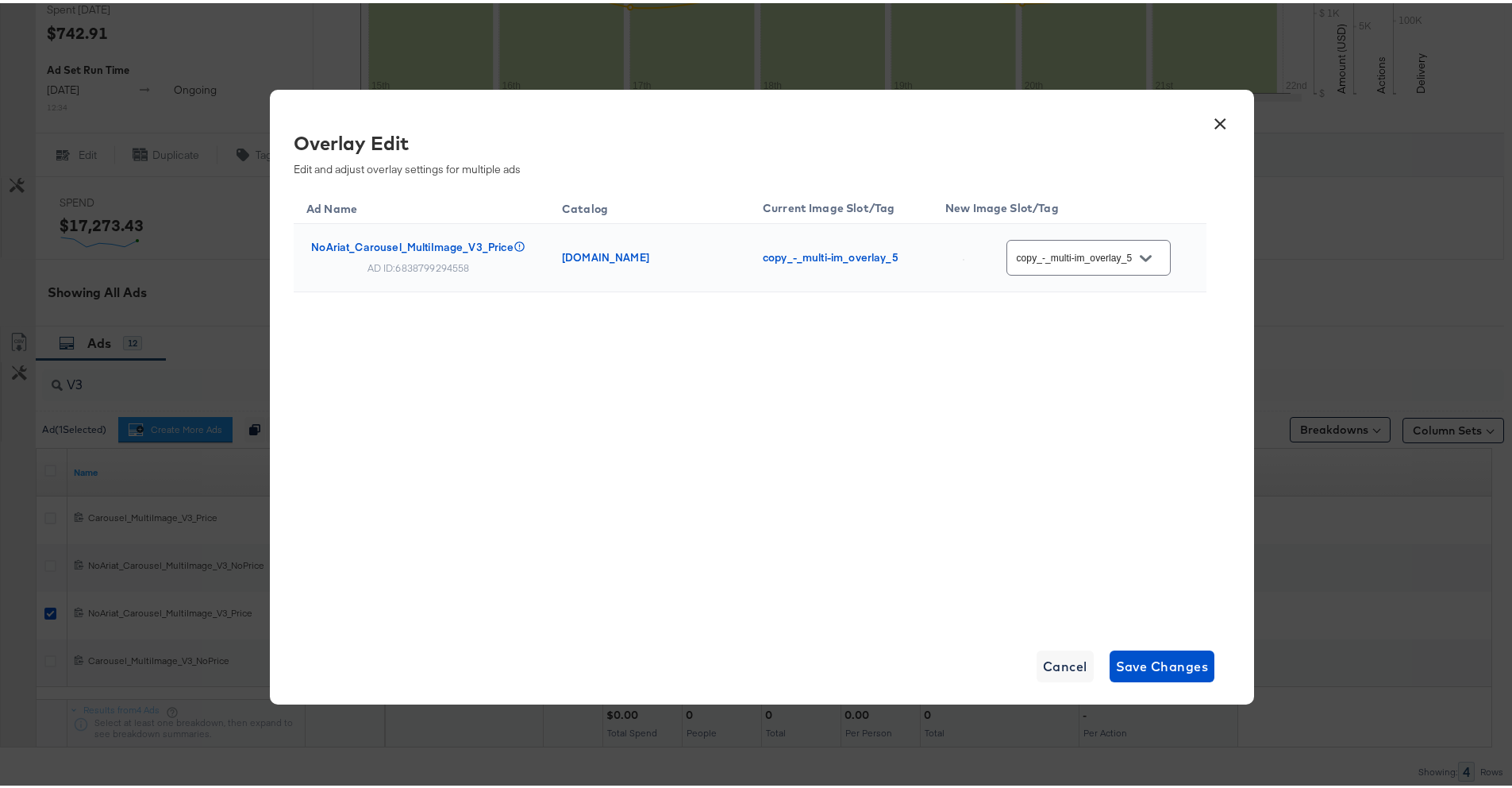
click at [1214, 126] on button "×" at bounding box center [1220, 116] width 29 height 29
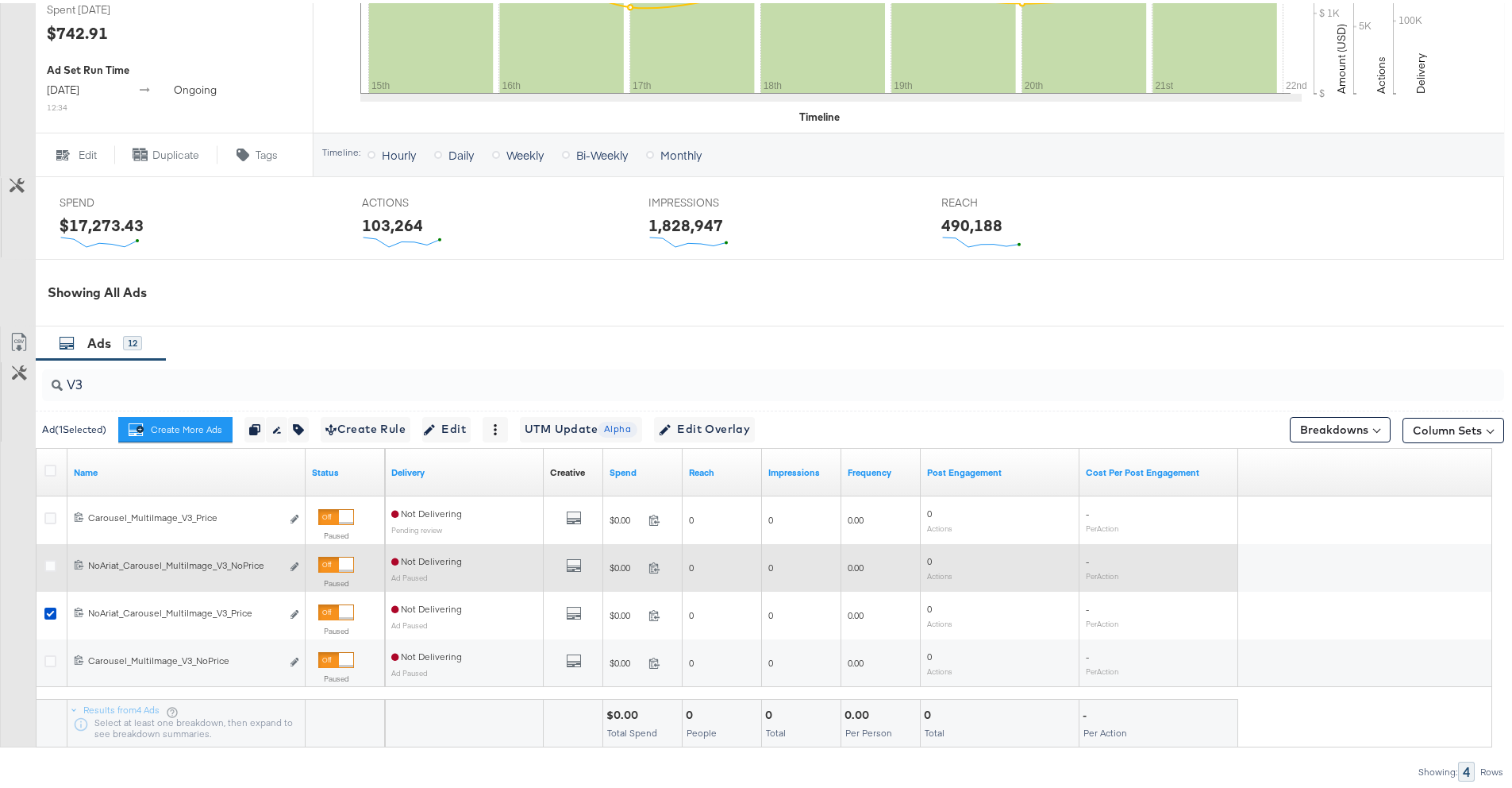
click at [49, 552] on div at bounding box center [53, 564] width 29 height 29
click at [51, 561] on icon at bounding box center [50, 562] width 12 height 12
click at [0, 0] on input "checkbox" at bounding box center [0, 0] width 0 height 0
drag, startPoint x: 54, startPoint y: 564, endPoint x: 55, endPoint y: 544, distance: 20.0
click at [54, 564] on icon at bounding box center [50, 562] width 12 height 12
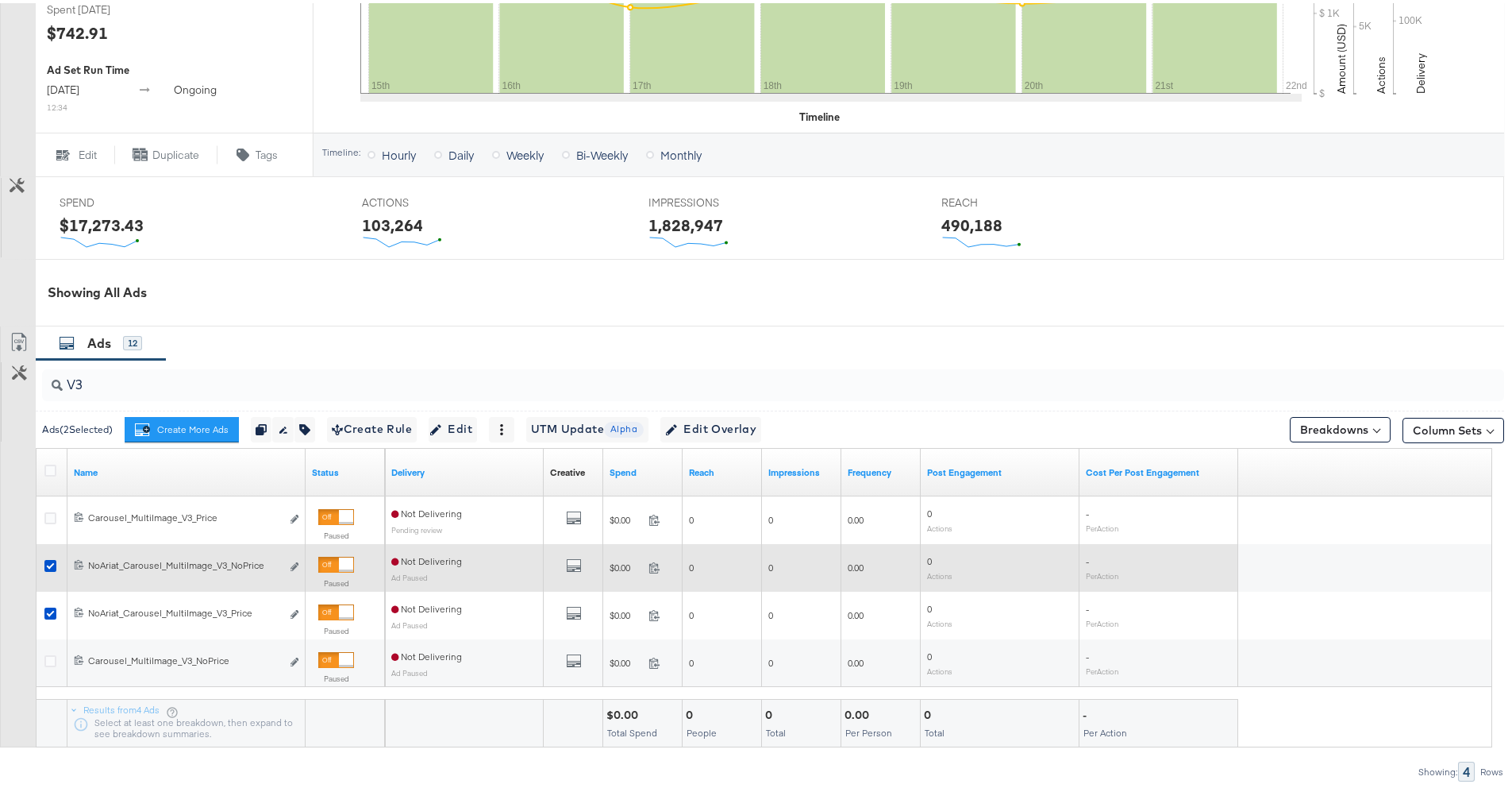
click at [0, 0] on input "checkbox" at bounding box center [0, 0] width 0 height 0
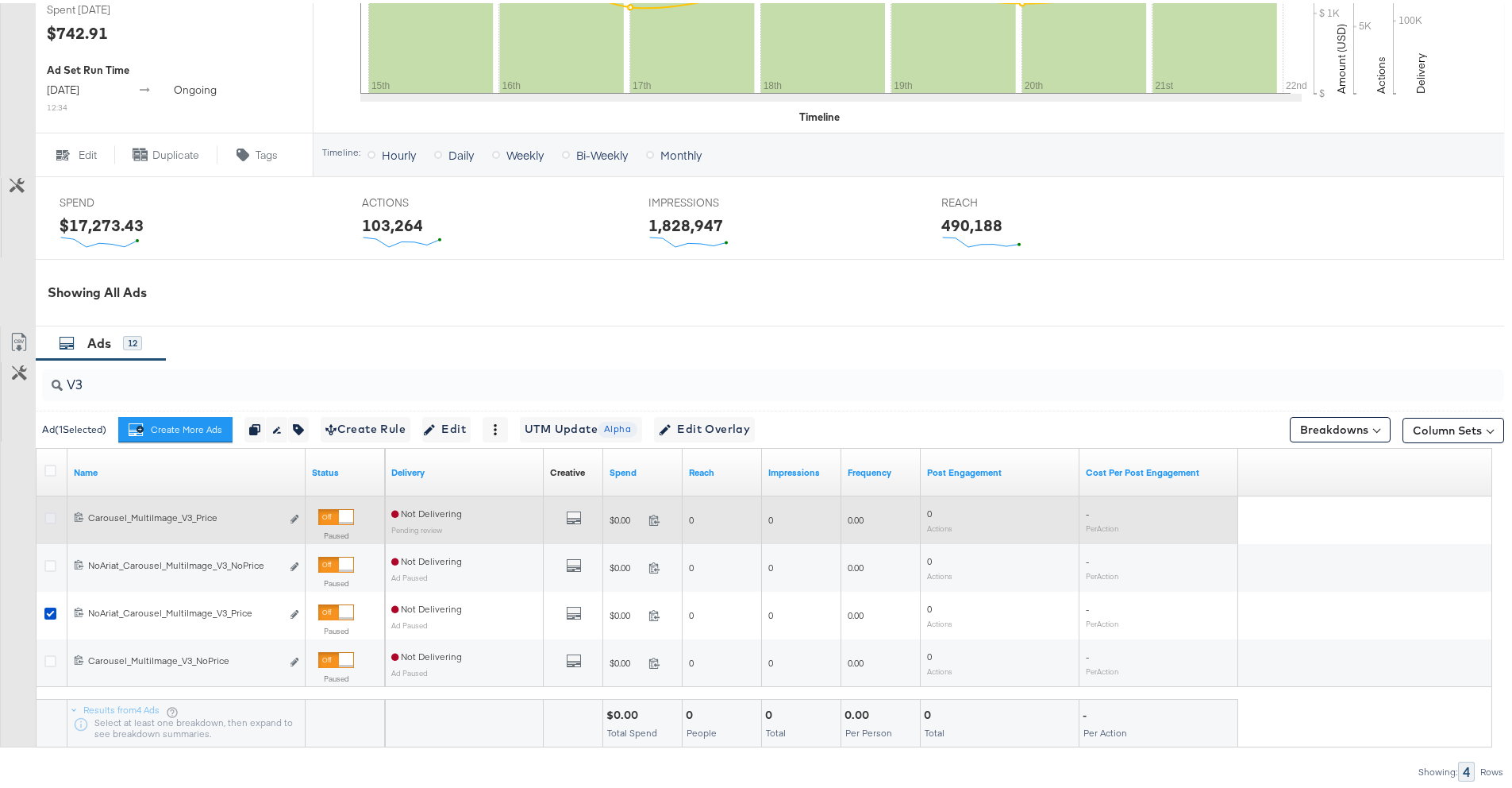
click at [52, 514] on icon at bounding box center [50, 515] width 12 height 12
click at [0, 0] on input "checkbox" at bounding box center [0, 0] width 0 height 0
click at [50, 515] on icon at bounding box center [50, 515] width 12 height 12
click at [0, 0] on input "checkbox" at bounding box center [0, 0] width 0 height 0
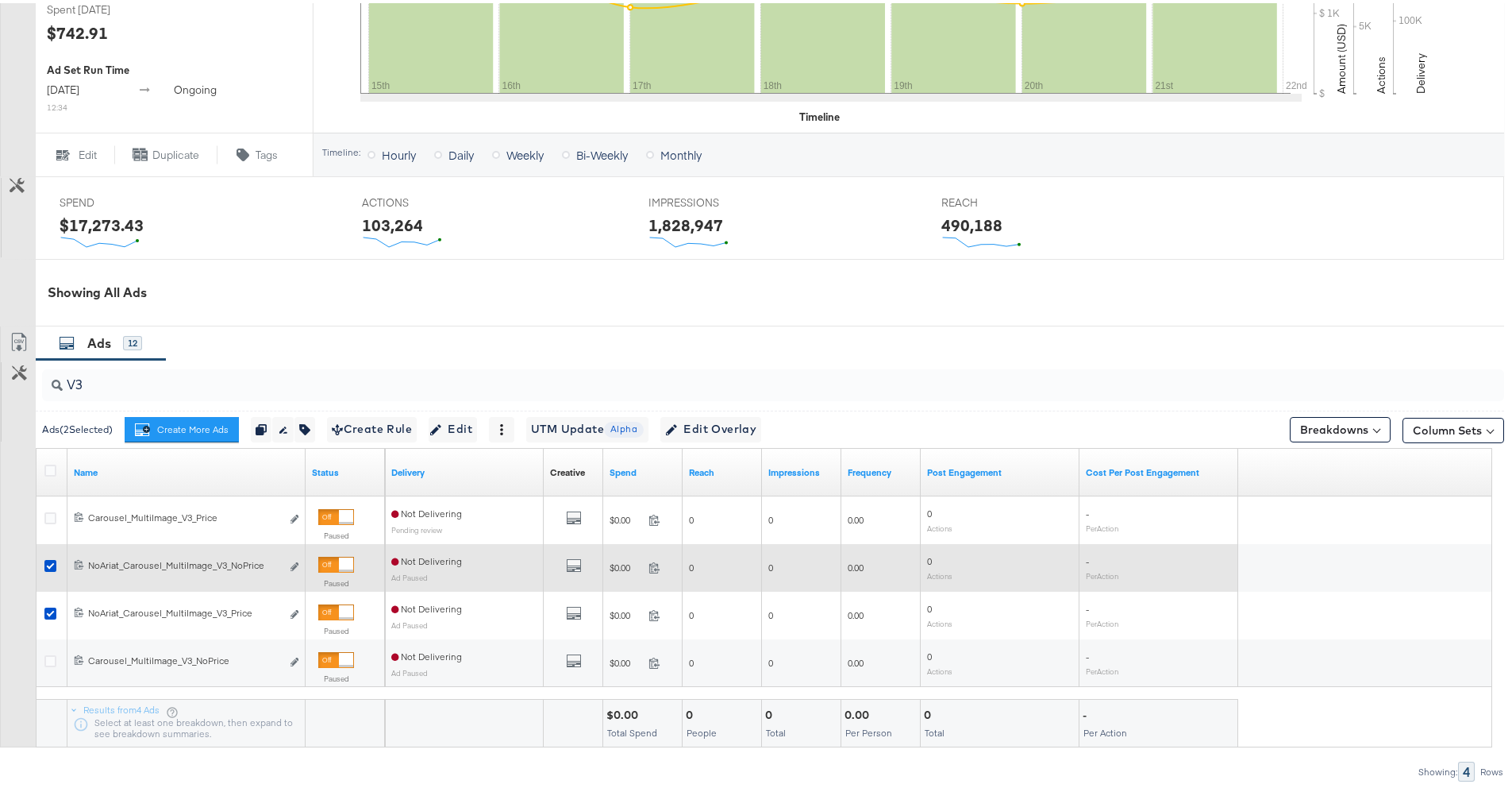
click at [57, 565] on div at bounding box center [52, 564] width 16 height 16
click at [49, 563] on icon at bounding box center [50, 562] width 12 height 12
click at [0, 0] on input "checkbox" at bounding box center [0, 0] width 0 height 0
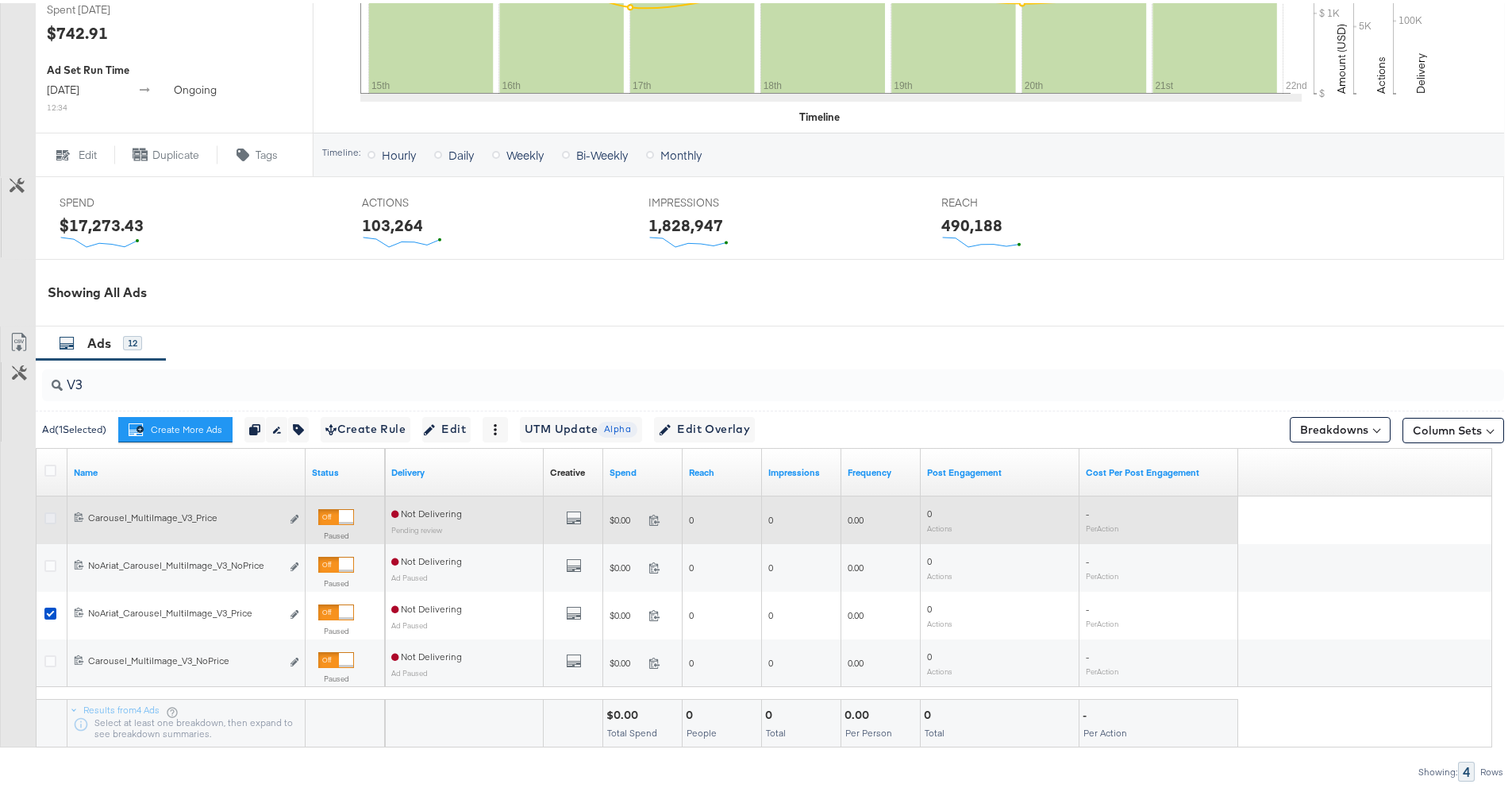
click at [53, 515] on icon at bounding box center [50, 515] width 12 height 12
click at [0, 0] on input "checkbox" at bounding box center [0, 0] width 0 height 0
click at [50, 517] on icon at bounding box center [50, 515] width 12 height 12
click at [0, 0] on input "checkbox" at bounding box center [0, 0] width 0 height 0
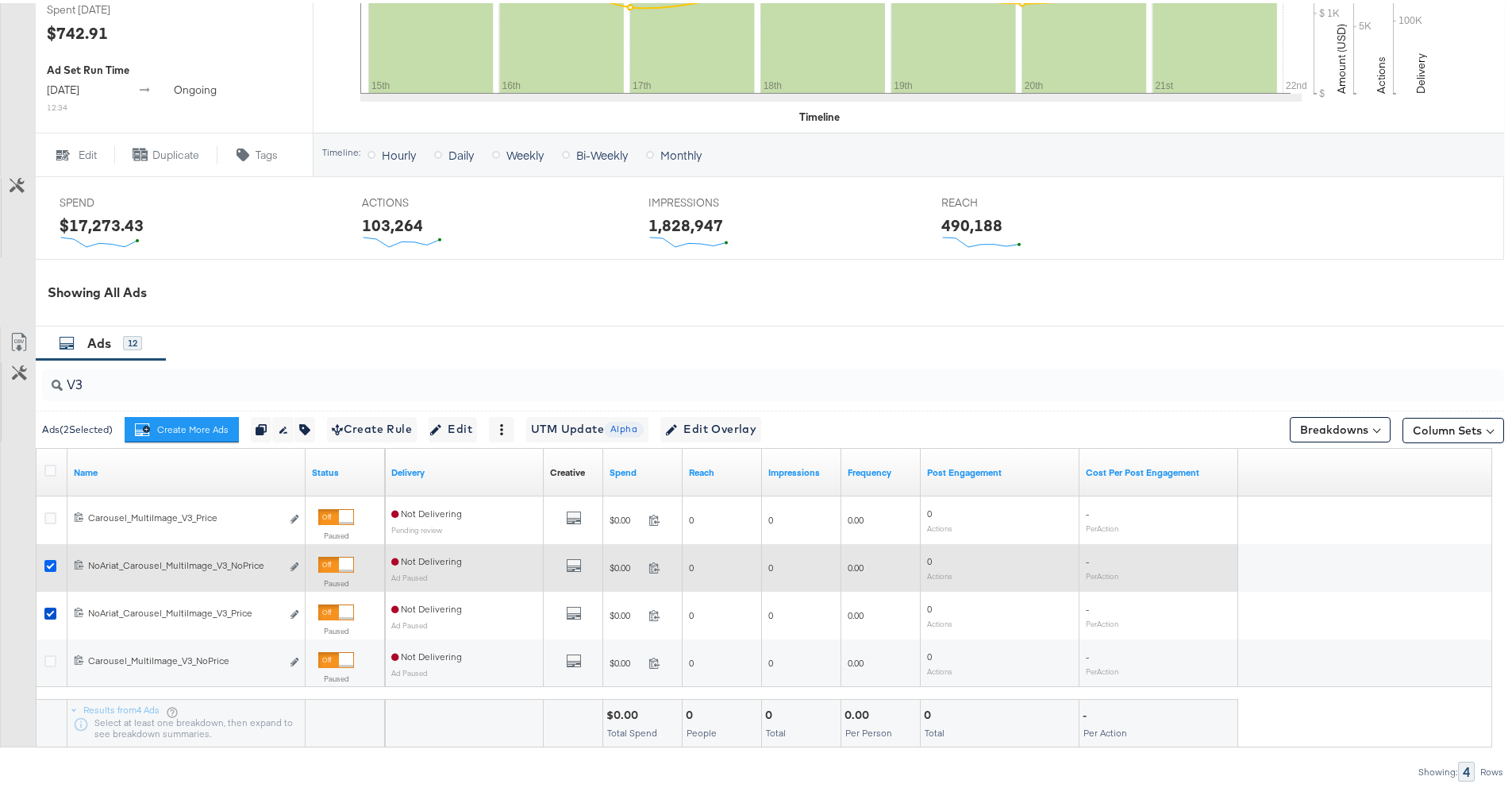
click at [51, 563] on icon at bounding box center [50, 562] width 12 height 12
click at [0, 0] on input "checkbox" at bounding box center [0, 0] width 0 height 0
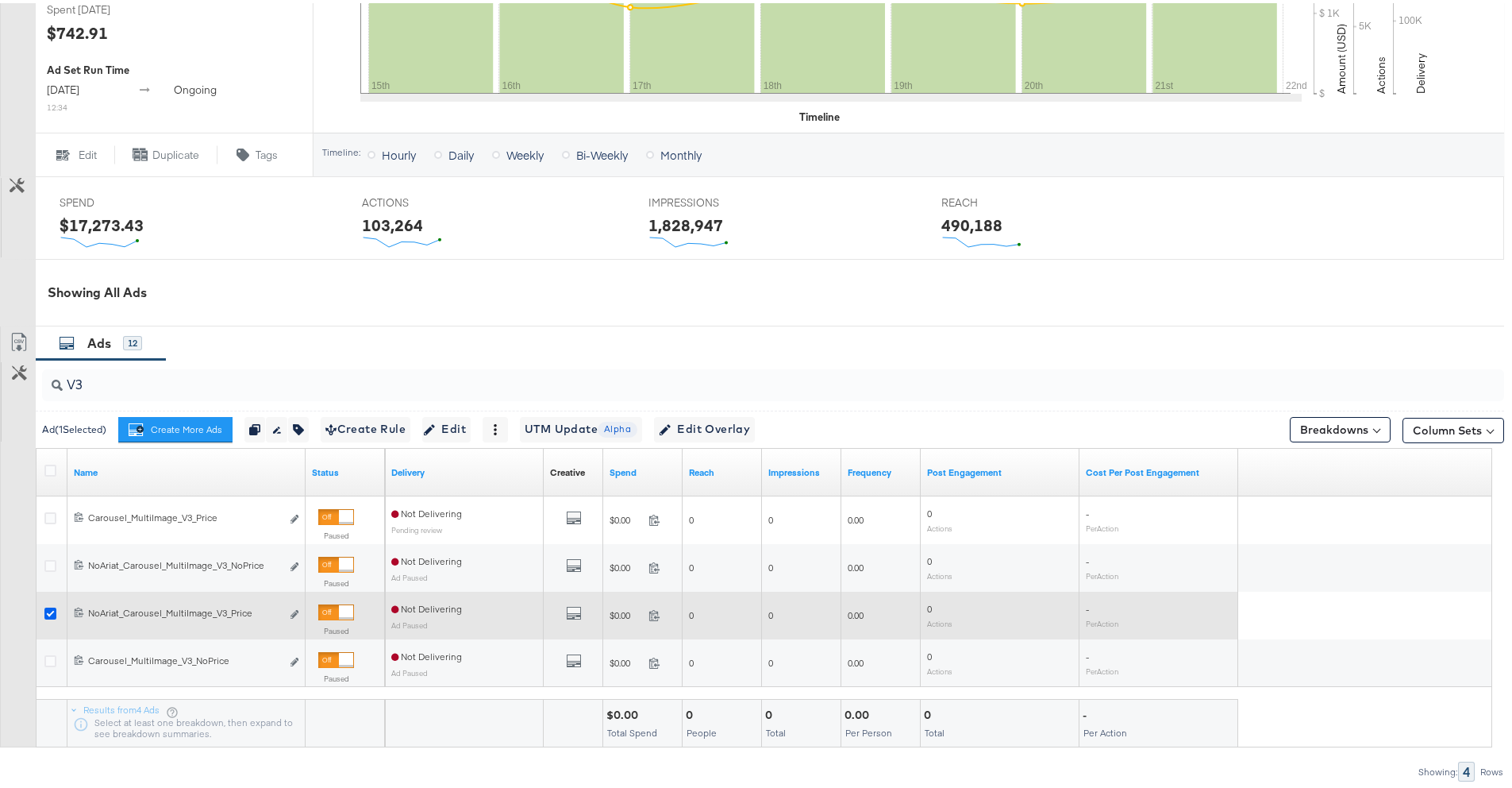
click at [51, 611] on icon at bounding box center [50, 610] width 12 height 12
click at [0, 0] on input "checkbox" at bounding box center [0, 0] width 0 height 0
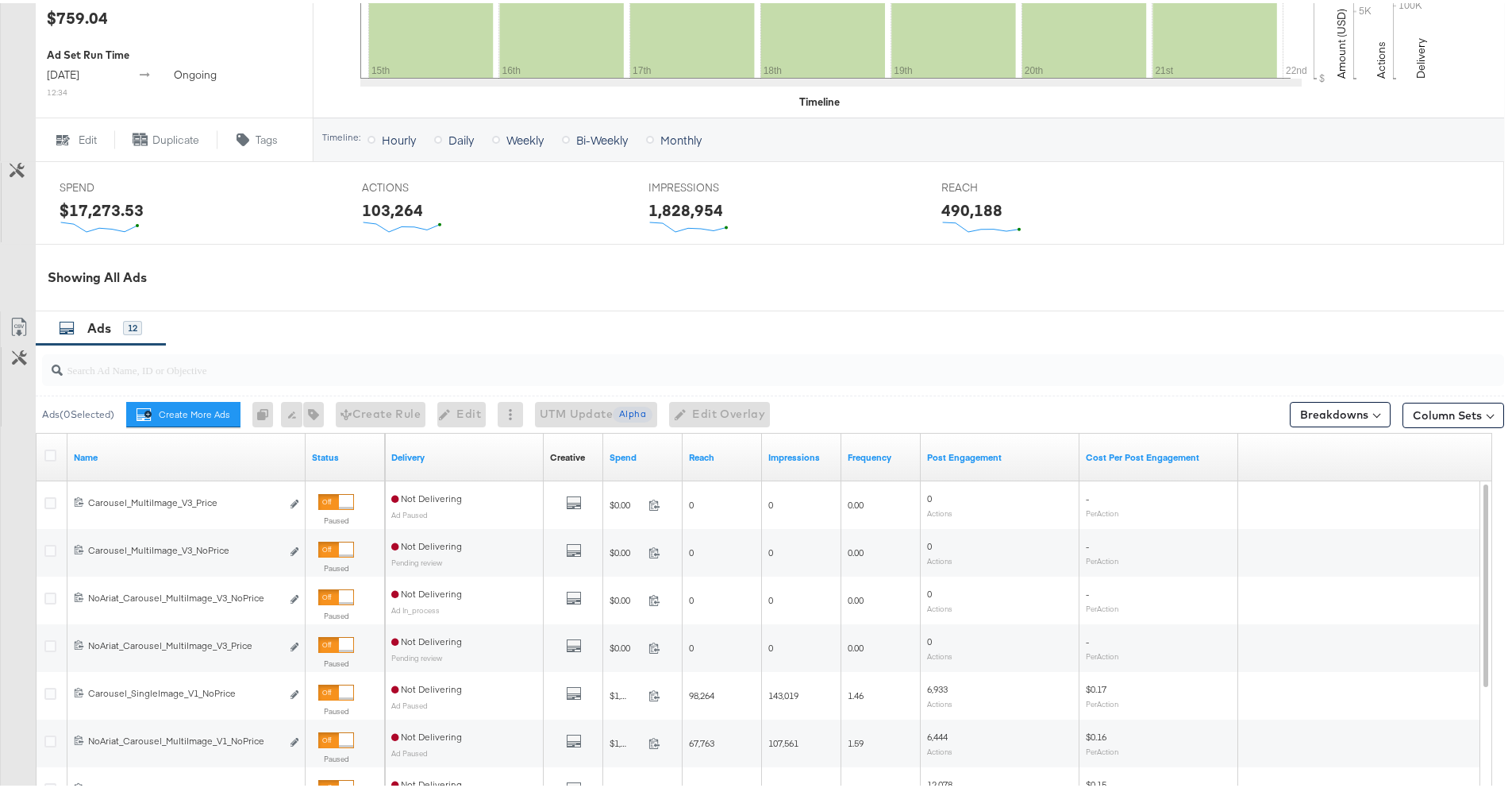
scroll to position [587, 0]
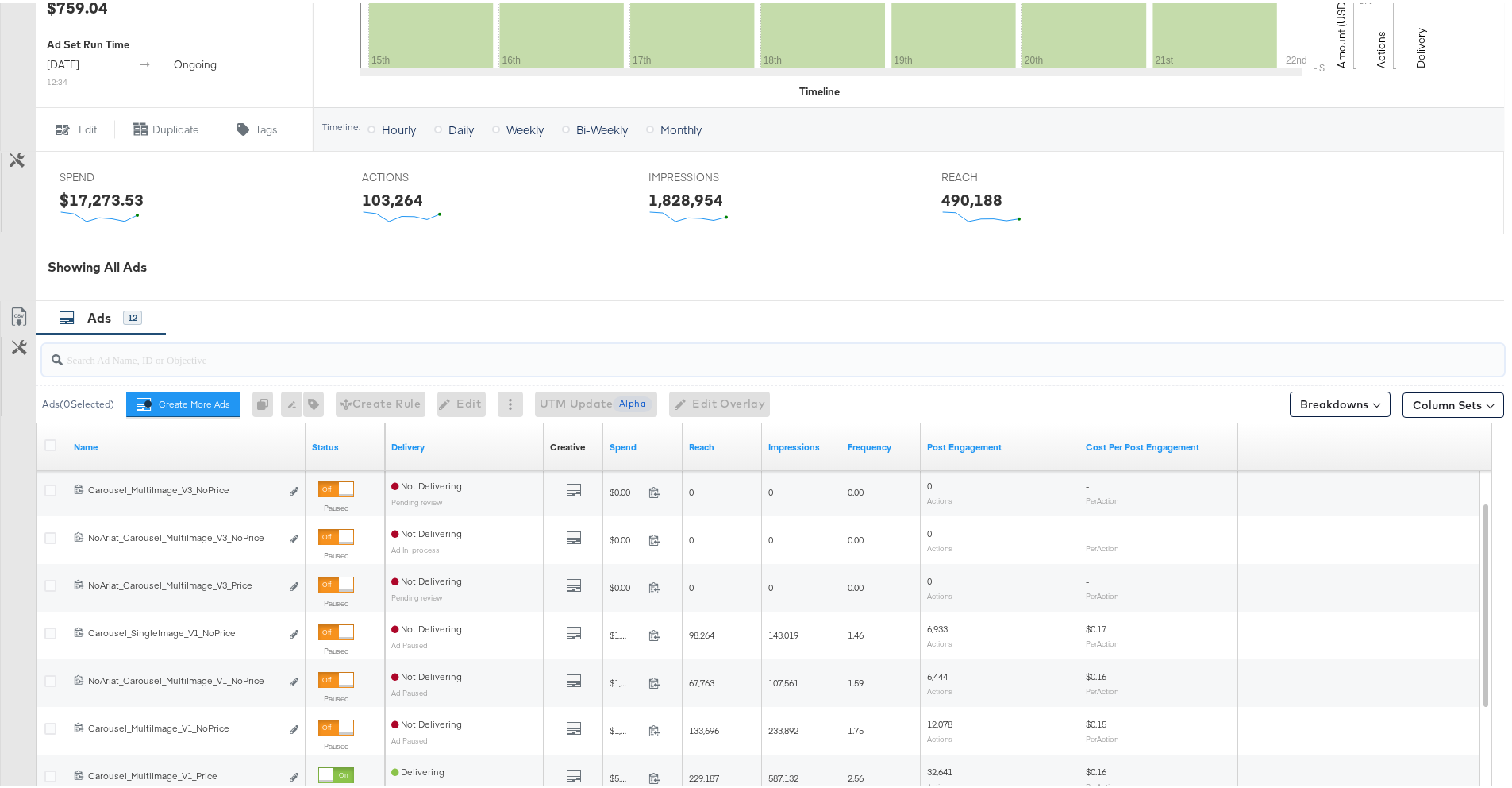
click at [246, 351] on input "search" at bounding box center [716, 350] width 1307 height 31
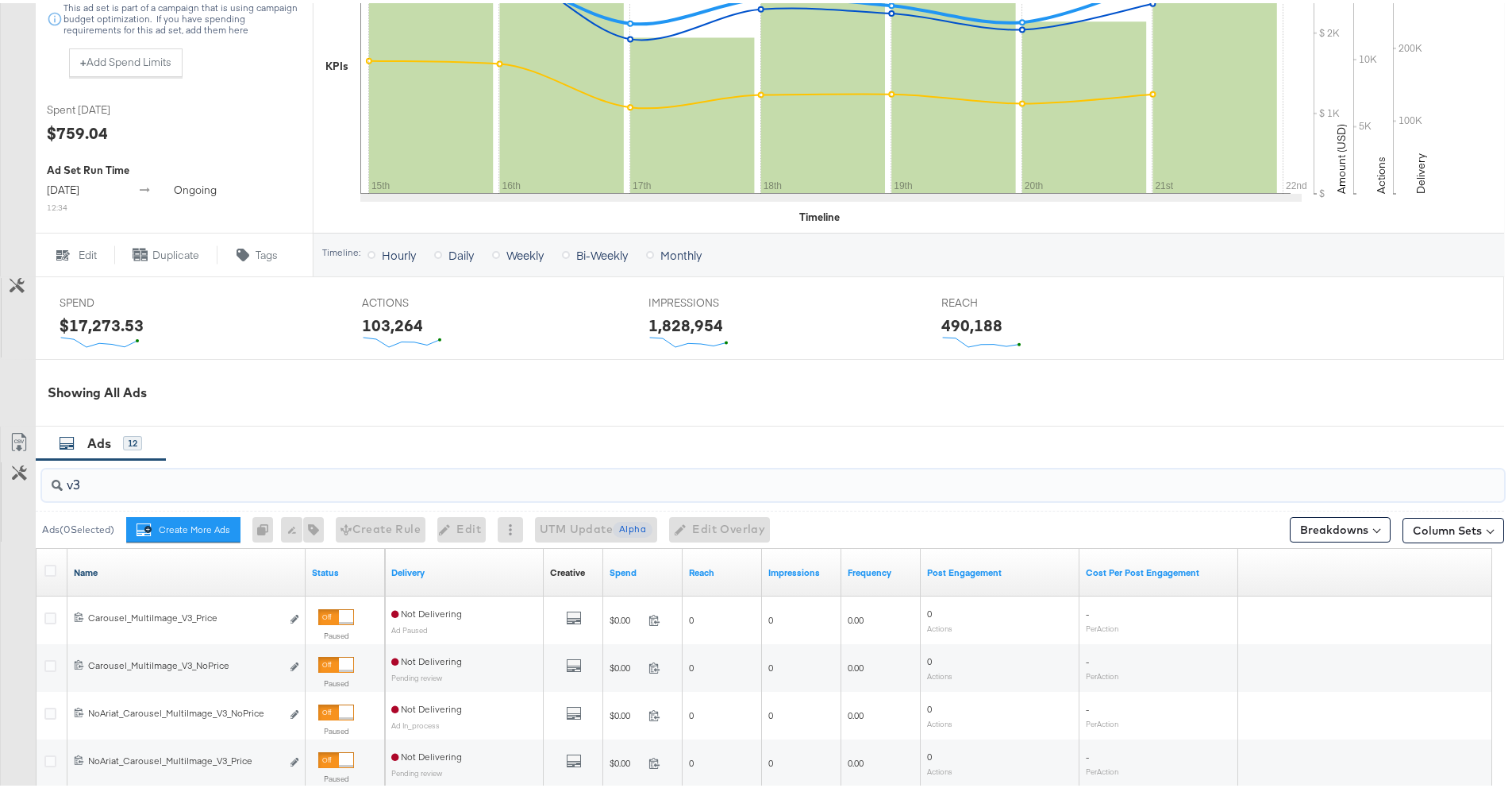
scroll to position [523, 0]
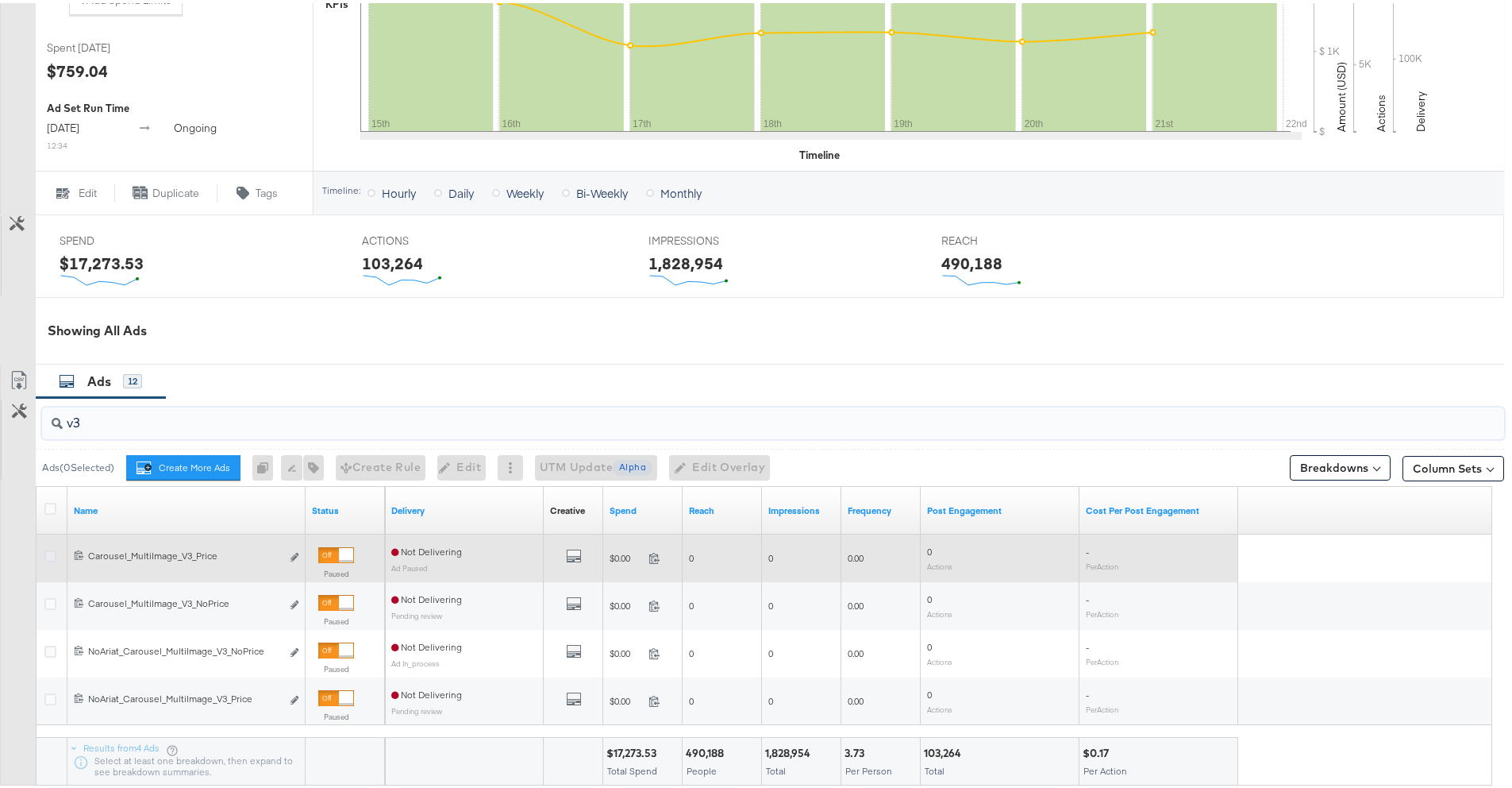
type input "v3"
click at [50, 555] on icon at bounding box center [50, 553] width 12 height 12
click at [0, 0] on input "checkbox" at bounding box center [0, 0] width 0 height 0
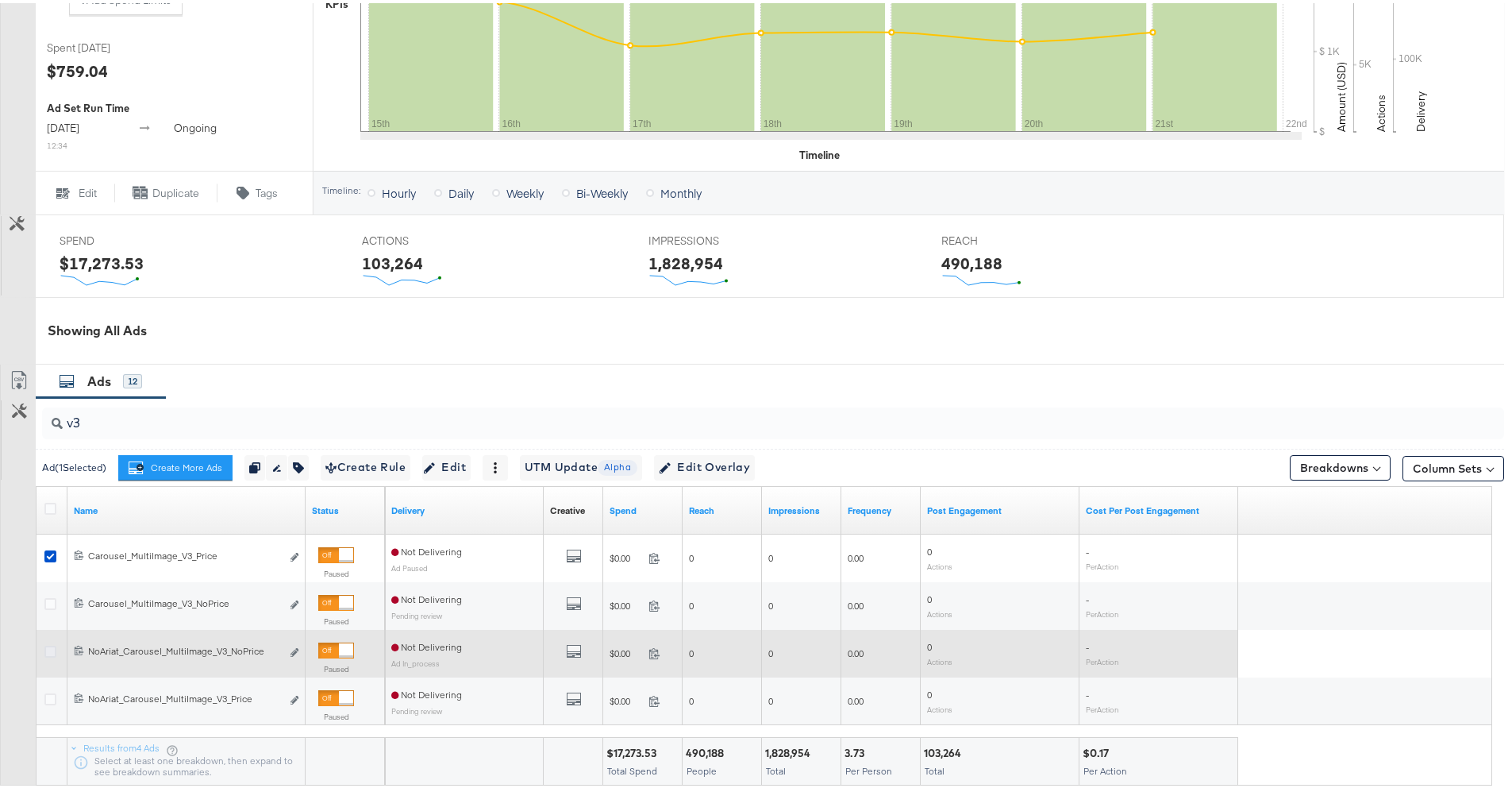
click at [52, 646] on icon at bounding box center [50, 648] width 12 height 12
click at [0, 0] on input "checkbox" at bounding box center [0, 0] width 0 height 0
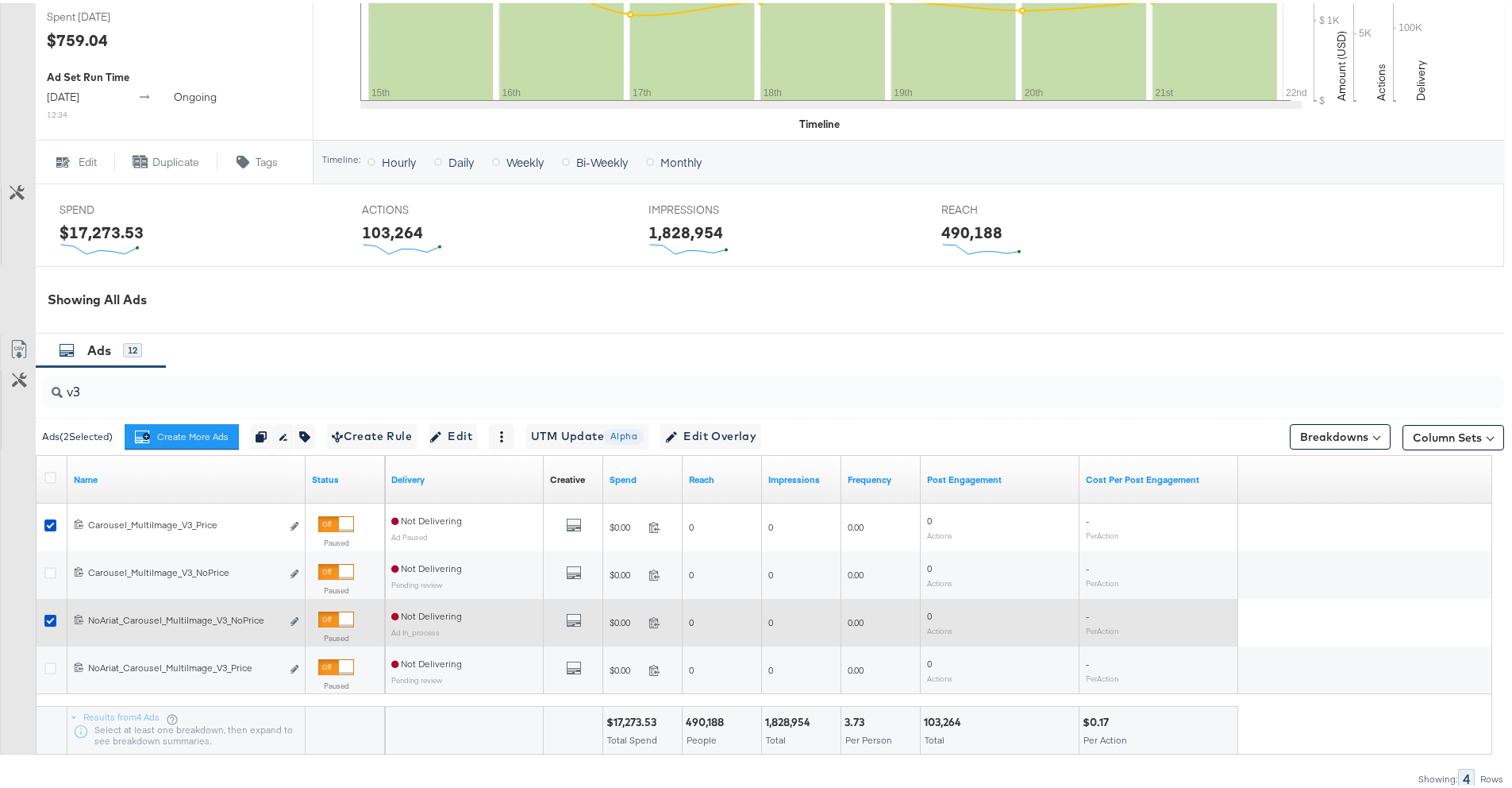
scroll to position [564, 0]
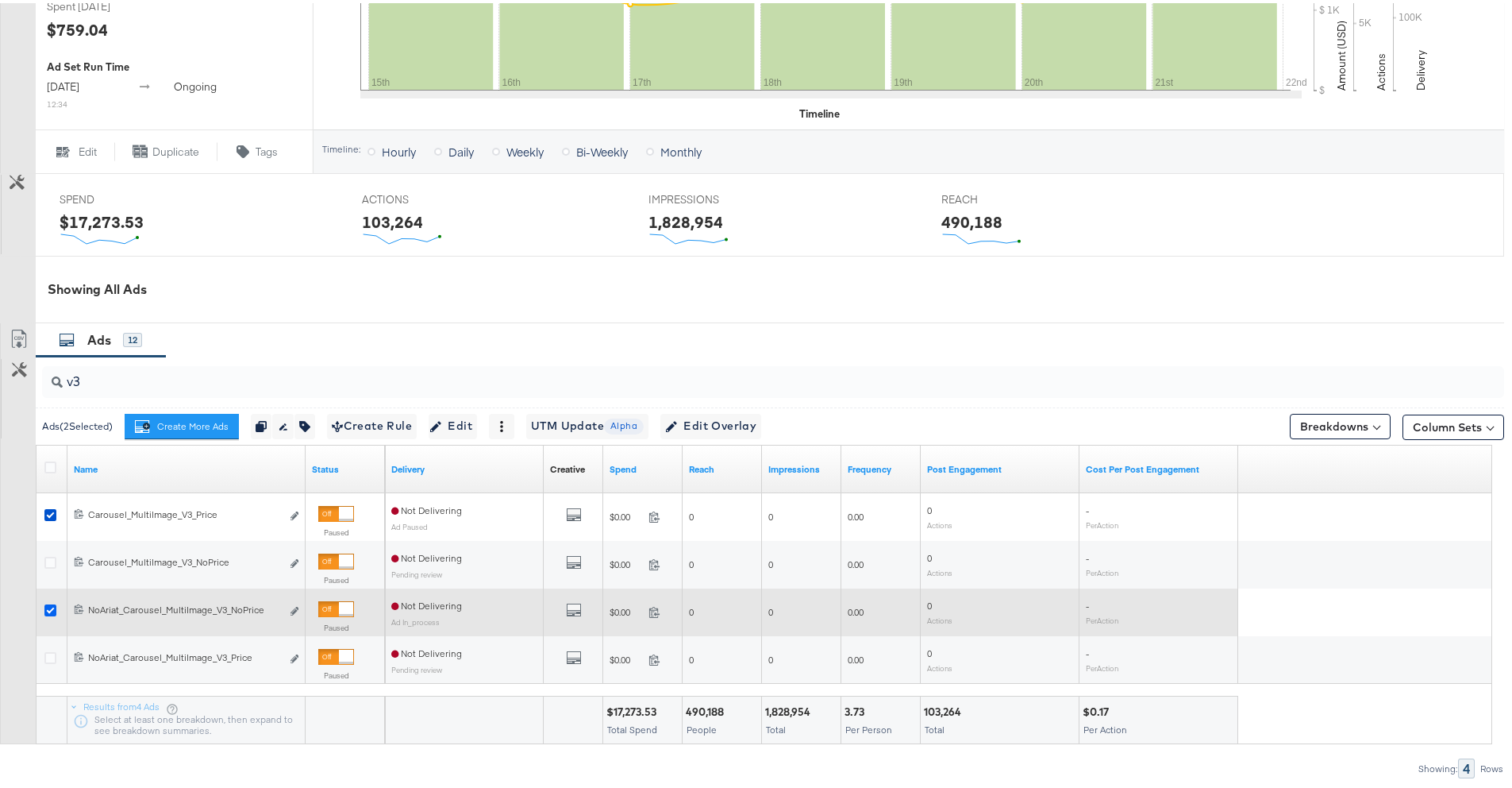
click at [51, 610] on icon at bounding box center [50, 607] width 12 height 12
click at [0, 0] on input "checkbox" at bounding box center [0, 0] width 0 height 0
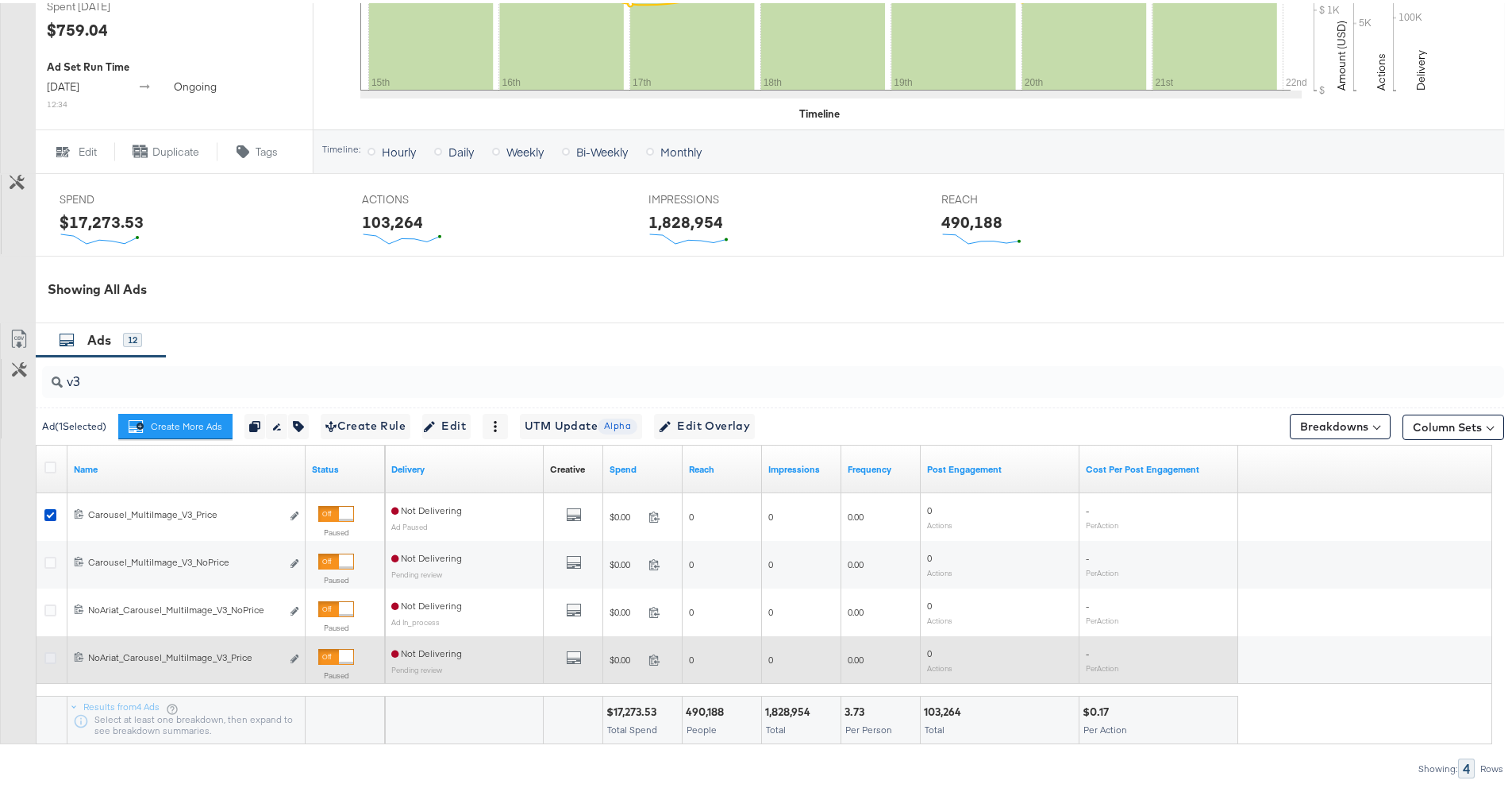
click at [47, 652] on icon at bounding box center [50, 654] width 12 height 12
click at [0, 0] on input "checkbox" at bounding box center [0, 0] width 0 height 0
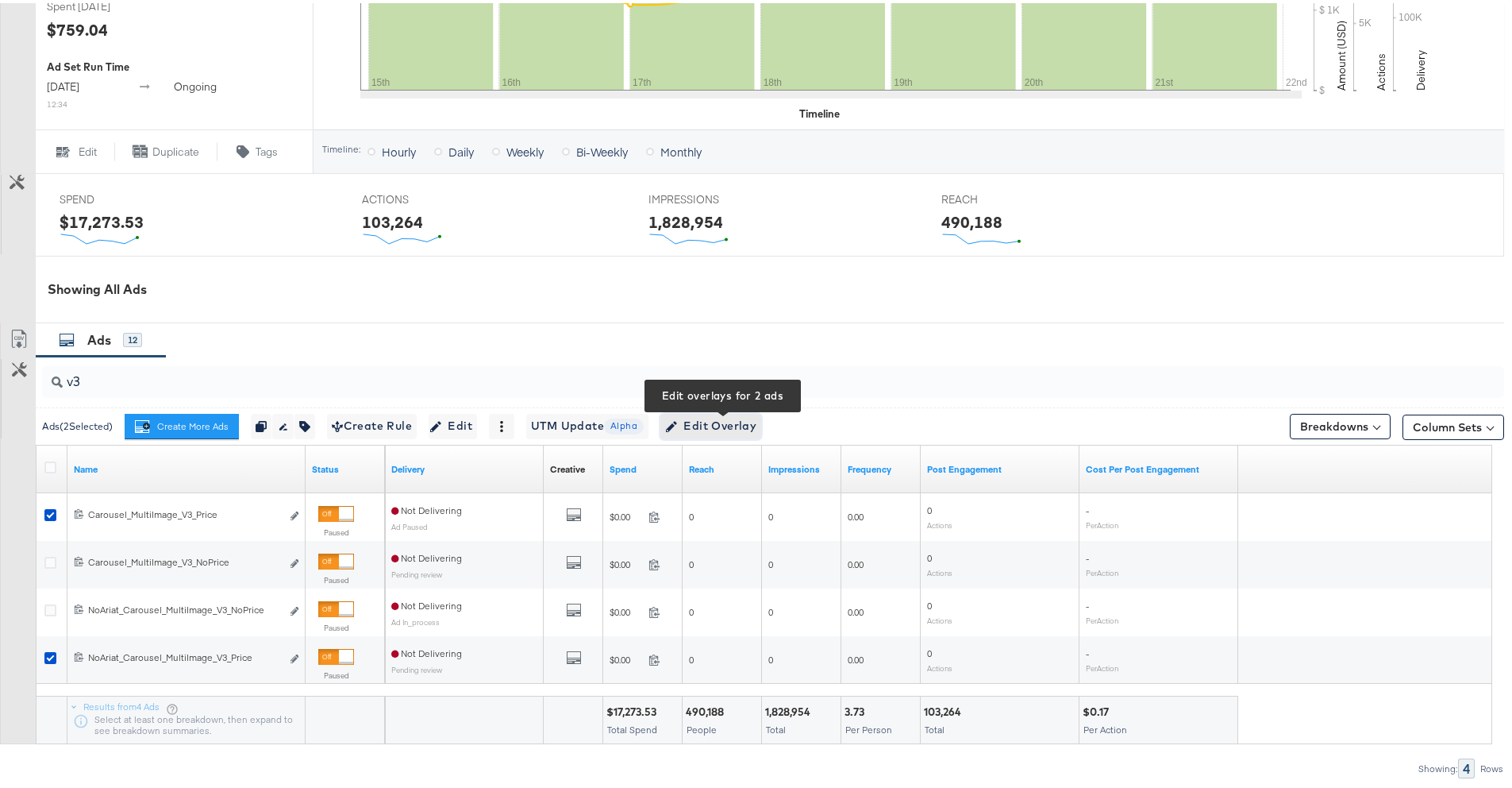
click at [750, 427] on span "Edit Overlay Edit overlays for 2 ads" at bounding box center [710, 423] width 91 height 20
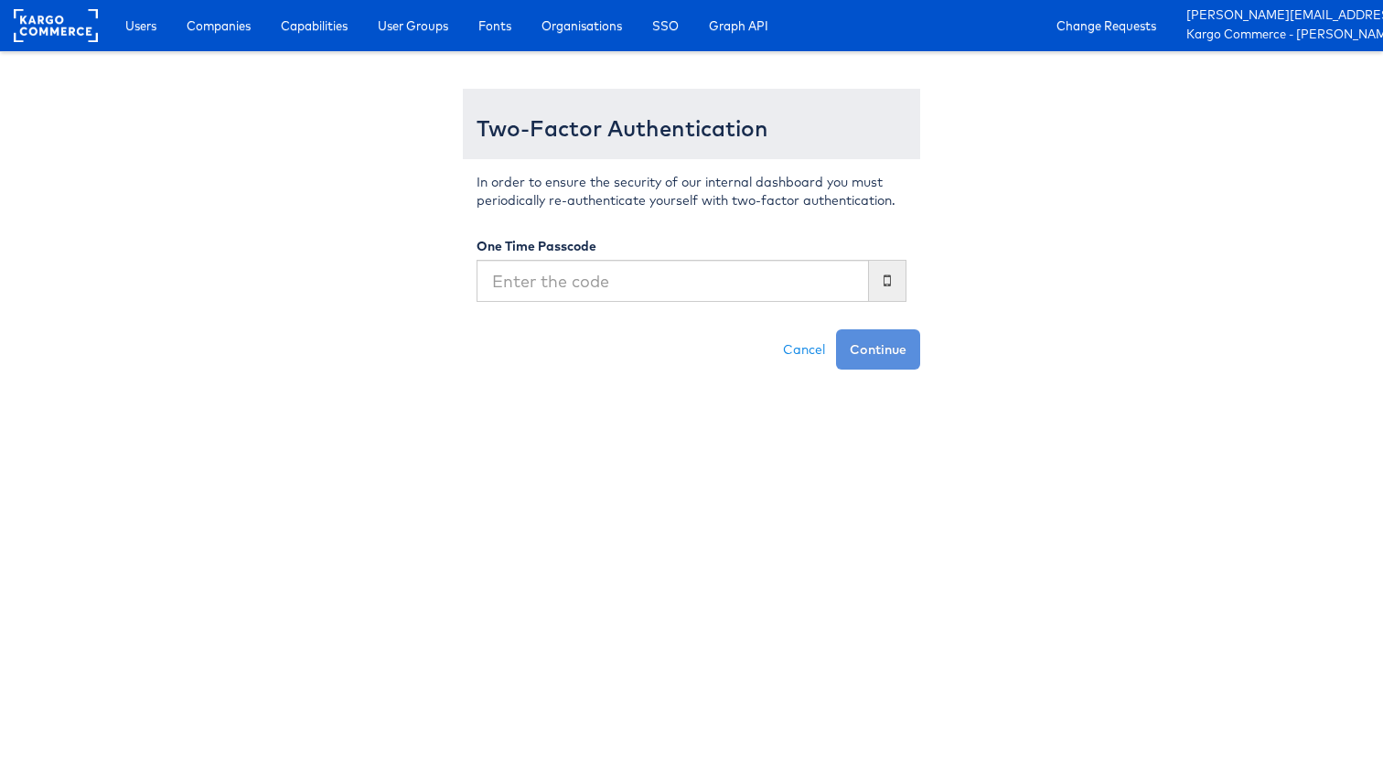
click at [616, 289] on input "text" at bounding box center [673, 281] width 392 height 42
type input "286031"
click at [836, 329] on button "Continue" at bounding box center [878, 349] width 84 height 40
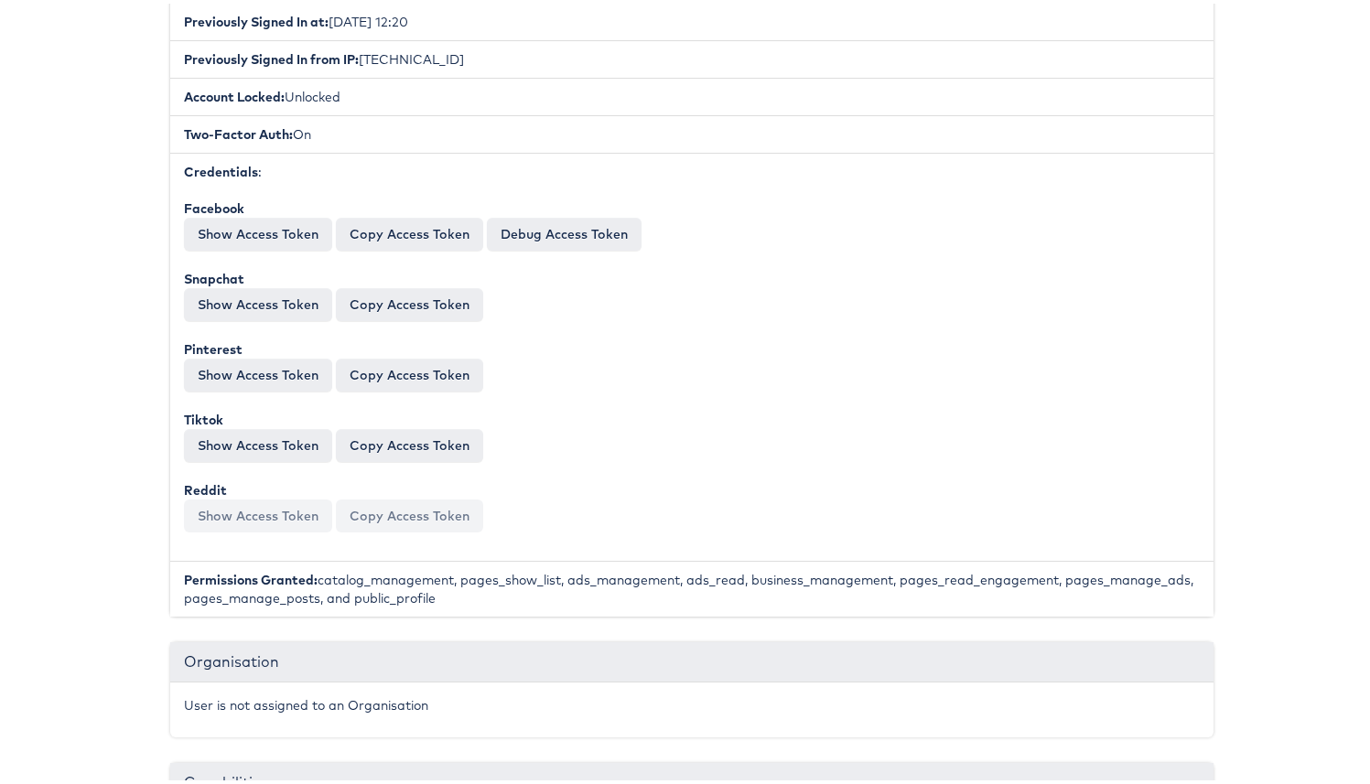
scroll to position [530, 0]
